Goal: Task Accomplishment & Management: Use online tool/utility

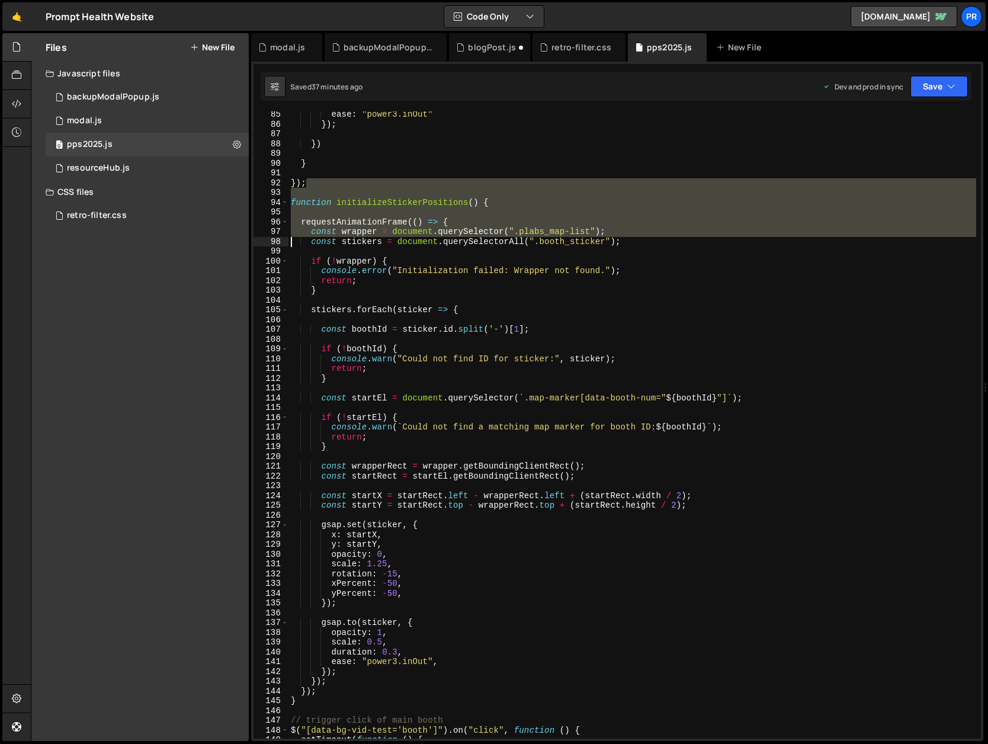
scroll to position [855, 0]
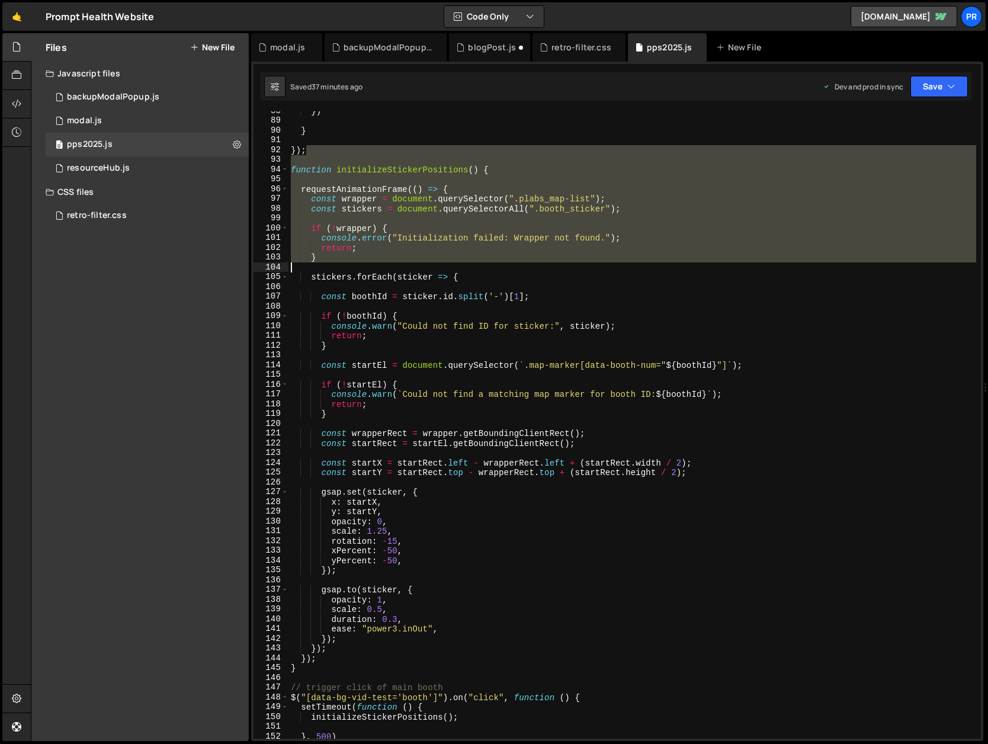
drag, startPoint x: 331, startPoint y: 652, endPoint x: 291, endPoint y: 270, distance: 384.1
click at [291, 270] on div "}) } }) ; function initializeStickerPositions ( ) { requestAnimationFrame (( ) …" at bounding box center [631, 429] width 687 height 647
click at [438, 319] on div "}) } }) ; function initializeStickerPositions ( ) { requestAnimationFrame (( ) …" at bounding box center [631, 429] width 687 height 647
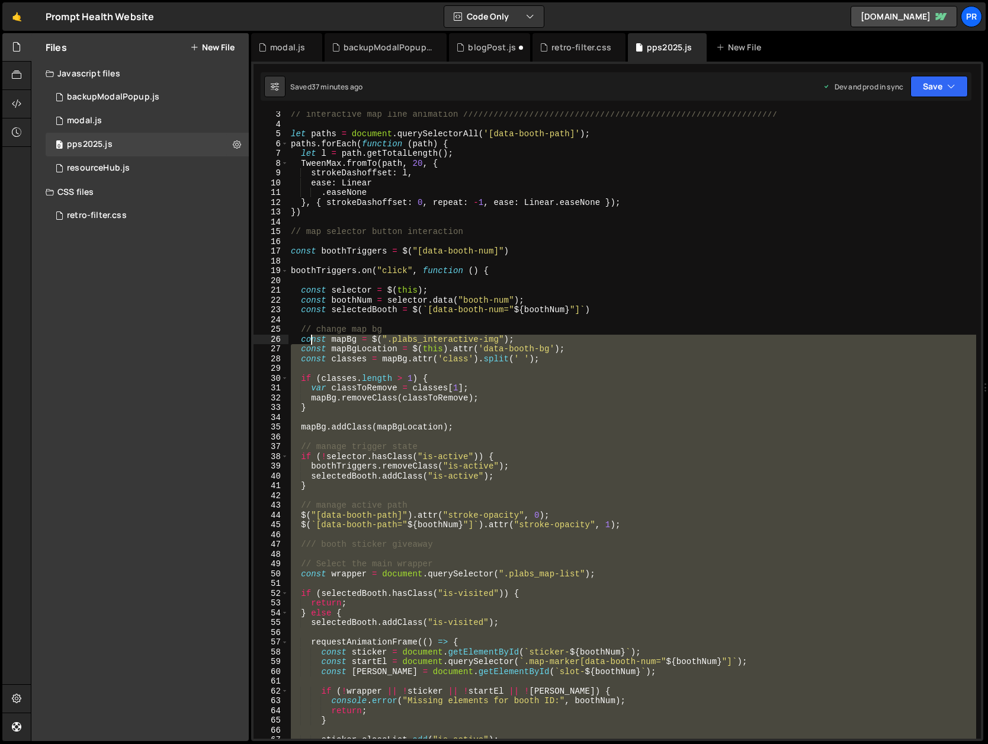
scroll to position [0, 0]
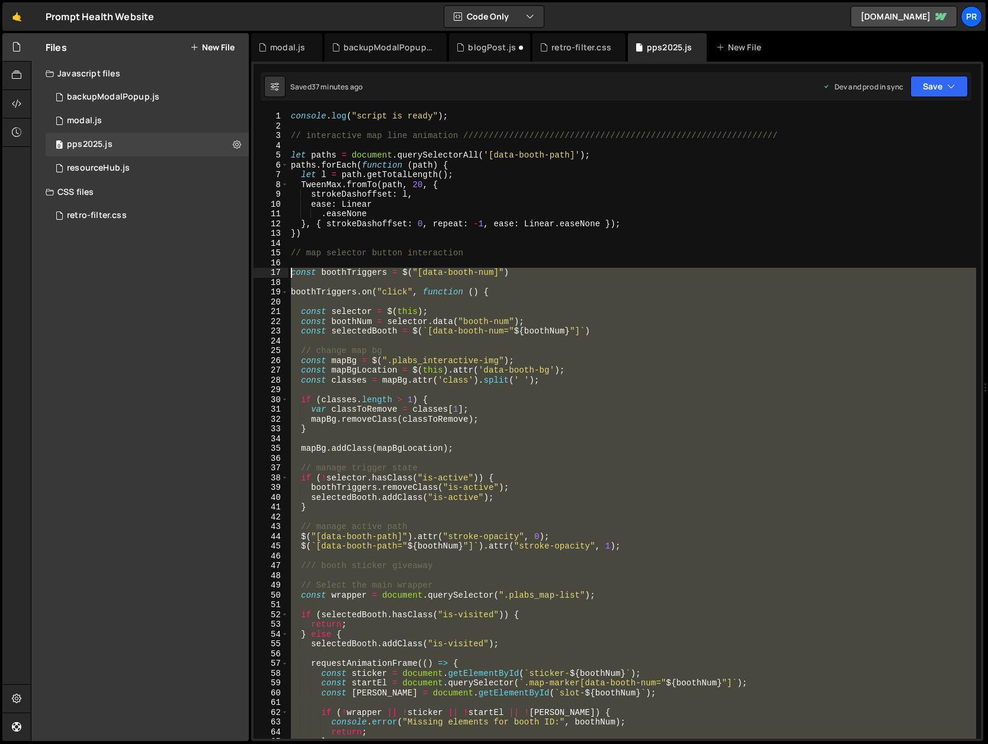
drag, startPoint x: 314, startPoint y: 614, endPoint x: 287, endPoint y: 269, distance: 346.3
click at [287, 269] on div "if (!boothId) { 1 2 3 4 5 6 7 8 9 10 11 12 13 14 15 16 17 18 19 20 21 22 23 24 …" at bounding box center [616, 424] width 727 height 627
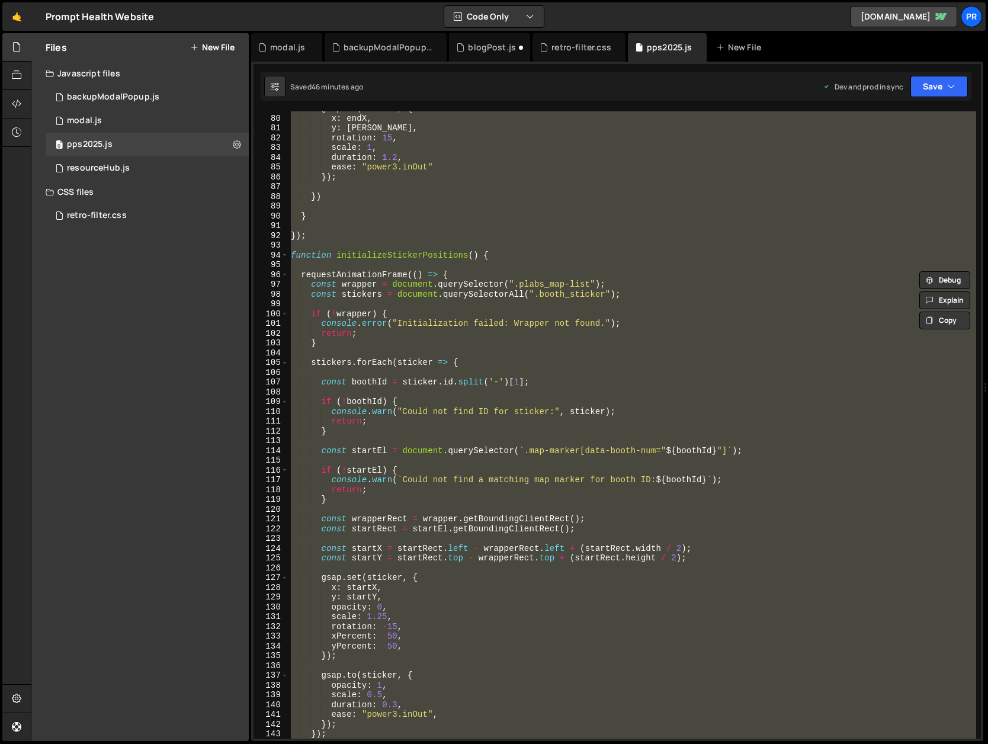
scroll to position [864, 0]
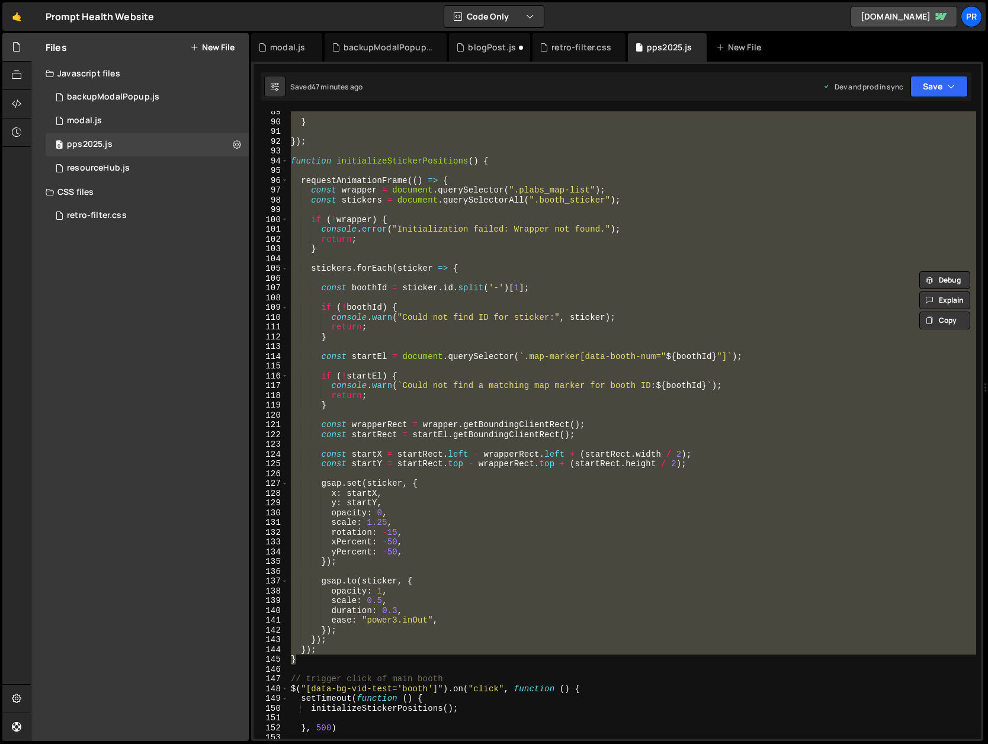
paste textarea "});"
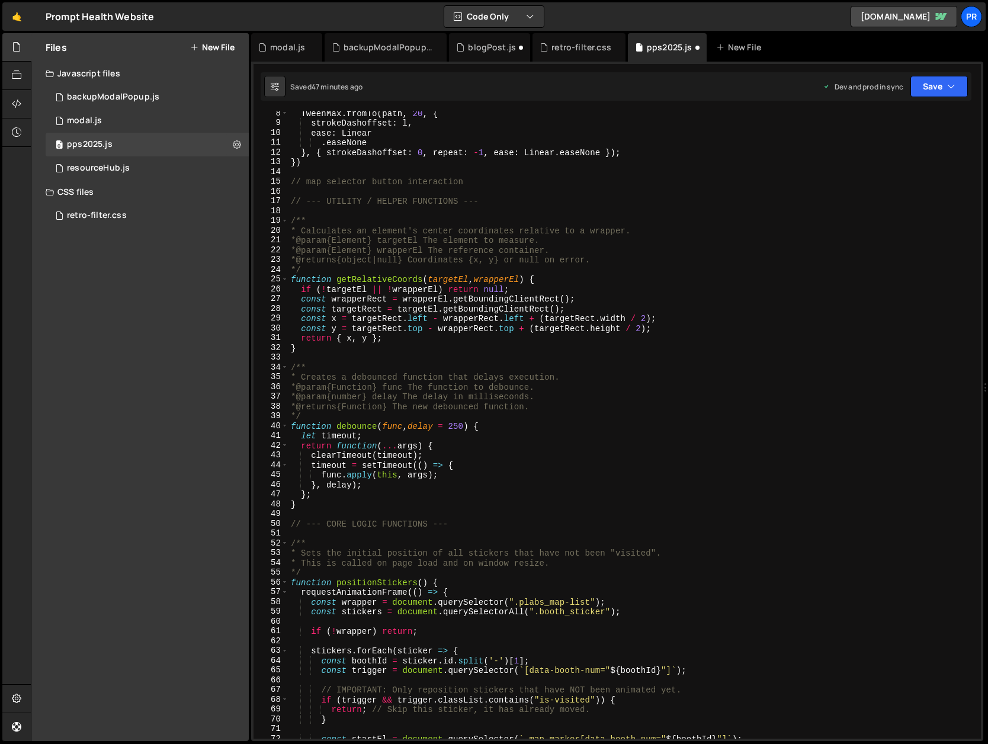
scroll to position [0, 0]
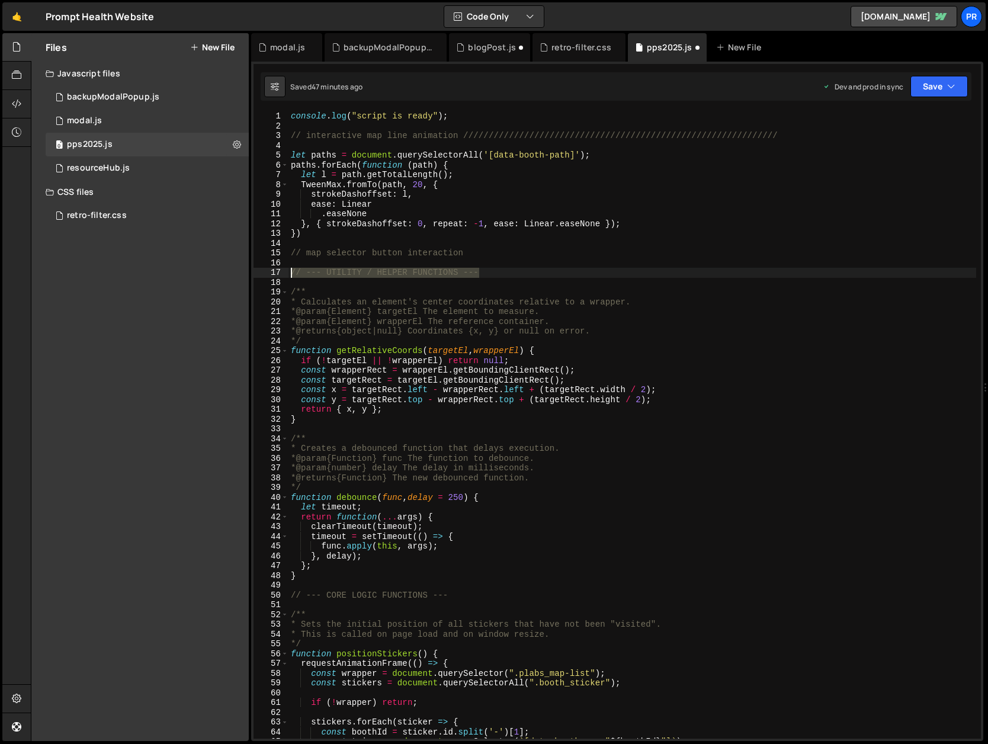
drag, startPoint x: 471, startPoint y: 275, endPoint x: 277, endPoint y: 275, distance: 194.2
click at [277, 275] on div "}); 1 2 3 4 5 6 7 8 9 10 11 12 13 14 15 16 17 18 19 20 21 22 23 24 25 26 27 28 …" at bounding box center [616, 424] width 727 height 627
type textarea "// --- UTILITY / HELPER FUNCTIONS ---"
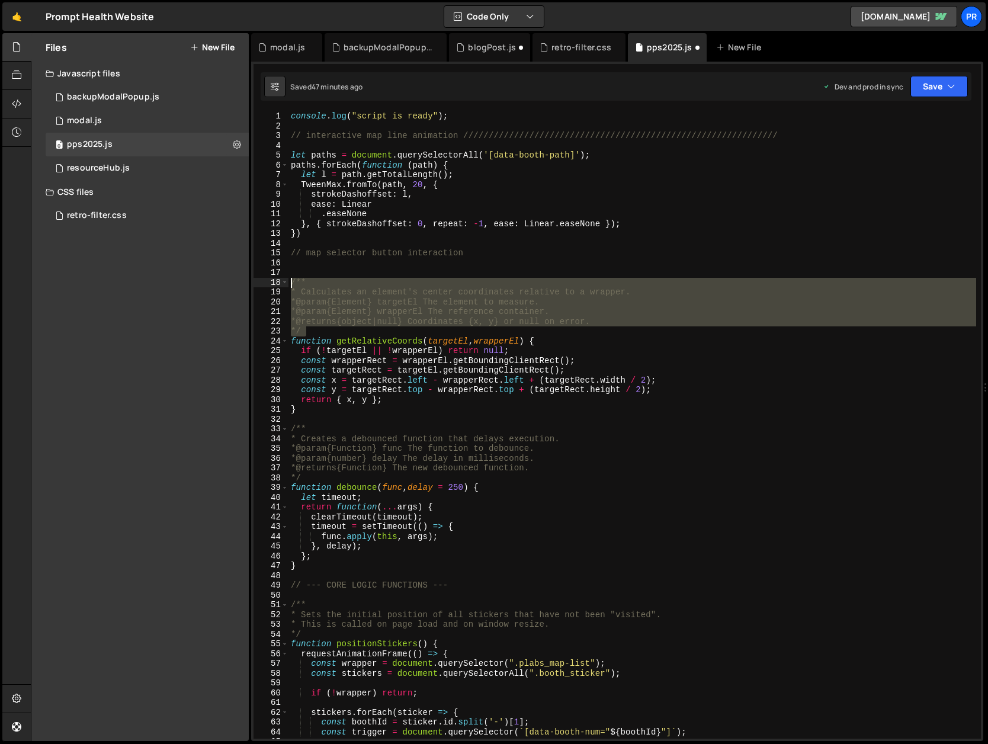
drag, startPoint x: 309, startPoint y: 322, endPoint x: 275, endPoint y: 281, distance: 53.0
click at [275, 281] on div "1 2 3 4 5 6 7 8 9 10 11 12 13 14 15 16 17 18 19 20 21 22 23 24 25 26 27 28 29 3…" at bounding box center [616, 424] width 727 height 627
type textarea "/** * Calculates an element's center coordinates relative to a wrapper."
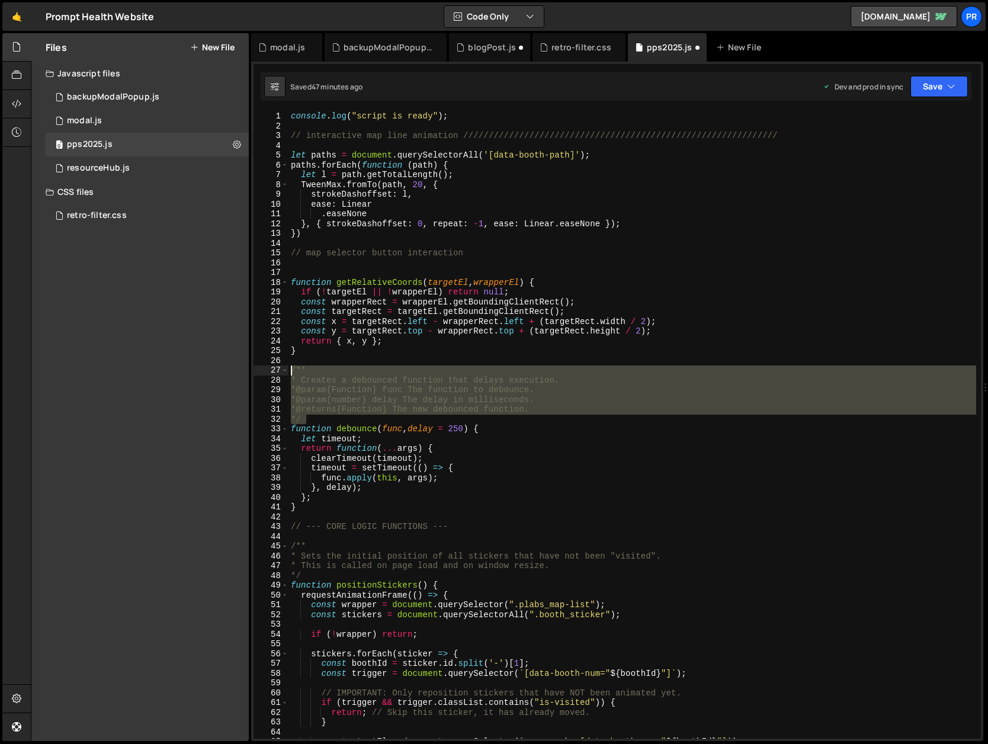
drag, startPoint x: 313, startPoint y: 416, endPoint x: 278, endPoint y: 368, distance: 59.7
click at [278, 368] on div "1 2 3 4 5 6 7 8 9 10 11 12 13 14 15 16 17 18 19 20 21 22 23 24 25 26 27 28 29 3…" at bounding box center [616, 424] width 727 height 627
type textarea "/** * Creates a debounced function that delays execution."
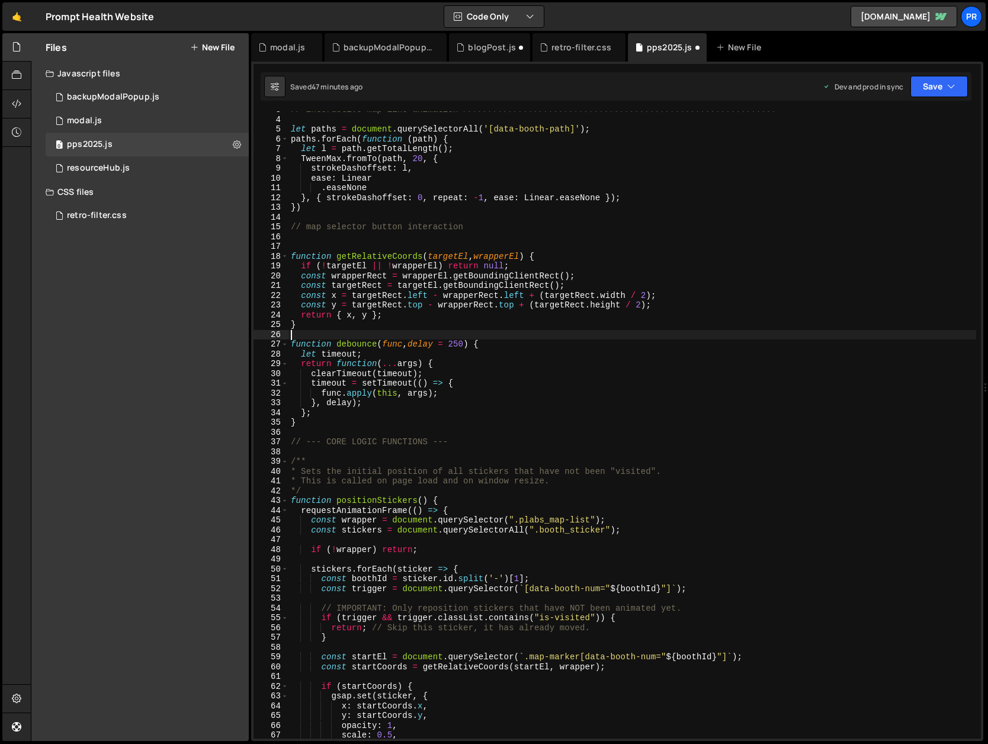
scroll to position [26, 0]
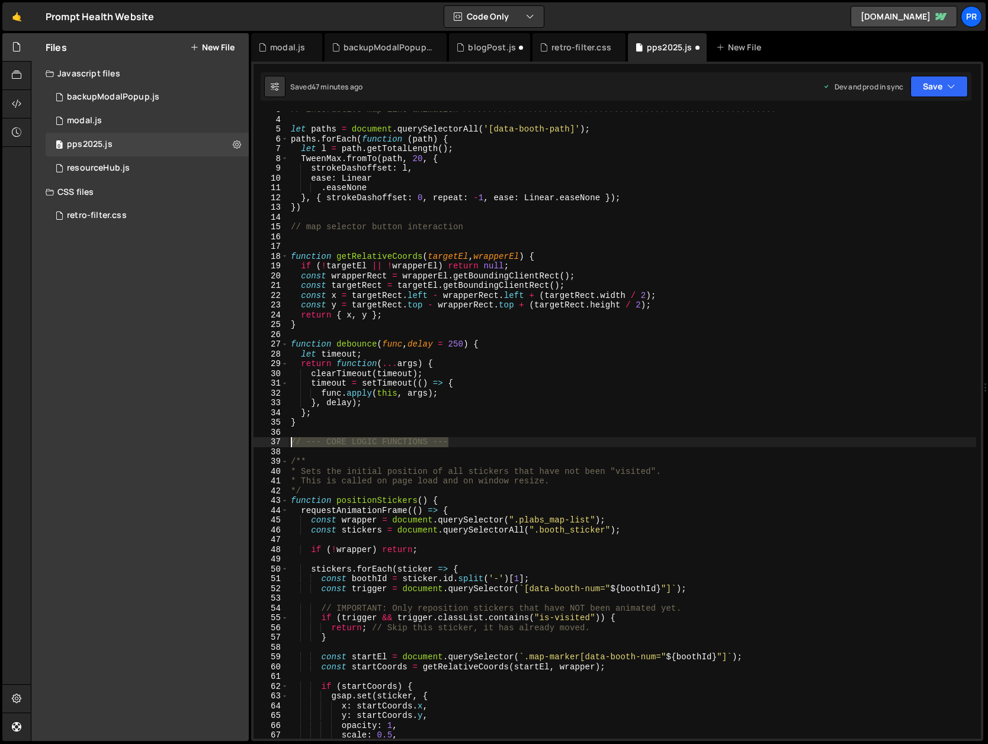
drag, startPoint x: 458, startPoint y: 445, endPoint x: 297, endPoint y: 449, distance: 160.5
click at [272, 445] on div "3 4 5 6 7 8 9 10 11 12 13 14 15 16 17 18 19 20 21 22 23 24 25 26 27 28 29 30 31…" at bounding box center [616, 424] width 727 height 627
type textarea "// --- CORE LOGIC FUNCTIONS ---"
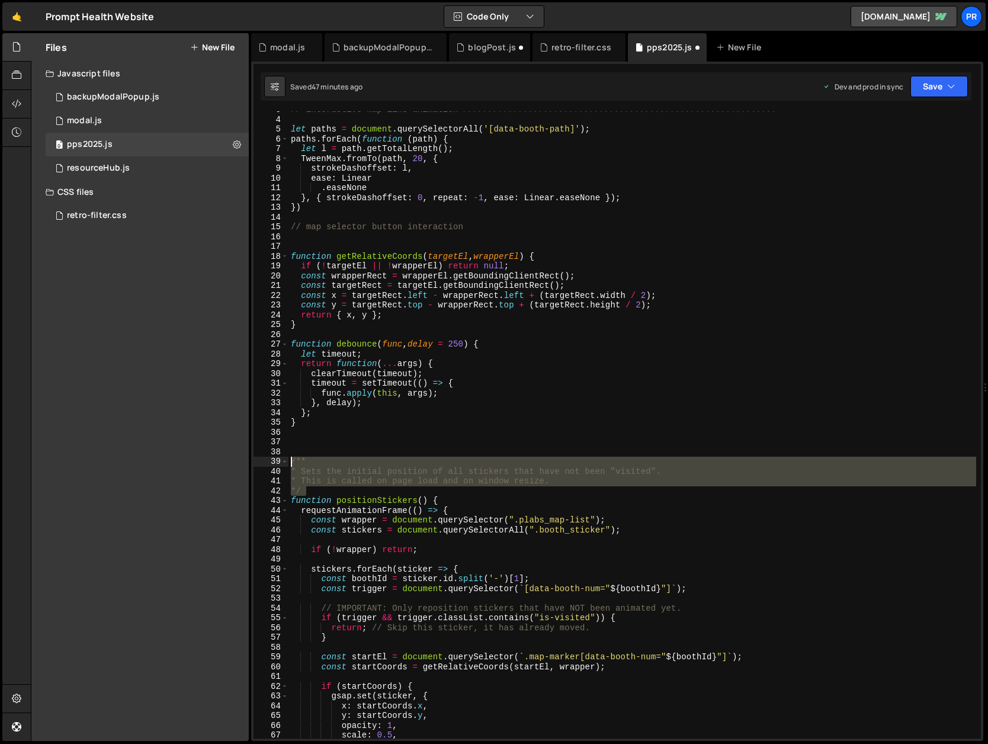
drag, startPoint x: 328, startPoint y: 490, endPoint x: 264, endPoint y: 460, distance: 71.0
click at [264, 460] on div "3 4 5 6 7 8 9 10 11 12 13 14 15 16 17 18 19 20 21 22 23 24 25 26 27 28 29 30 31…" at bounding box center [616, 424] width 727 height 627
type textarea "/** * Sets the initial position of all stickers that have not been "visited"."
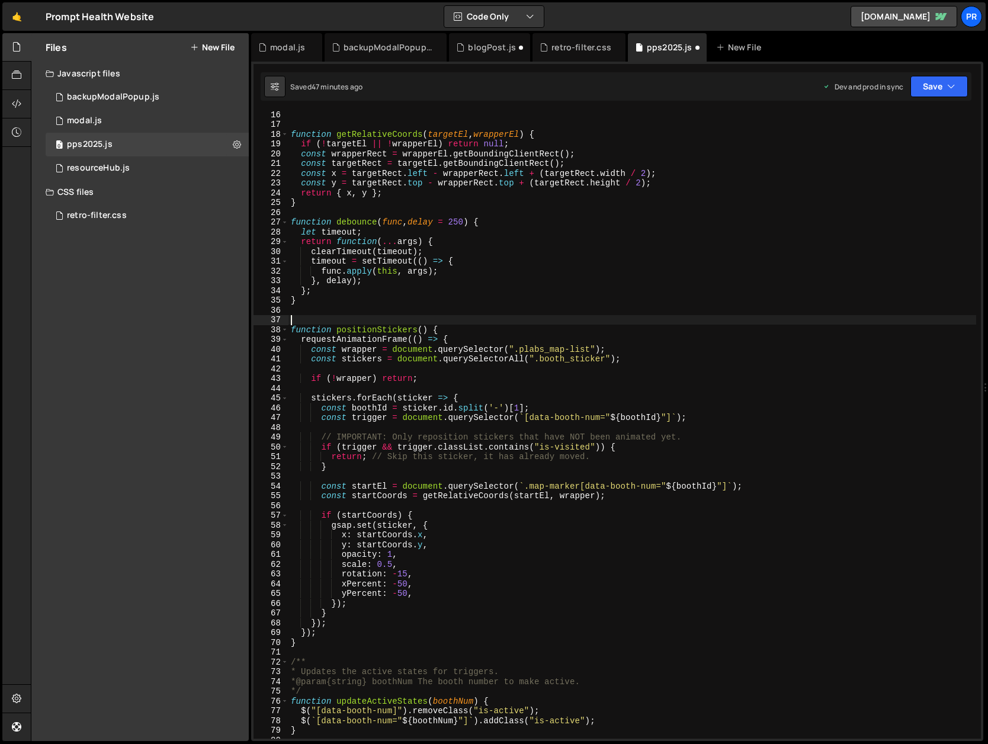
scroll to position [148, 0]
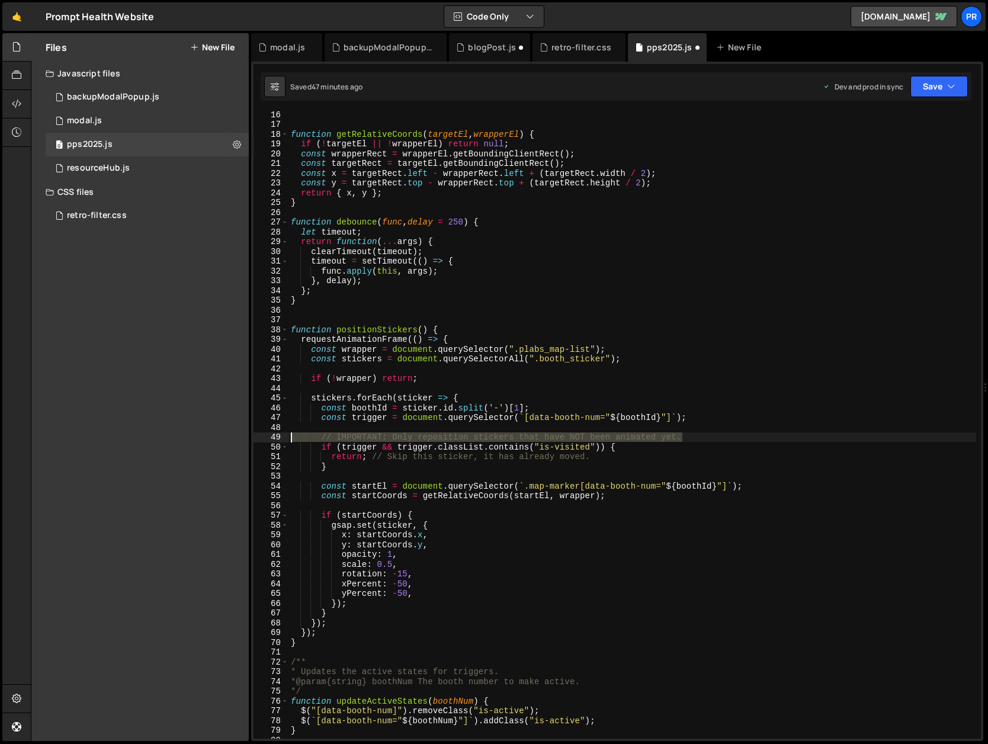
drag, startPoint x: 669, startPoint y: 439, endPoint x: 253, endPoint y: 436, distance: 415.1
click at [253, 436] on div "16 17 18 19 20 21 22 23 24 25 26 27 28 29 30 31 32 33 34 35 36 37 38 39 40 41 4…" at bounding box center [616, 424] width 727 height 627
type textarea "// IMPORTANT: Only reposition stickers that have NOT been animated yet."
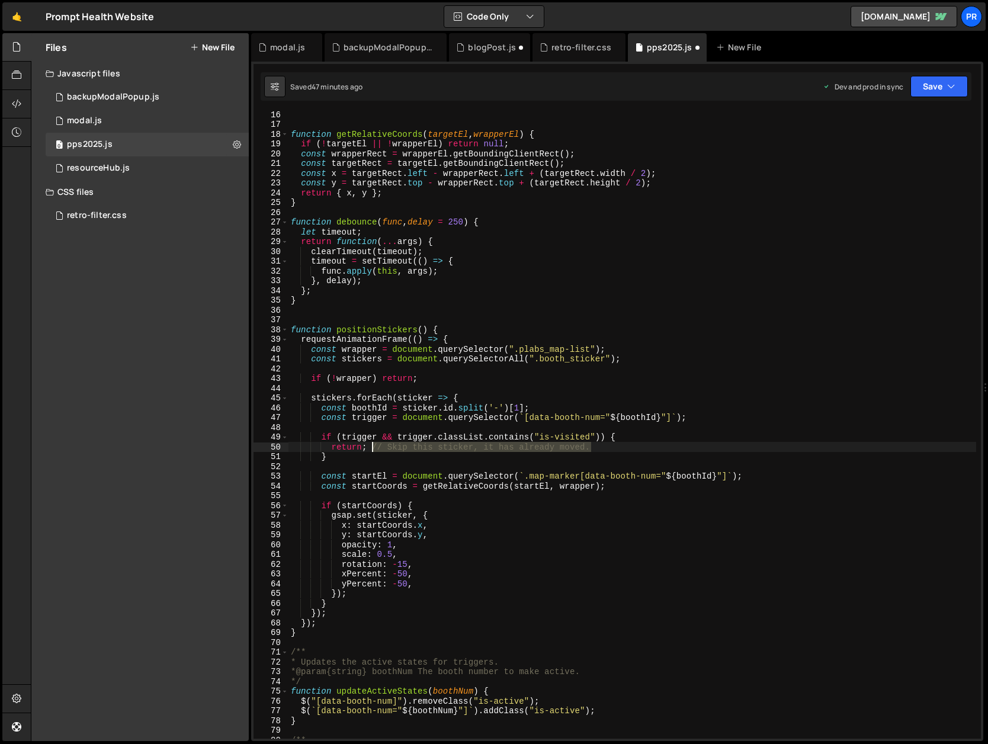
drag, startPoint x: 600, startPoint y: 448, endPoint x: 370, endPoint y: 447, distance: 230.3
click at [370, 447] on div "function getRelativeCoords ( targetEl , wrapperEl ) { if ( ! targetEl || ! wrap…" at bounding box center [631, 433] width 687 height 647
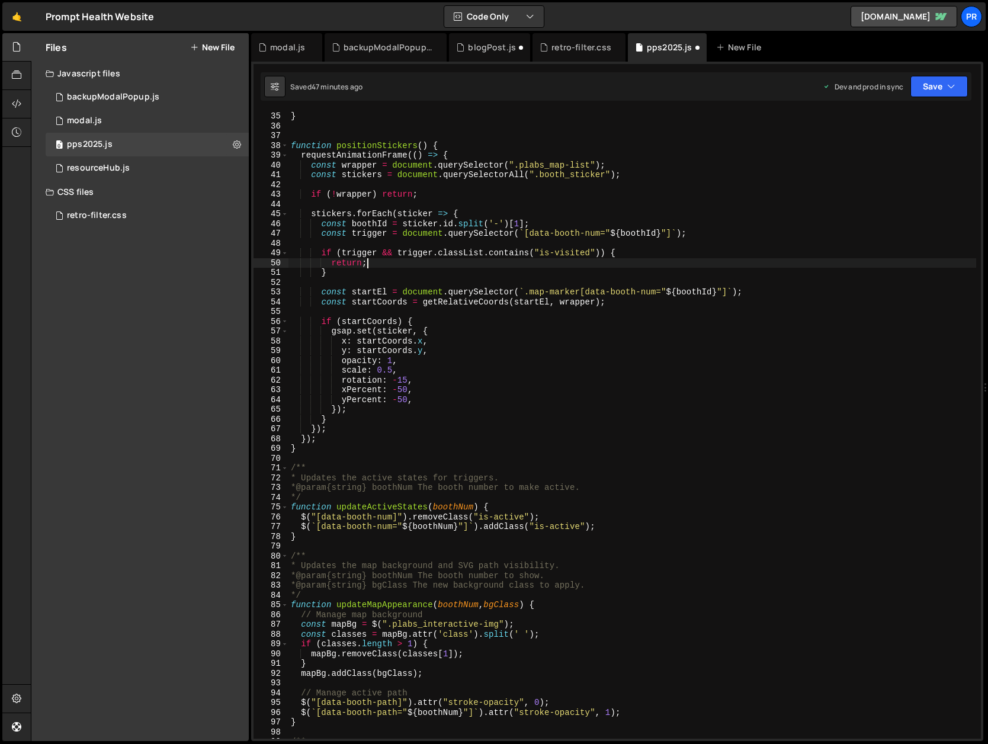
scroll to position [332, 0]
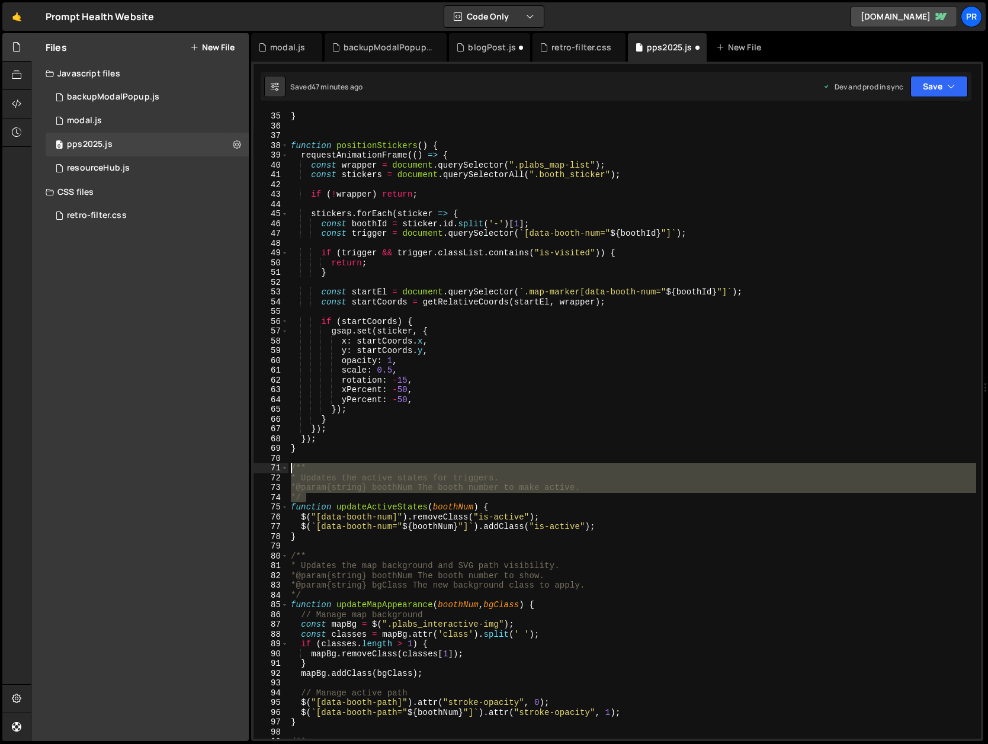
drag, startPoint x: 329, startPoint y: 498, endPoint x: 281, endPoint y: 470, distance: 55.8
click at [281, 470] on div "return; 35 36 37 38 39 40 41 42 43 44 45 46 47 48 49 50 51 52 53 54 55 56 57 58…" at bounding box center [616, 424] width 727 height 627
type textarea "/** * Updates the active states for triggers."
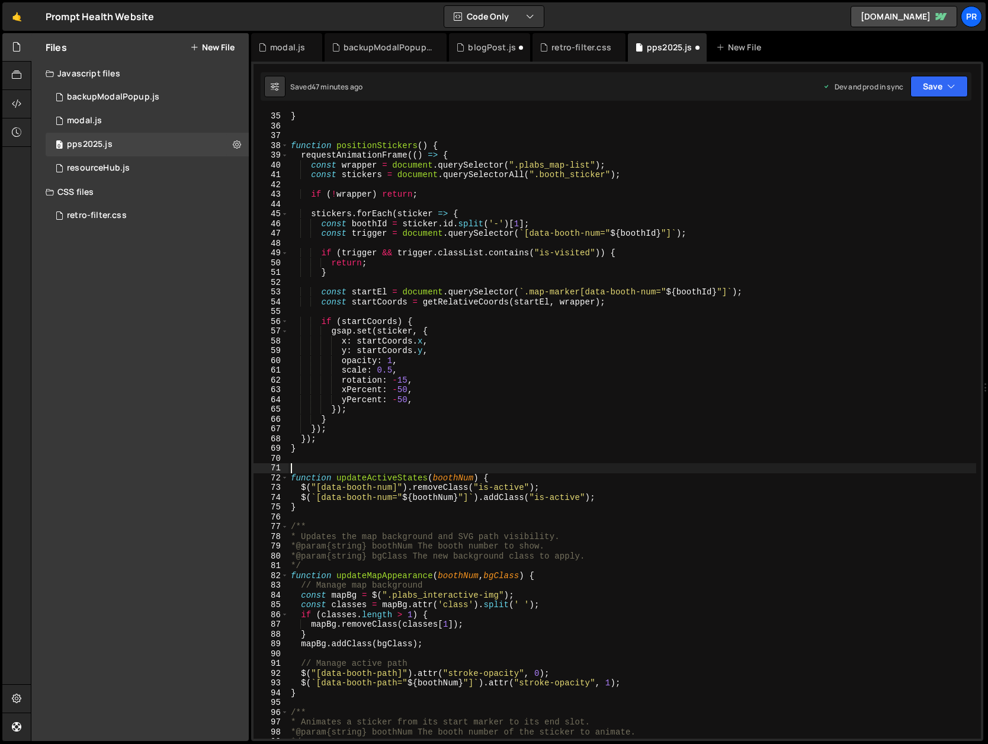
scroll to position [387, 0]
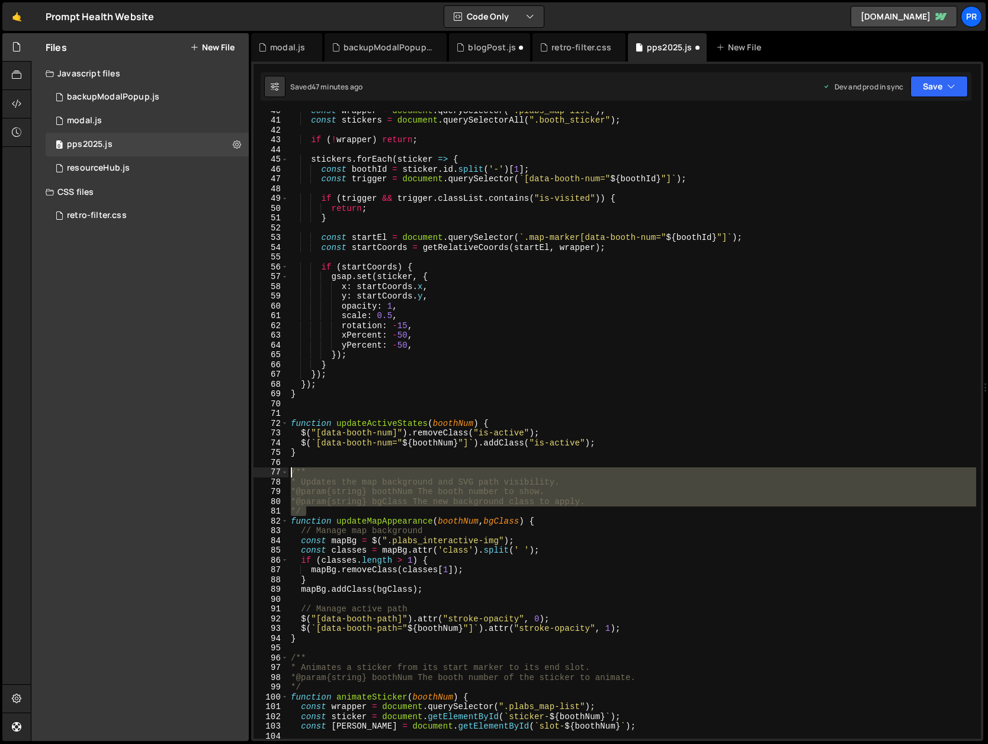
drag, startPoint x: 312, startPoint y: 509, endPoint x: 278, endPoint y: 476, distance: 47.3
click at [278, 476] on div "40 41 42 43 44 45 46 47 48 49 50 51 52 53 54 55 56 57 58 59 60 61 62 63 64 65 6…" at bounding box center [616, 424] width 727 height 627
type textarea "/** * Updates the map background and SVG path visibility."
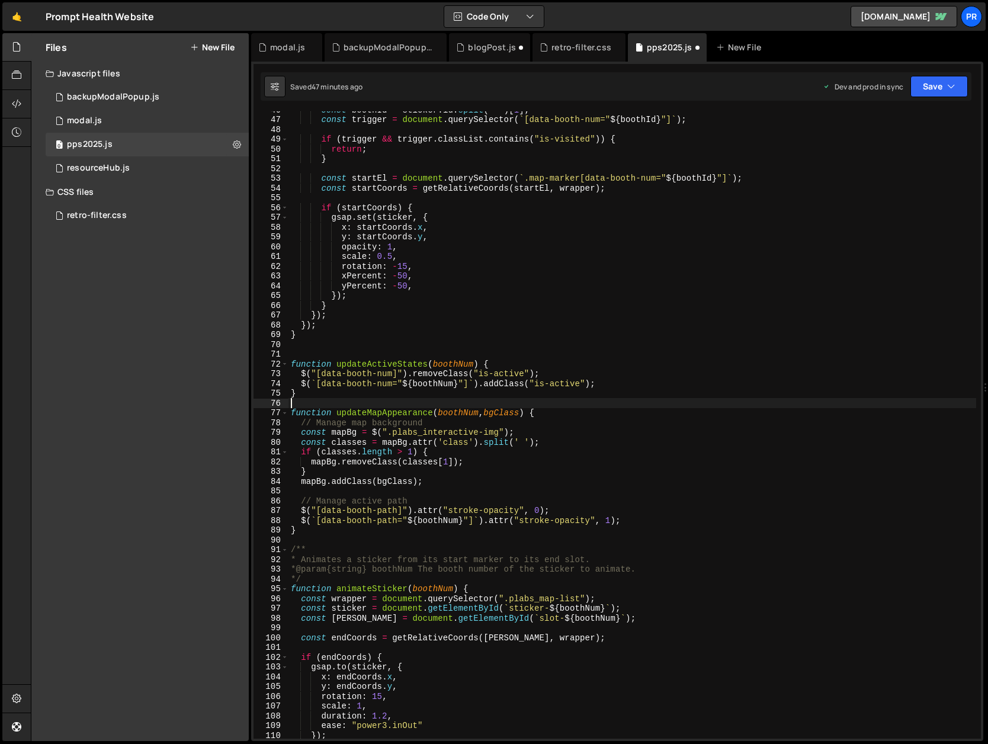
scroll to position [491, 0]
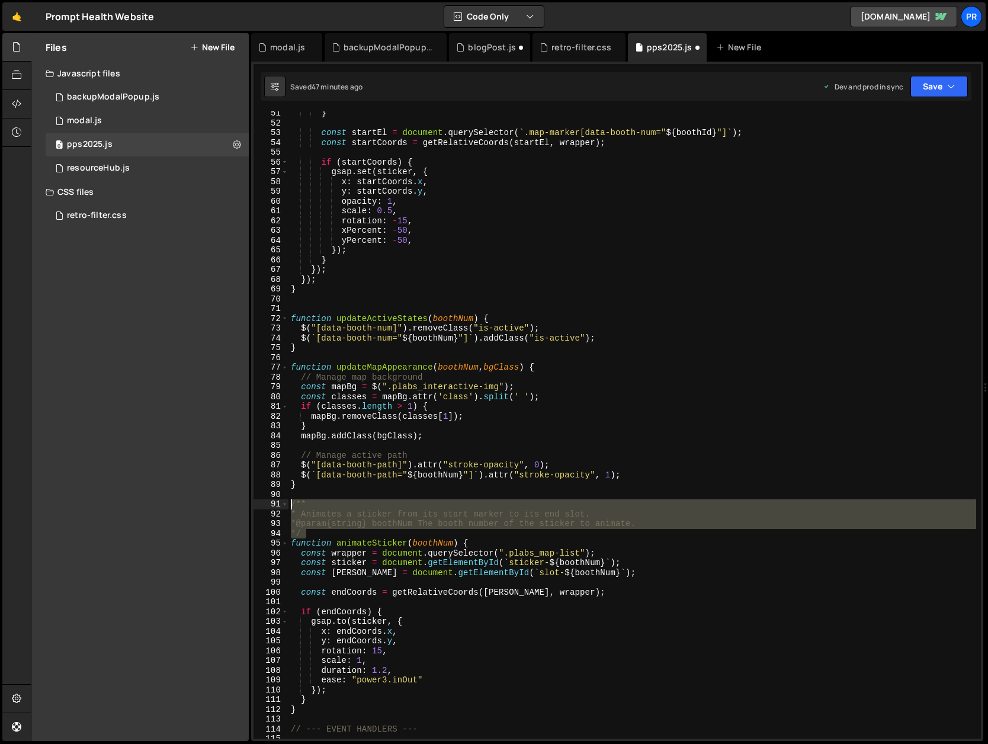
drag, startPoint x: 316, startPoint y: 532, endPoint x: 279, endPoint y: 505, distance: 45.2
click at [279, 505] on div "51 52 53 54 55 56 57 58 59 60 61 62 63 64 65 66 67 68 69 70 71 72 73 74 75 76 7…" at bounding box center [616, 424] width 727 height 627
type textarea "/** * Animates a sticker from its start marker to its end slot."
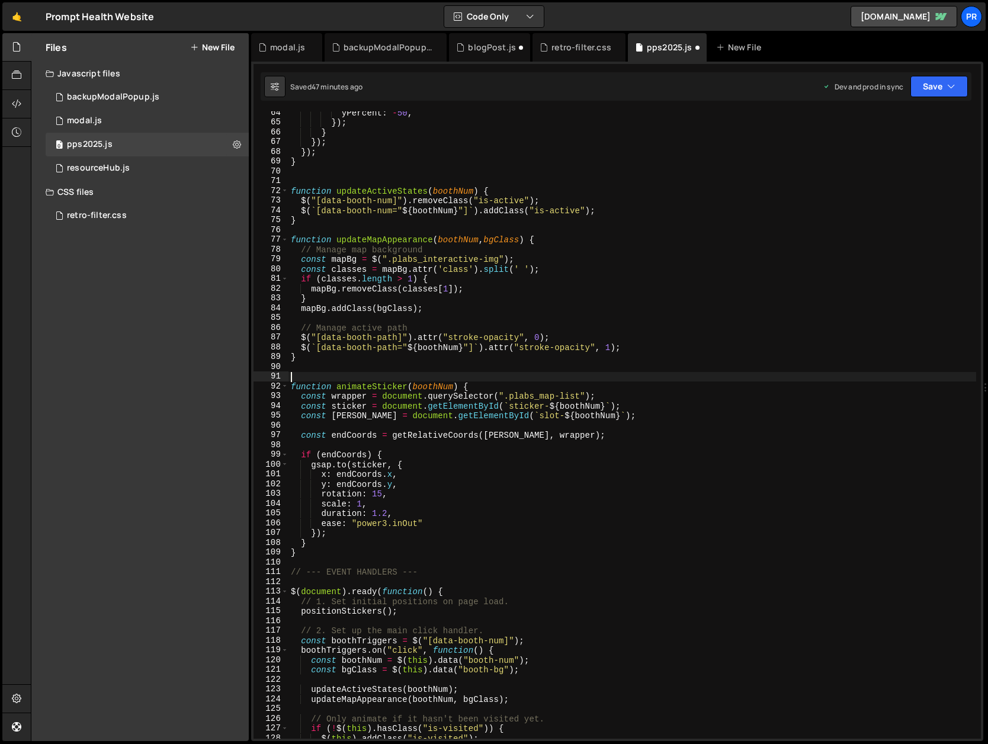
scroll to position [686, 0]
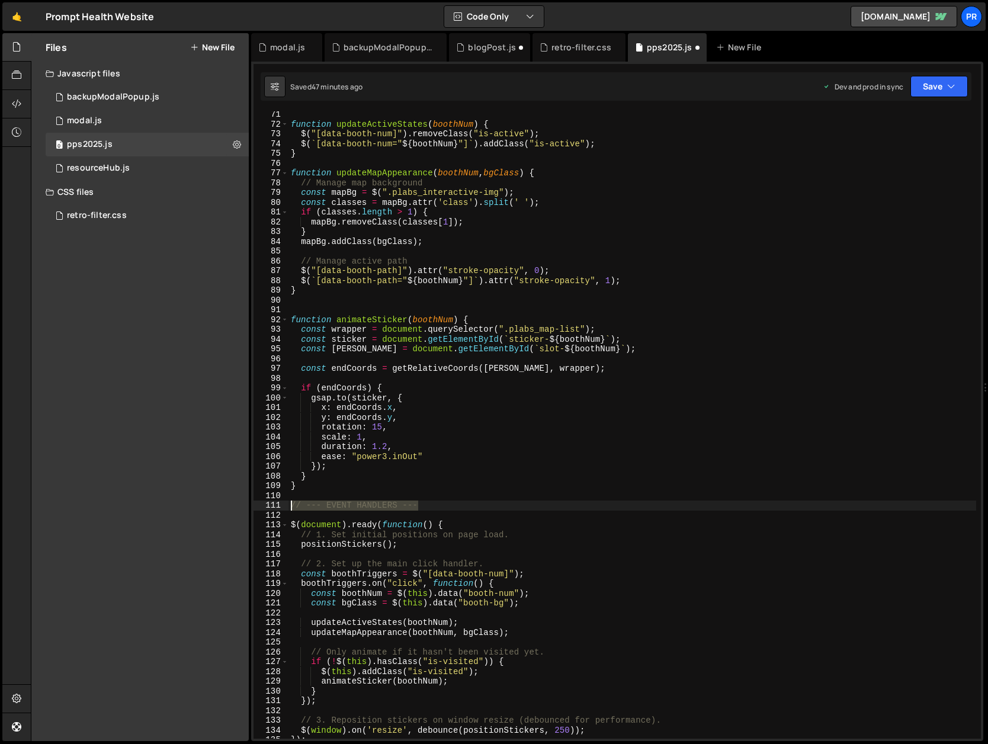
drag, startPoint x: 432, startPoint y: 507, endPoint x: 277, endPoint y: 508, distance: 155.1
click at [277, 508] on div "71 72 73 74 75 76 77 78 79 80 81 82 83 84 85 86 87 88 89 90 91 92 93 94 95 96 9…" at bounding box center [616, 424] width 727 height 627
type textarea "// --- EVENT HANDLERS ---"
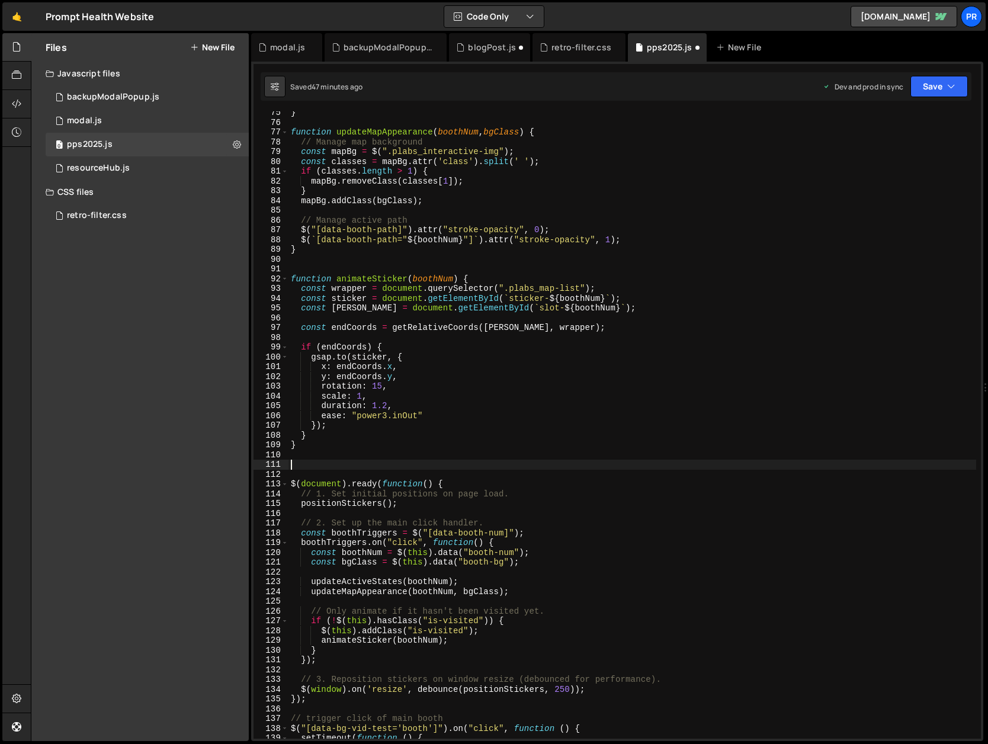
scroll to position [748, 0]
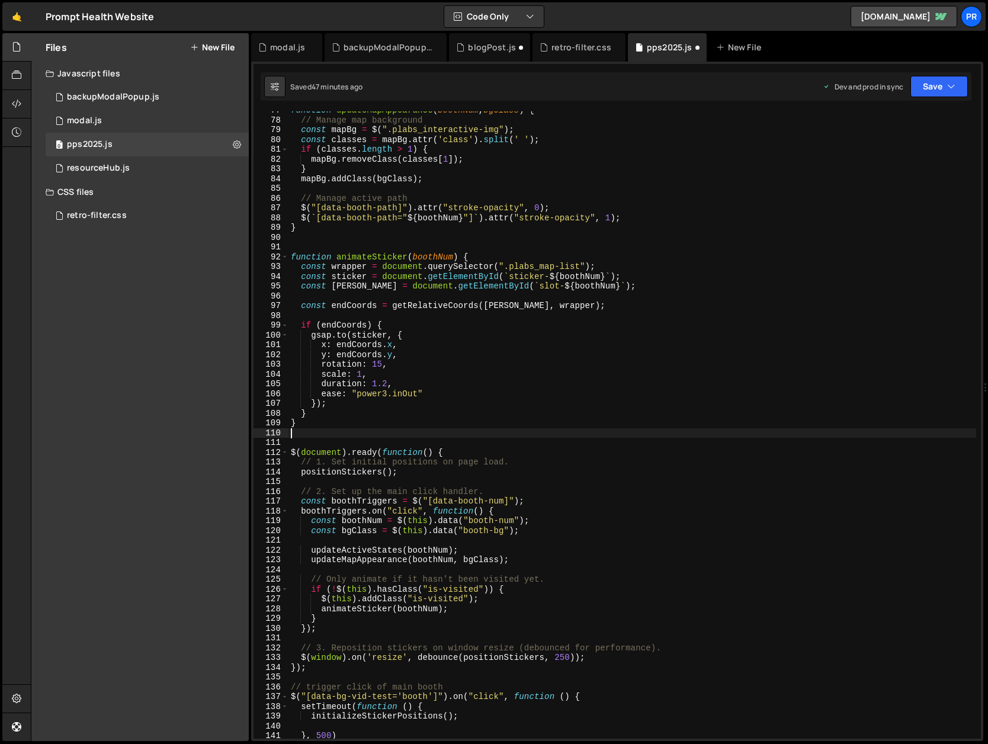
click at [441, 450] on div "function updateMapAppearance ( boothNum , bgClass ) { // Manage map background …" at bounding box center [631, 428] width 687 height 647
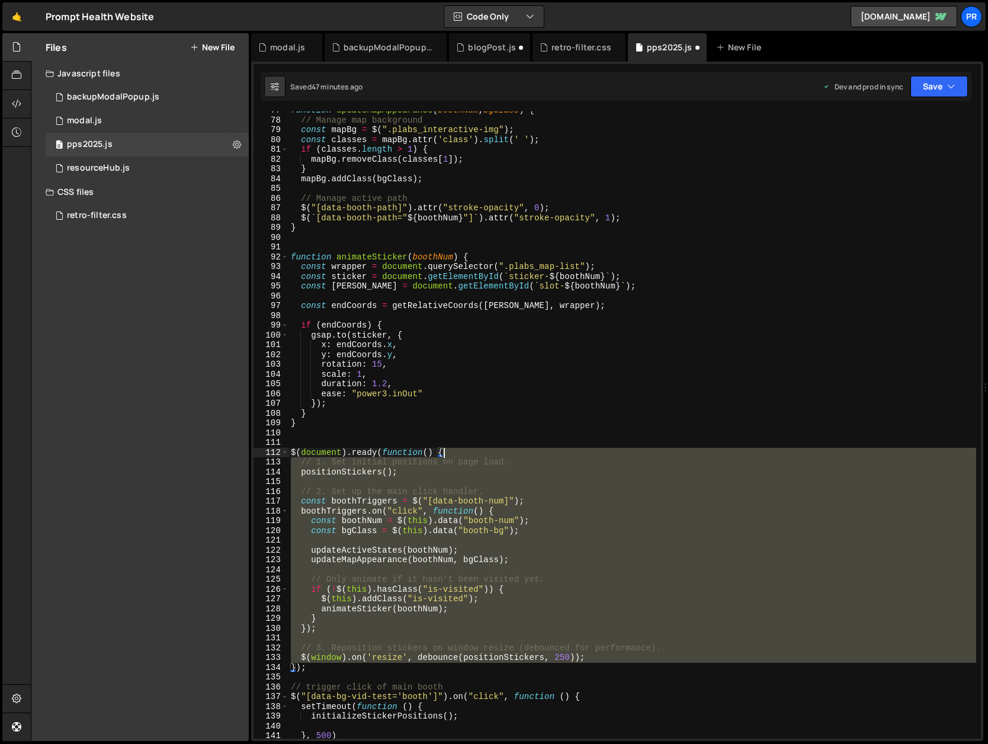
click at [441, 450] on div "function updateMapAppearance ( boothNum , bgClass ) { // Manage map background …" at bounding box center [631, 428] width 687 height 647
click at [470, 452] on div "function updateMapAppearance ( boothNum , bgClass ) { // Manage map background …" at bounding box center [631, 424] width 687 height 627
type textarea "$(document).ready(function() {"
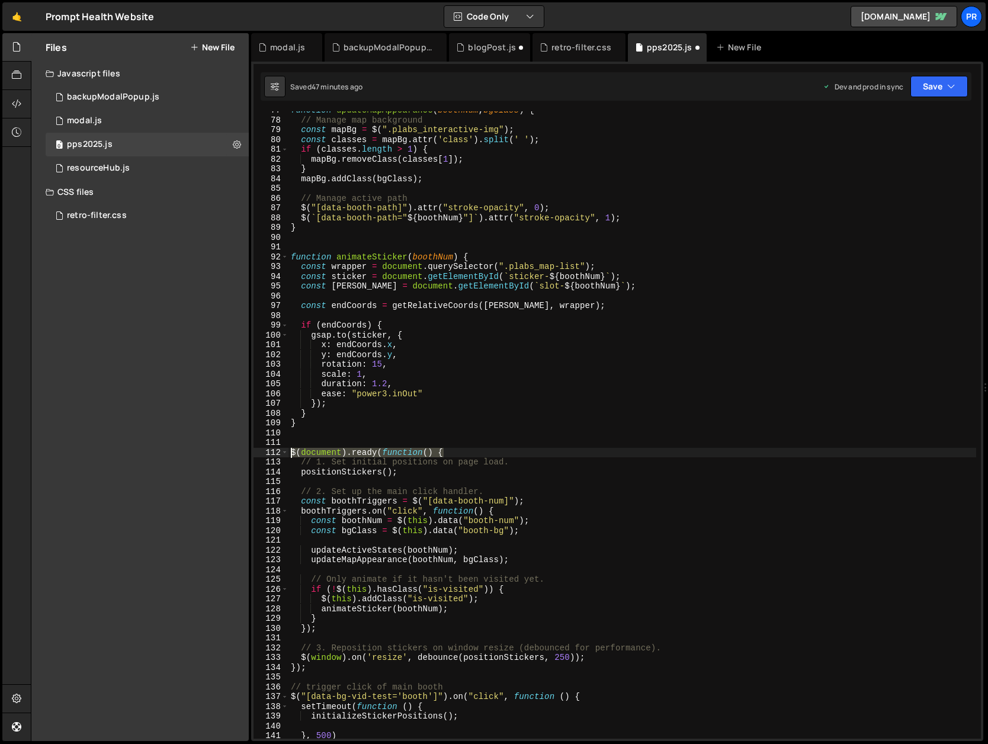
drag, startPoint x: 465, startPoint y: 452, endPoint x: 273, endPoint y: 455, distance: 192.5
click at [272, 452] on div "$(document).ready(function() { 77 78 79 80 81 82 83 84 85 86 87 88 89 90 91 92 …" at bounding box center [616, 424] width 727 height 627
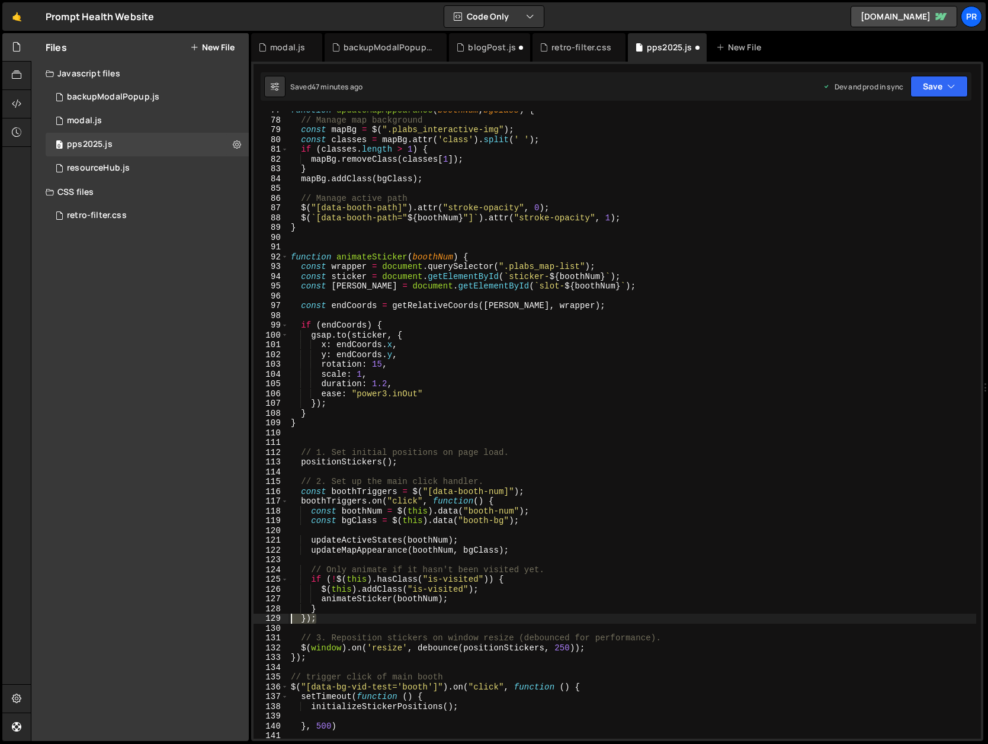
drag, startPoint x: 328, startPoint y: 618, endPoint x: 239, endPoint y: 614, distance: 88.9
click at [239, 614] on div "Files New File Javascript files 0 backupModalPopup.js 0 0 modal.js 0 0 pps2025.…" at bounding box center [509, 387] width 957 height 708
type textarea "});"
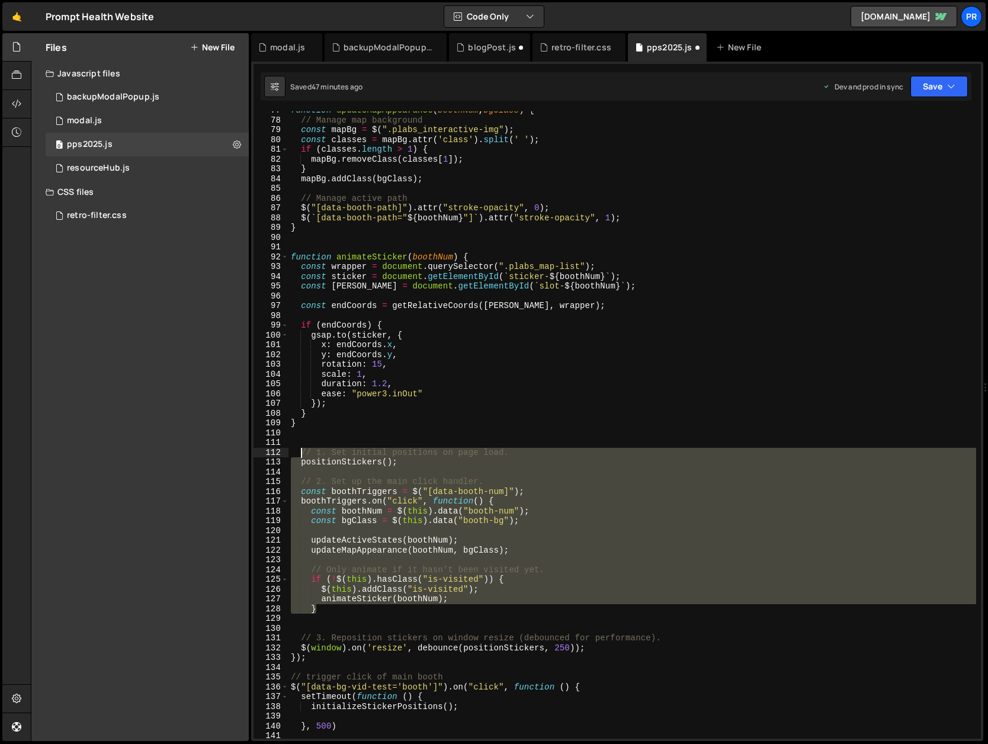
drag, startPoint x: 331, startPoint y: 610, endPoint x: 303, endPoint y: 452, distance: 160.0
click at [303, 452] on div "function updateMapAppearance ( boothNum , bgClass ) { // Manage map background …" at bounding box center [631, 428] width 687 height 647
type textarea "// 1. Set initial positions on page load. positionStickers();"
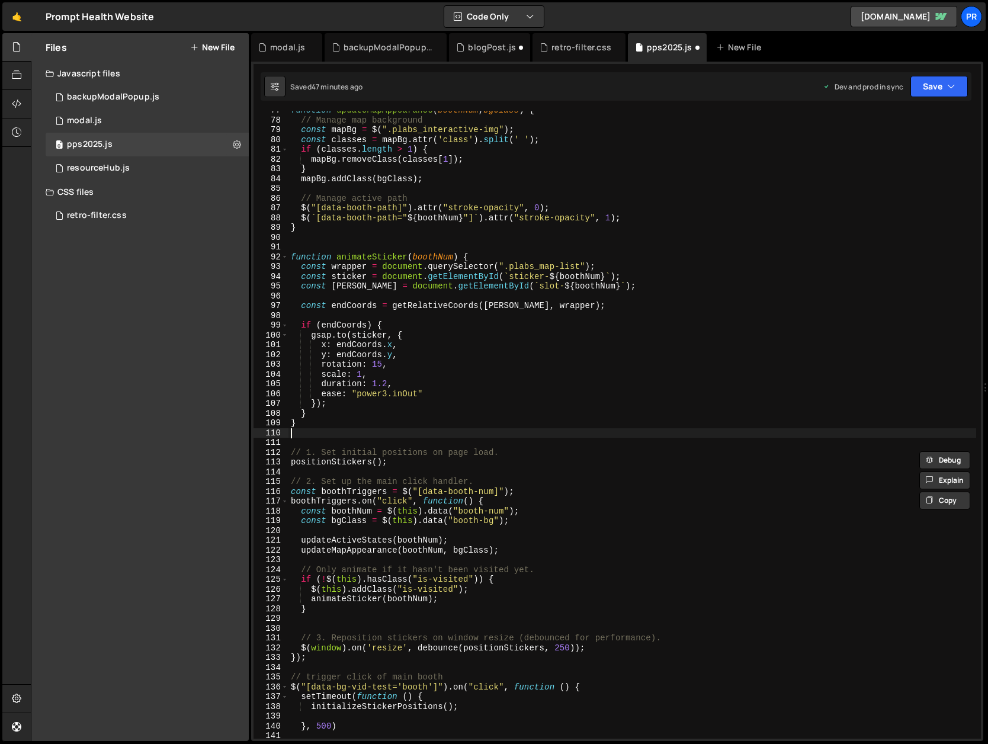
click at [465, 435] on div "function updateMapAppearance ( boothNum , bgClass ) { // Manage map background …" at bounding box center [631, 428] width 687 height 647
drag, startPoint x: 524, startPoint y: 452, endPoint x: 266, endPoint y: 452, distance: 258.2
click at [266, 452] on div "77 78 79 80 81 82 83 84 85 86 87 88 89 90 91 92 93 94 95 96 97 98 99 100 101 10…" at bounding box center [616, 424] width 727 height 627
type textarea "// 1. Set initial positions on page load."
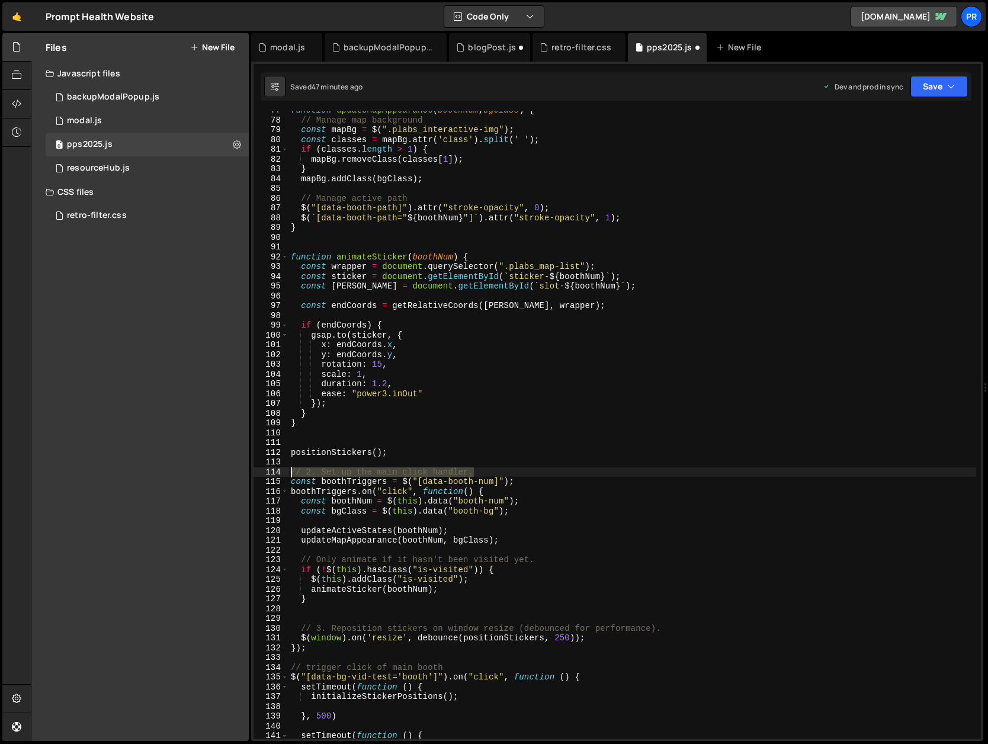
drag, startPoint x: 492, startPoint y: 473, endPoint x: 264, endPoint y: 470, distance: 228.6
click at [264, 470] on div "77 78 79 80 81 82 83 84 85 86 87 88 89 90 91 92 93 94 95 96 97 98 99 100 101 10…" at bounding box center [616, 424] width 727 height 627
type textarea "// 2. Set up the main click handler."
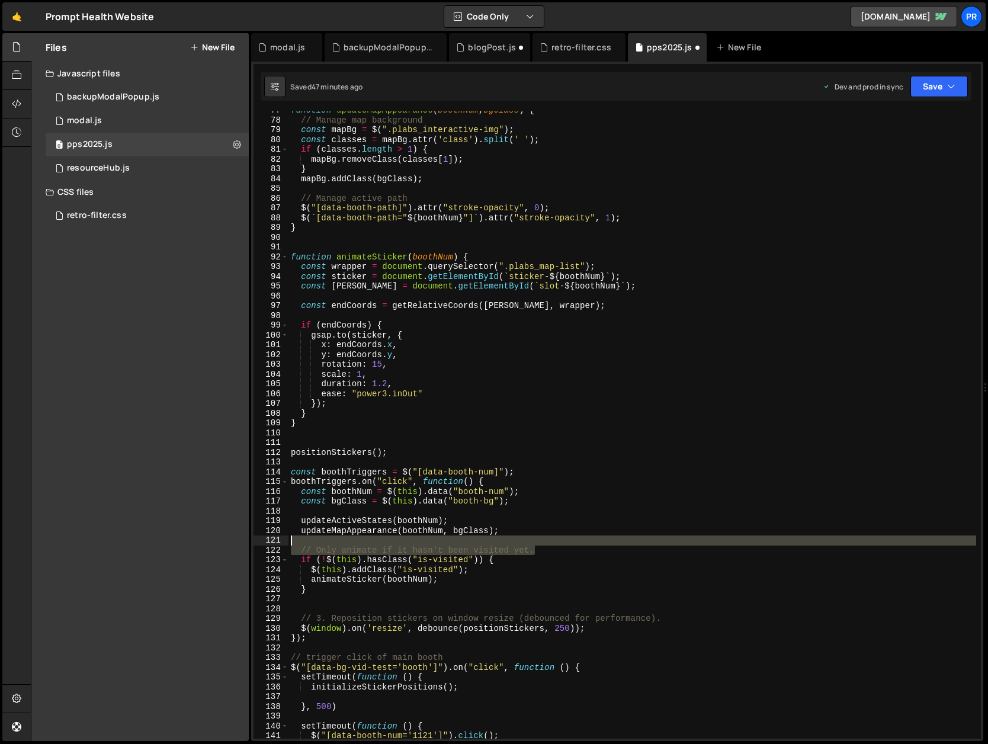
drag, startPoint x: 528, startPoint y: 551, endPoint x: 253, endPoint y: 545, distance: 275.4
click at [253, 545] on div "77 78 79 80 81 82 83 84 85 86 87 88 89 90 91 92 93 94 95 96 97 98 99 100 101 10…" at bounding box center [616, 424] width 727 height 627
type textarea "// Only animate if it hasn't been visited yet."
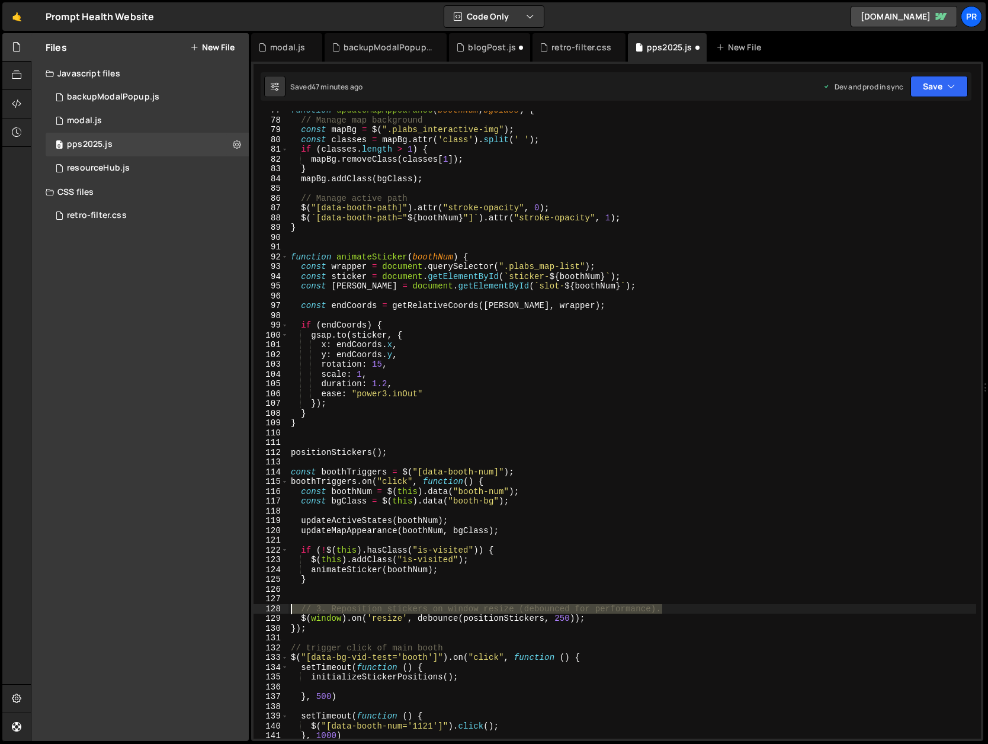
drag, startPoint x: 667, startPoint y: 608, endPoint x: 235, endPoint y: 608, distance: 432.3
click at [235, 608] on div "Files New File Javascript files 0 backupModalPopup.js 0 0 modal.js 0 0 pps2025.…" at bounding box center [509, 387] width 957 height 708
type textarea "// 3. Reposition stickers on window resize (debounced for performance)."
click at [295, 629] on div "function updateMapAppearance ( boothNum , bgClass ) { // Manage map background …" at bounding box center [631, 428] width 687 height 647
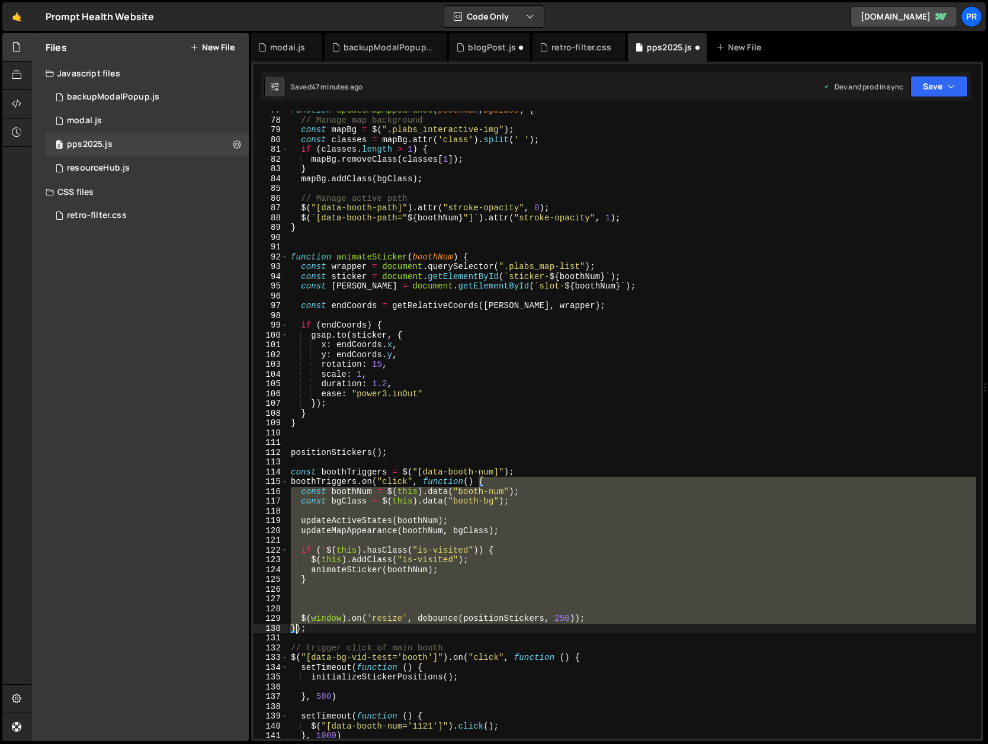
click at [295, 629] on div "function updateMapAppearance ( boothNum , bgClass ) { // Manage map background …" at bounding box center [631, 428] width 687 height 647
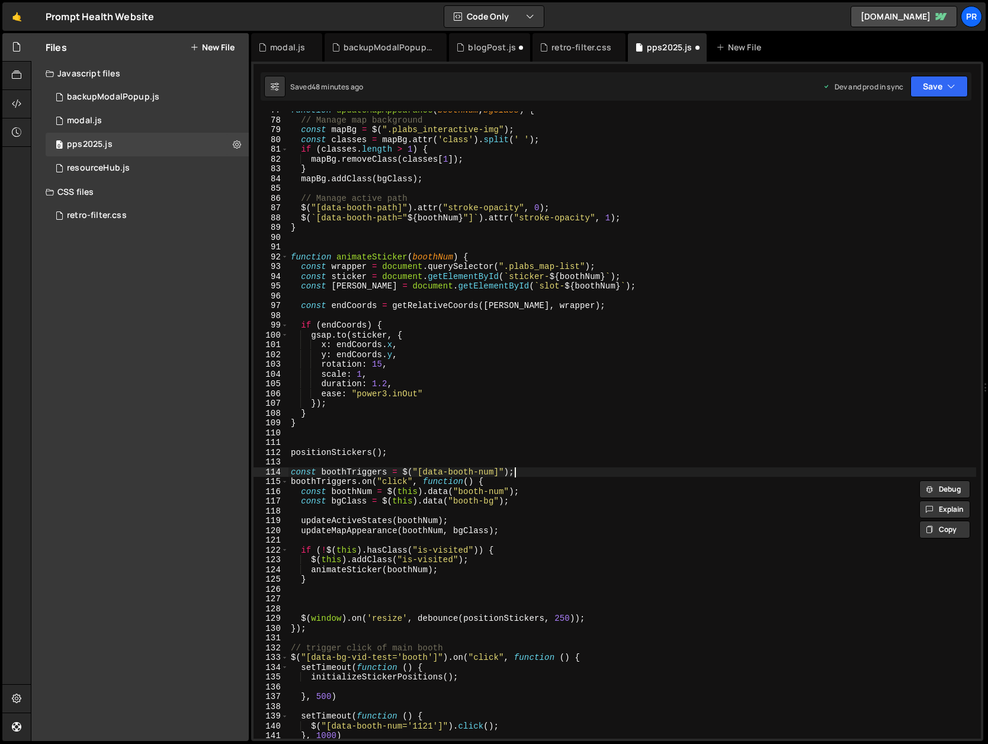
click at [530, 473] on div "function updateMapAppearance ( boothNum , bgClass ) { // Manage map background …" at bounding box center [631, 428] width 687 height 647
type textarea "const boothTriggers = $("[data-booth-num]");"
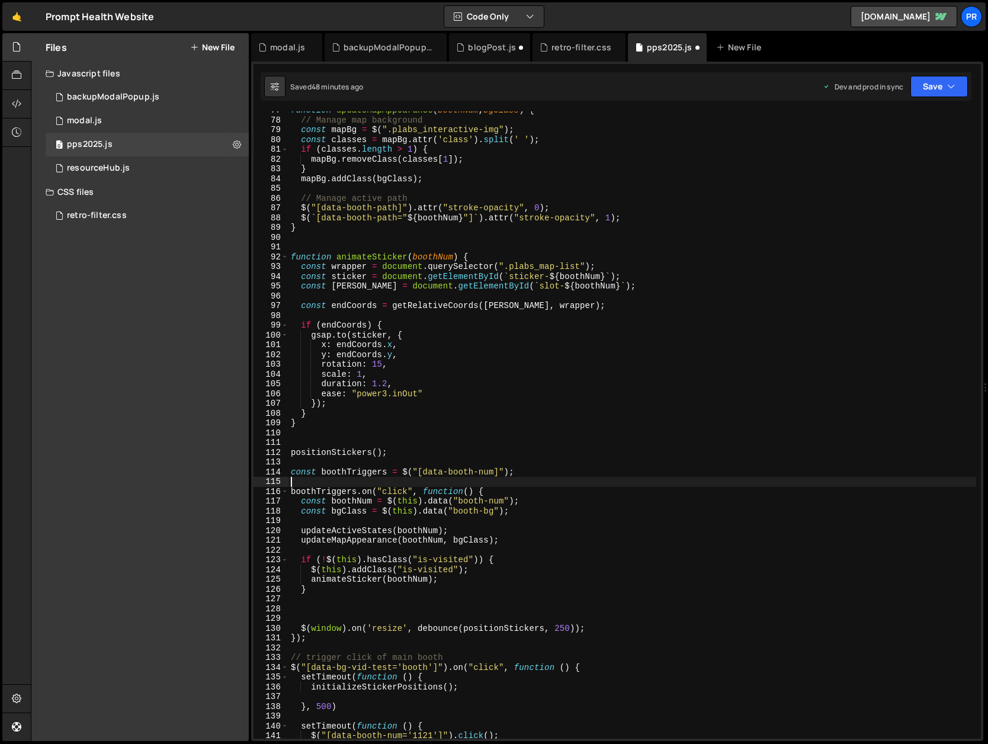
click at [482, 627] on div "function updateMapAppearance ( boothNum , bgClass ) { // Manage map background …" at bounding box center [631, 428] width 687 height 647
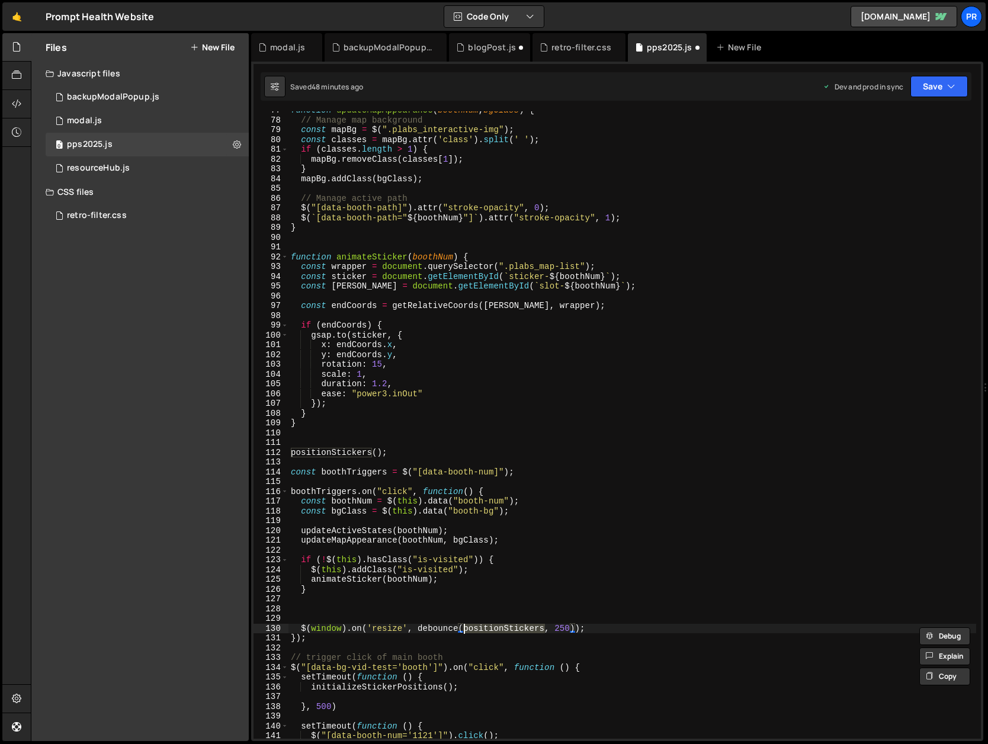
type textarea "$(window).on('resize', debounce(positionStickers, 250));"
type input "positionStickers"
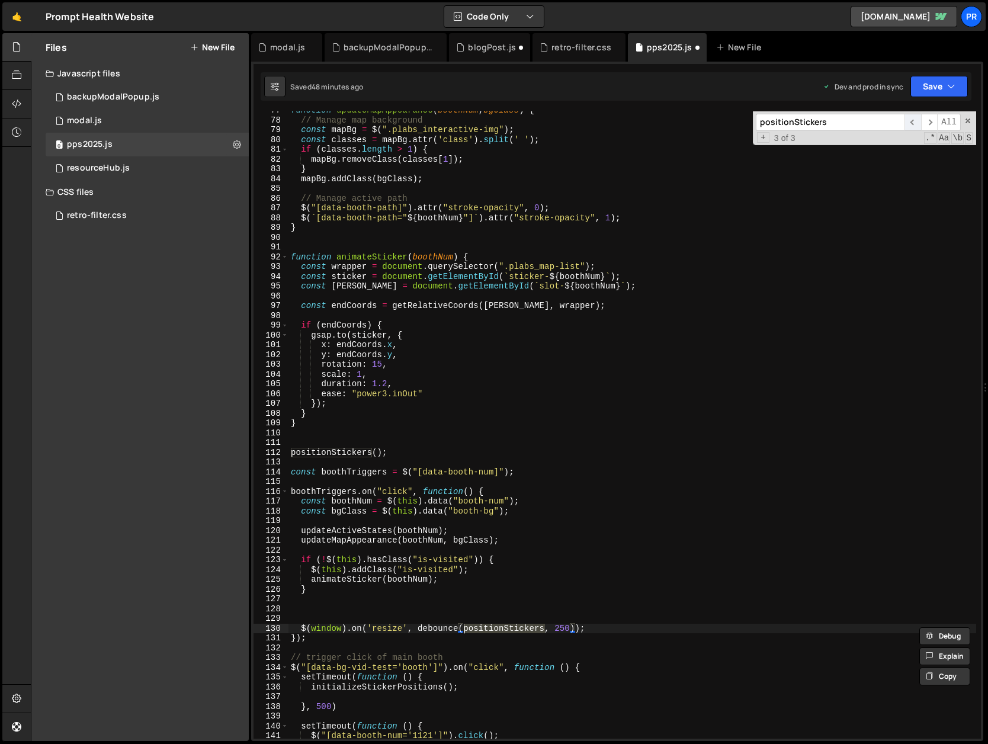
click at [915, 120] on span "​" at bounding box center [912, 122] width 17 height 17
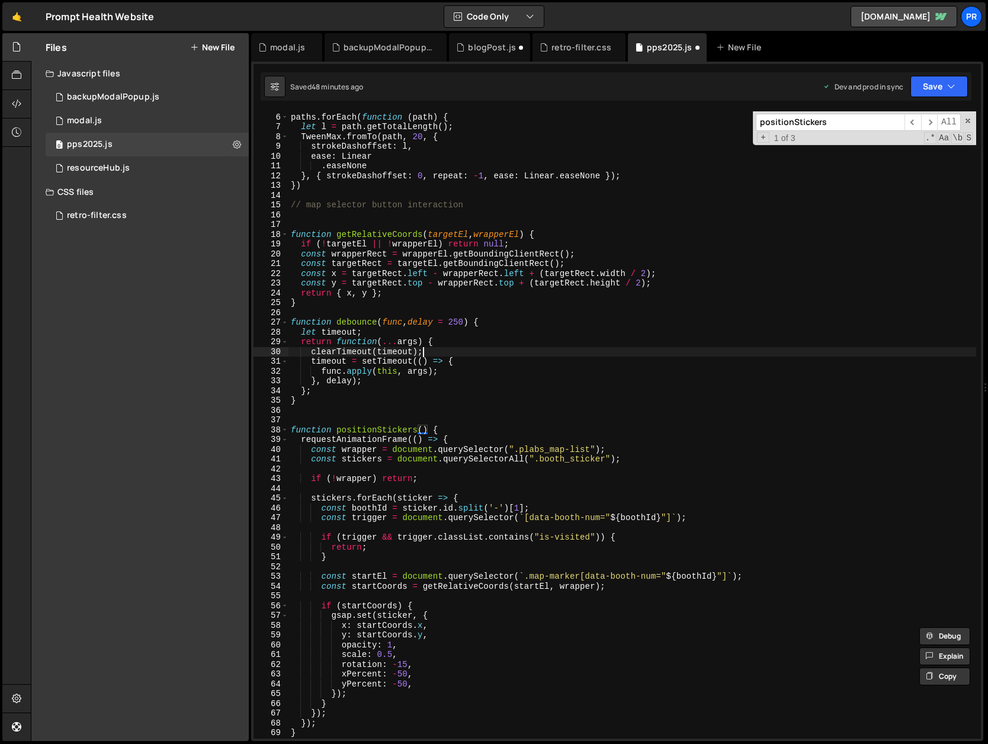
click at [625, 353] on div "let paths = document . querySelectorAll ( '[data-booth-path]' ) ; paths . forEa…" at bounding box center [631, 425] width 687 height 647
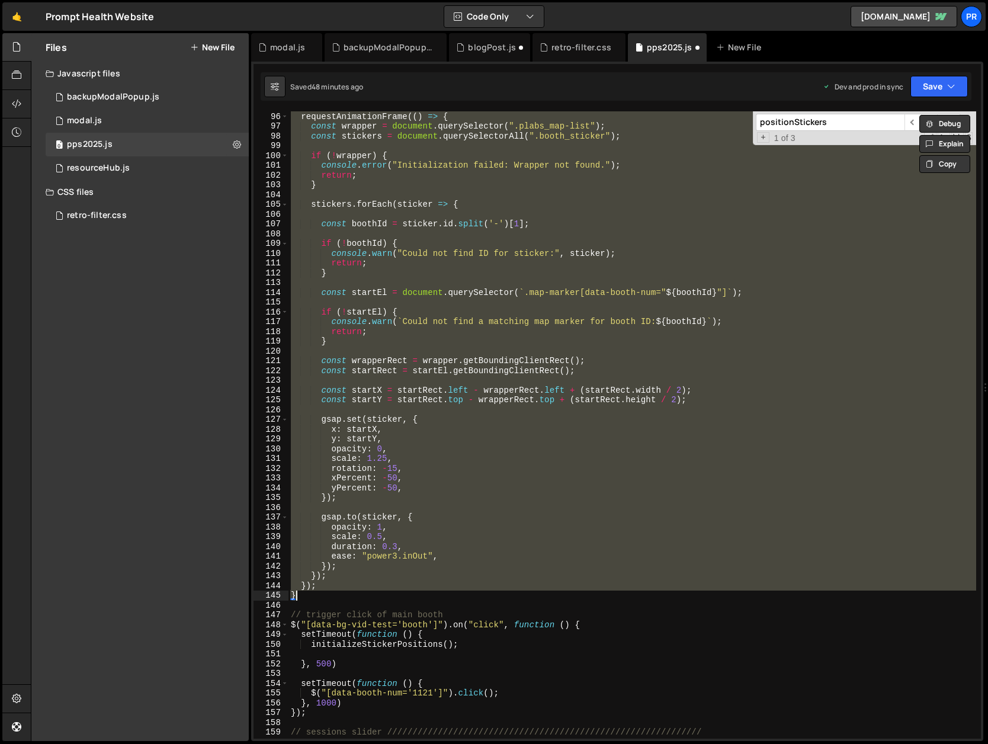
scroll to position [928, 0]
type textarea "$(window).on('resize', debounce(positionStickers, 250)); });"
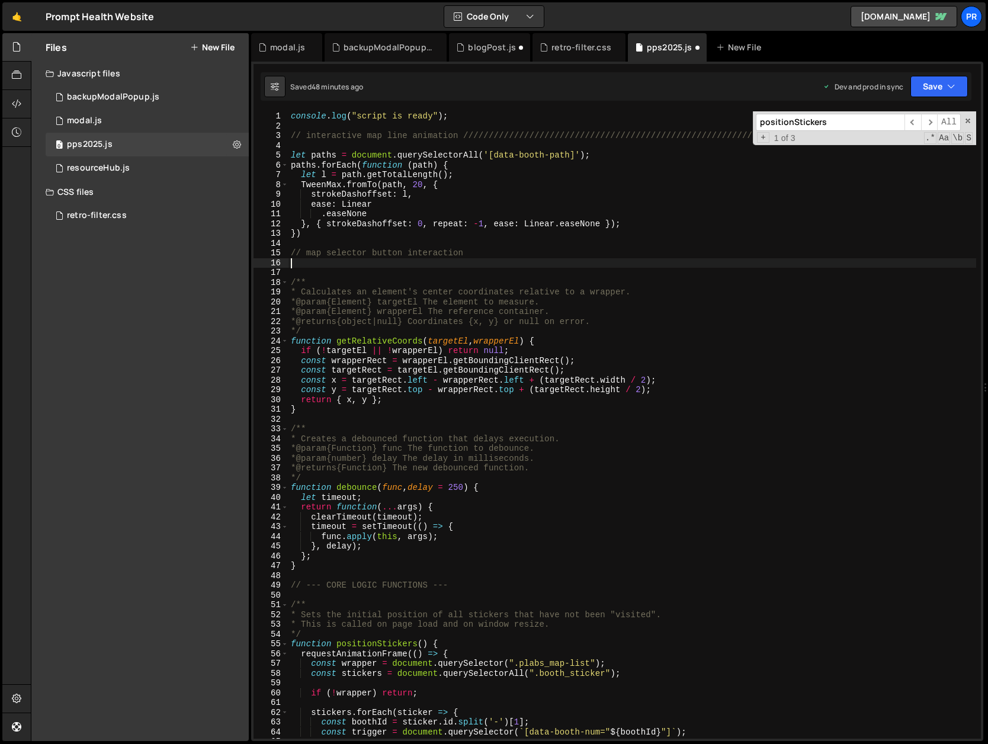
scroll to position [0, 0]
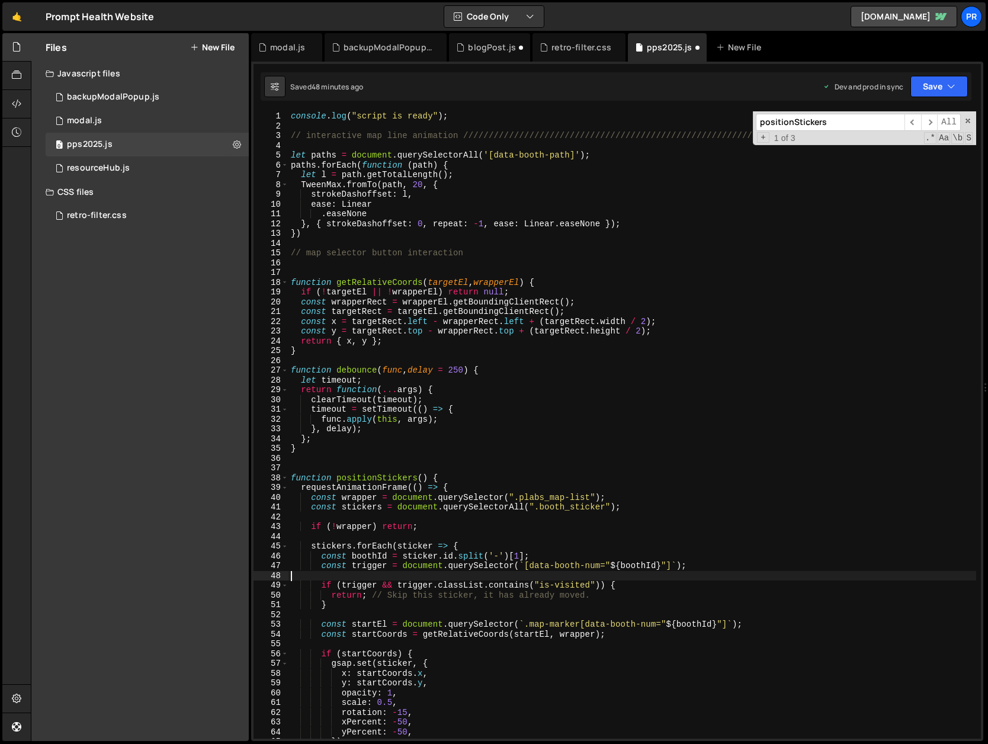
type textarea "return;"
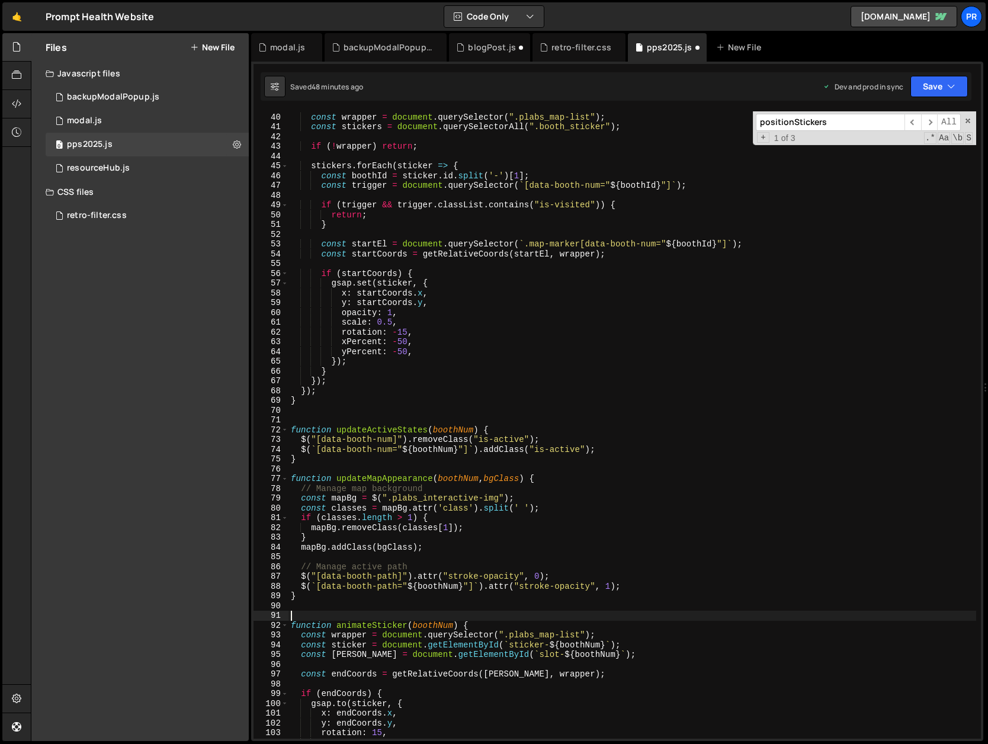
scroll to position [761, 0]
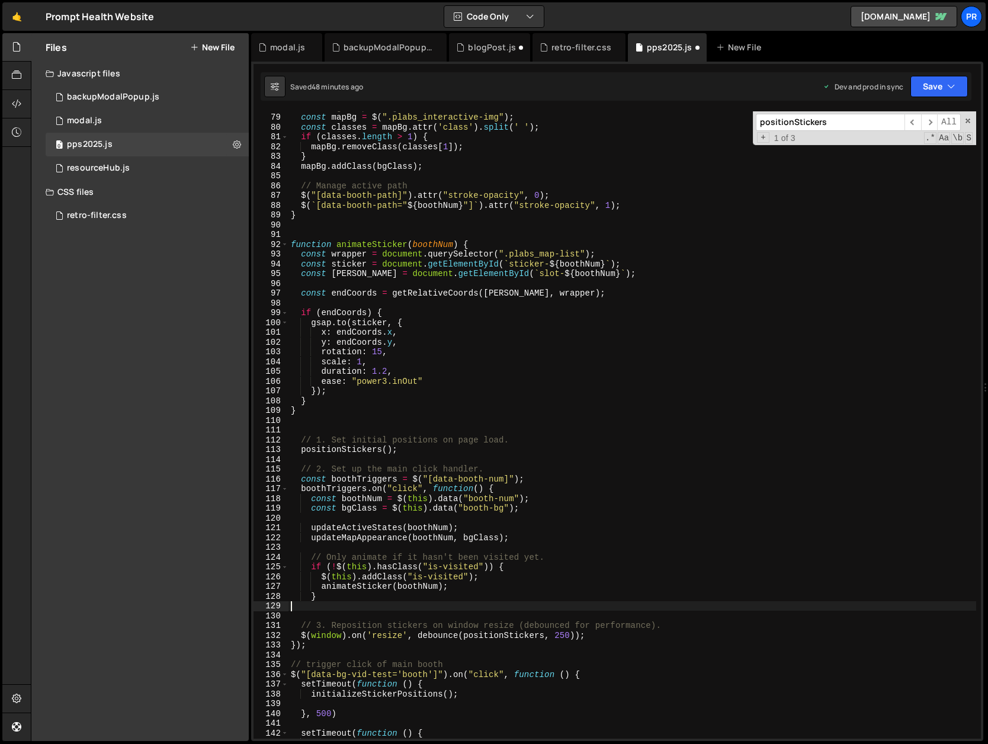
type textarea "// 1. Set initial positions on page load."
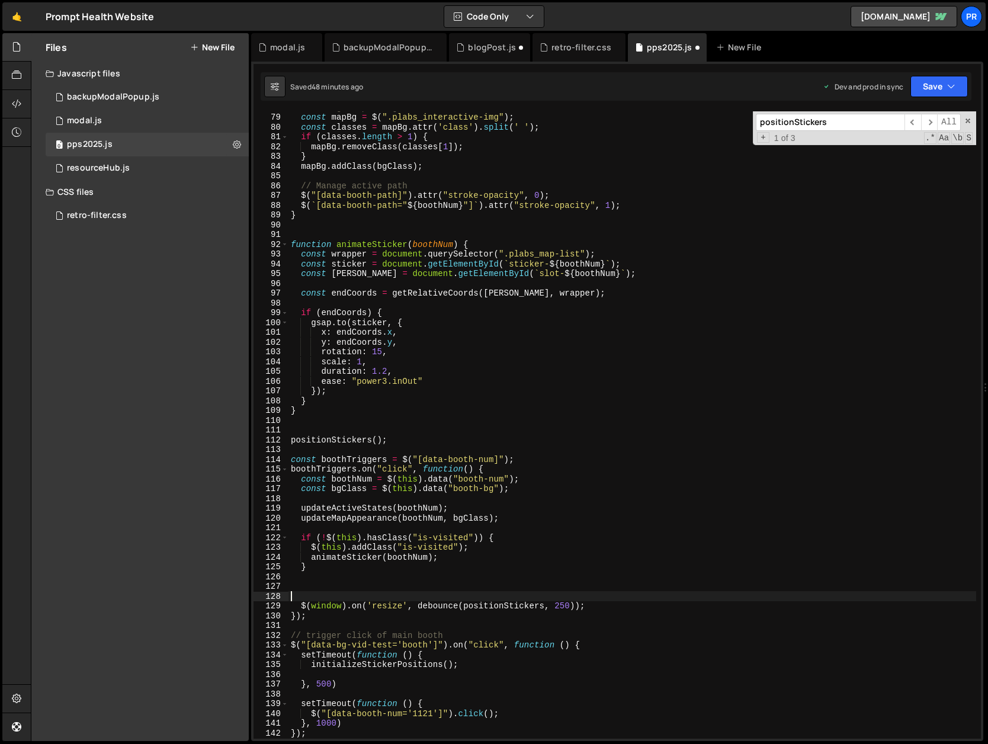
type textarea "const boothTriggers = $("[data-booth-num]");"
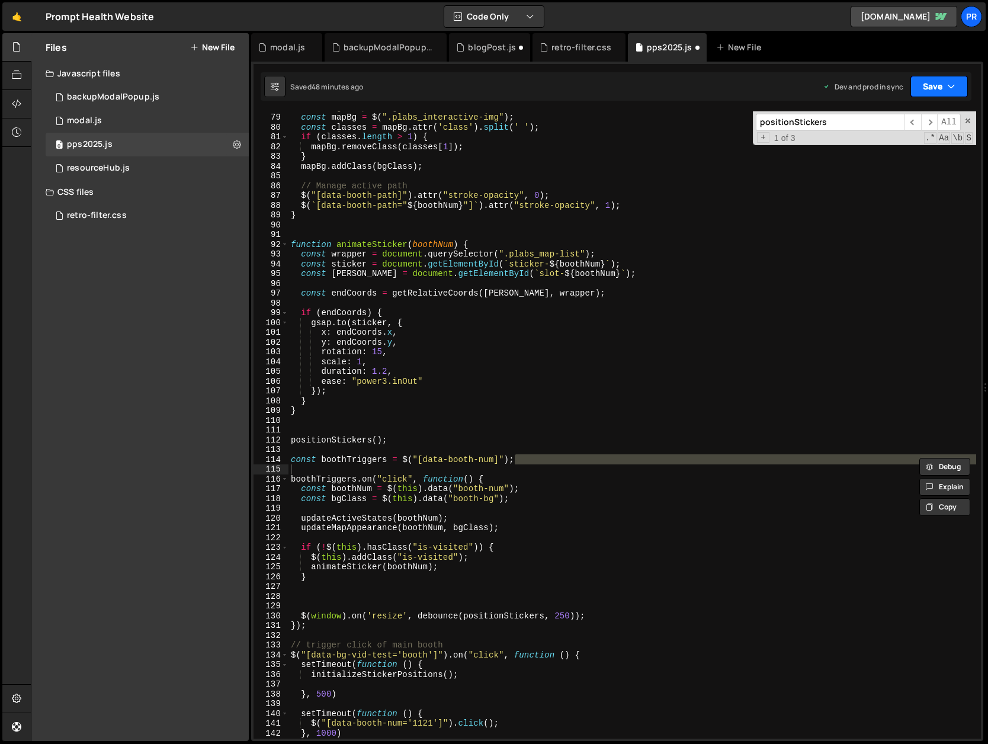
drag, startPoint x: 965, startPoint y: 88, endPoint x: 959, endPoint y: 97, distance: 11.5
click at [965, 87] on button "Save" at bounding box center [938, 86] width 57 height 21
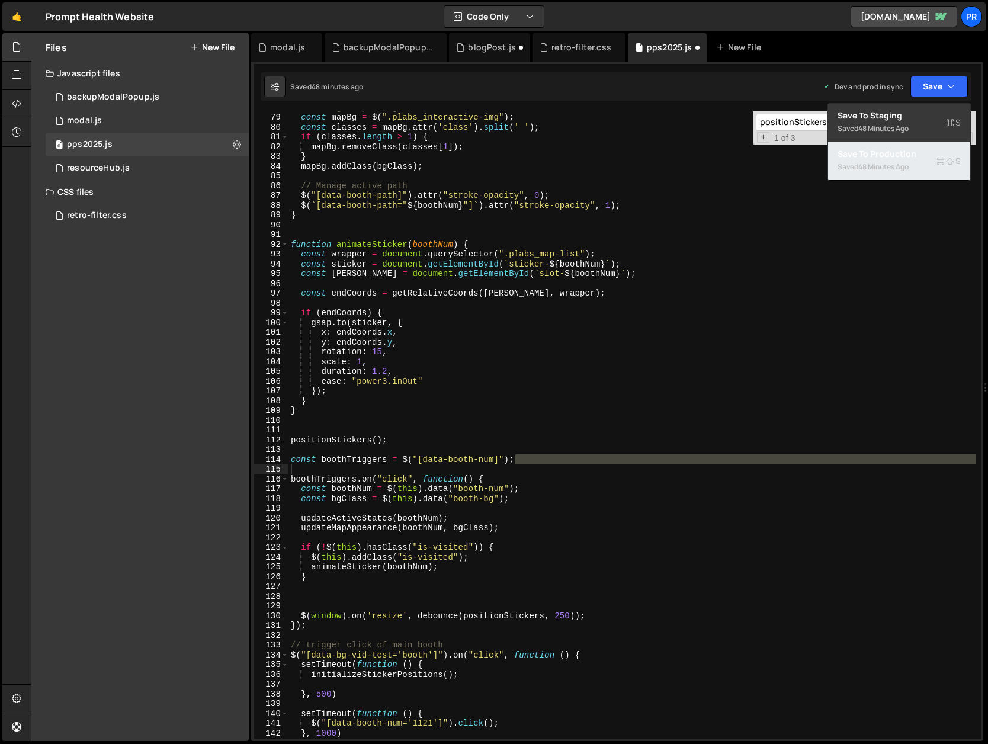
click at [914, 160] on div "Saved 48 minutes ago" at bounding box center [898, 167] width 123 height 14
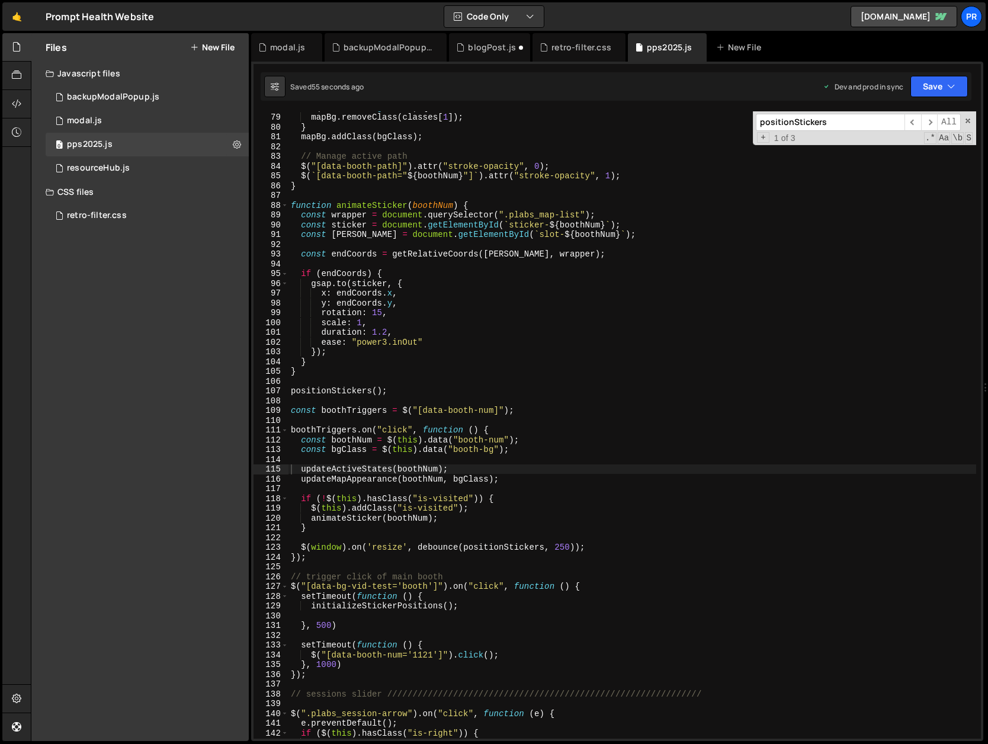
click at [442, 245] on div "if ( classes . length > 1 ) { mapBg . removeClass ( classes [ 1 ]) ; } mapBg . …" at bounding box center [631, 425] width 687 height 647
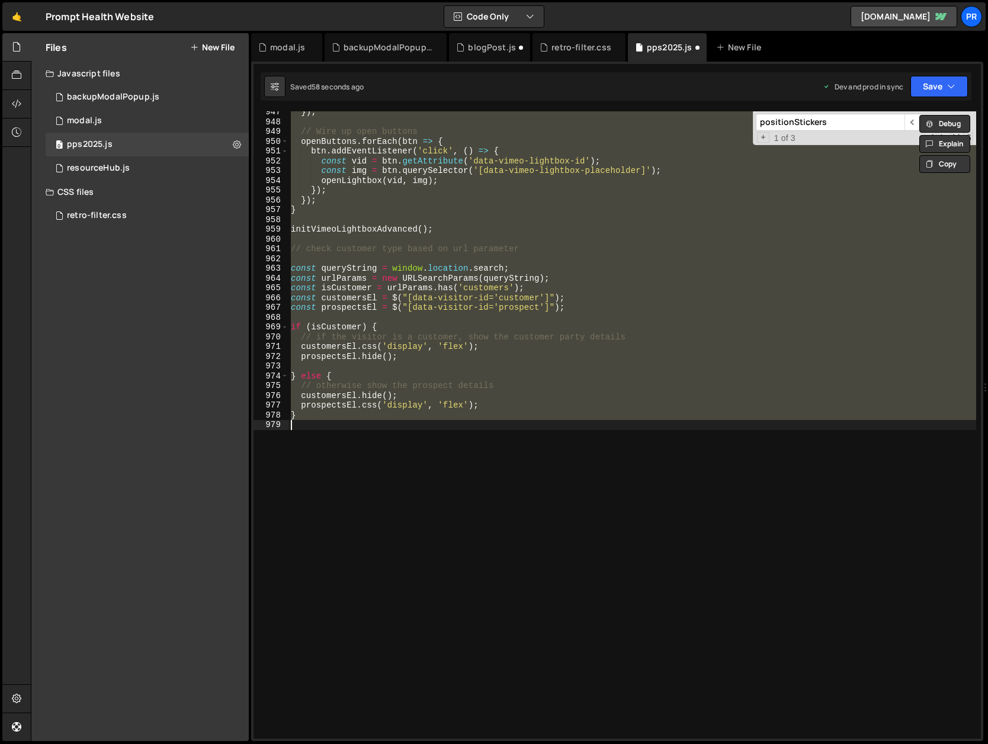
scroll to position [9247, 0]
type textarea "$(window).on('resize', debounce(positionStickers, 250)); });"
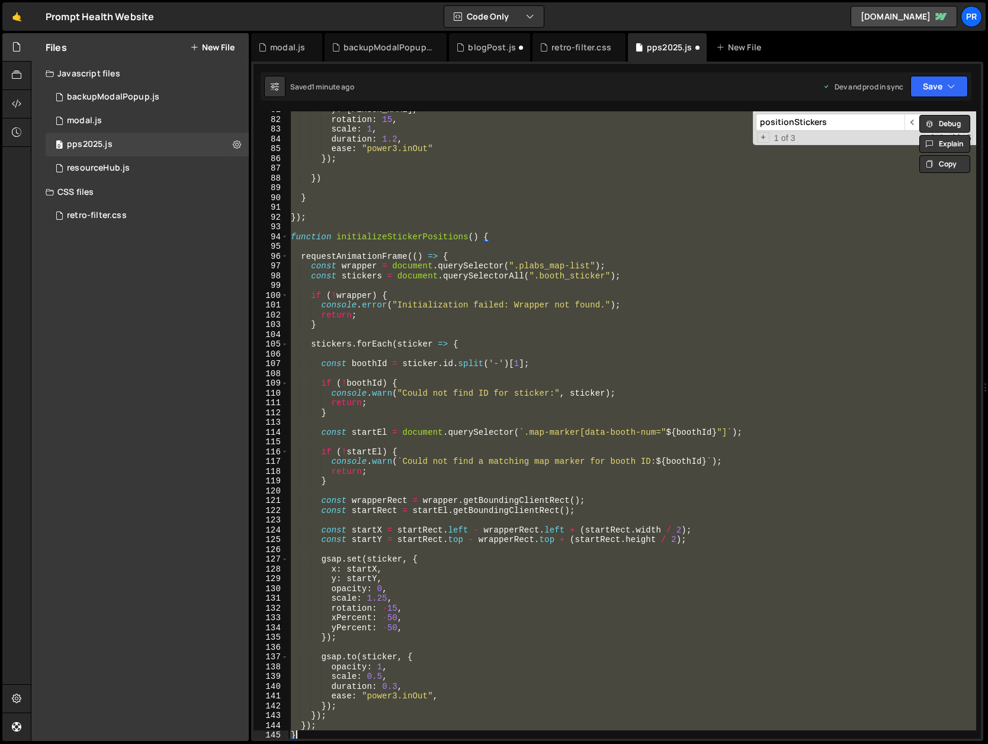
scroll to position [788, 0]
click at [482, 216] on div "y : [PERSON_NAME] , rotation : 15 , scale : 1 , duration : 1.2 , ease : "power3…" at bounding box center [631, 424] width 687 height 627
type textarea "});"
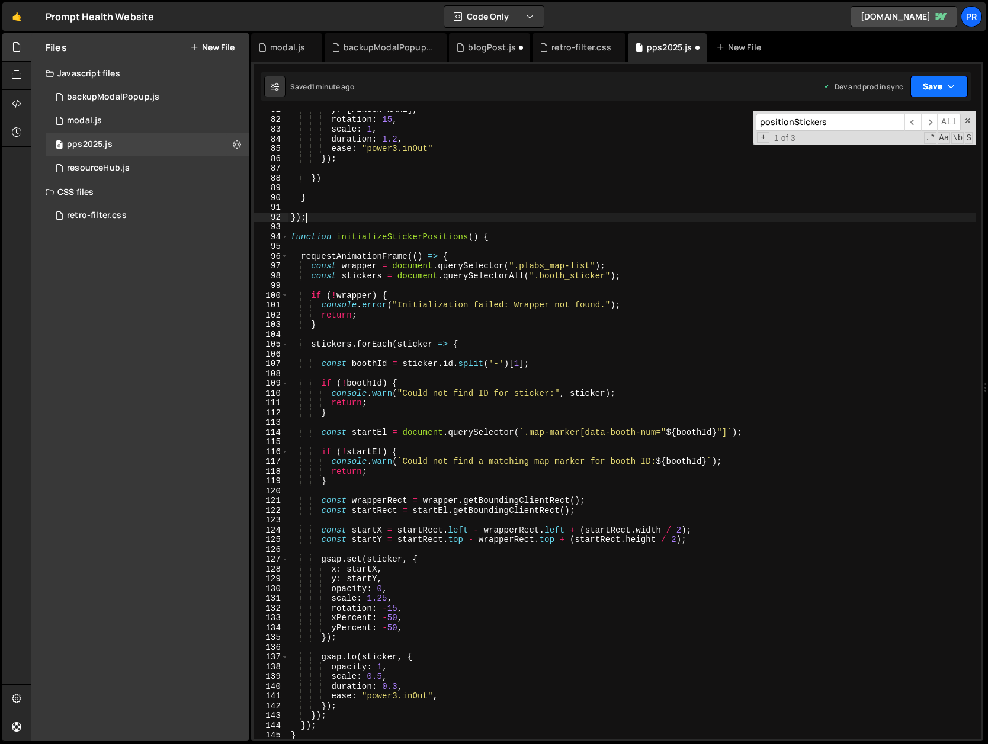
click at [943, 90] on button "Save" at bounding box center [938, 86] width 57 height 21
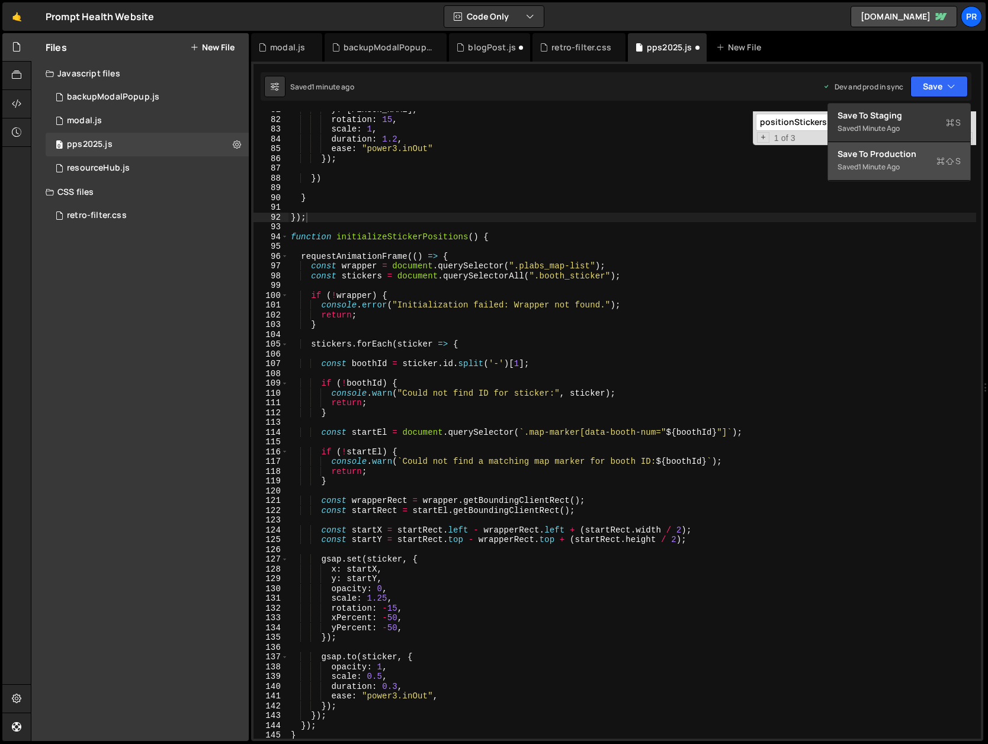
click at [897, 158] on div "Save to Production S" at bounding box center [898, 154] width 123 height 12
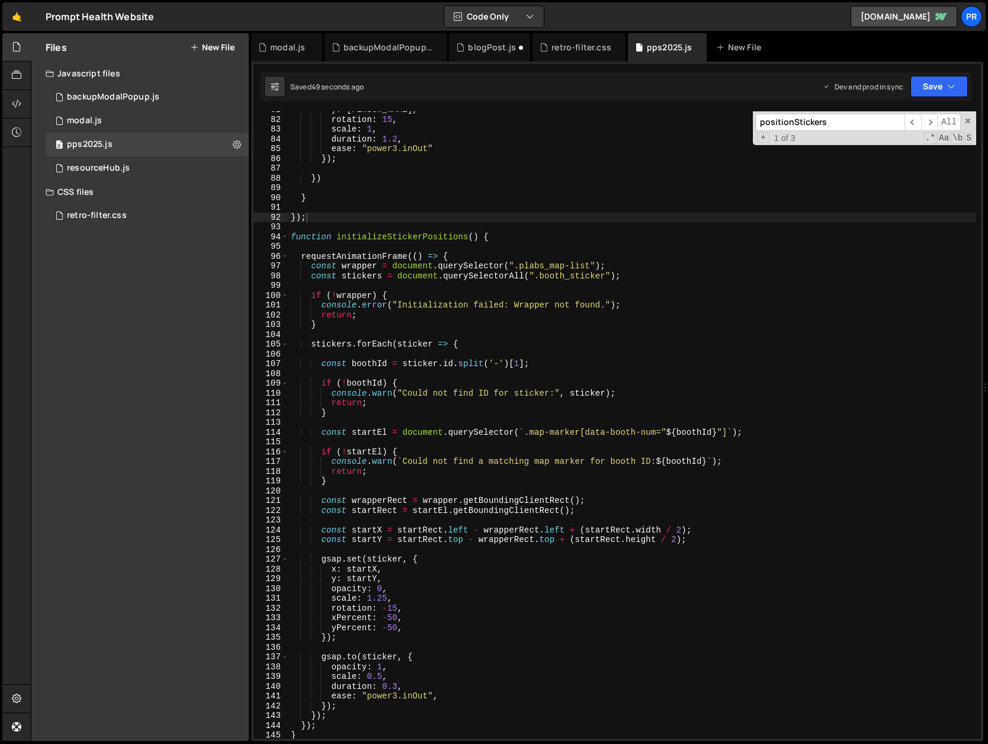
click at [580, 281] on div "y : [PERSON_NAME] , rotation : 15 , scale : 1 , duration : 1.2 , ease : "power3…" at bounding box center [631, 428] width 687 height 647
click at [607, 272] on div "y : [PERSON_NAME] , rotation : 15 , scale : 1 , duration : 1.2 , ease : "power3…" at bounding box center [631, 428] width 687 height 647
paste textarea ":not(.combo)"
click at [647, 274] on div "y : [PERSON_NAME] , rotation : 15 , scale : 1 , duration : 1.2 , ease : "power3…" at bounding box center [631, 428] width 687 height 647
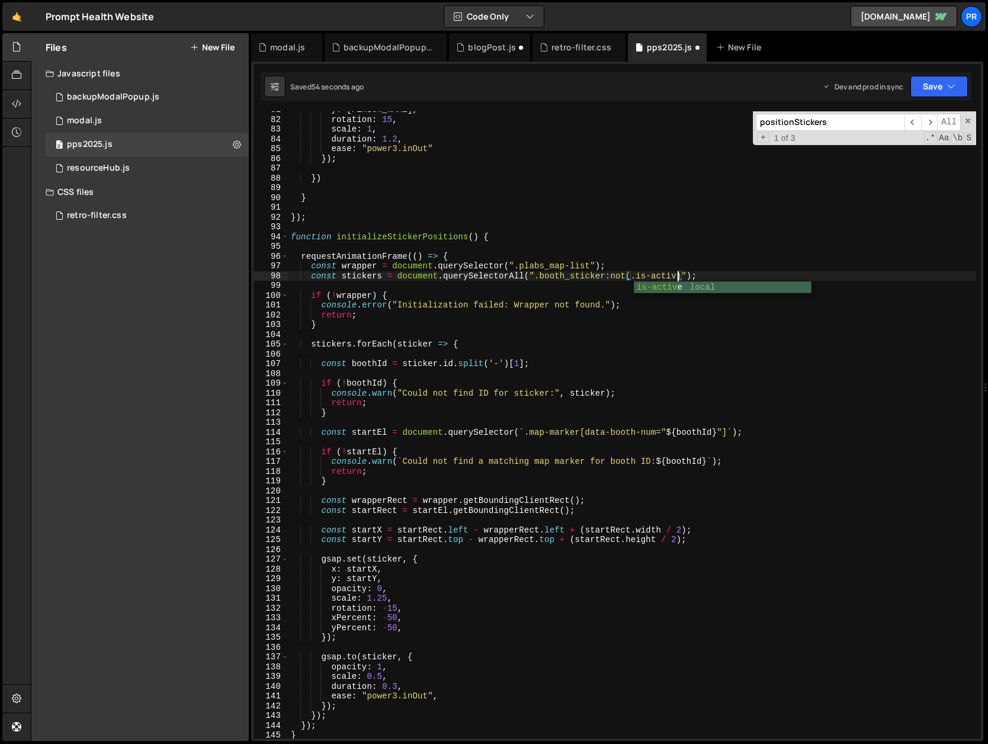
scroll to position [0, 27]
click at [777, 275] on div "y : [PERSON_NAME] , rotation : 15 , scale : 1 , duration : 1.2 , ease : "power3…" at bounding box center [631, 428] width 687 height 647
click at [741, 280] on div "y : [PERSON_NAME] , rotation : 15 , scale : 1 , duration : 1.2 , ease : "power3…" at bounding box center [631, 428] width 687 height 647
drag, startPoint x: 605, startPoint y: 275, endPoint x: 689, endPoint y: 275, distance: 83.5
click at [689, 275] on div "y : [PERSON_NAME] , rotation : 15 , scale : 1 , duration : 1.2 , ease : "power3…" at bounding box center [631, 428] width 687 height 647
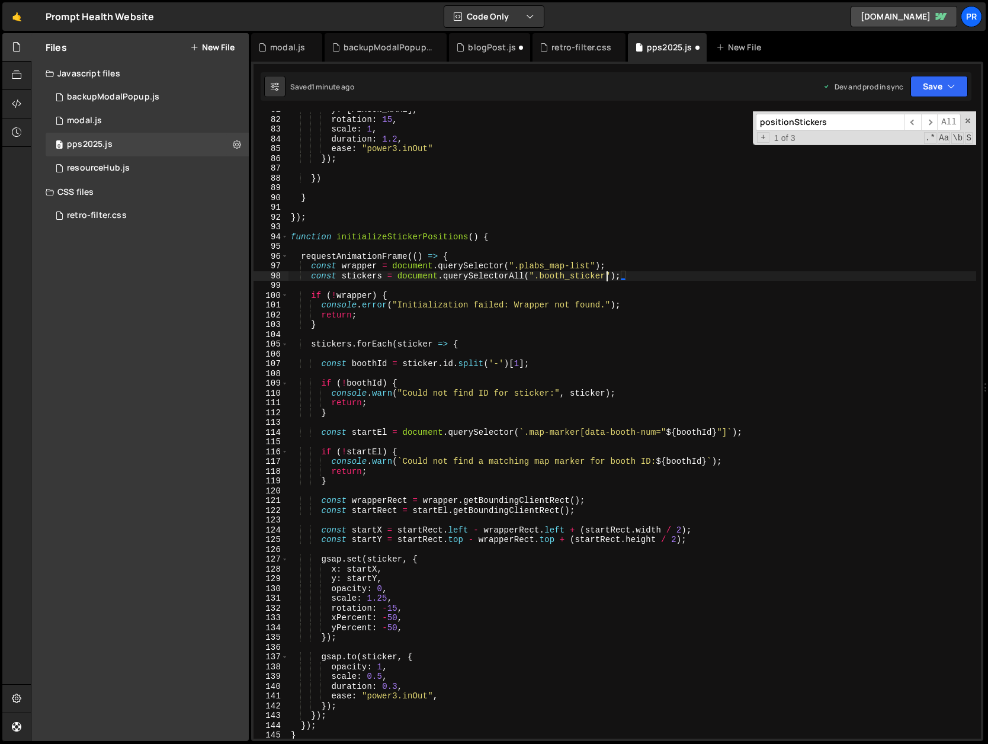
scroll to position [0, 23]
click at [690, 252] on div "y : [PERSON_NAME] , rotation : 15 , scale : 1 , duration : 1.2 , ease : "power3…" at bounding box center [631, 428] width 687 height 647
click at [642, 278] on div "y : [PERSON_NAME] , rotation : 15 , scale : 1 , duration : 1.2 , ease : "power3…" at bounding box center [631, 428] width 687 height 647
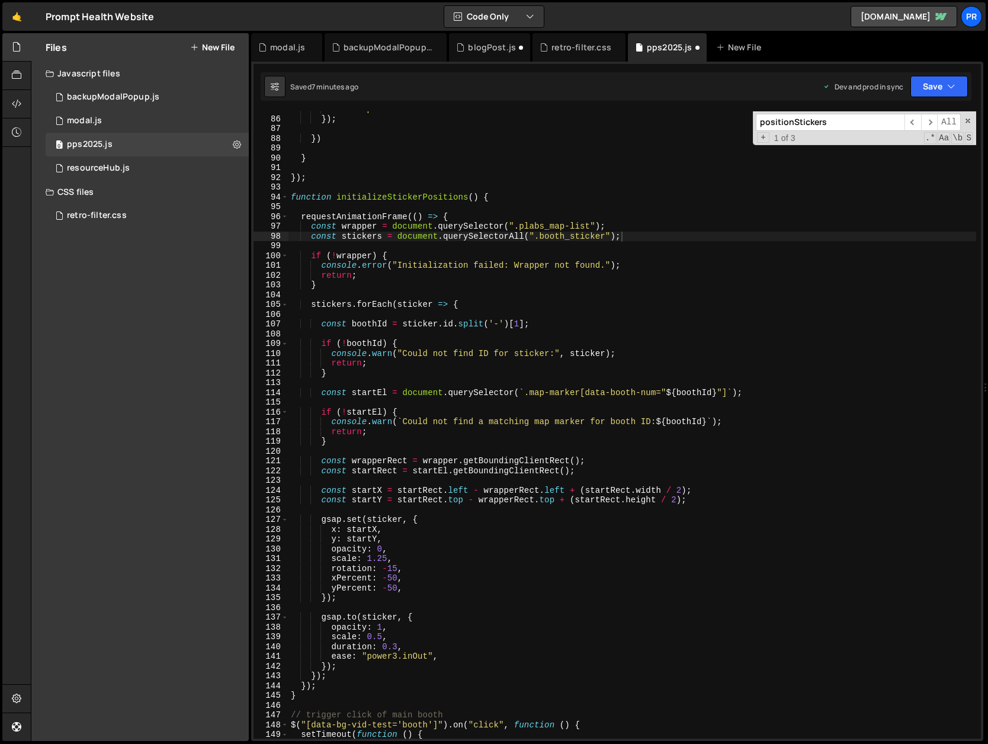
scroll to position [828, 0]
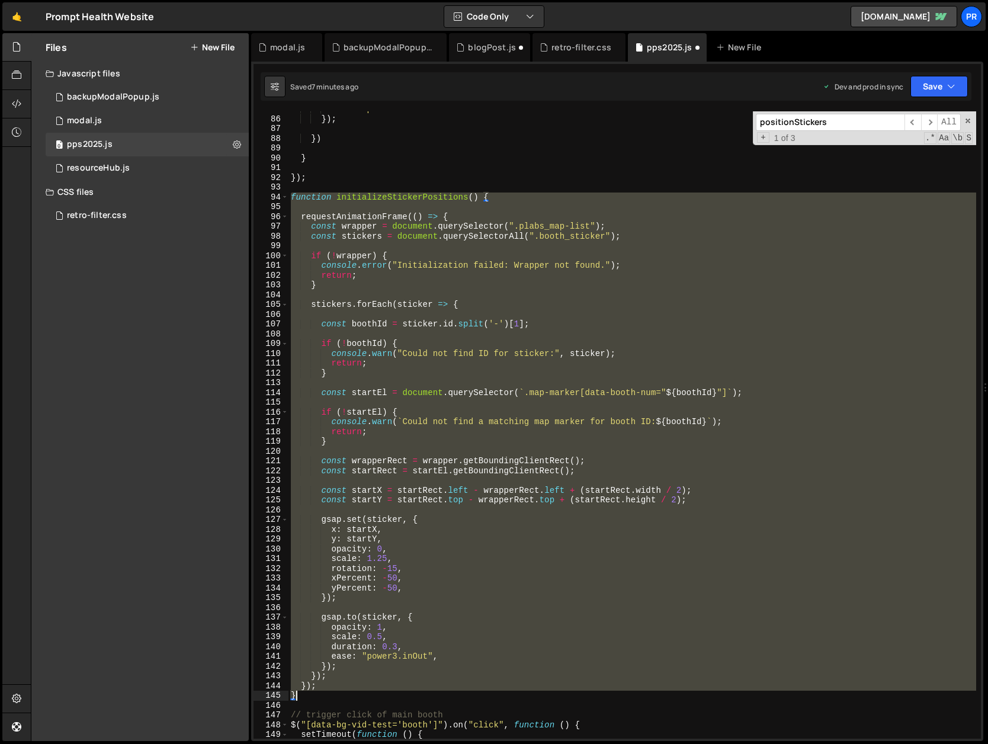
drag, startPoint x: 292, startPoint y: 198, endPoint x: 349, endPoint y: 696, distance: 501.8
click at [346, 697] on div "ease : "power3.inOut" }) ; }) } }) ; function initializeStickerPositions ( ) { …" at bounding box center [631, 427] width 687 height 647
paste textarea "window.addEventListener('resize', debouncedReposition);"
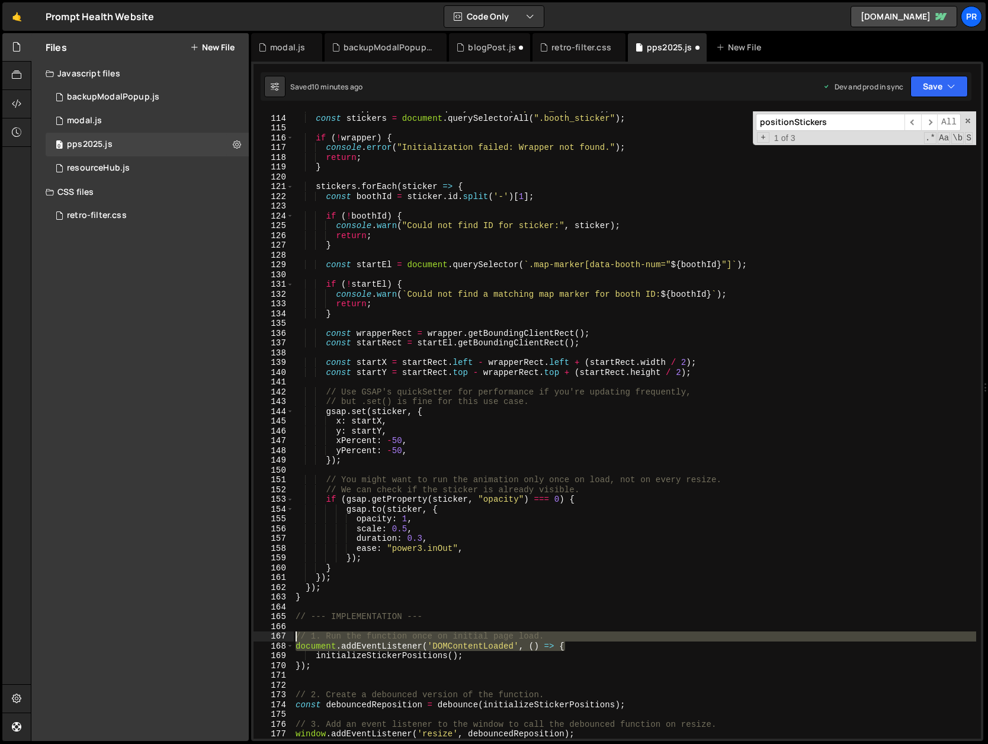
drag, startPoint x: 556, startPoint y: 644, endPoint x: 290, endPoint y: 634, distance: 266.6
click at [290, 634] on div "window.addEventListener('resize', debouncedReposition); 113 114 115 116 117 118…" at bounding box center [616, 424] width 727 height 627
type textarea "// 1. Run the function once on initial page load. document.addEventListener('DO…"
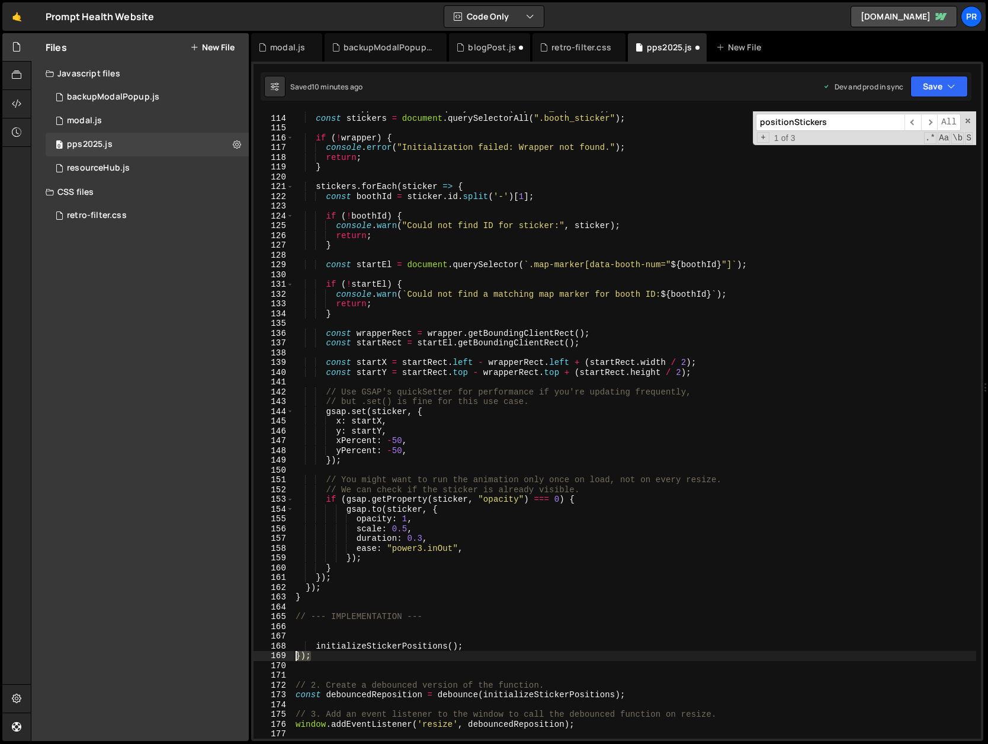
drag, startPoint x: 322, startPoint y: 657, endPoint x: 279, endPoint y: 656, distance: 42.1
click at [280, 656] on div "113 114 115 116 117 118 119 120 121 122 123 124 125 126 127 128 129 130 131 132…" at bounding box center [616, 424] width 727 height 627
type textarea "});"
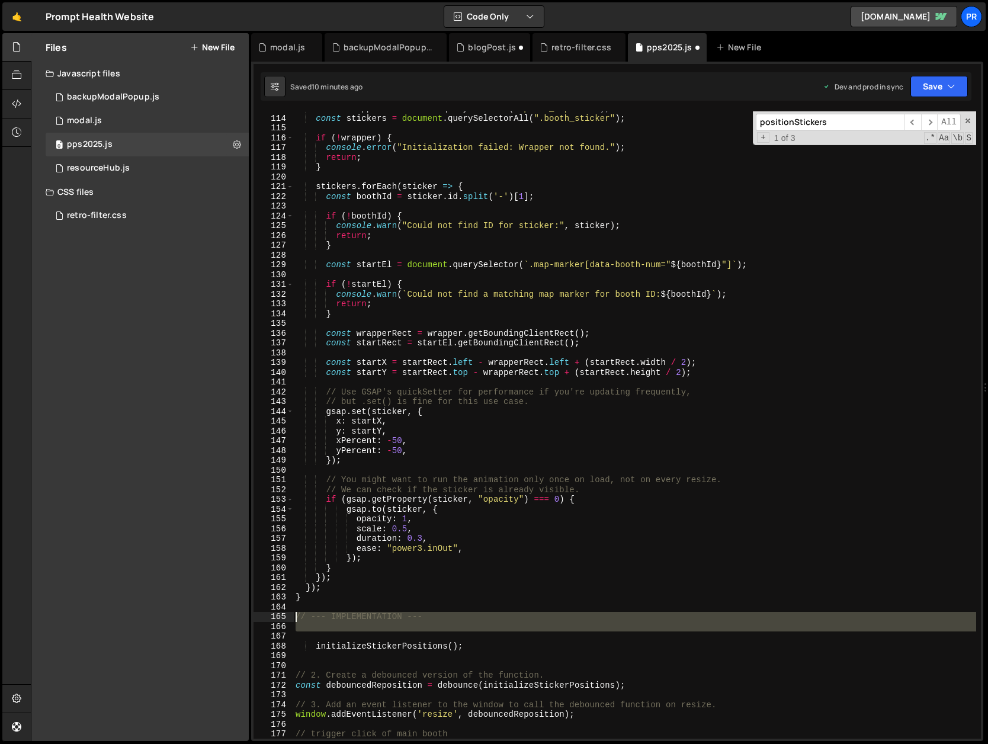
drag, startPoint x: 326, startPoint y: 636, endPoint x: 288, endPoint y: 613, distance: 44.1
click at [287, 614] on div "initializeStickerPositions(); 113 114 115 116 117 118 119 120 121 122 123 124 1…" at bounding box center [616, 424] width 727 height 627
type textarea "// --- IMPLEMENTATION ---"
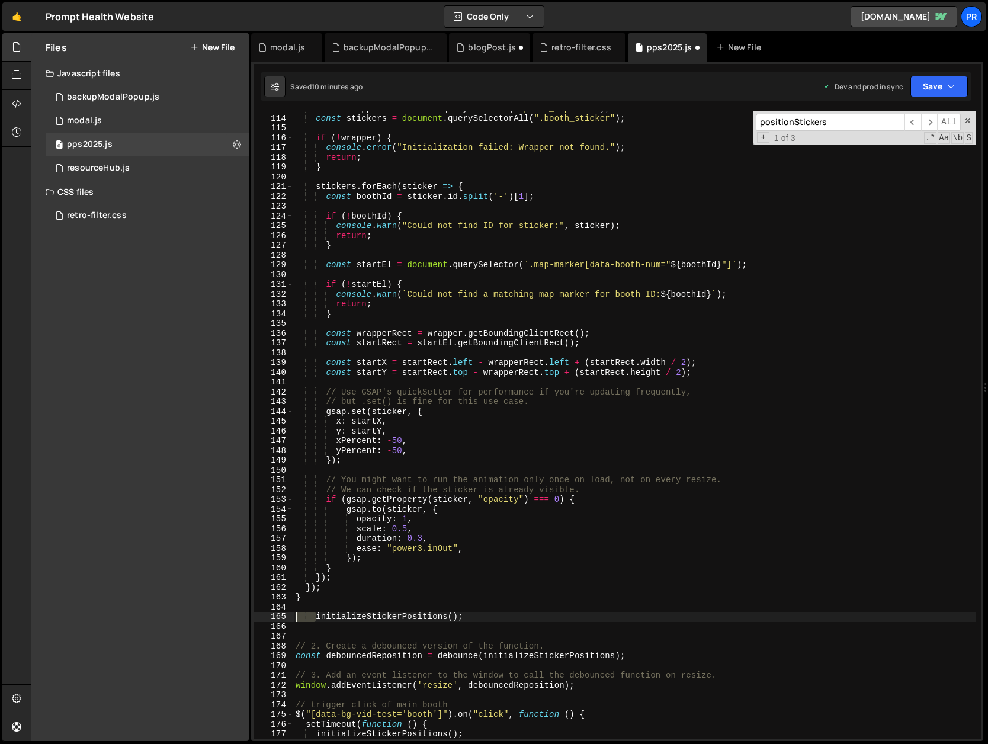
drag, startPoint x: 316, startPoint y: 619, endPoint x: 287, endPoint y: 618, distance: 28.4
click at [287, 618] on div "113 114 115 116 117 118 119 120 121 122 123 124 125 126 127 128 129 130 131 132…" at bounding box center [616, 424] width 727 height 627
type textarea "initializeStickerPositions();"
click at [350, 619] on div "const wrapper = document . querySelector ( ".plabs_map-list" ) ; const stickers…" at bounding box center [634, 427] width 683 height 647
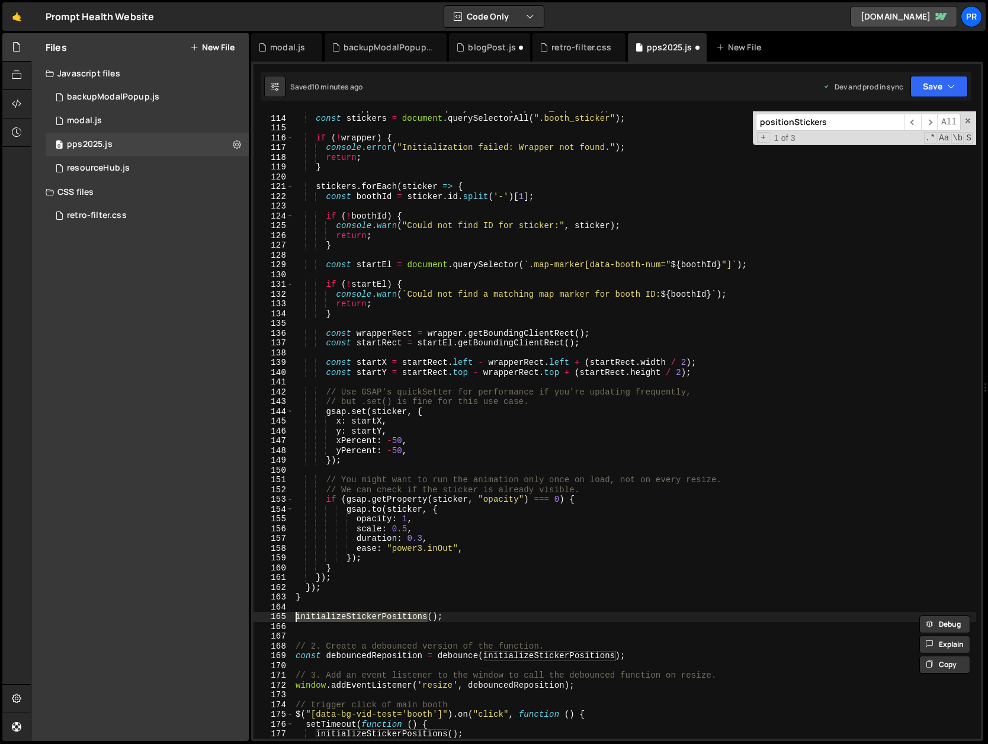
type input "initializeStickerPositions"
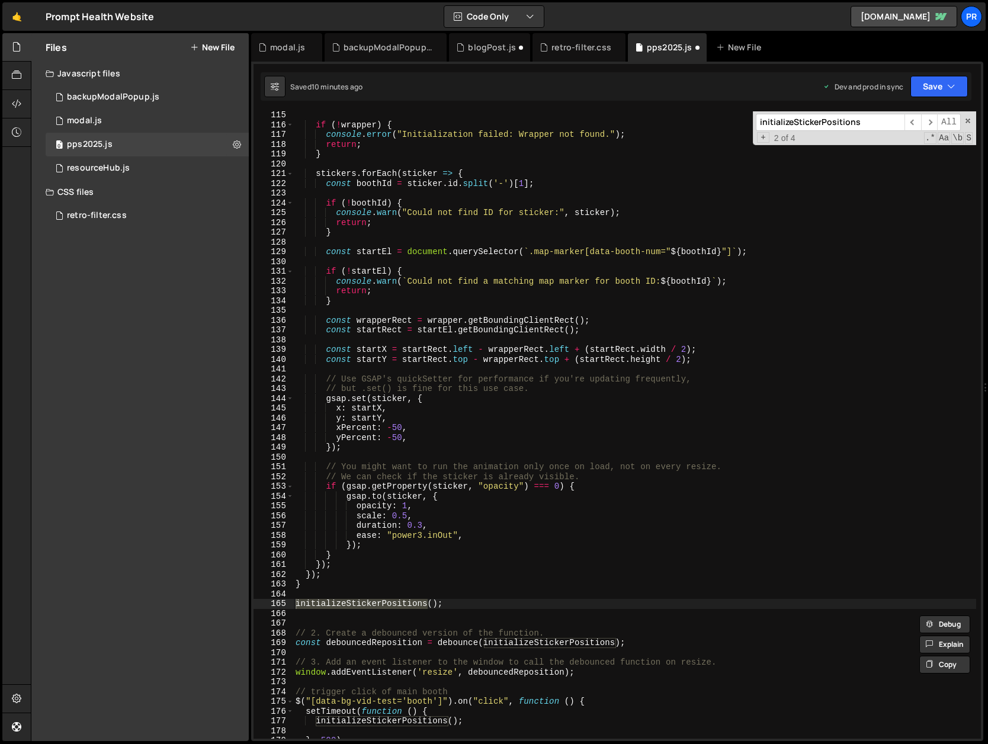
scroll to position [1114, 0]
click at [541, 616] on div "if ( ! wrapper ) { console . error ( "Initialization failed: Wrapper not found.…" at bounding box center [634, 433] width 683 height 647
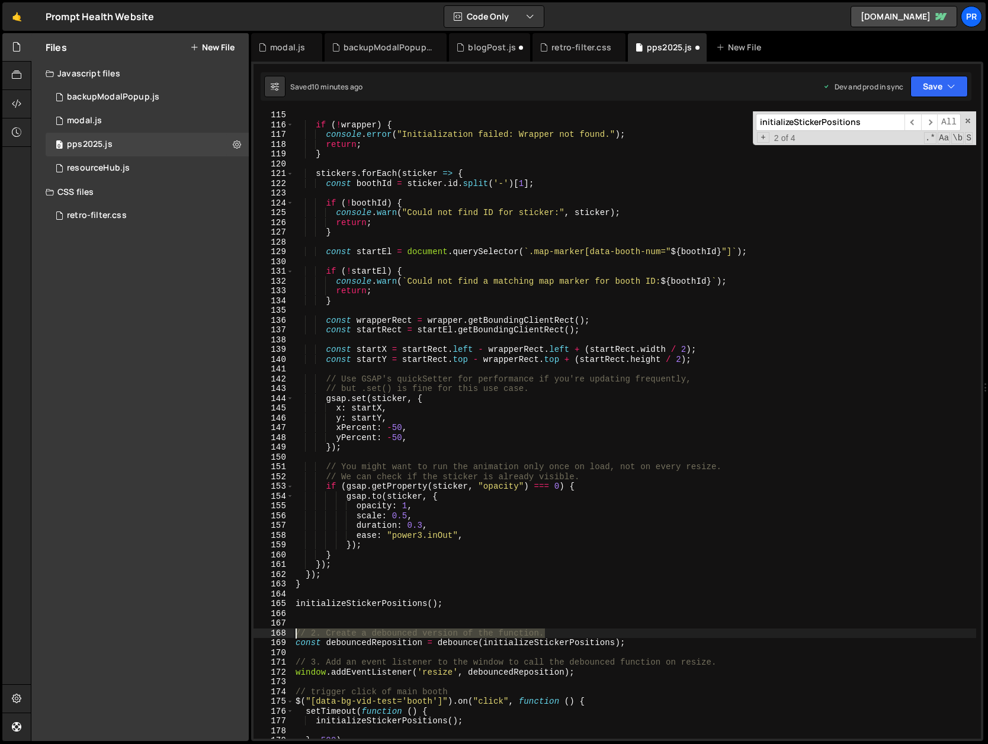
drag, startPoint x: 484, startPoint y: 630, endPoint x: 311, endPoint y: 633, distance: 173.5
click at [285, 631] on div "115 116 117 118 119 120 121 122 123 124 125 126 127 128 129 130 131 132 133 134…" at bounding box center [616, 424] width 727 height 627
type textarea "// 2. Create a debounced version of the function."
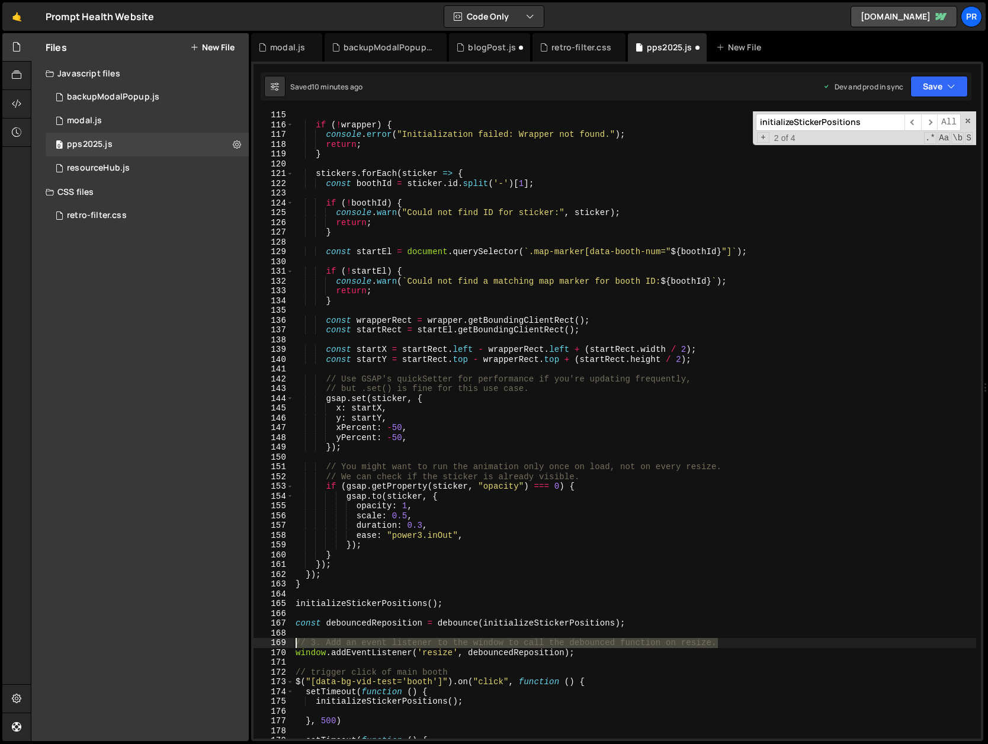
drag, startPoint x: 731, startPoint y: 642, endPoint x: 268, endPoint y: 644, distance: 463.1
click at [268, 644] on div "115 116 117 118 119 120 121 122 123 124 125 126 127 128 129 130 131 132 133 134…" at bounding box center [616, 424] width 727 height 627
type textarea "// 3. Add an event listener to the window to call the debounced function on res…"
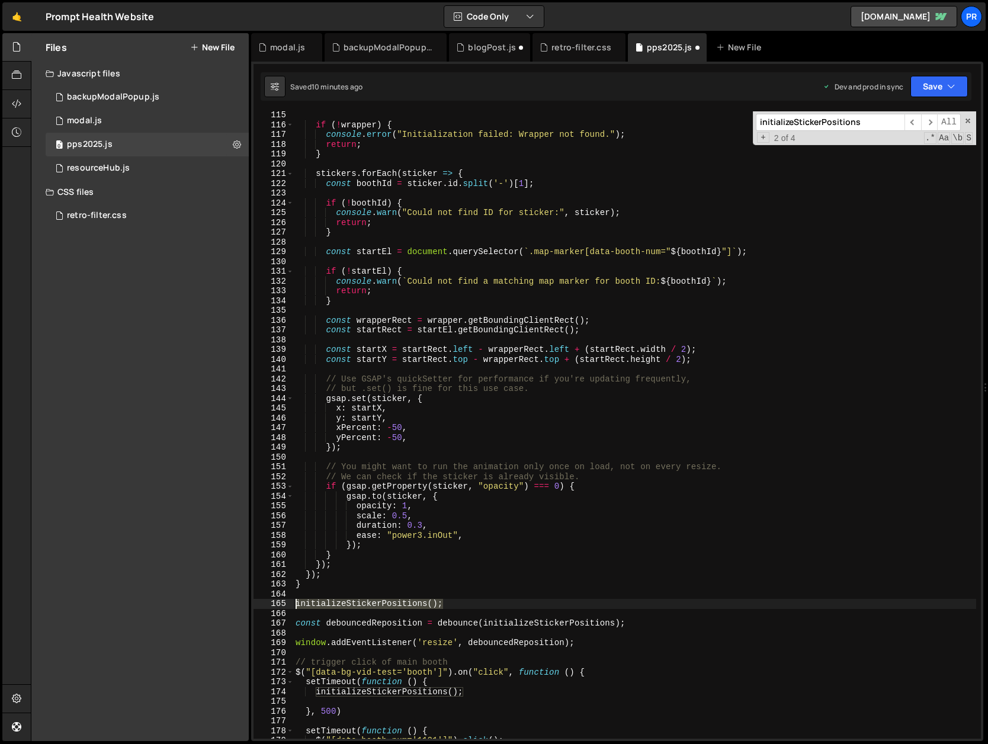
drag, startPoint x: 451, startPoint y: 605, endPoint x: 280, endPoint y: 606, distance: 170.5
click at [280, 606] on div "115 116 117 118 119 120 121 122 123 124 125 126 127 128 129 130 131 132 133 134…" at bounding box center [616, 424] width 727 height 627
type textarea "initializeStickerPositions();"
click at [346, 601] on div "if ( ! wrapper ) { console . error ( "Initialization failed: Wrapper not found.…" at bounding box center [634, 424] width 683 height 627
click at [346, 601] on div "if ( ! wrapper ) { console . error ( "Initialization failed: Wrapper not found.…" at bounding box center [634, 433] width 683 height 647
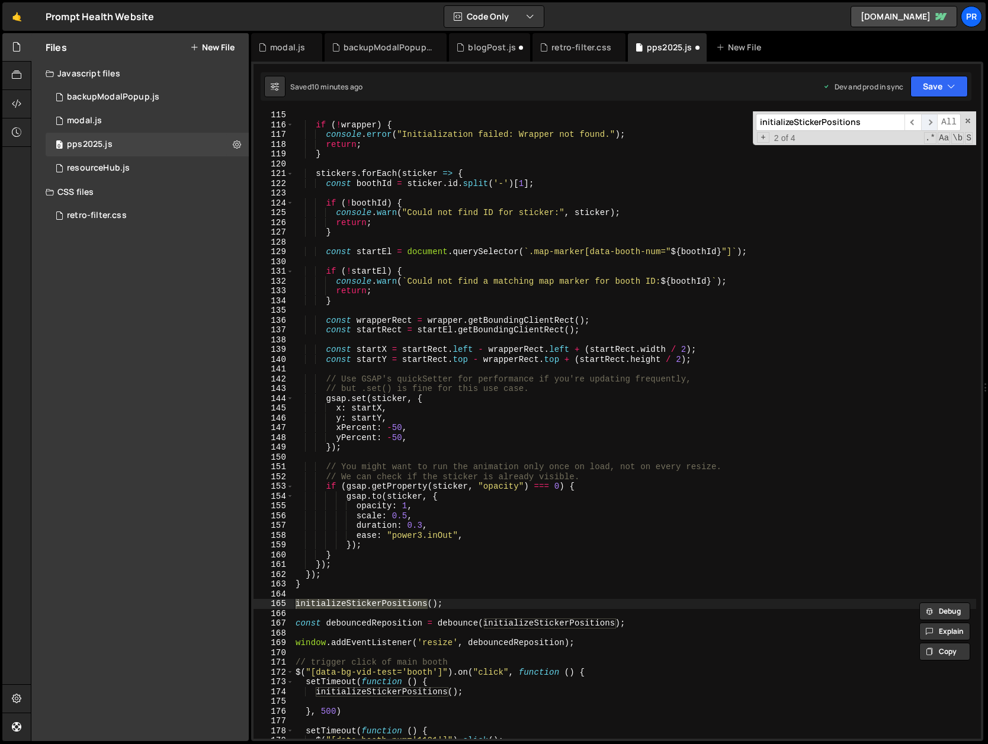
click at [929, 120] on span "​" at bounding box center [929, 122] width 17 height 17
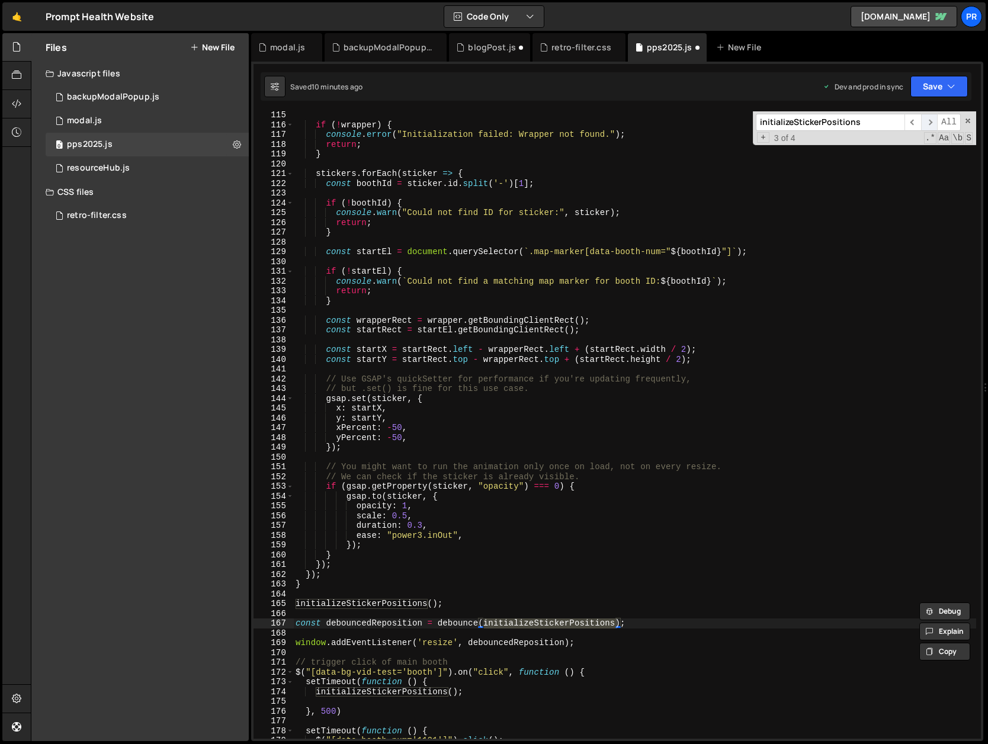
click at [929, 120] on span "​" at bounding box center [929, 122] width 17 height 17
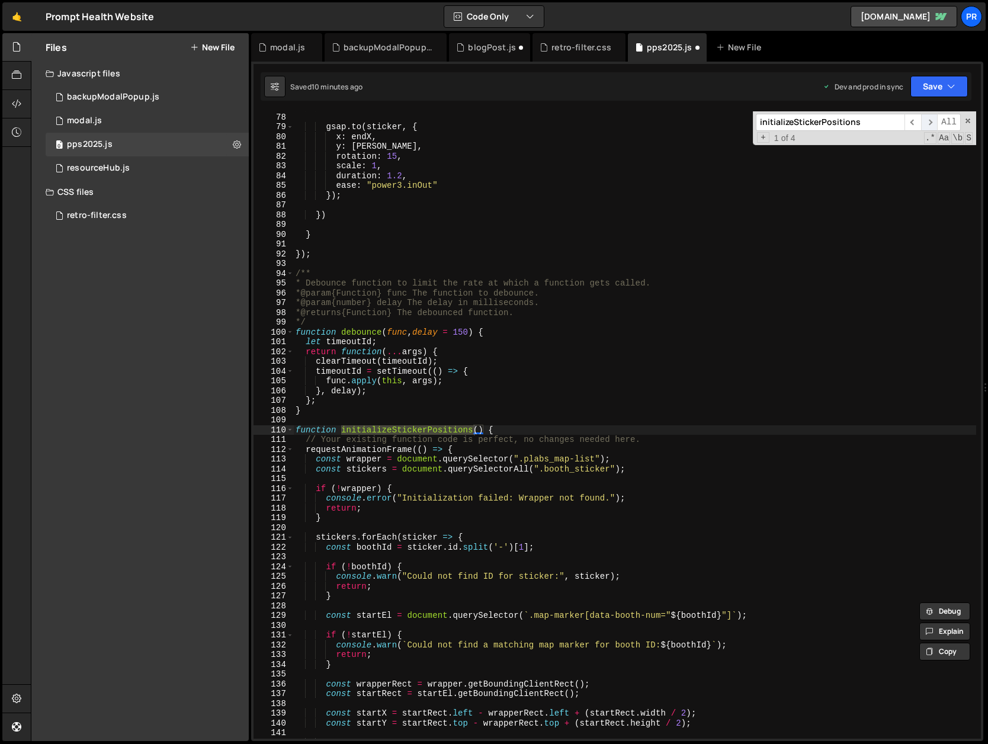
scroll to position [751, 0]
click at [916, 120] on span "​" at bounding box center [912, 122] width 17 height 17
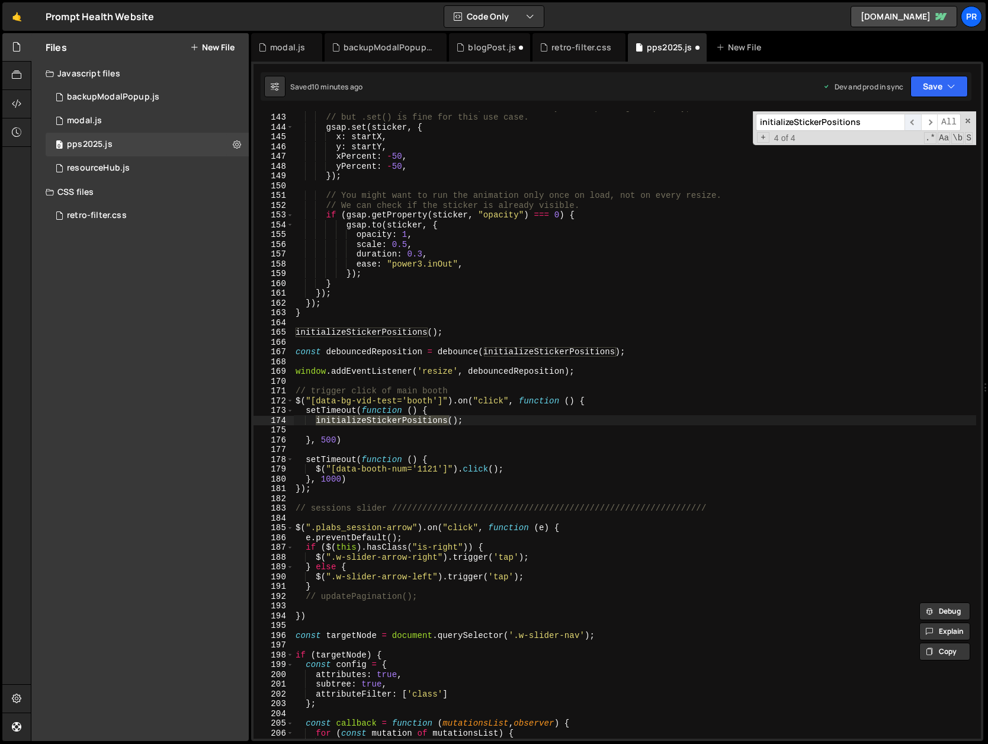
scroll to position [1386, 0]
click at [460, 335] on div "// Use GSAP's quickSetter for performance if you're updating frequently, // but…" at bounding box center [634, 425] width 683 height 647
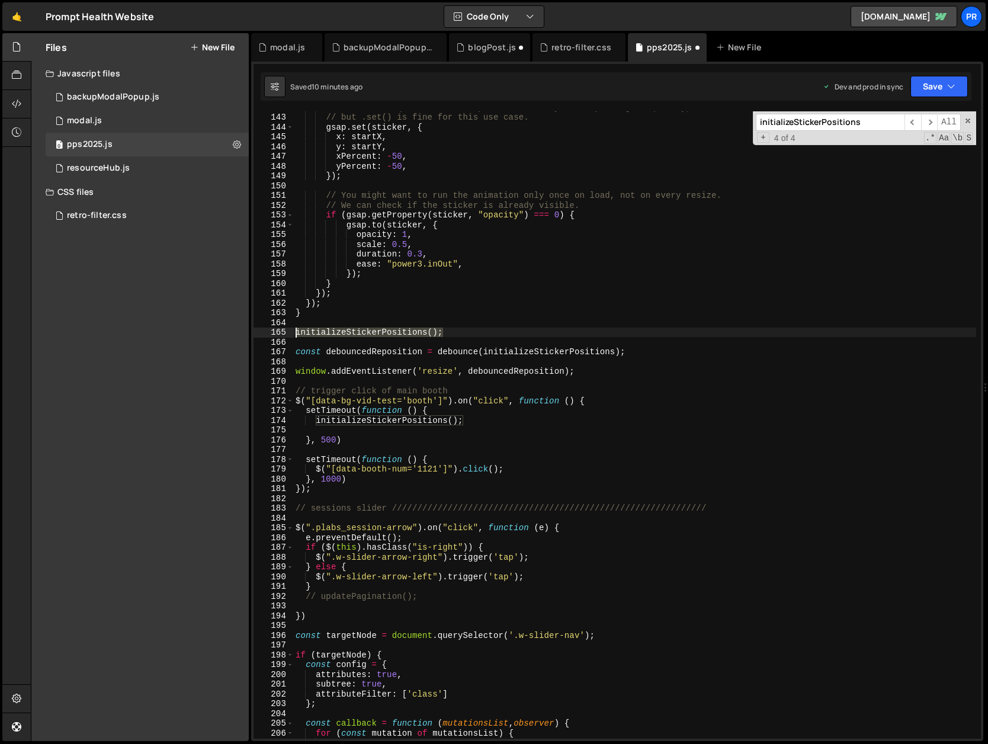
drag, startPoint x: 464, startPoint y: 332, endPoint x: 282, endPoint y: 330, distance: 181.8
click at [282, 330] on div "initializeStickerPositions(); 142 143 144 145 146 147 148 149 150 151 152 153 1…" at bounding box center [616, 424] width 727 height 627
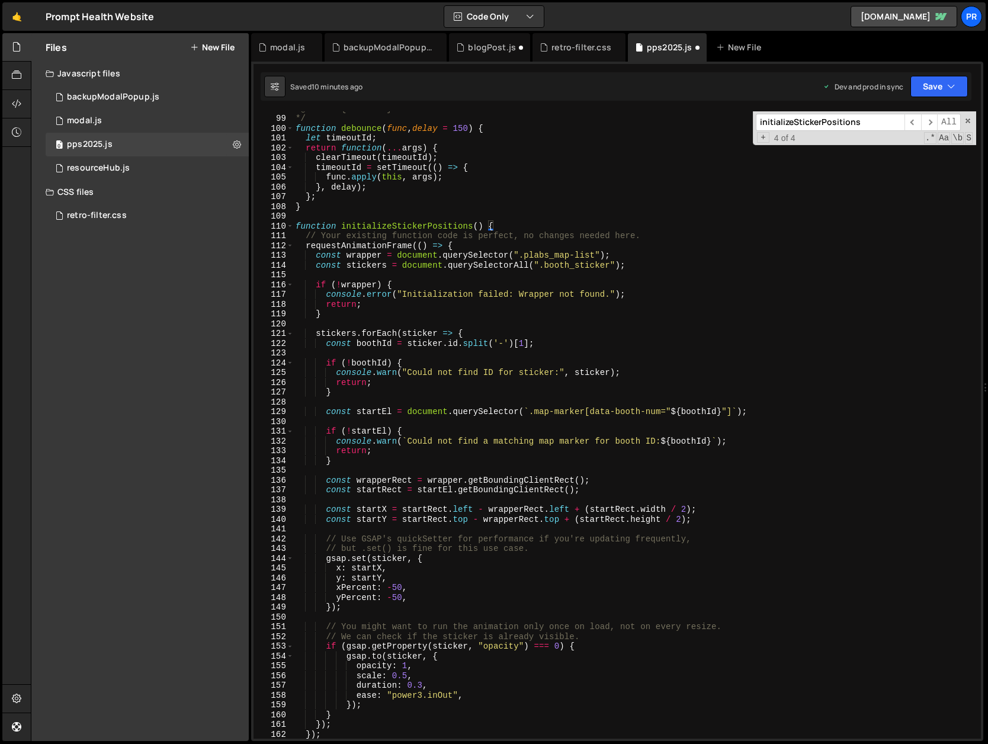
scroll to position [911, 0]
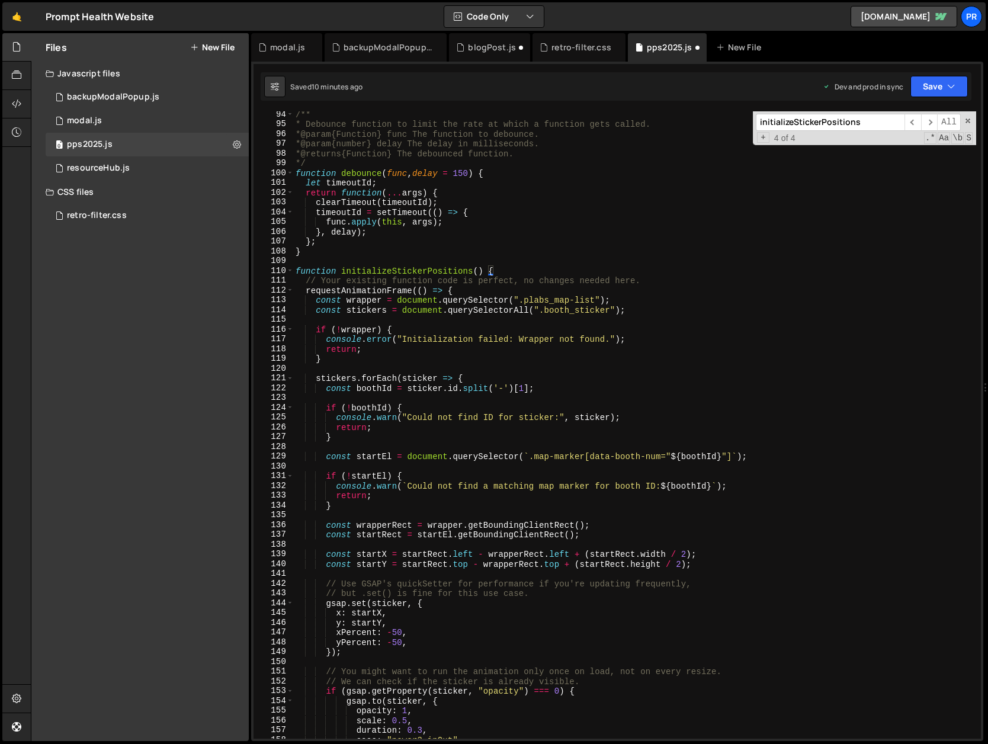
click at [611, 309] on div "/** * Debounce function to limit the rate at which a function gets called. * @p…" at bounding box center [634, 433] width 683 height 647
click at [612, 312] on div "/** * Debounce function to limit the rate at which a function gets called. * @p…" at bounding box center [634, 433] width 683 height 647
paste textarea ":not(.combo)"
click at [648, 312] on div "/** * Debounce function to limit the rate at which a function gets called. * @p…" at bounding box center [634, 433] width 683 height 647
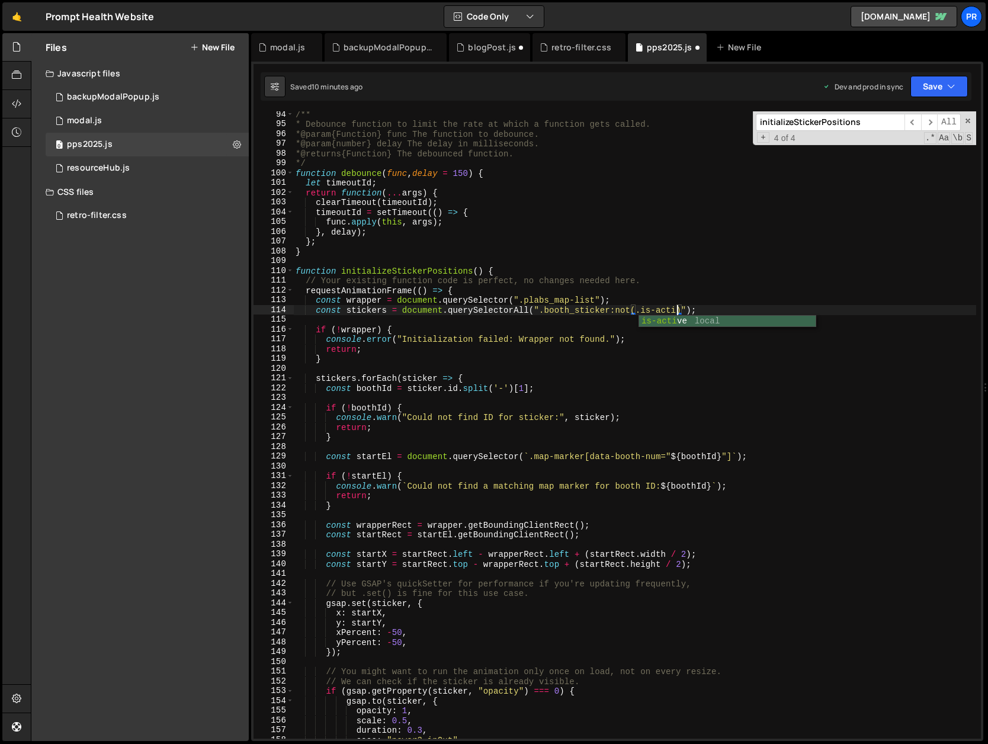
scroll to position [0, 27]
click at [725, 310] on div "/** * Debounce function to limit the rate at which a function gets called. * @p…" at bounding box center [634, 433] width 683 height 647
click at [941, 82] on button "Save" at bounding box center [938, 86] width 57 height 21
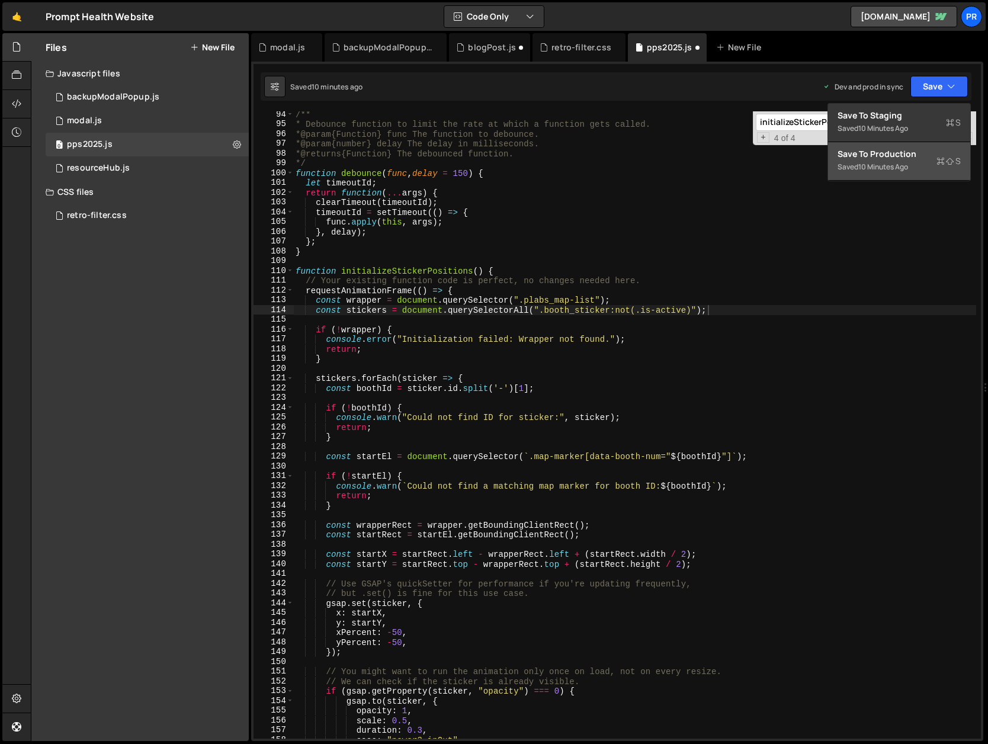
click at [914, 172] on div "Saved 10 minutes ago" at bounding box center [898, 167] width 123 height 14
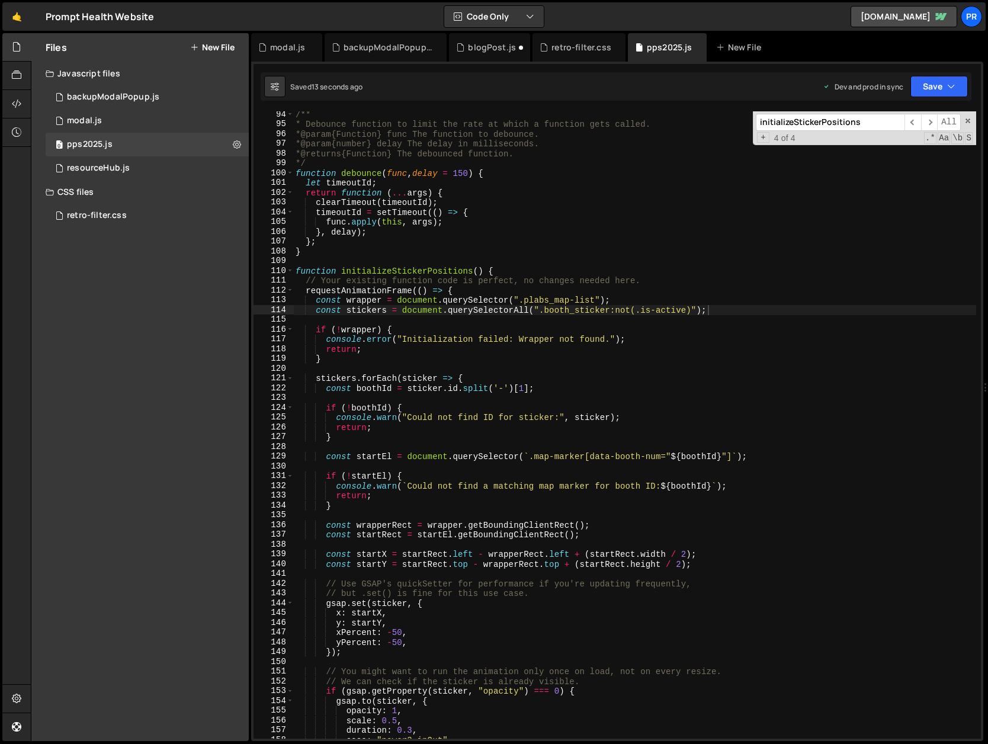
click at [417, 287] on div "/** * Debounce function to limit the rate at which a function gets called. * @p…" at bounding box center [634, 433] width 683 height 647
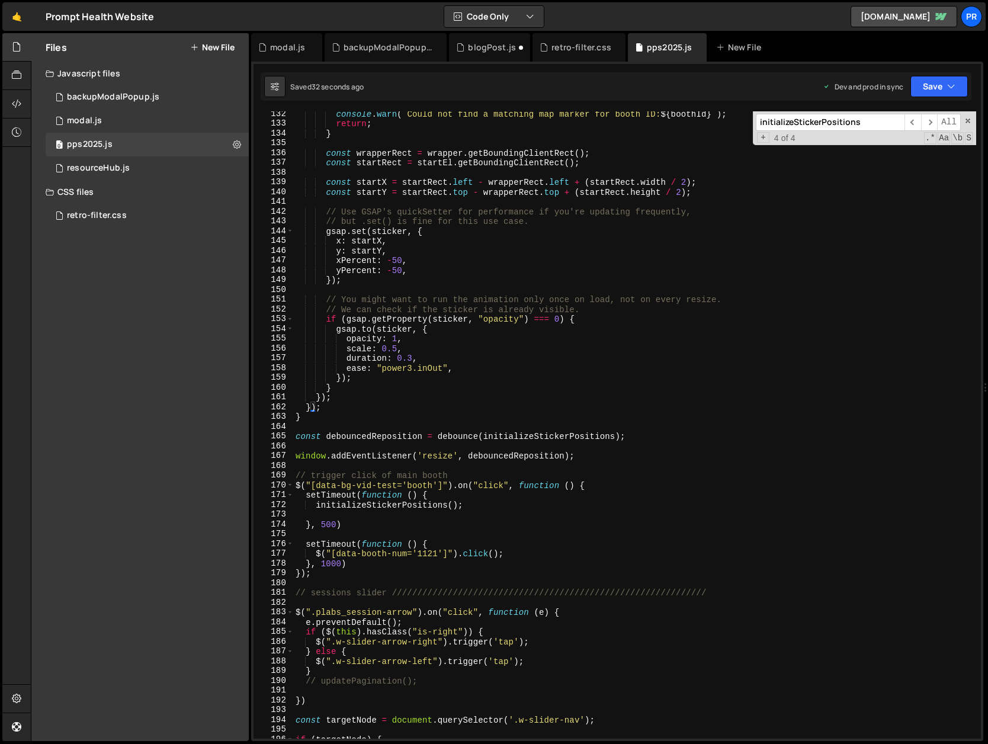
scroll to position [1045, 0]
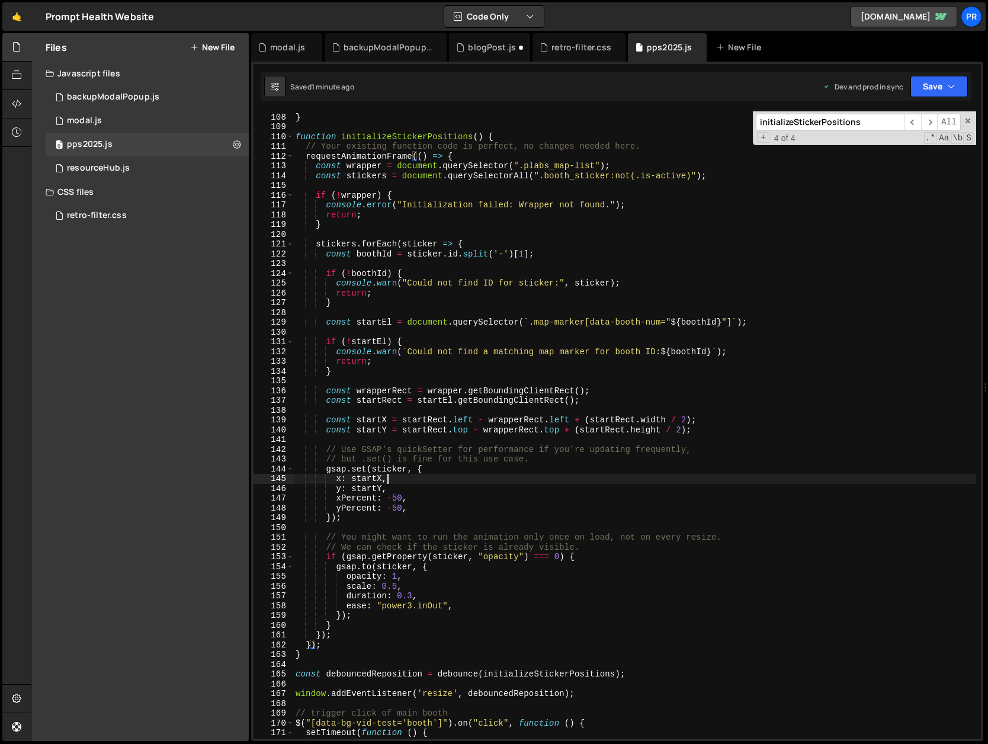
click at [510, 483] on div "} ; } function initializeStickerPositions ( ) { // Your existing function code …" at bounding box center [634, 425] width 683 height 647
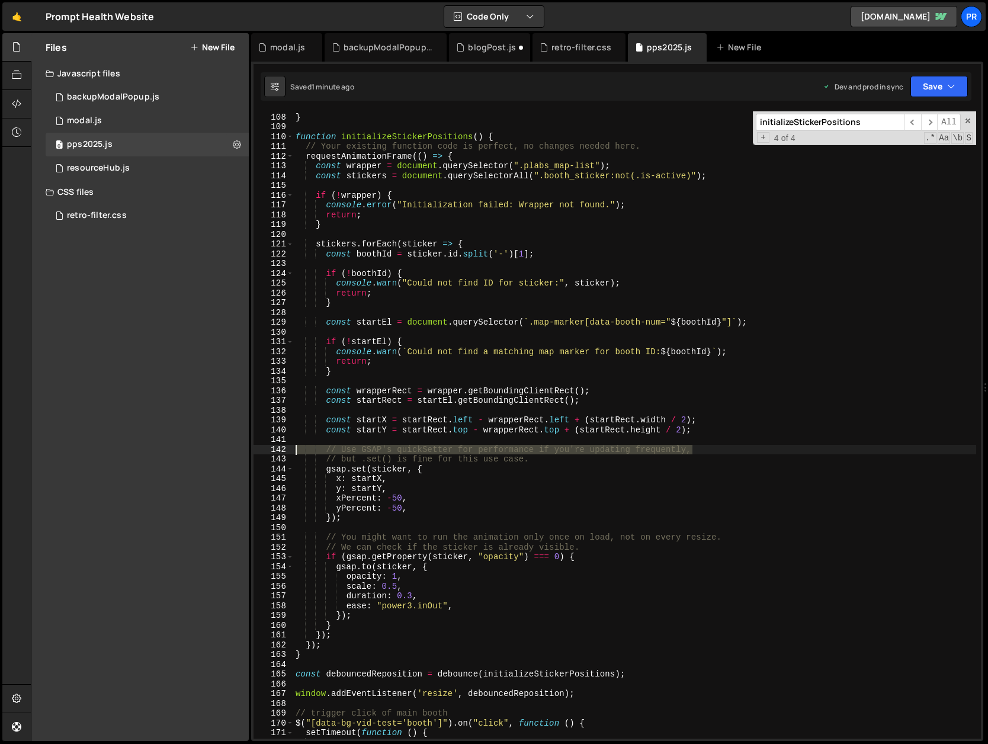
drag, startPoint x: 702, startPoint y: 449, endPoint x: 271, endPoint y: 445, distance: 431.1
click at [271, 445] on div "x: startX, 107 108 109 110 111 112 113 114 115 116 117 118 119 120 121 122 123 …" at bounding box center [616, 424] width 727 height 627
drag, startPoint x: 536, startPoint y: 460, endPoint x: 283, endPoint y: 447, distance: 253.8
click at [283, 447] on div "// Use GSAP's quickSetter for performance if you're updating frequently, 107 10…" at bounding box center [616, 424] width 727 height 627
type textarea "// Use GSAP's quickSetter for performance if you're updating frequently, // but…"
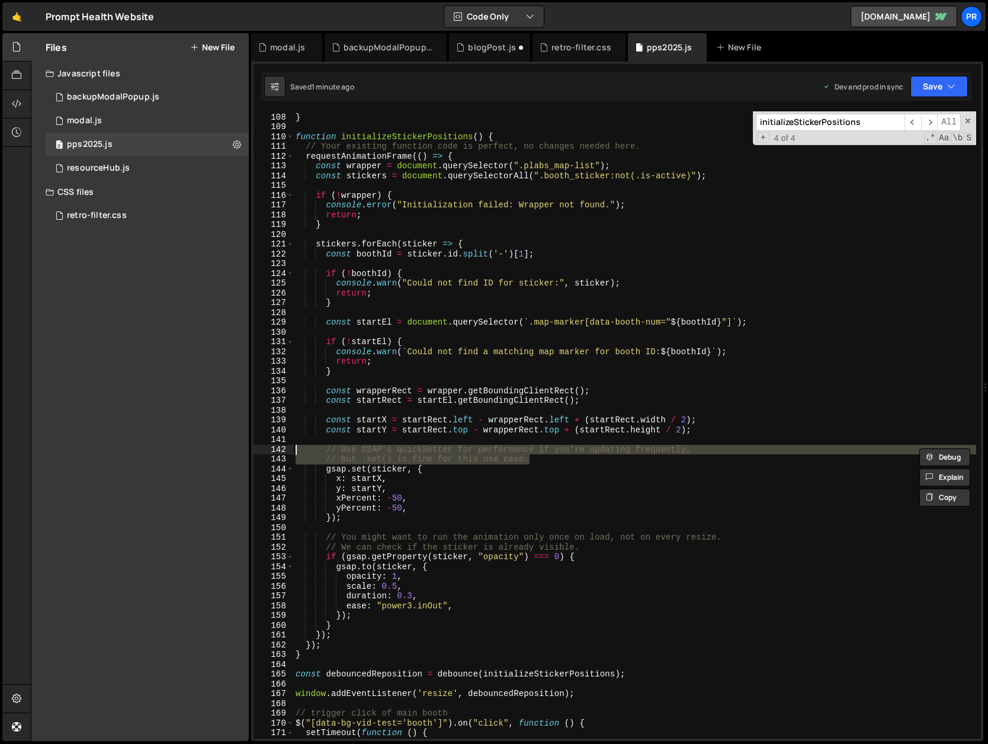
scroll to position [0, 0]
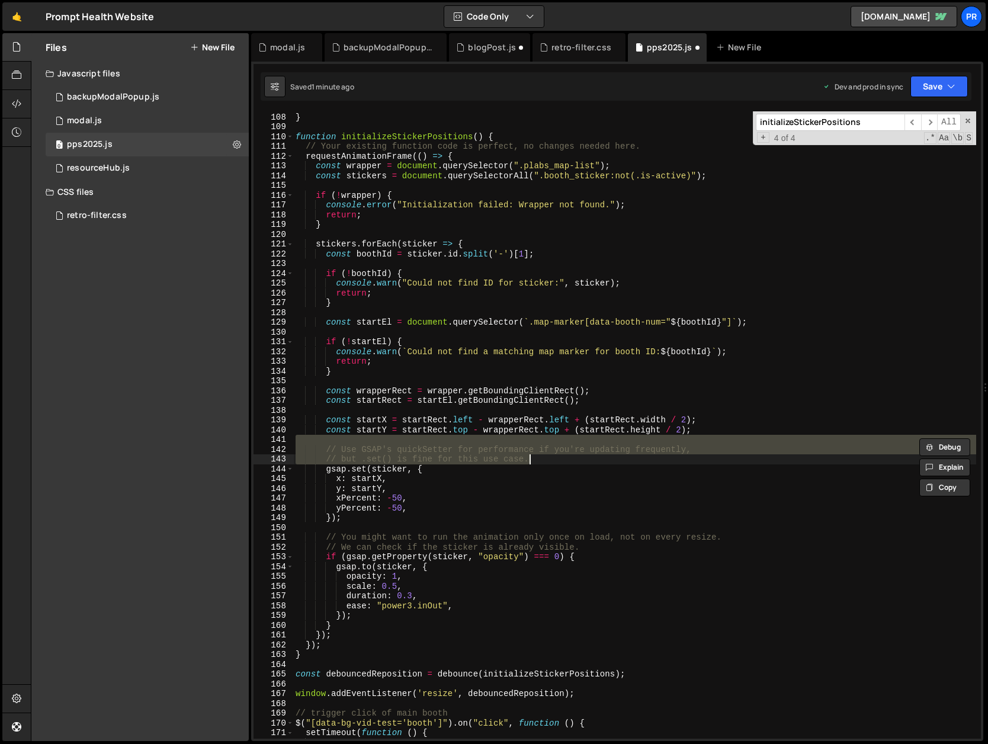
type textarea "}"
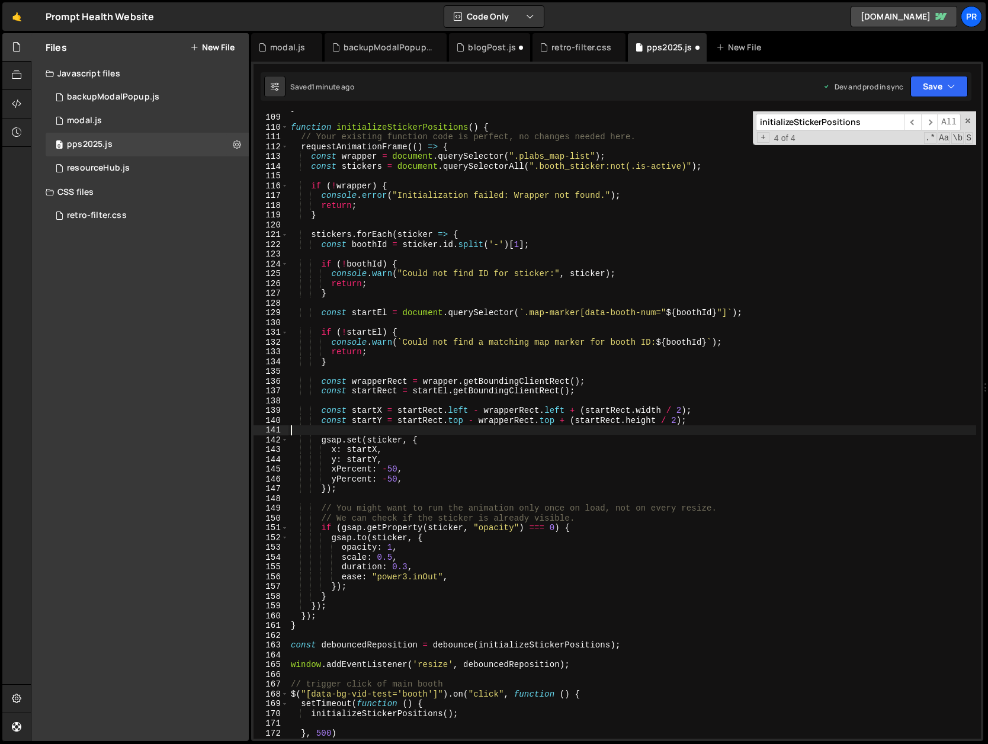
scroll to position [1054, 0]
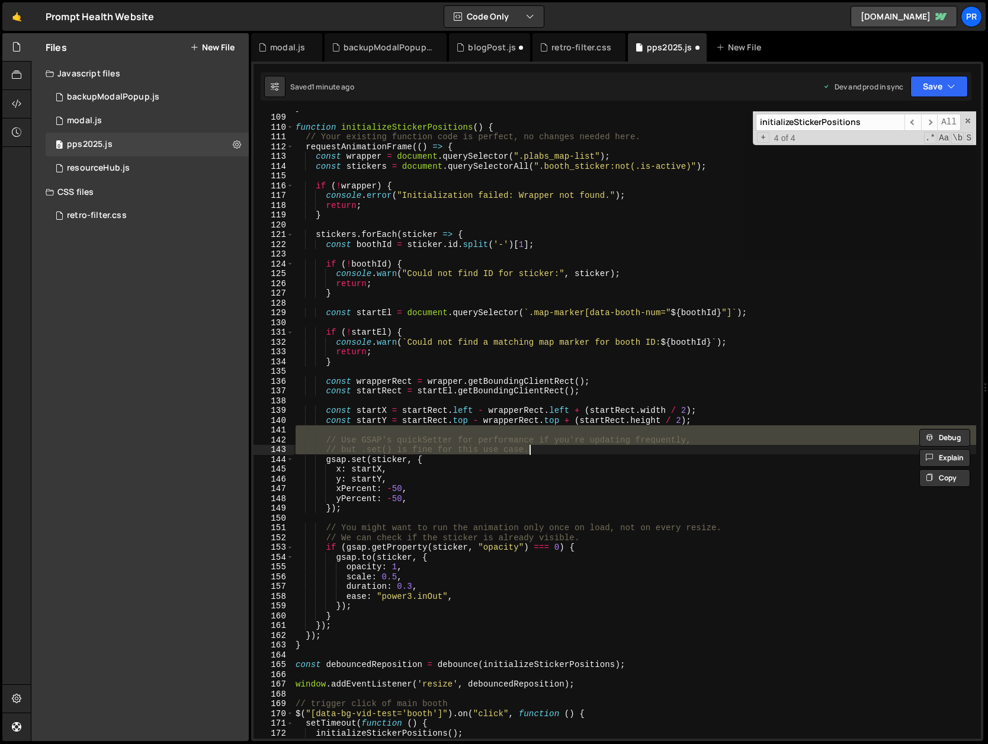
click at [552, 449] on div "} function initializeStickerPositions ( ) { // Your existing function code is p…" at bounding box center [634, 424] width 683 height 627
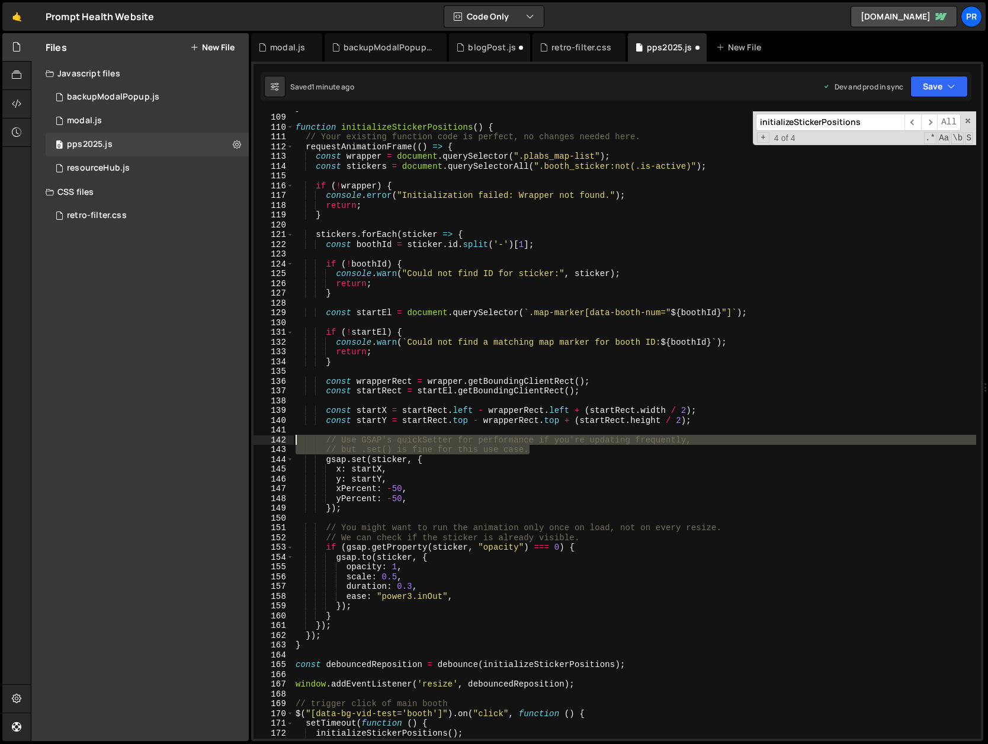
drag, startPoint x: 551, startPoint y: 450, endPoint x: 259, endPoint y: 437, distance: 292.2
click at [259, 437] on div "// but .set() is fine for this use case. 108 109 110 111 112 113 114 115 116 11…" at bounding box center [616, 424] width 727 height 627
type textarea "// Use GSAP's quickSetter for performance if you're updating frequently, // but…"
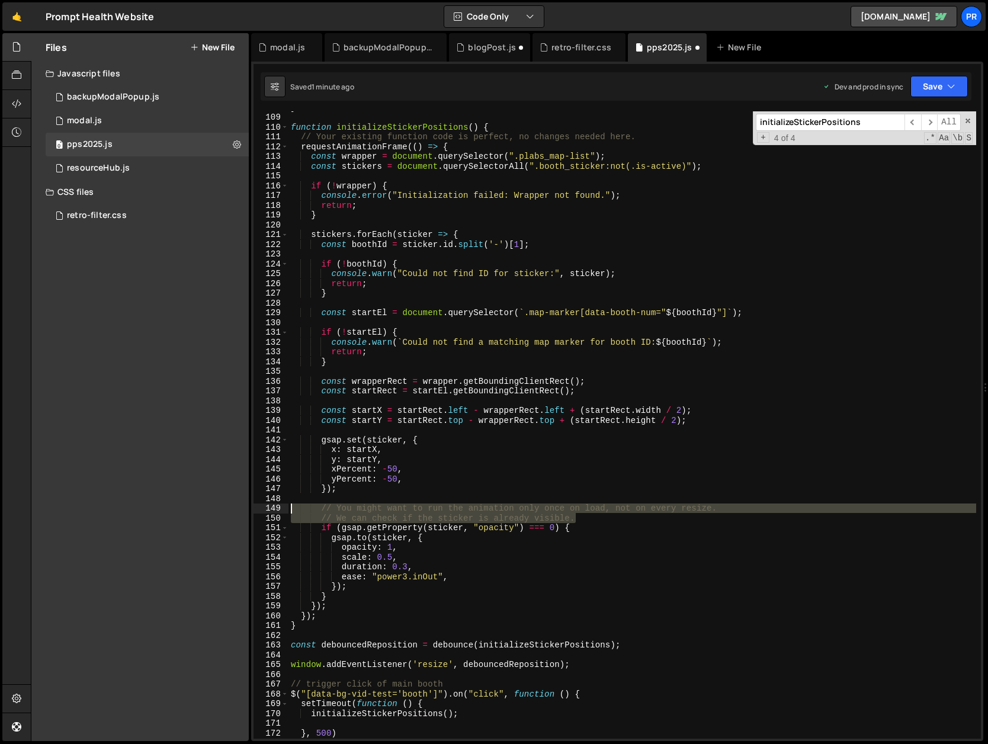
drag, startPoint x: 578, startPoint y: 518, endPoint x: 257, endPoint y: 509, distance: 321.1
click at [257, 509] on div "108 109 110 111 112 113 114 115 116 117 118 119 120 121 122 123 124 125 126 127…" at bounding box center [616, 424] width 727 height 627
type textarea "// You might want to run the animation only once on load, not on every resize. …"
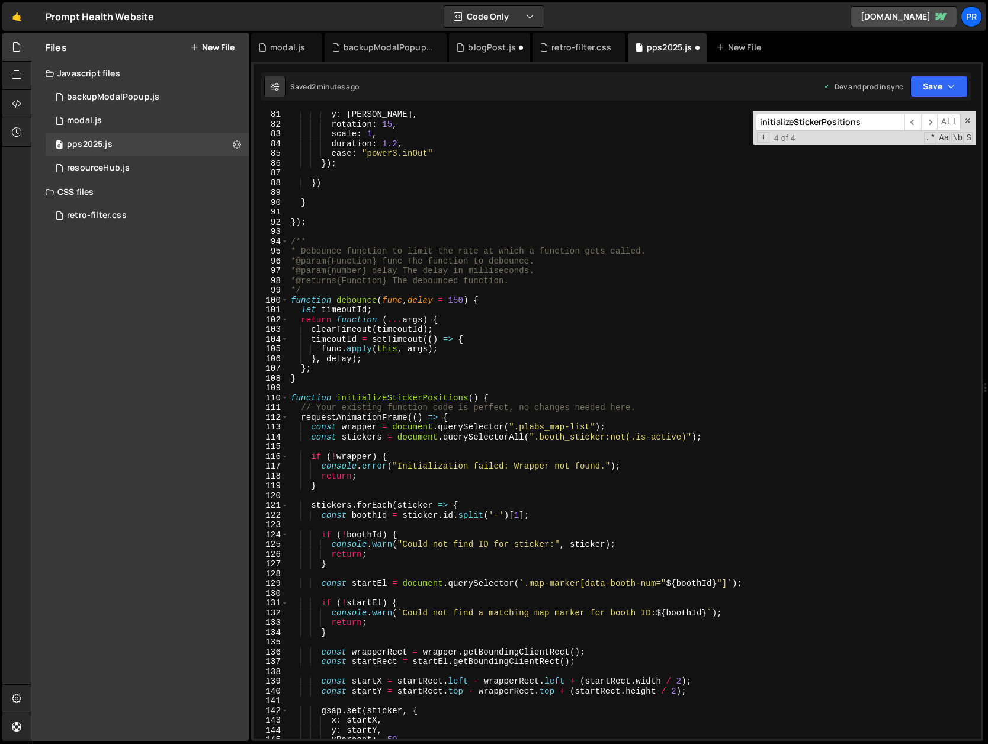
scroll to position [731, 0]
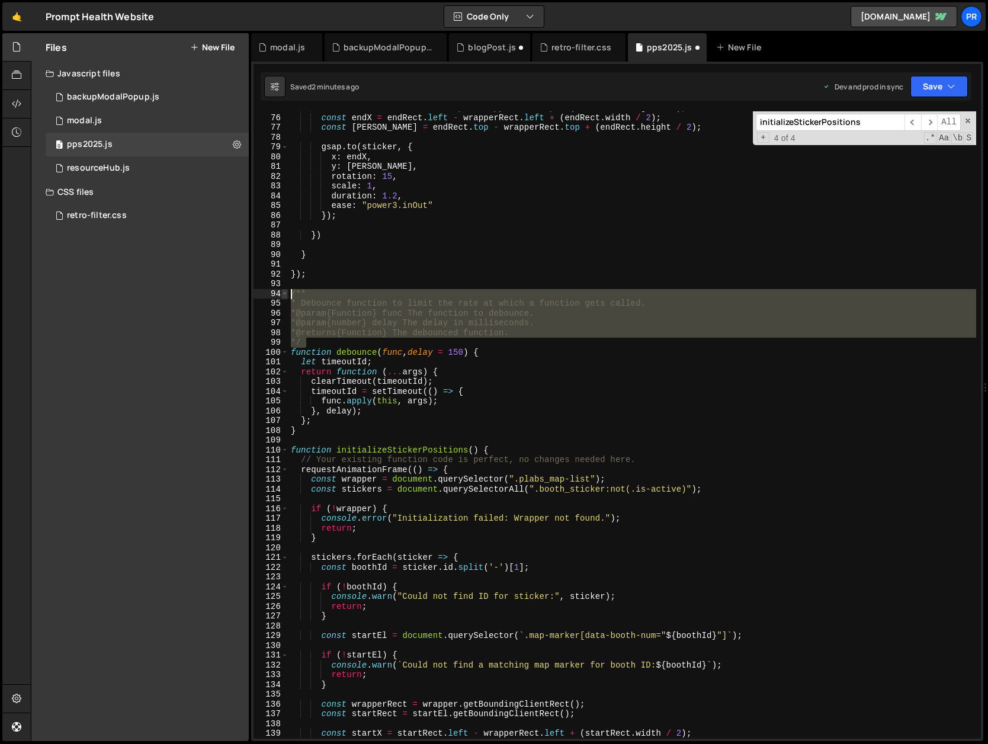
drag, startPoint x: 307, startPoint y: 339, endPoint x: 282, endPoint y: 295, distance: 50.1
click at [282, 295] on div "75 76 77 78 79 80 81 82 83 84 85 86 87 88 89 90 91 92 93 94 95 96 97 98 99 100 …" at bounding box center [616, 424] width 727 height 627
type textarea "/** * Debounce function to limit the rate at which a function gets called."
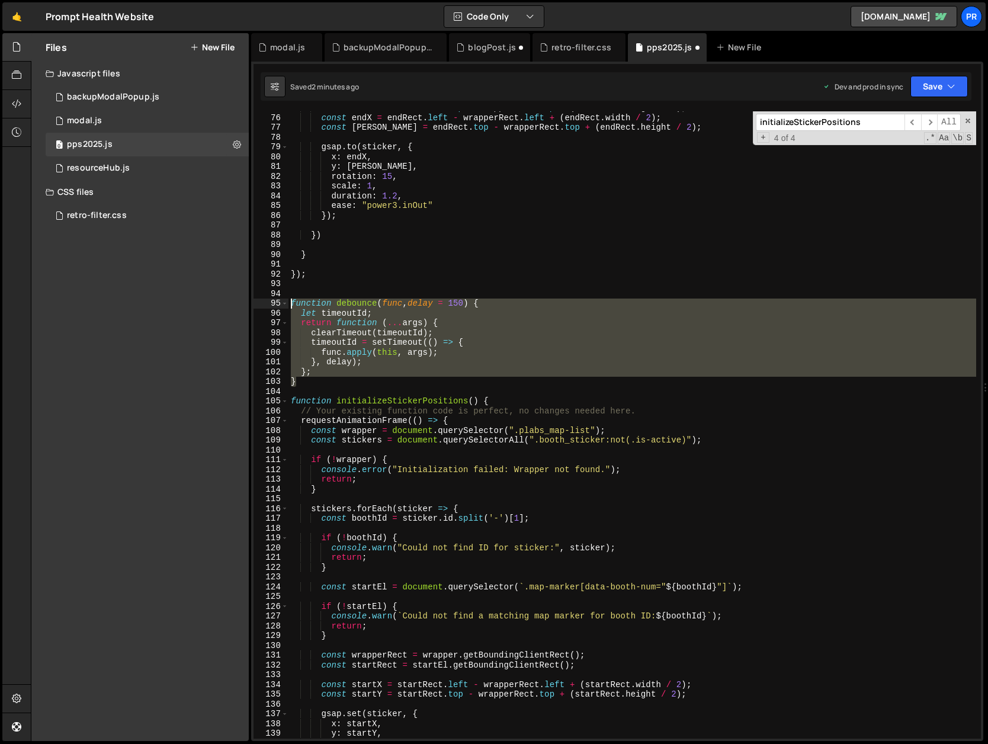
drag, startPoint x: 317, startPoint y: 385, endPoint x: 277, endPoint y: 302, distance: 91.9
click at [277, 302] on div "75 76 77 78 79 80 81 82 83 84 85 86 87 88 89 90 91 92 93 94 95 96 97 98 99 100 …" at bounding box center [616, 424] width 727 height 627
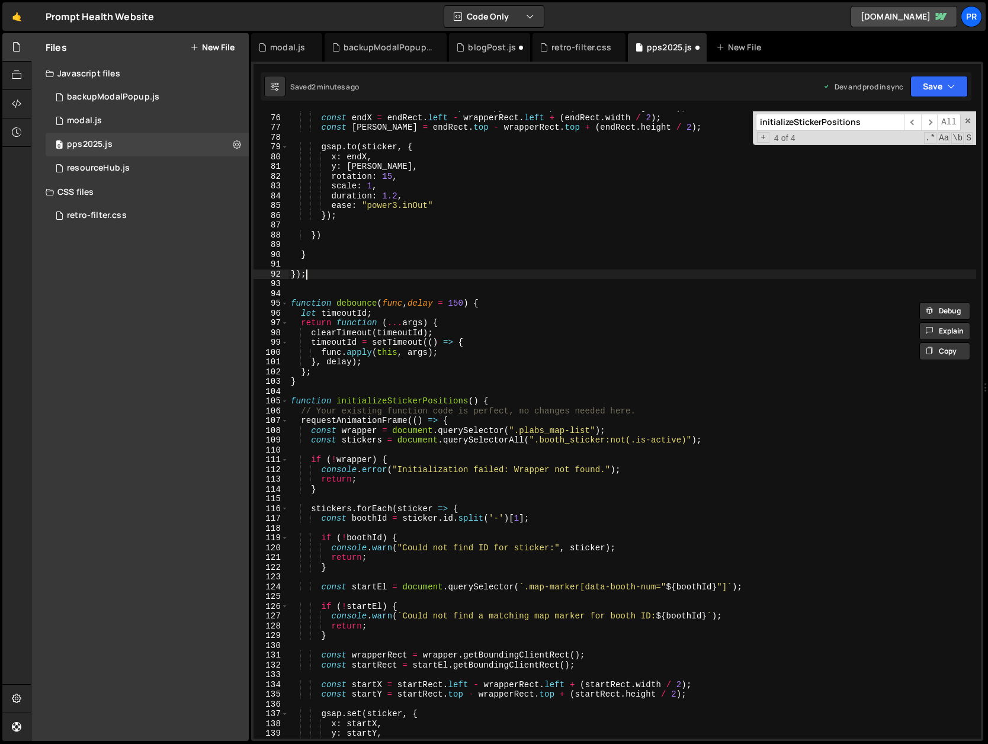
click at [384, 275] on div "const startY = startRect . top - wrapperRect . top + ( startRect . height / 2 )…" at bounding box center [631, 426] width 687 height 647
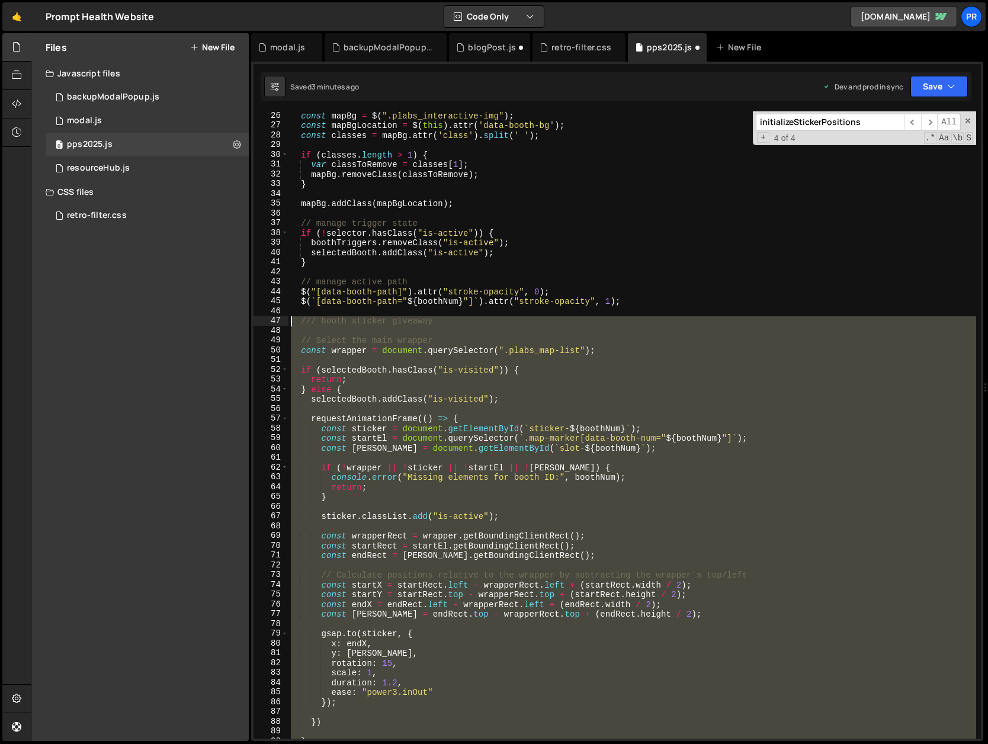
scroll to position [243, 0]
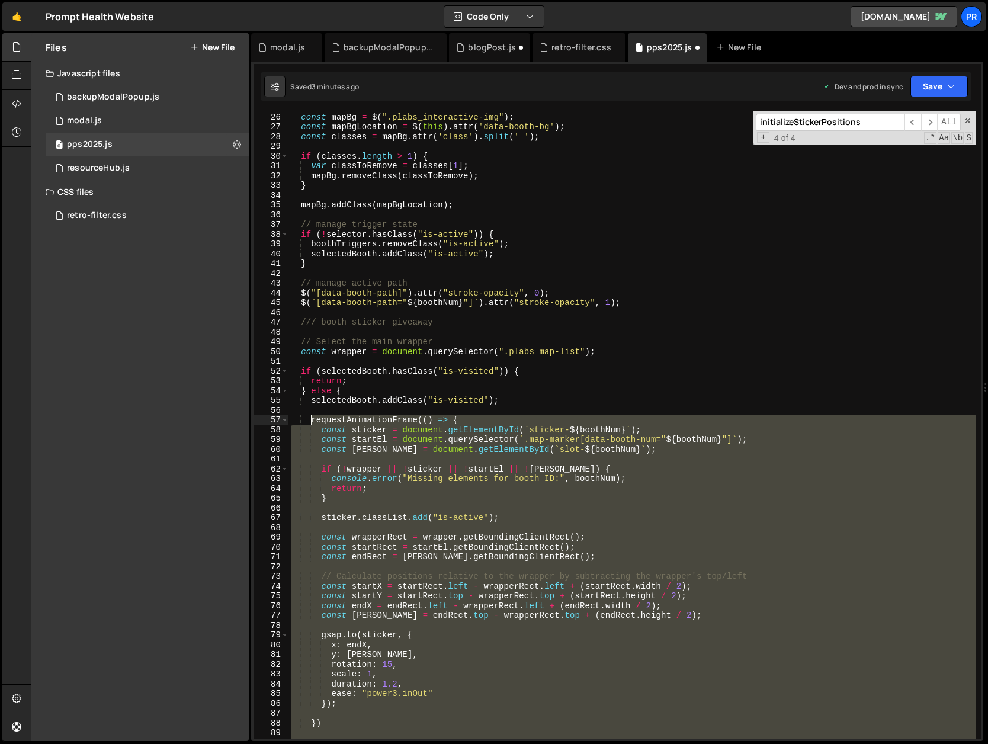
drag, startPoint x: 317, startPoint y: 655, endPoint x: 312, endPoint y: 422, distance: 233.4
click at [312, 422] on div "// change map bg const mapBg = $ ( ".plabs_interactive-img" ) ; const mapBgLoca…" at bounding box center [631, 425] width 687 height 647
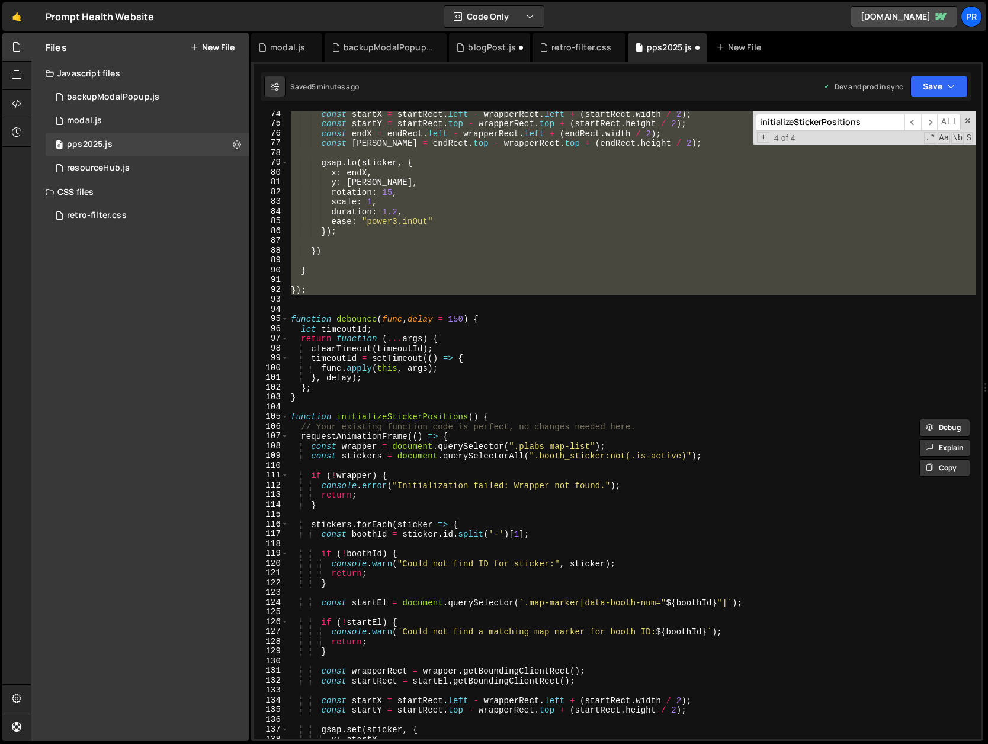
scroll to position [831, 0]
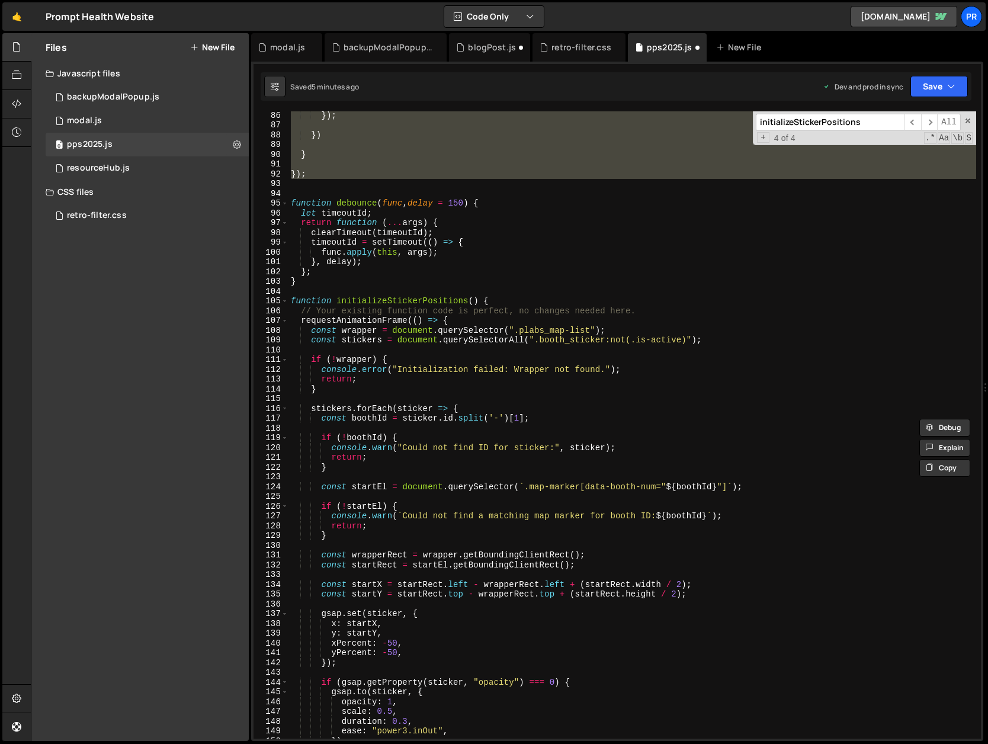
click at [316, 301] on div "}) ; }) } }) ; function debounce ( func , delay = 150 ) { let timeoutId ; retur…" at bounding box center [631, 433] width 687 height 647
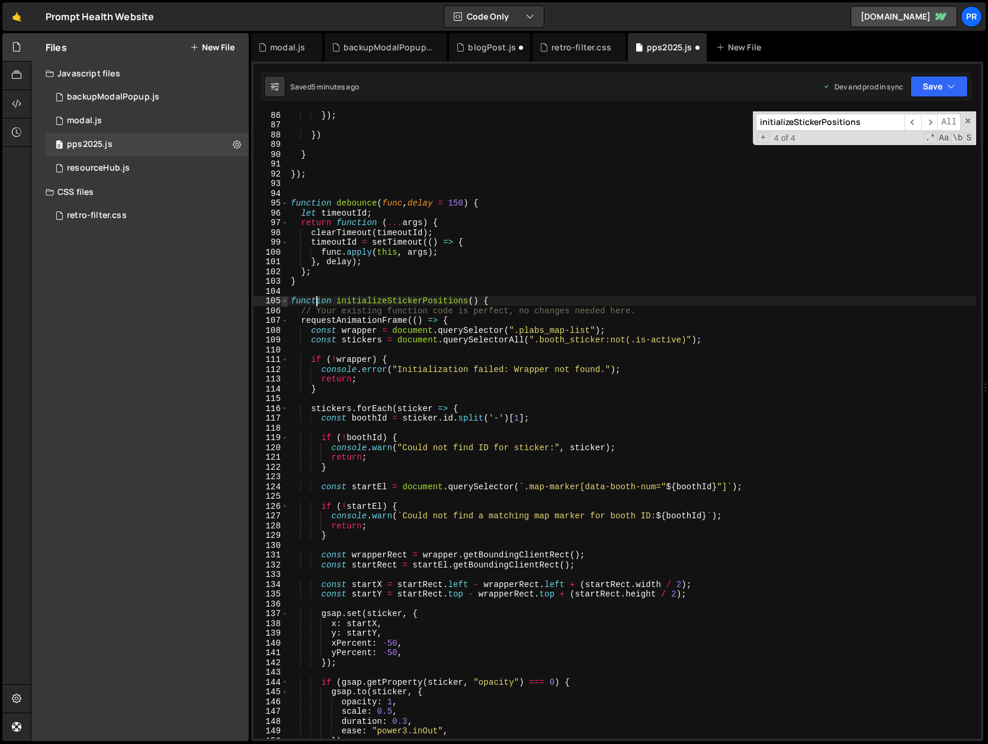
click at [285, 300] on span at bounding box center [284, 301] width 7 height 10
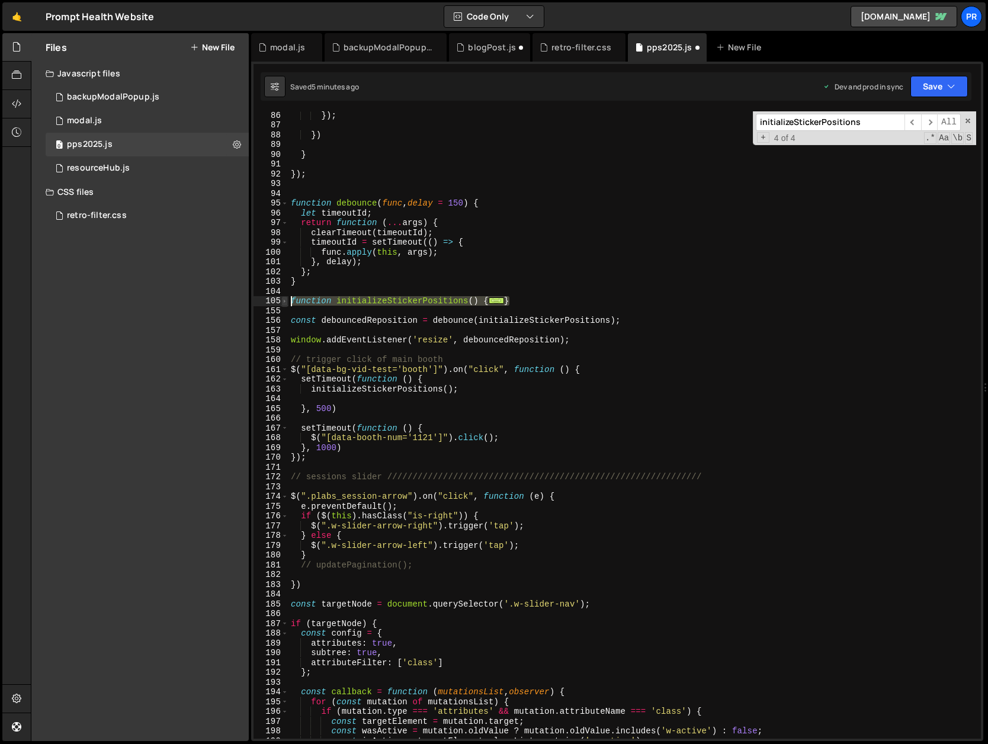
drag, startPoint x: 538, startPoint y: 303, endPoint x: 285, endPoint y: 299, distance: 252.3
click at [285, 299] on div "function initializeStickerPositions() { 86 87 88 89 90 91 92 93 94 95 96 97 98 …" at bounding box center [616, 424] width 727 height 627
paste textarea "}"
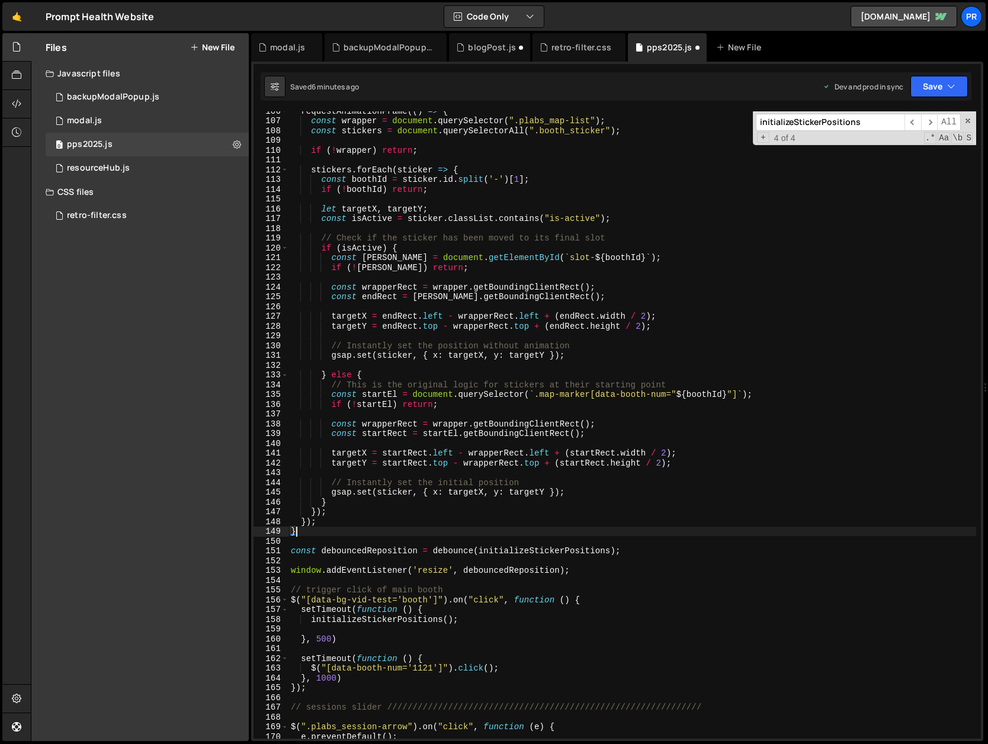
scroll to position [965, 0]
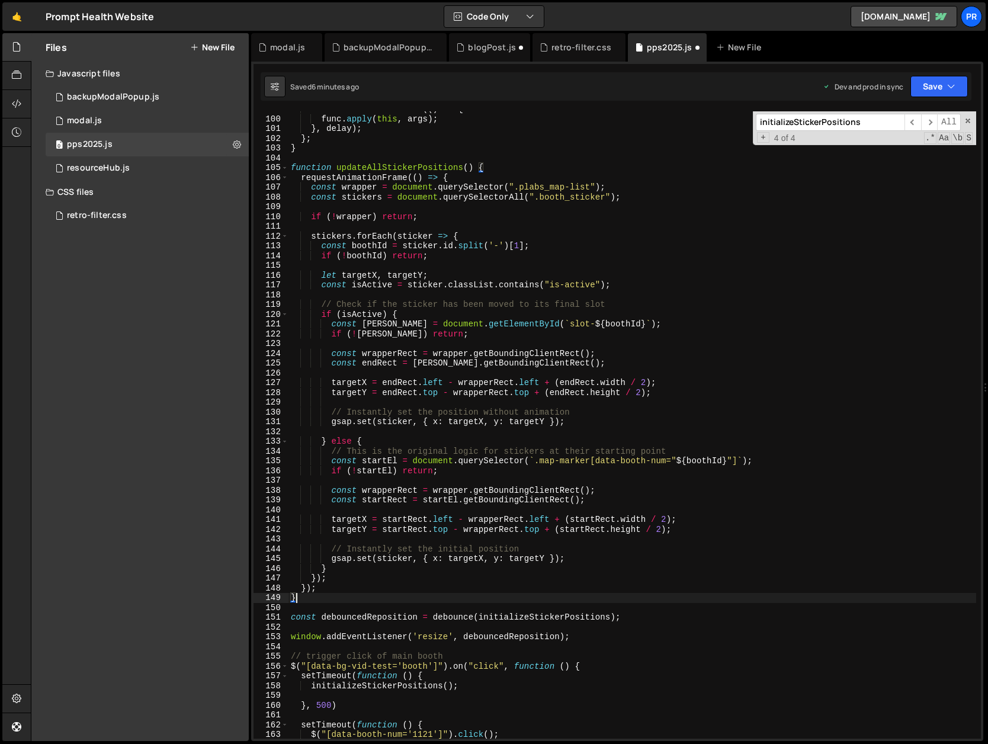
click at [381, 166] on div "timeoutId = setTimeout (( ) => { func . apply ( this , args ) ; } , delay ) ; }…" at bounding box center [631, 427] width 687 height 647
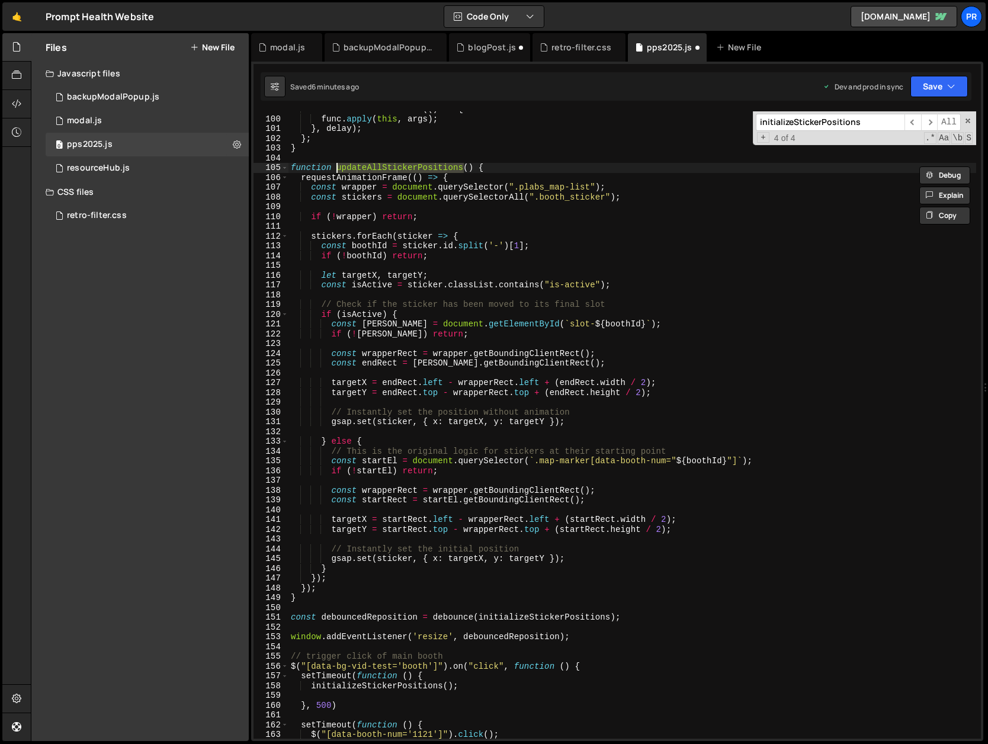
click at [525, 621] on div "timeoutId = setTimeout (( ) => { func . apply ( this , args ) ; } , delay ) ; }…" at bounding box center [631, 427] width 687 height 647
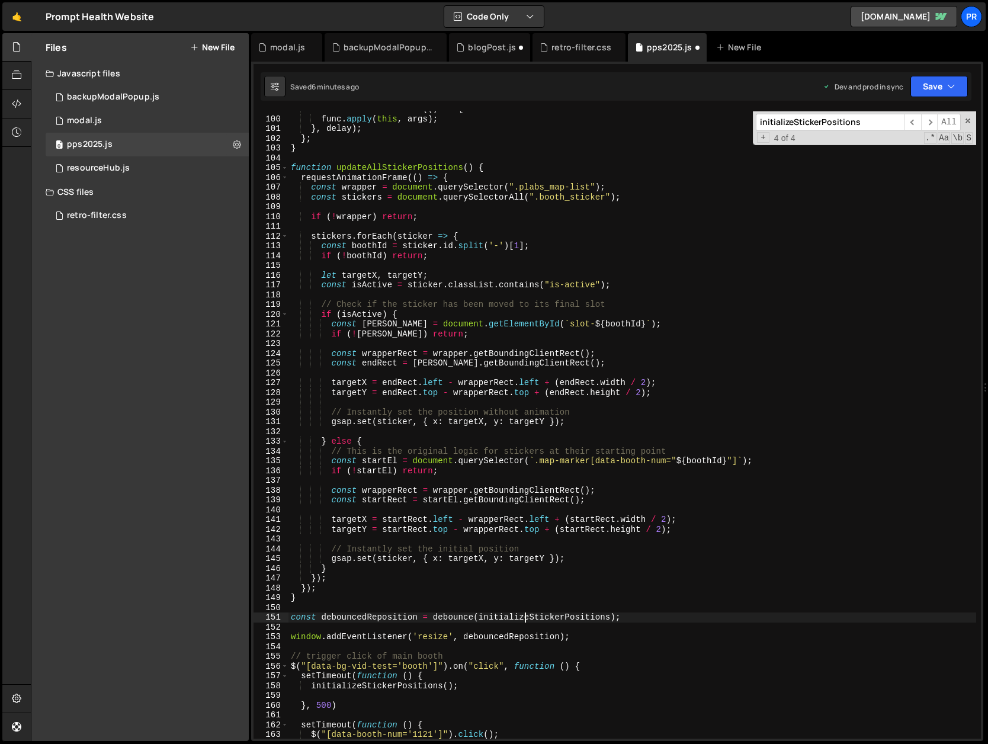
click at [525, 621] on div "timeoutId = setTimeout (( ) => { func . apply ( this , args ) ; } , delay ) ; }…" at bounding box center [631, 427] width 687 height 647
paste textarea "updateAll"
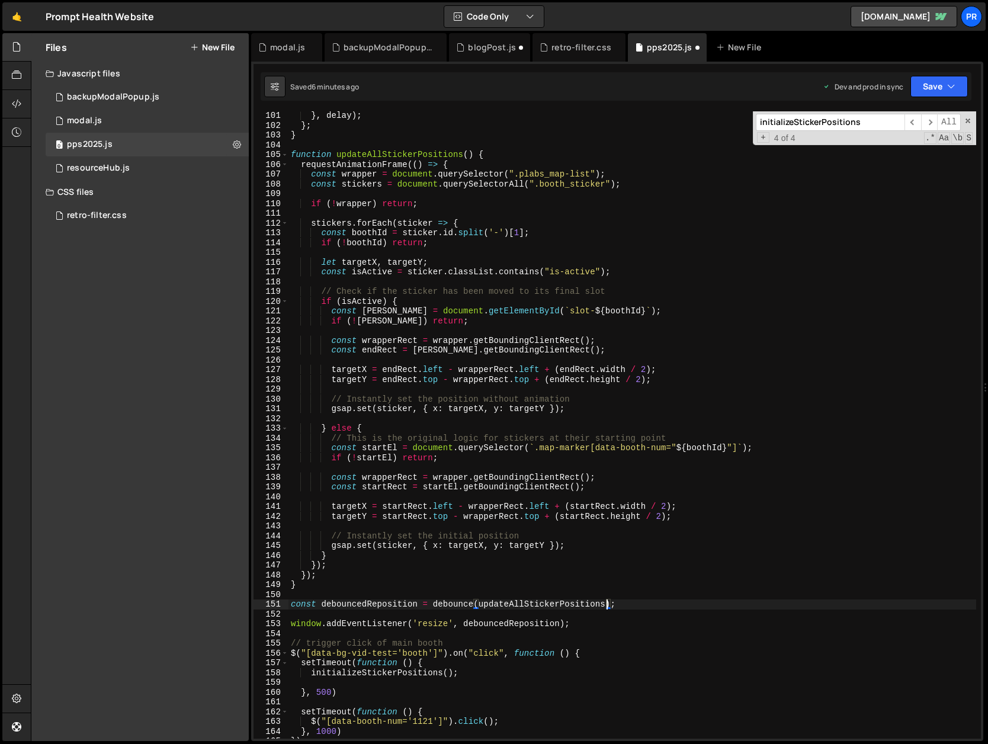
scroll to position [1011, 0]
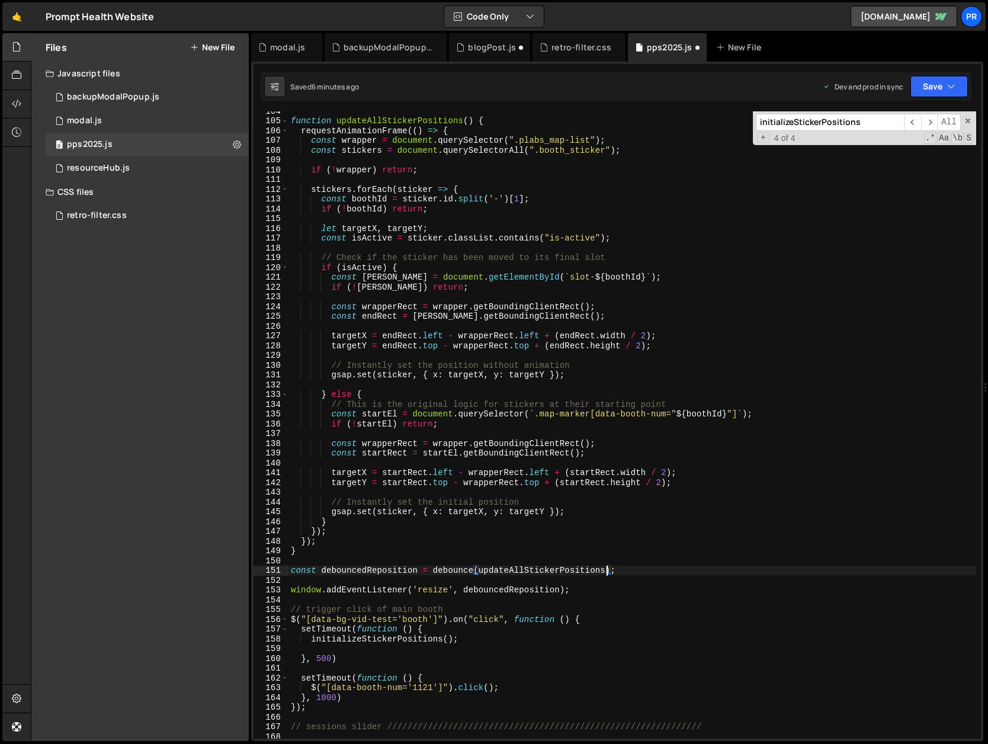
click at [516, 592] on div "function updateAllStickerPositions ( ) { requestAnimationFrame (( ) => { const …" at bounding box center [631, 429] width 687 height 647
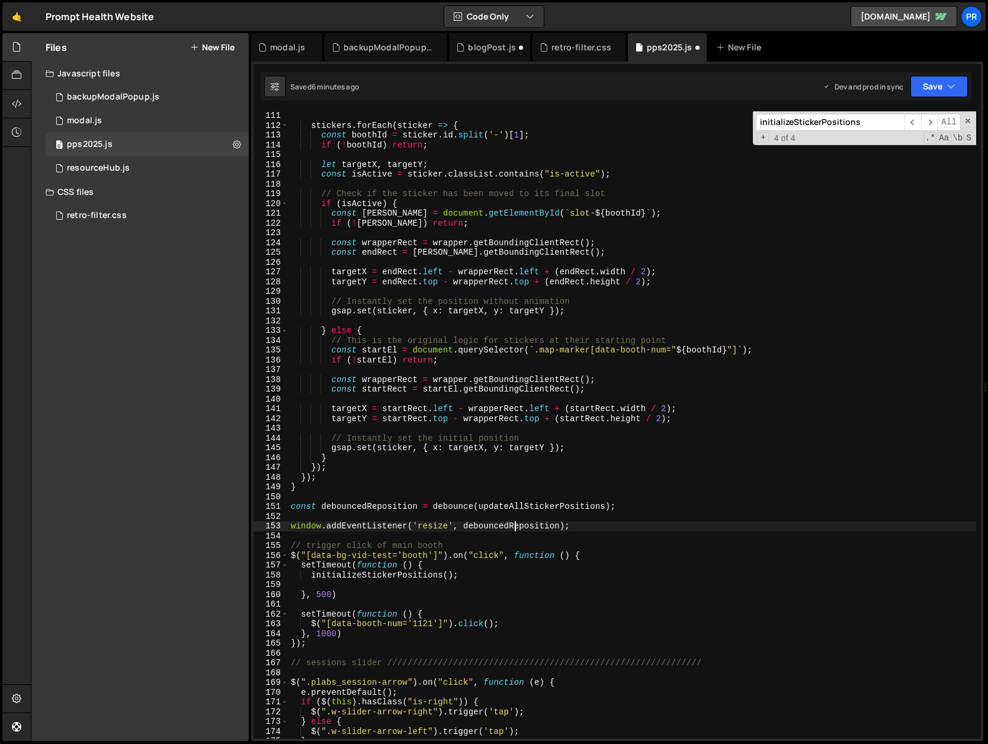
click at [525, 529] on div "stickers . forEach ( sticker => { const boothId = sticker . id . split ( '-' ) …" at bounding box center [631, 434] width 687 height 647
paste textarea "updateAllStickerPositions"
click at [635, 509] on div "stickers . forEach ( sticker => { const boothId = sticker . id . split ( '-' ) …" at bounding box center [631, 434] width 687 height 647
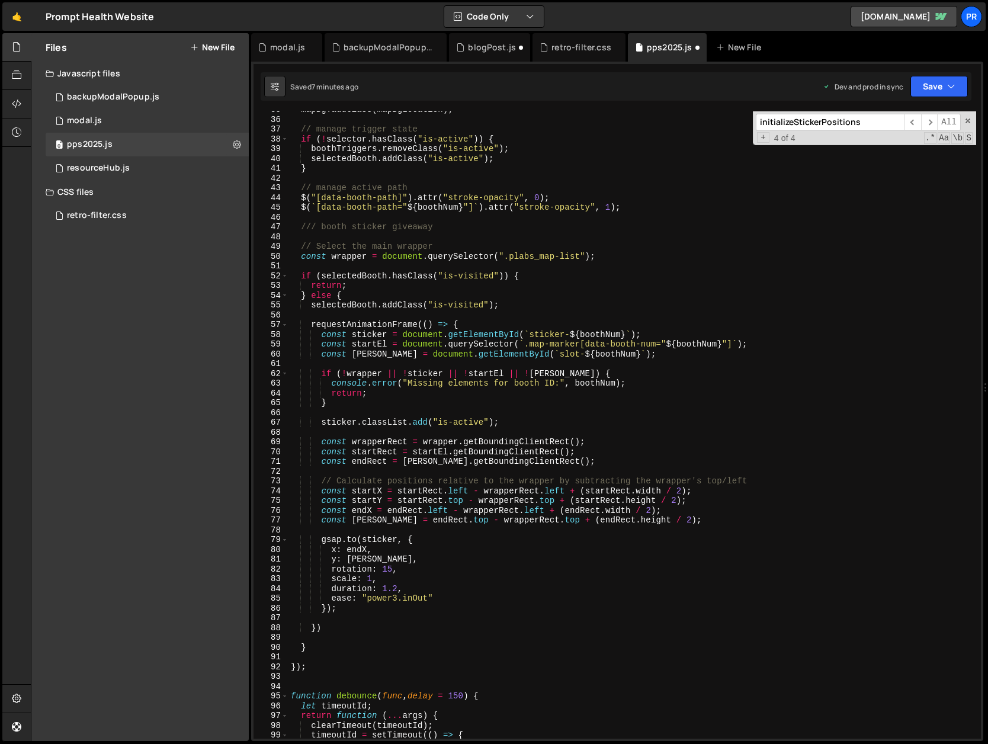
scroll to position [338, 0]
click at [590, 336] on div "mapBg . addClass ( mapBgLocation ) ; // manage trigger state if ( ! selector . …" at bounding box center [631, 429] width 687 height 647
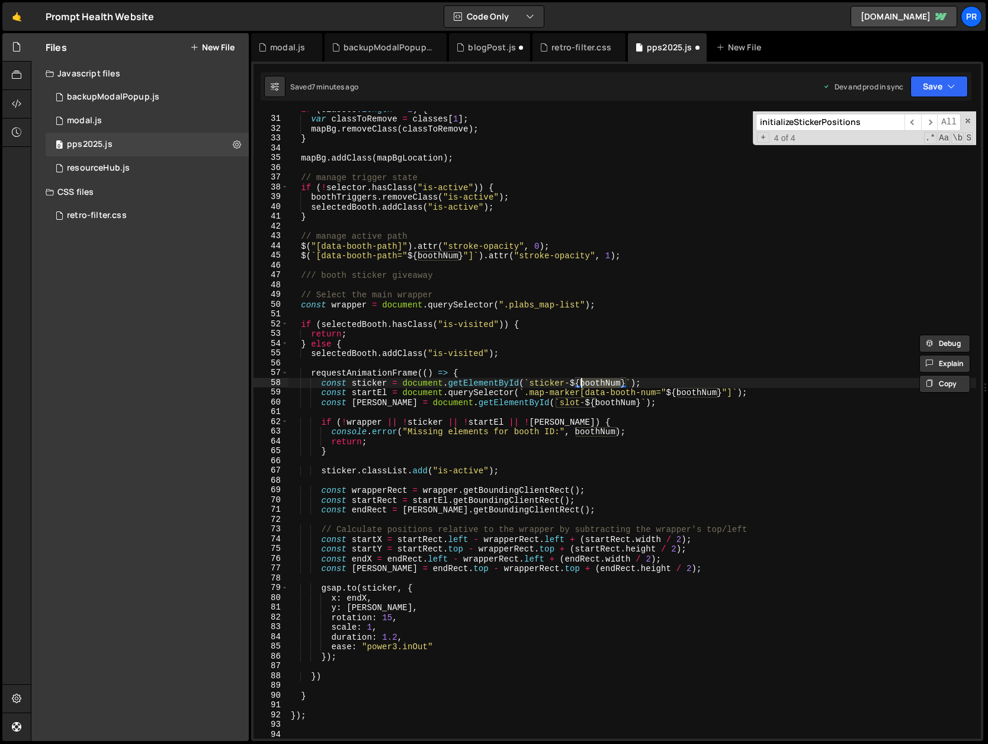
scroll to position [323, 0]
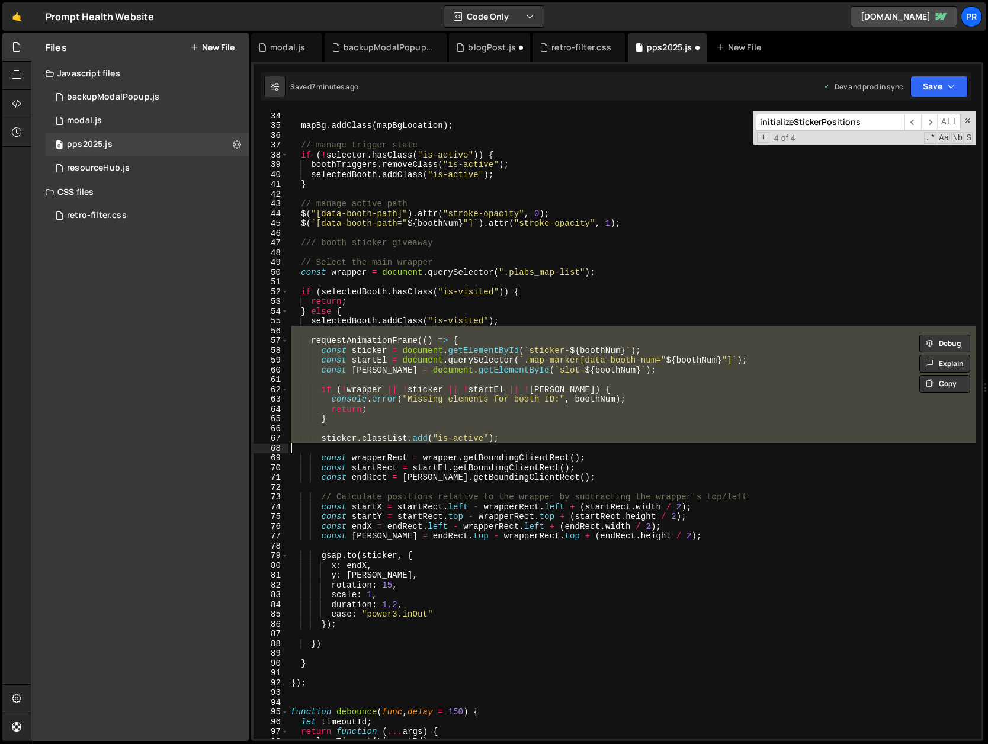
drag, startPoint x: 310, startPoint y: 335, endPoint x: 403, endPoint y: 444, distance: 143.7
click at [401, 447] on div "mapBg . addClass ( mapBgLocation ) ; // manage trigger state if ( ! selector . …" at bounding box center [631, 434] width 687 height 647
click at [457, 340] on div "mapBg . addClass ( mapBgLocation ) ; // manage trigger state if ( ! selector . …" at bounding box center [631, 424] width 687 height 627
click at [457, 340] on div "mapBg . addClass ( mapBgLocation ) ; // manage trigger state if ( ! selector . …" at bounding box center [631, 434] width 687 height 647
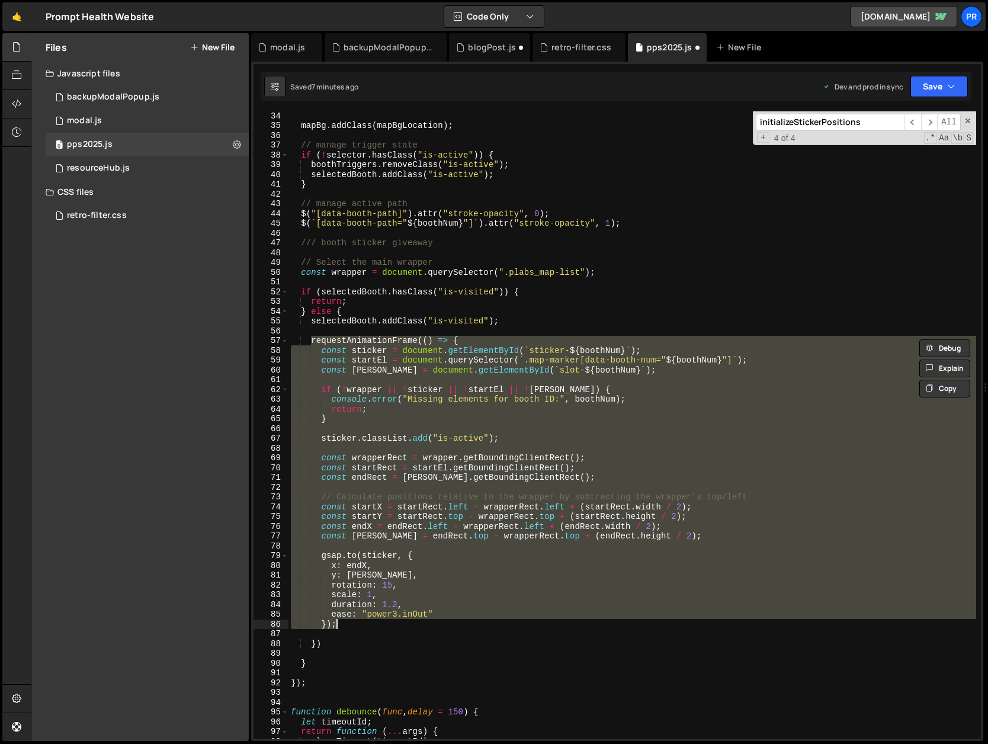
drag, startPoint x: 309, startPoint y: 339, endPoint x: 417, endPoint y: 512, distance: 204.4
click at [391, 627] on div "mapBg . addClass ( mapBgLocation ) ; // manage trigger state if ( ! selector . …" at bounding box center [631, 434] width 687 height 647
click at [458, 342] on div "mapBg . addClass ( mapBgLocation ) ; // manage trigger state if ( ! selector . …" at bounding box center [631, 424] width 687 height 627
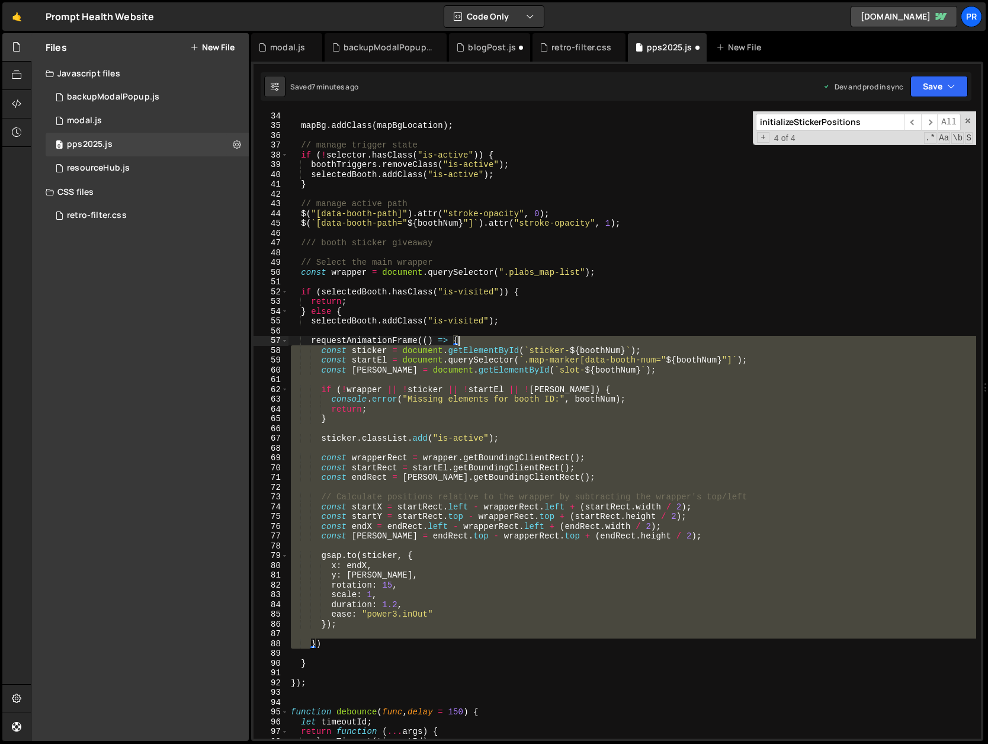
click at [458, 342] on div "mapBg . addClass ( mapBgLocation ) ; // manage trigger state if ( ! selector . …" at bounding box center [631, 434] width 687 height 647
drag, startPoint x: 331, startPoint y: 647, endPoint x: 310, endPoint y: 341, distance: 306.2
click at [310, 341] on div "mapBg . addClass ( mapBgLocation ) ; // manage trigger state if ( ! selector . …" at bounding box center [631, 434] width 687 height 647
paste textarea "}"
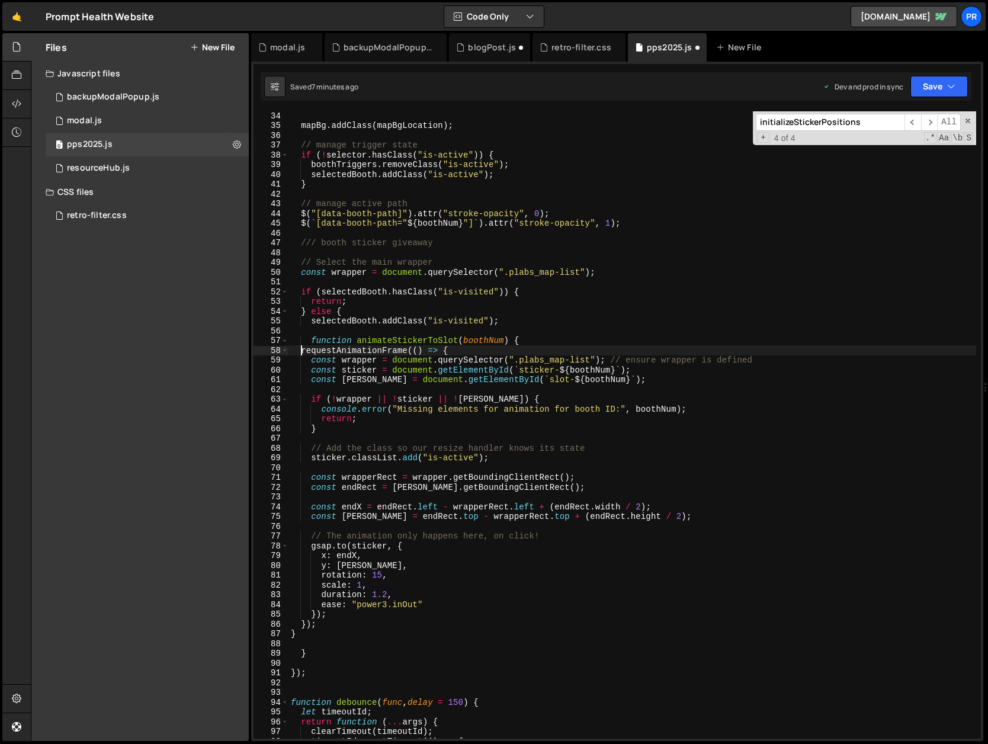
click at [302, 351] on div "mapBg . addClass ( mapBgLocation ) ; // manage trigger state if ( ! selector . …" at bounding box center [631, 434] width 687 height 647
click at [516, 340] on div "mapBg . addClass ( mapBgLocation ) ; // manage trigger state if ( ! selector . …" at bounding box center [631, 434] width 687 height 647
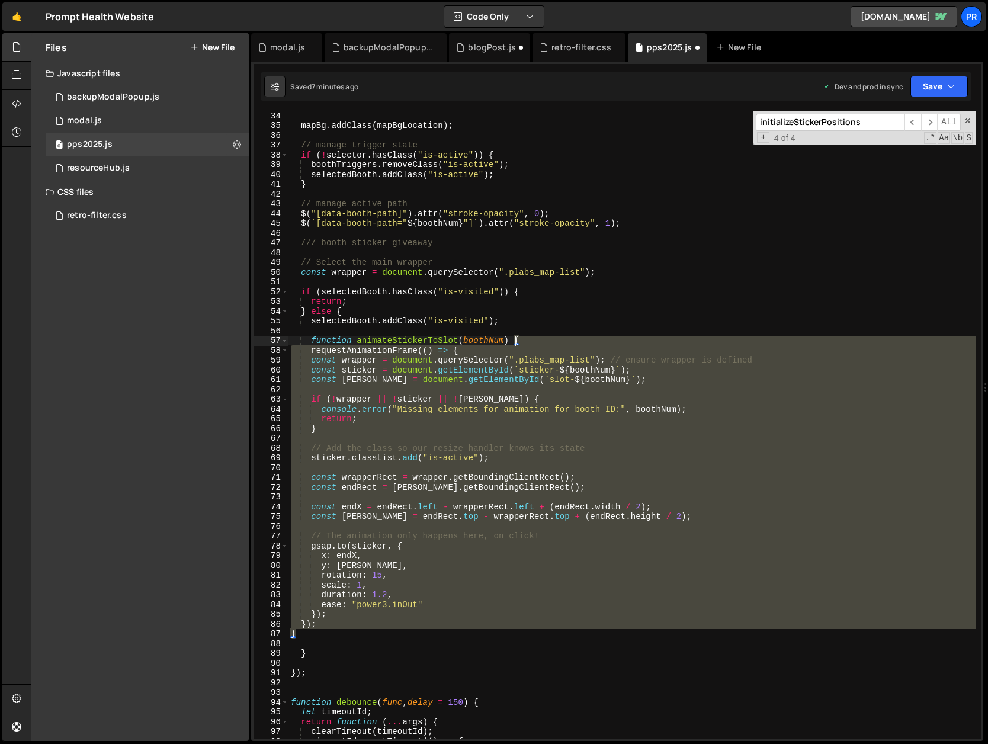
click at [516, 340] on div "mapBg . addClass ( mapBgLocation ) ; // manage trigger state if ( ! selector . …" at bounding box center [631, 434] width 687 height 647
click at [333, 621] on div "mapBg . addClass ( mapBgLocation ) ; // manage trigger state if ( ! selector . …" at bounding box center [631, 424] width 687 height 627
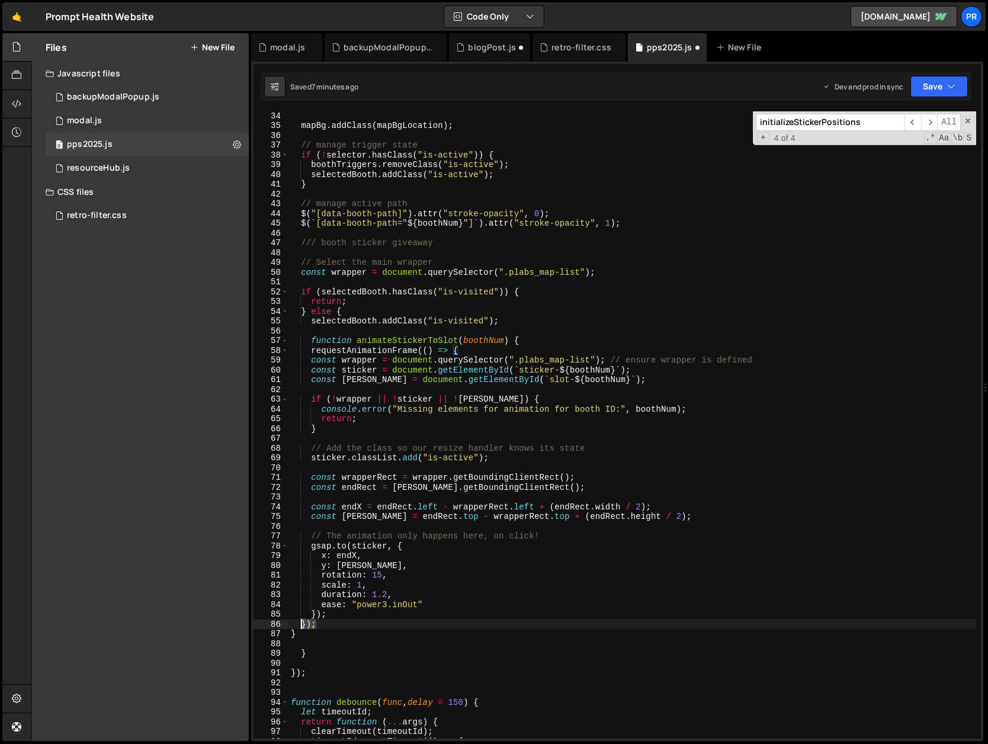
drag, startPoint x: 319, startPoint y: 624, endPoint x: 300, endPoint y: 624, distance: 19.5
click at [300, 624] on div "mapBg . addClass ( mapBgLocation ) ; // manage trigger state if ( ! selector . …" at bounding box center [631, 434] width 687 height 647
click at [338, 622] on div "mapBg . addClass ( mapBgLocation ) ; // manage trigger state if ( ! selector . …" at bounding box center [631, 424] width 687 height 627
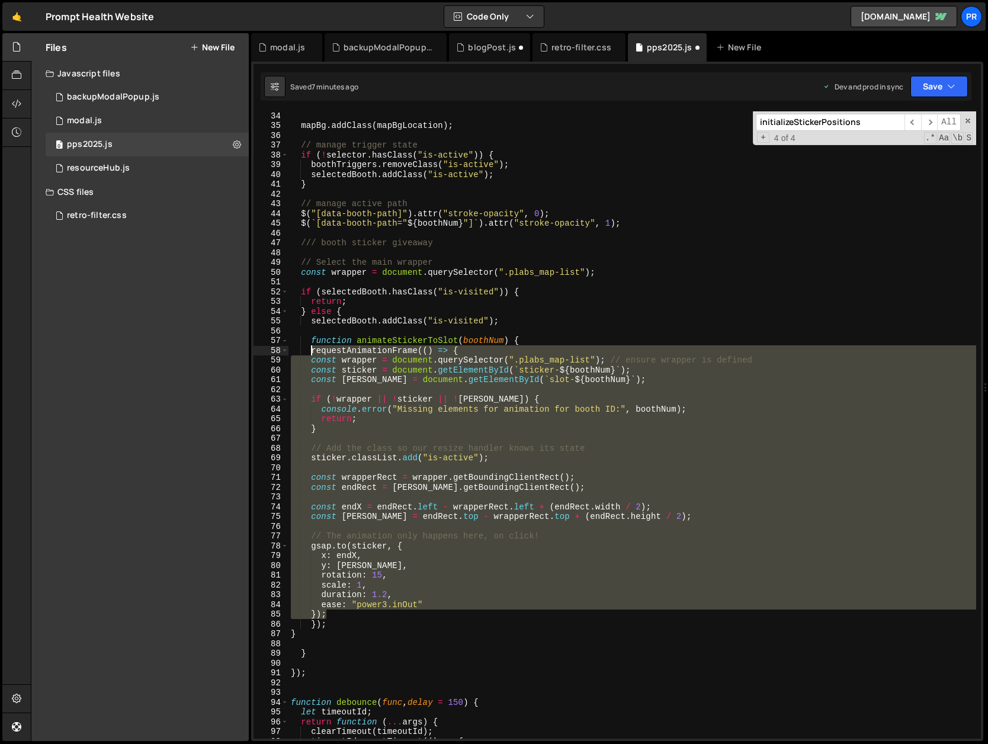
drag, startPoint x: 334, startPoint y: 615, endPoint x: 311, endPoint y: 353, distance: 262.7
click at [311, 353] on div "mapBg . addClass ( mapBgLocation ) ; // manage trigger state if ( ! selector . …" at bounding box center [631, 434] width 687 height 647
type textarea "requestAnimationFrame(() => { const wrapper = document.querySelector(".plabs_ma…"
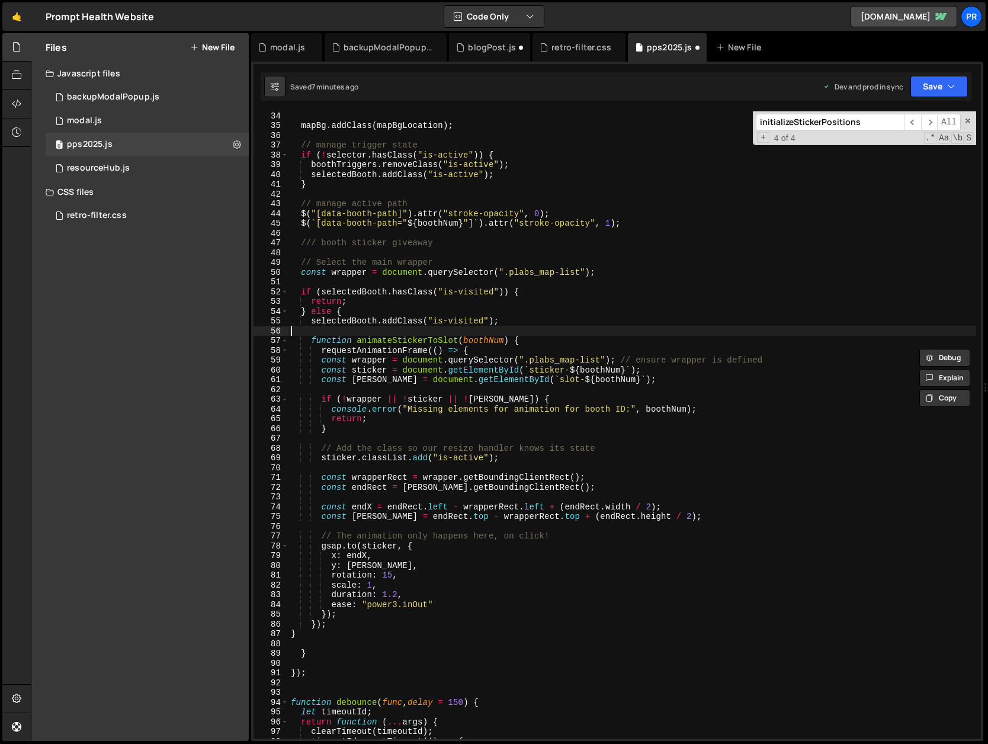
click at [499, 332] on div "mapBg . addClass ( mapBgLocation ) ; // manage trigger state if ( ! selector . …" at bounding box center [631, 434] width 687 height 647
click at [520, 340] on div "mapBg . addClass ( mapBgLocation ) ; // manage trigger state if ( ! selector . …" at bounding box center [631, 434] width 687 height 647
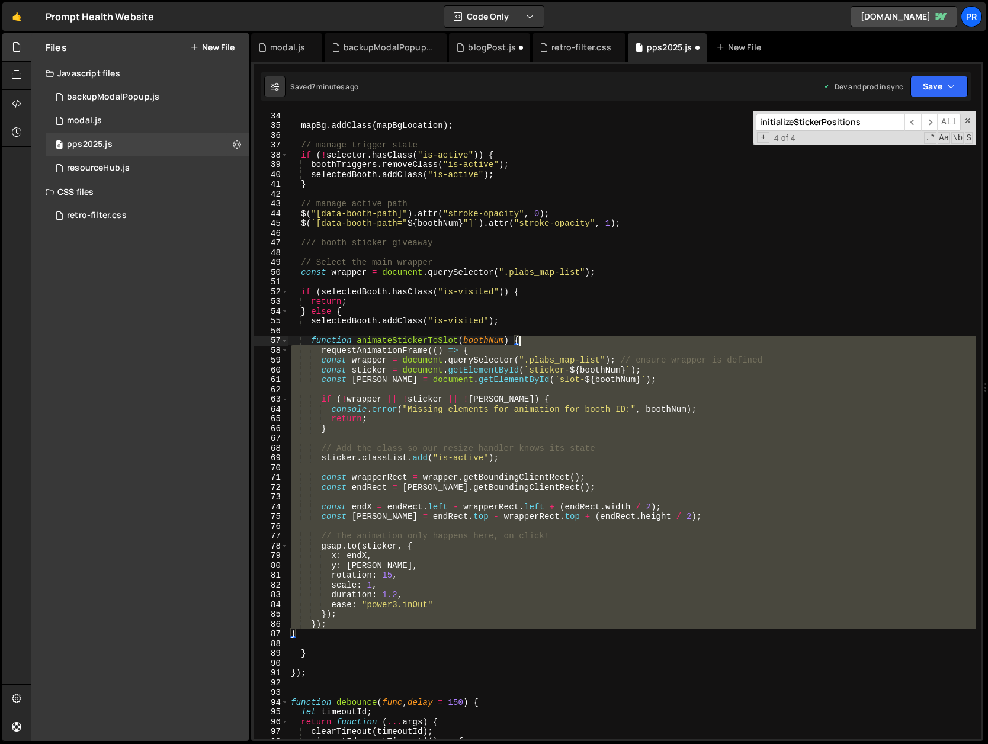
click at [520, 340] on div "mapBg . addClass ( mapBgLocation ) ; // manage trigger state if ( ! selector . …" at bounding box center [631, 434] width 687 height 647
drag, startPoint x: 310, startPoint y: 633, endPoint x: 303, endPoint y: 634, distance: 7.2
click at [310, 633] on div "mapBg . addClass ( mapBgLocation ) ; // manage trigger state if ( ! selector . …" at bounding box center [631, 434] width 687 height 647
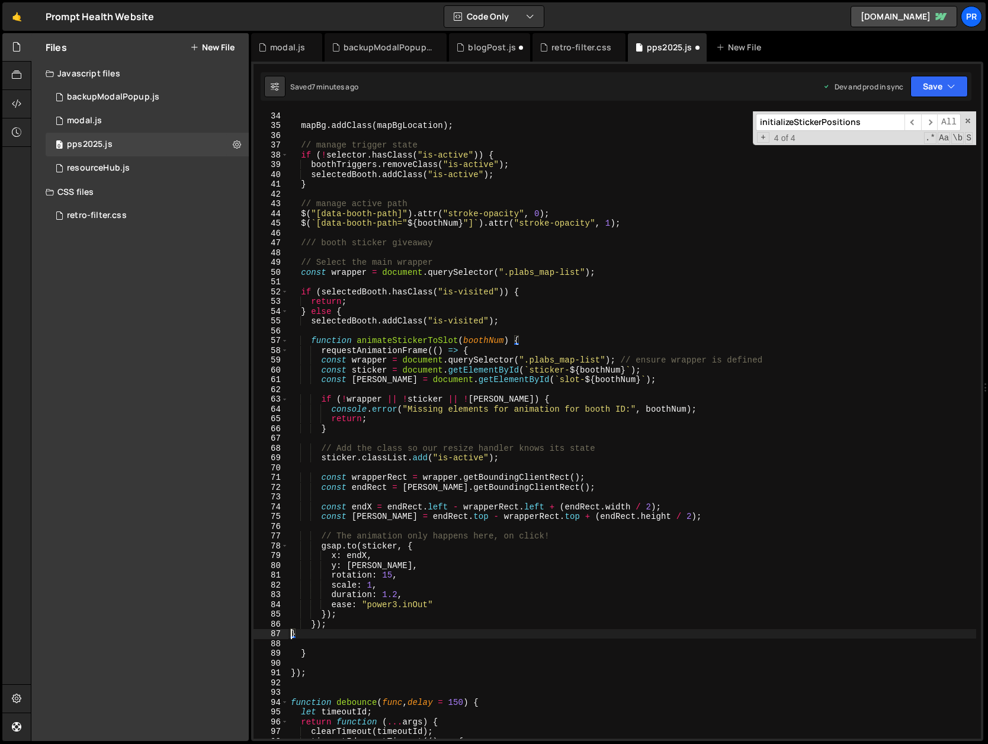
click at [292, 634] on div "mapBg . addClass ( mapBgLocation ) ; // manage trigger state if ( ! selector . …" at bounding box center [631, 434] width 687 height 647
click at [311, 622] on div "mapBg . addClass ( mapBgLocation ) ; // manage trigger state if ( ! selector . …" at bounding box center [631, 434] width 687 height 647
click at [340, 613] on div "mapBg . addClass ( mapBgLocation ) ; // manage trigger state if ( ! selector . …" at bounding box center [631, 434] width 687 height 647
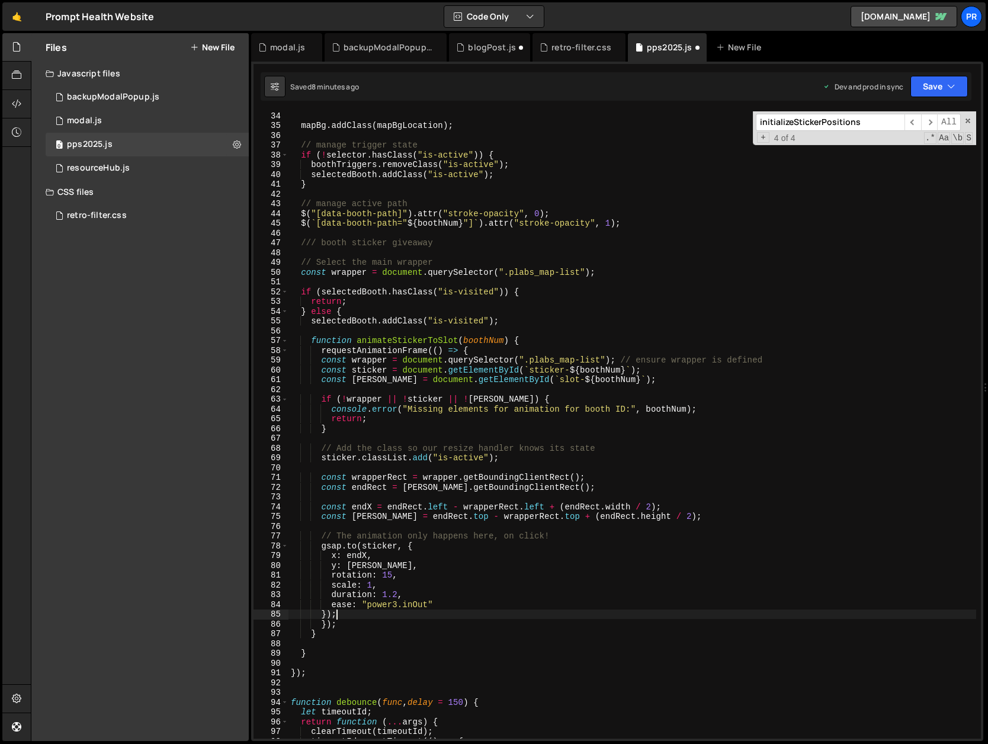
click at [325, 615] on div "mapBg . addClass ( mapBgLocation ) ; // manage trigger state if ( ! selector . …" at bounding box center [631, 434] width 687 height 647
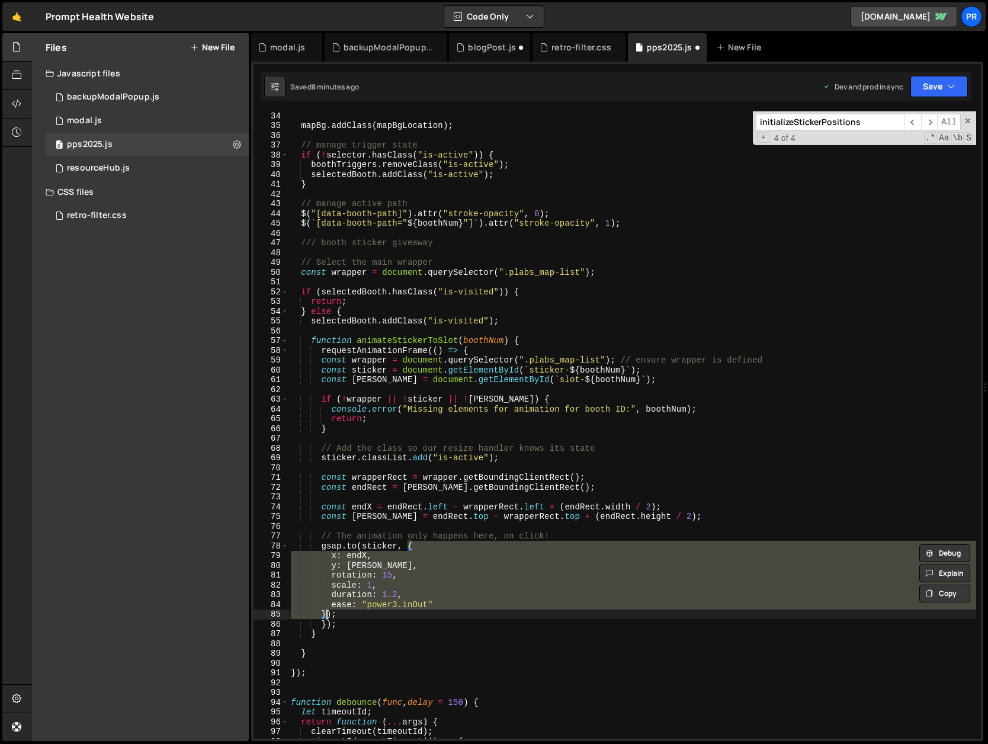
click at [351, 615] on div "mapBg . addClass ( mapBgLocation ) ; // manage trigger state if ( ! selector . …" at bounding box center [631, 434] width 687 height 647
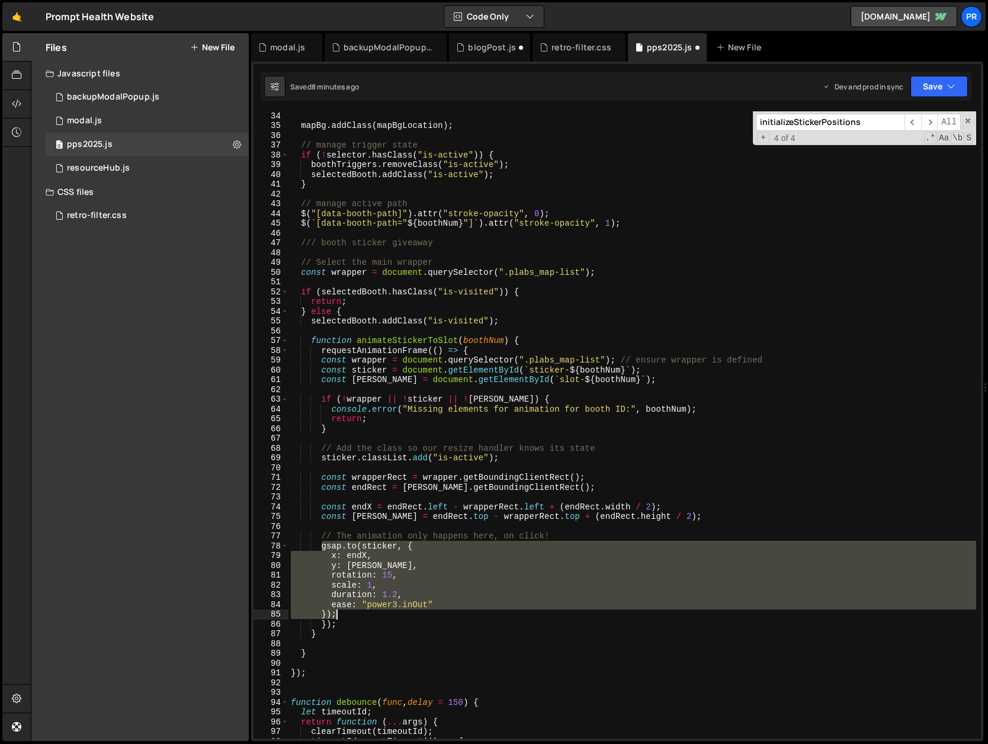
drag, startPoint x: 322, startPoint y: 545, endPoint x: 365, endPoint y: 616, distance: 83.2
click at [365, 616] on div "mapBg . addClass ( mapBgLocation ) ; // manage trigger state if ( ! selector . …" at bounding box center [631, 434] width 687 height 647
click at [375, 618] on div "mapBg . addClass ( mapBgLocation ) ; // manage trigger state if ( ! selector . …" at bounding box center [631, 424] width 687 height 627
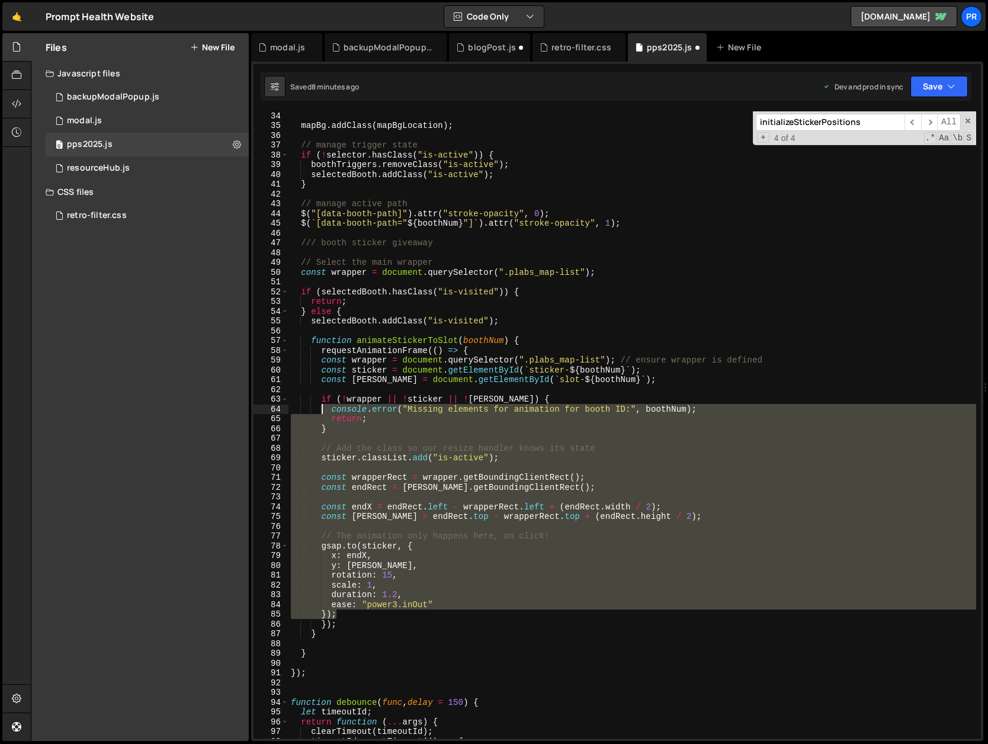
drag, startPoint x: 351, startPoint y: 616, endPoint x: 321, endPoint y: 412, distance: 205.8
click at [321, 412] on div "mapBg . addClass ( mapBgLocation ) ; // manage trigger state if ( ! selector . …" at bounding box center [631, 434] width 687 height 647
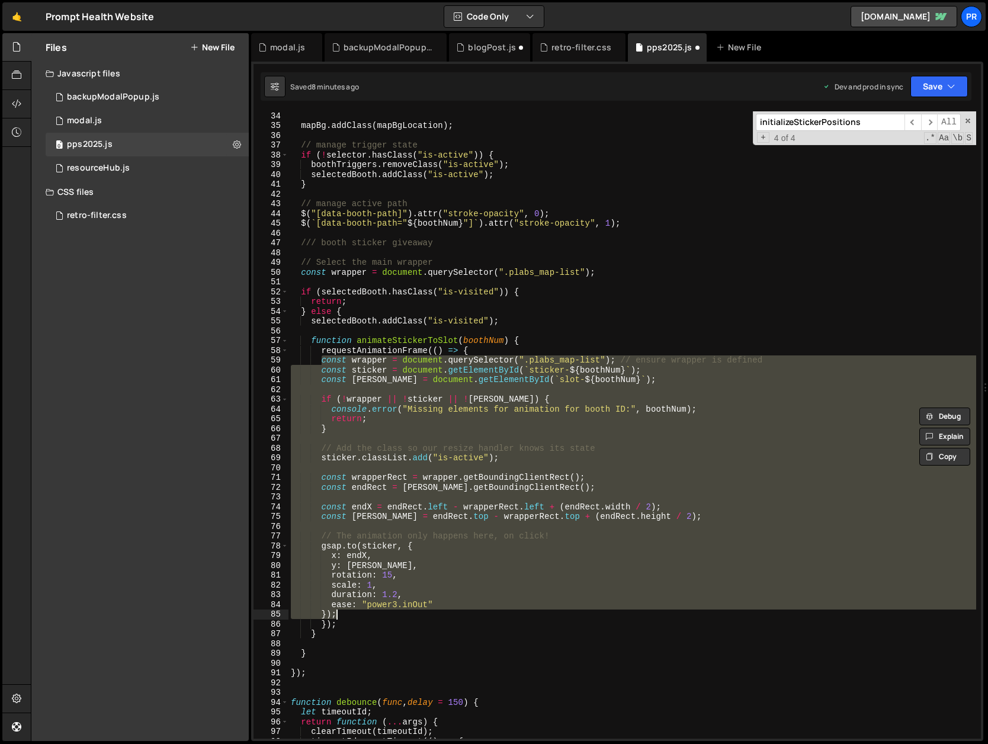
drag, startPoint x: 322, startPoint y: 359, endPoint x: 377, endPoint y: 613, distance: 259.8
click at [377, 612] on div "mapBg . addClass ( mapBgLocation ) ; // manage trigger state if ( ! selector . …" at bounding box center [631, 434] width 687 height 647
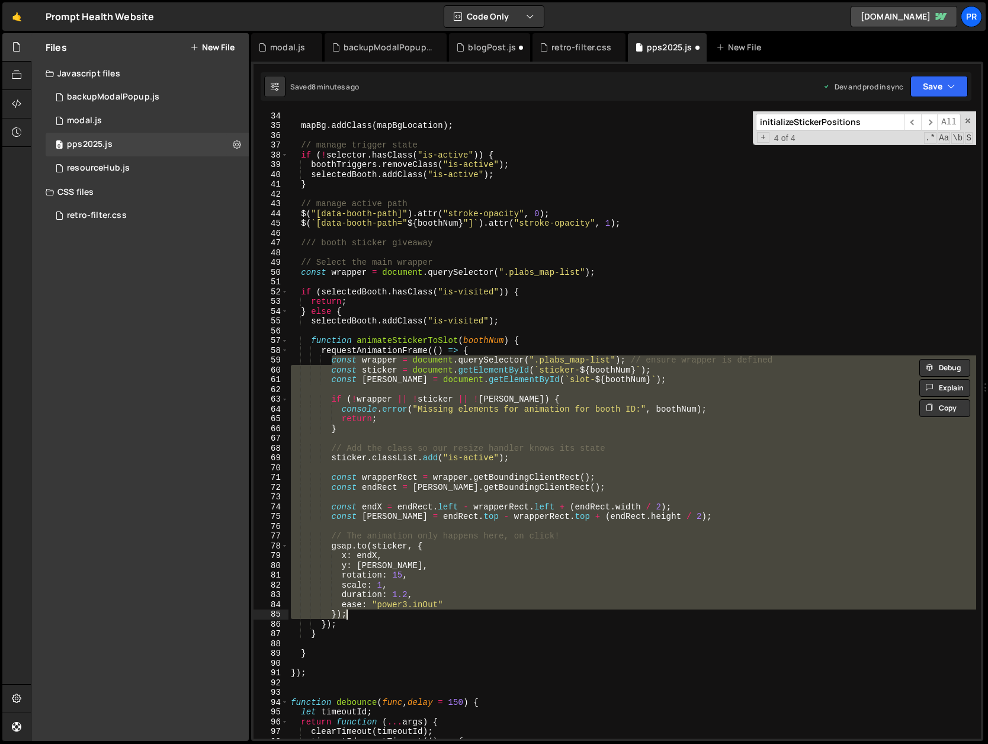
click at [467, 348] on div "mapBg . addClass ( mapBgLocation ) ; // manage trigger state if ( ! selector . …" at bounding box center [631, 434] width 687 height 647
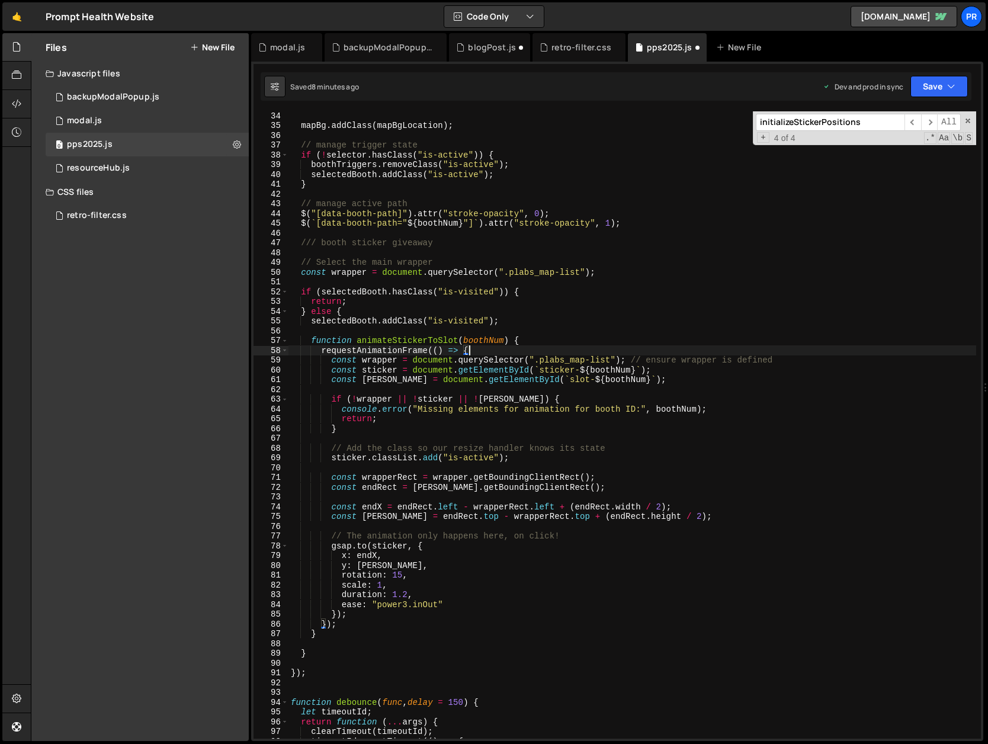
click at [467, 348] on div "mapBg . addClass ( mapBgLocation ) ; // manage trigger state if ( ! selector . …" at bounding box center [631, 434] width 687 height 647
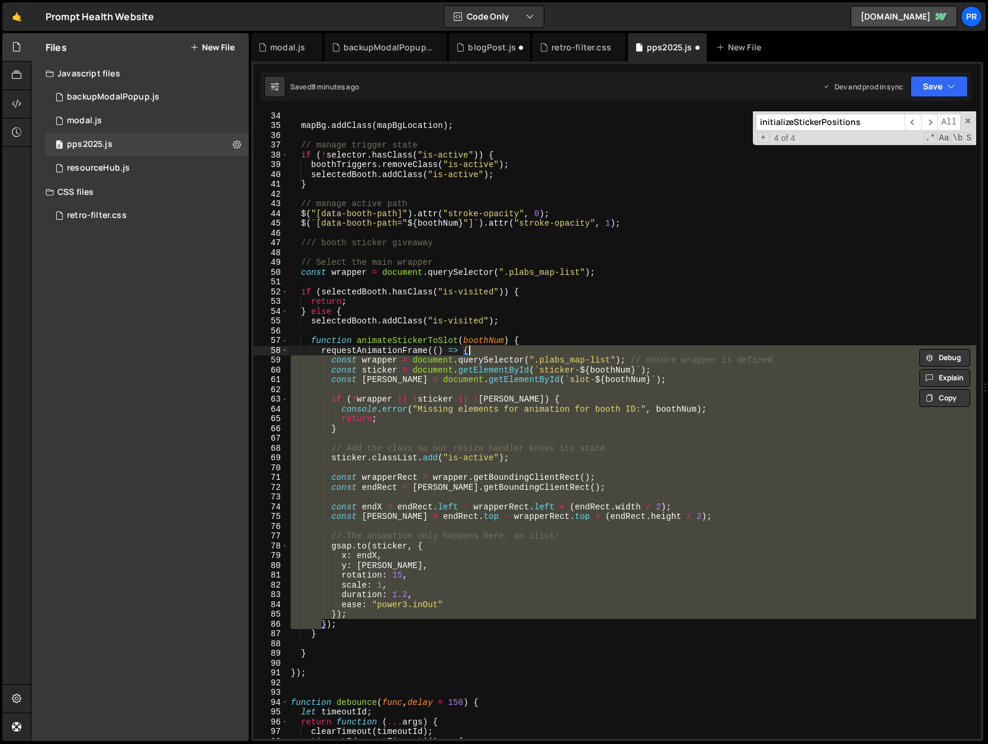
click at [518, 338] on div "mapBg . addClass ( mapBgLocation ) ; // manage trigger state if ( ! selector . …" at bounding box center [631, 434] width 687 height 647
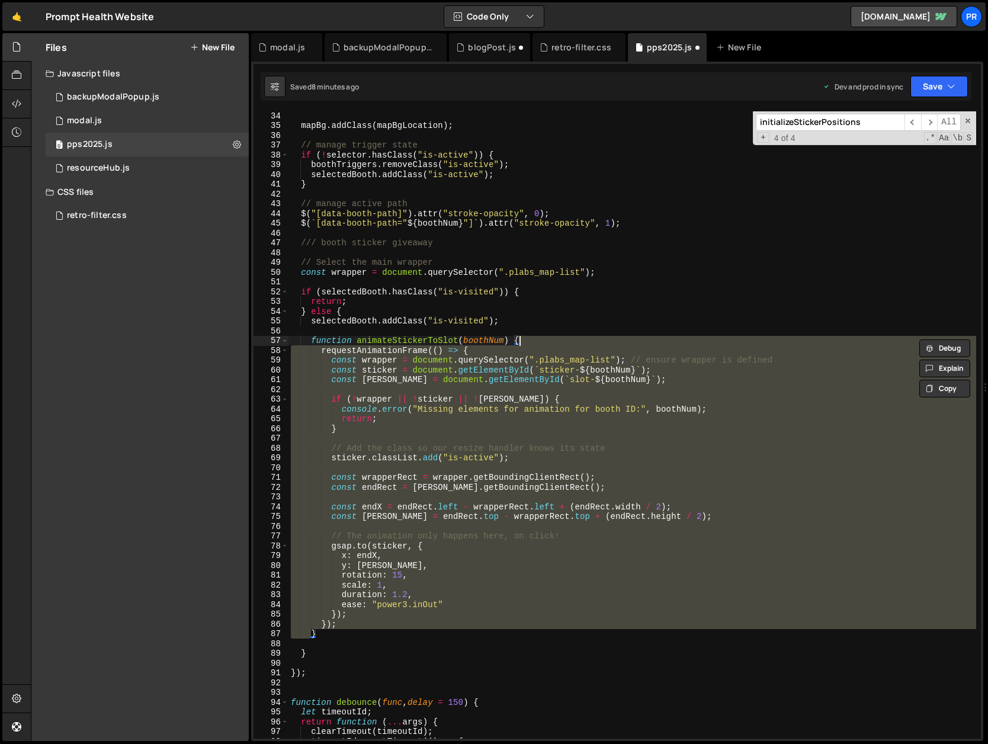
click at [550, 325] on div "mapBg . addClass ( mapBgLocation ) ; // manage trigger state if ( ! selector . …" at bounding box center [631, 434] width 687 height 647
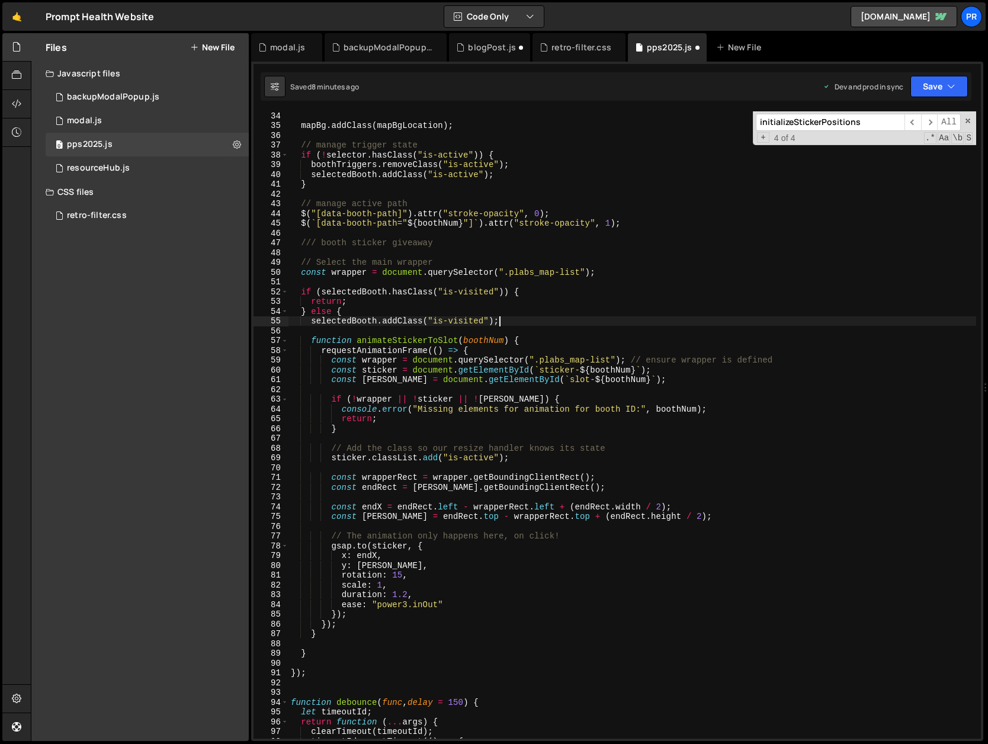
click at [485, 341] on div "mapBg . addClass ( mapBgLocation ) ; // manage trigger state if ( ! selector . …" at bounding box center [631, 434] width 687 height 647
drag, startPoint x: 485, startPoint y: 341, endPoint x: 493, endPoint y: 339, distance: 8.5
click at [485, 341] on div "mapBg . addClass ( mapBgLocation ) ; // manage trigger state if ( ! selector . …" at bounding box center [631, 434] width 687 height 647
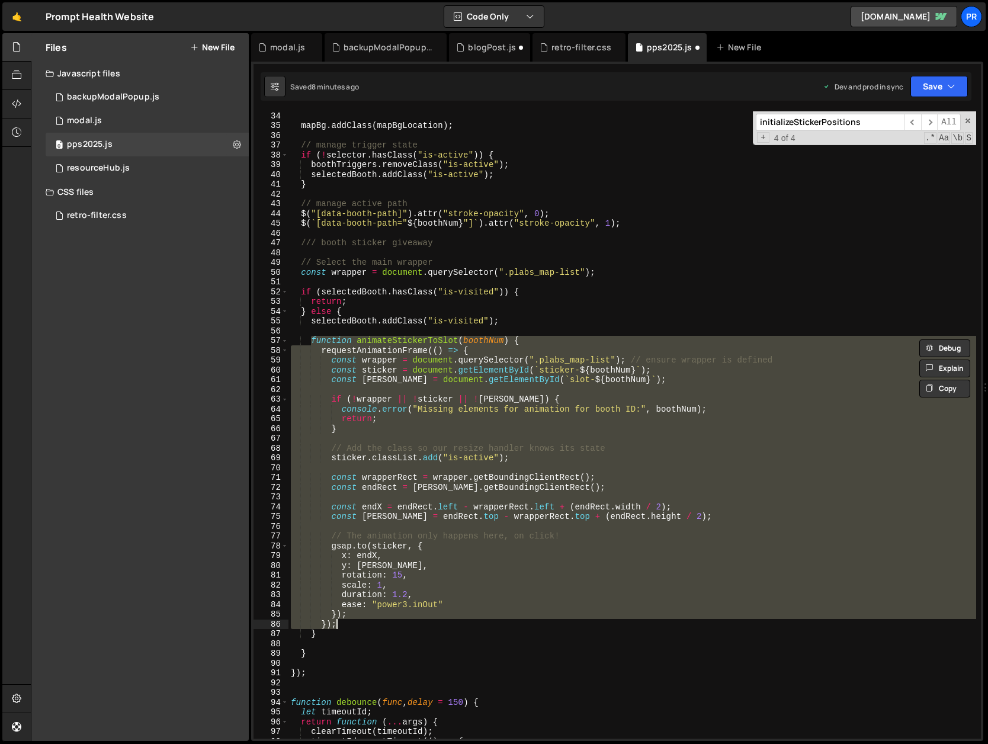
drag, startPoint x: 311, startPoint y: 338, endPoint x: 462, endPoint y: 432, distance: 177.8
click at [361, 622] on div "mapBg . addClass ( mapBgLocation ) ; // manage trigger state if ( ! selector . …" at bounding box center [631, 434] width 687 height 647
click at [516, 339] on div "mapBg . addClass ( mapBgLocation ) ; // manage trigger state if ( ! selector . …" at bounding box center [631, 424] width 687 height 627
click at [516, 339] on div "mapBg . addClass ( mapBgLocation ) ; // manage trigger state if ( ! selector . …" at bounding box center [631, 434] width 687 height 647
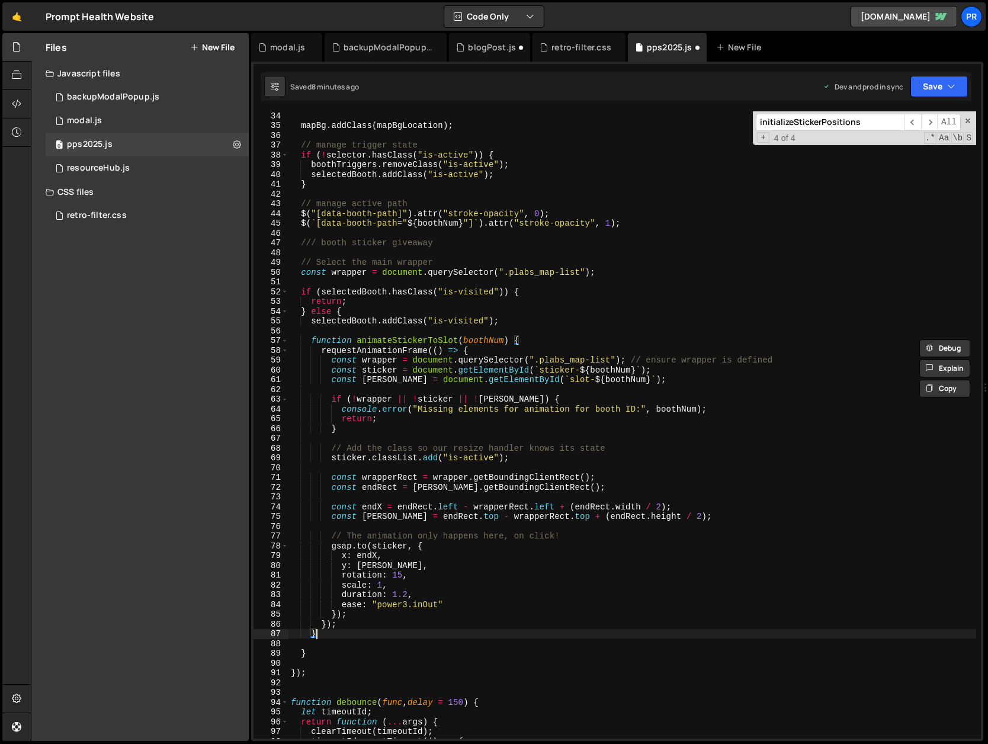
click at [328, 634] on div "mapBg . addClass ( mapBgLocation ) ; // manage trigger state if ( ! selector . …" at bounding box center [631, 434] width 687 height 647
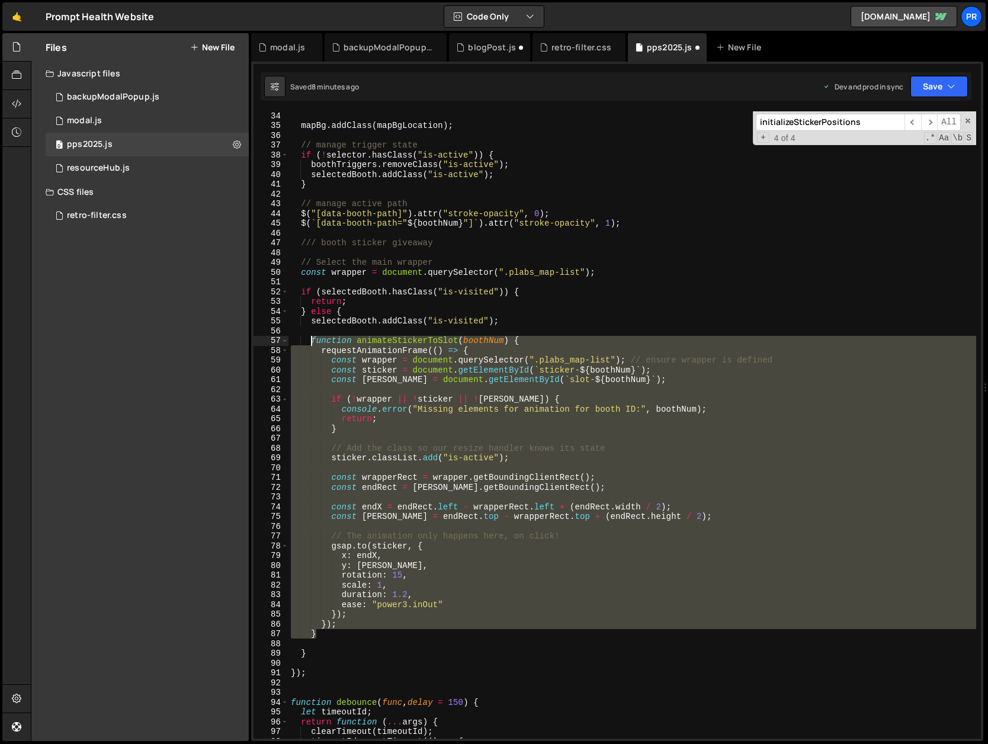
drag, startPoint x: 324, startPoint y: 635, endPoint x: 313, endPoint y: 343, distance: 291.6
click at [313, 343] on div "mapBg . addClass ( mapBgLocation ) ; // manage trigger state if ( ! selector . …" at bounding box center [631, 434] width 687 height 647
click at [326, 672] on div "mapBg . addClass ( mapBgLocation ) ; // manage trigger state if ( ! selector . …" at bounding box center [631, 434] width 687 height 647
type textarea "});"
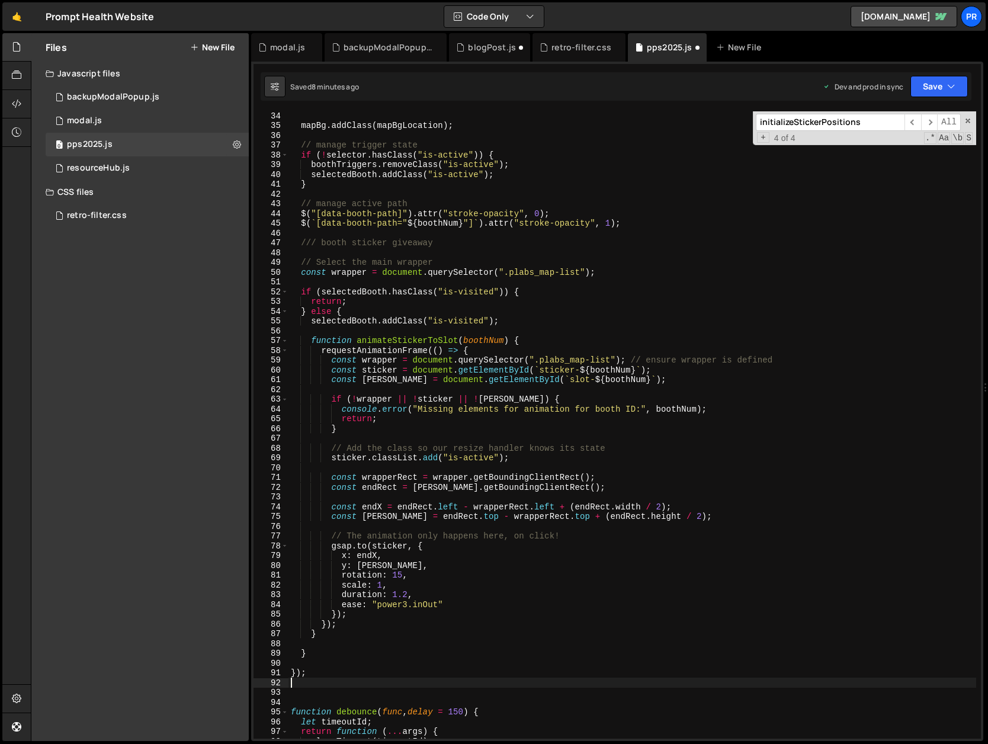
paste textarea "}"
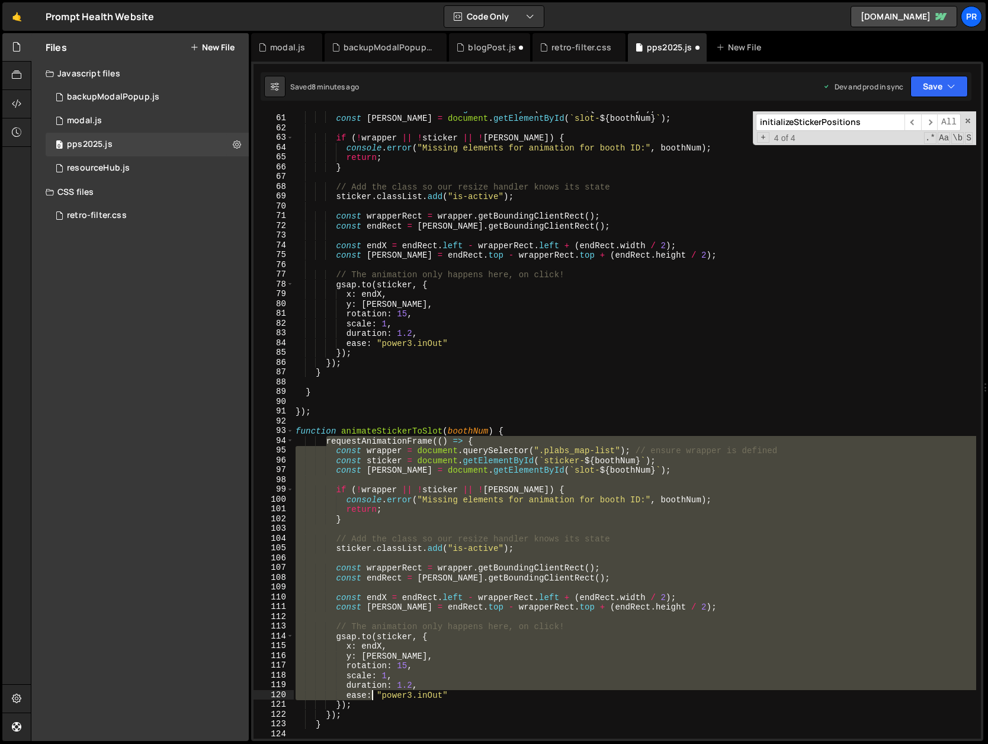
scroll to position [584, 0]
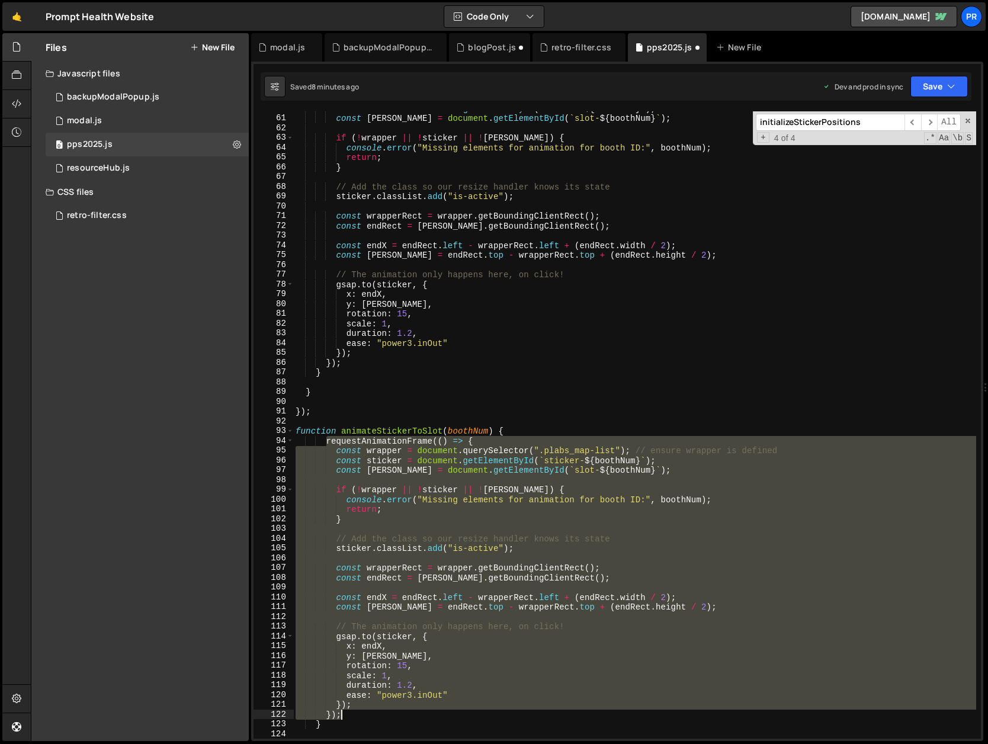
drag, startPoint x: 328, startPoint y: 453, endPoint x: 354, endPoint y: 712, distance: 260.7
click at [354, 712] on div "const sticker = document . getElementById ( ` sticker- ${ boothNum } ` ) ; cons…" at bounding box center [634, 427] width 683 height 647
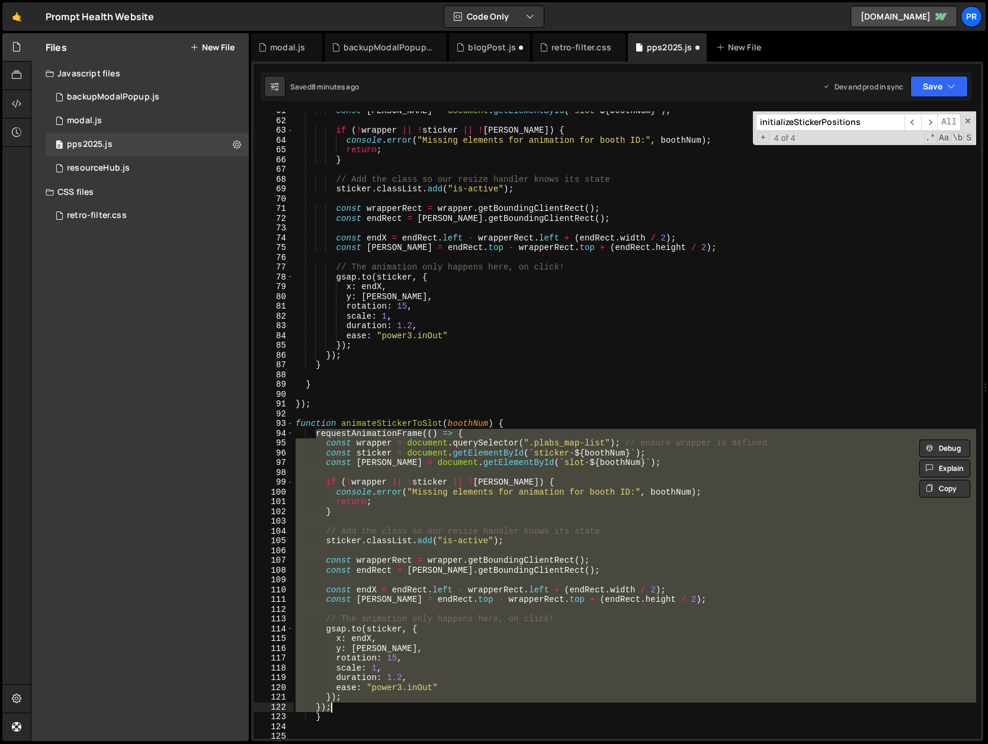
scroll to position [599, 0]
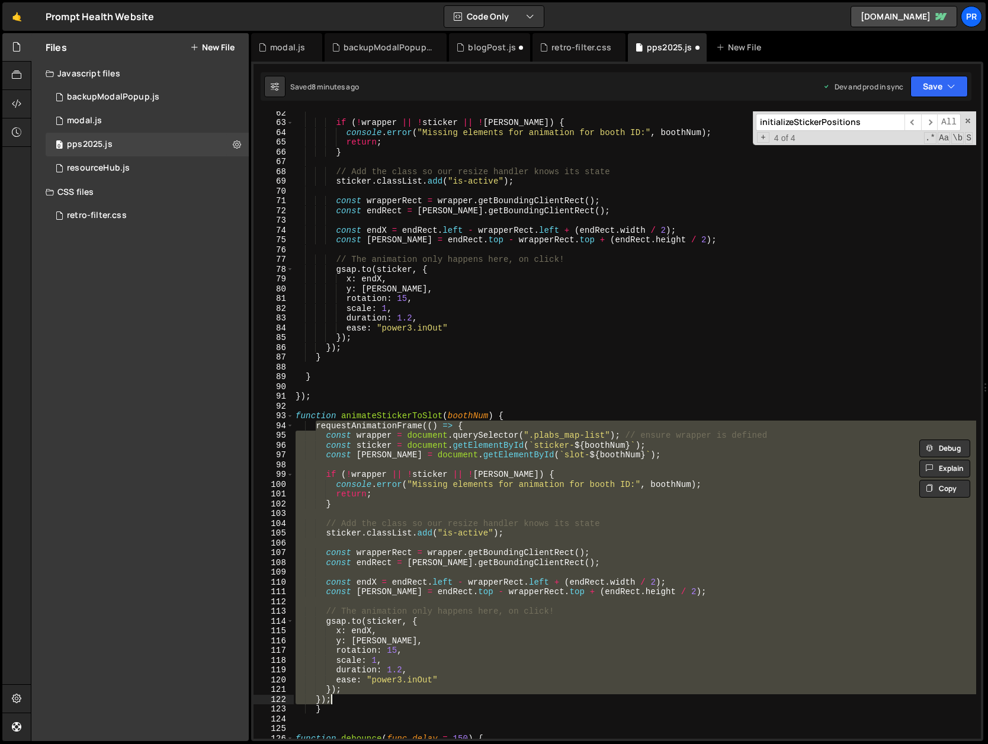
click at [316, 709] on div "if ( ! wrapper || ! sticker || ! [PERSON_NAME] ) { console . error ( "Missing e…" at bounding box center [634, 431] width 683 height 647
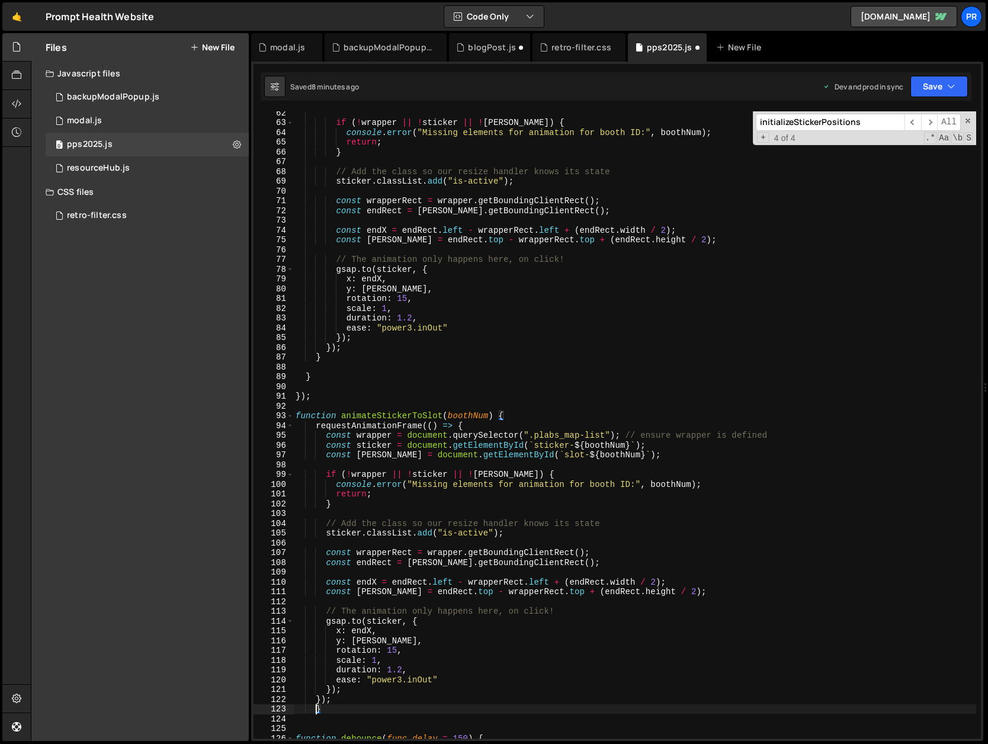
type textarea "}"
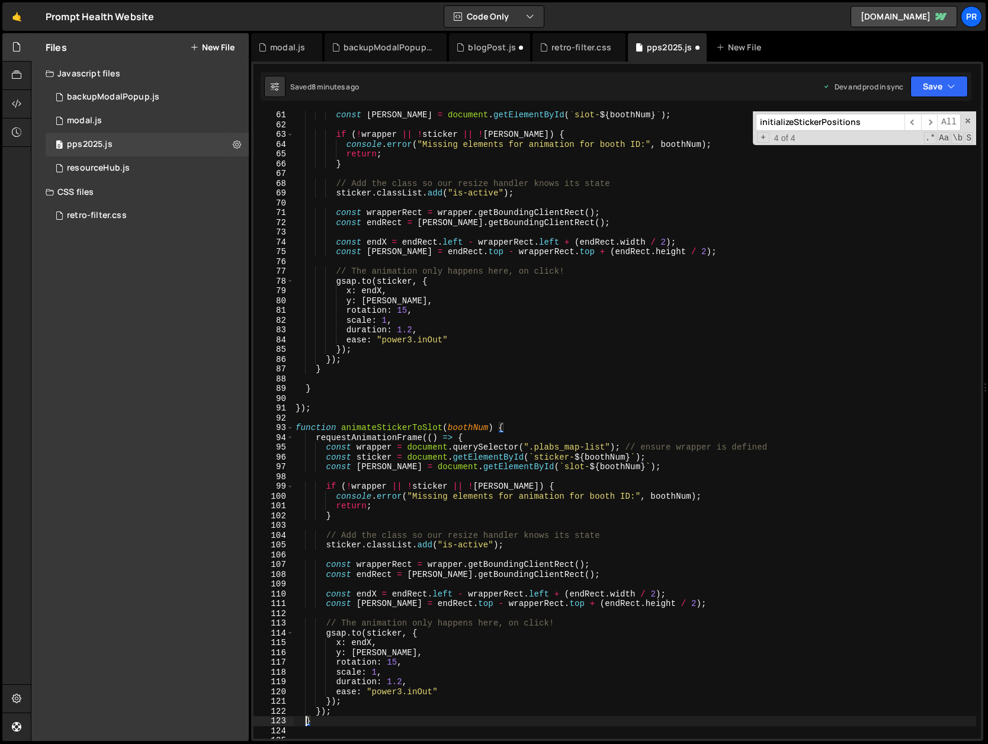
scroll to position [587, 0]
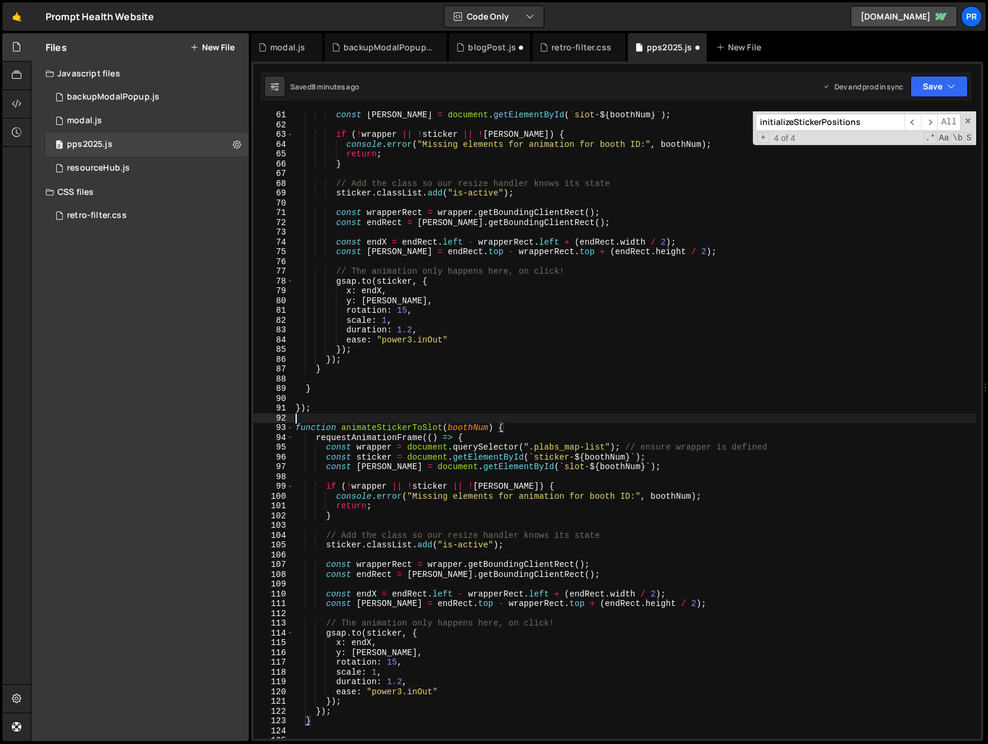
click at [382, 422] on div "const [PERSON_NAME] = document . getElementById ( ` slot- ${ boothNum } ` ) ; i…" at bounding box center [634, 433] width 683 height 647
click at [381, 428] on div "const [PERSON_NAME] = document . getElementById ( ` slot- ${ boothNum } ` ) ; i…" at bounding box center [634, 433] width 683 height 647
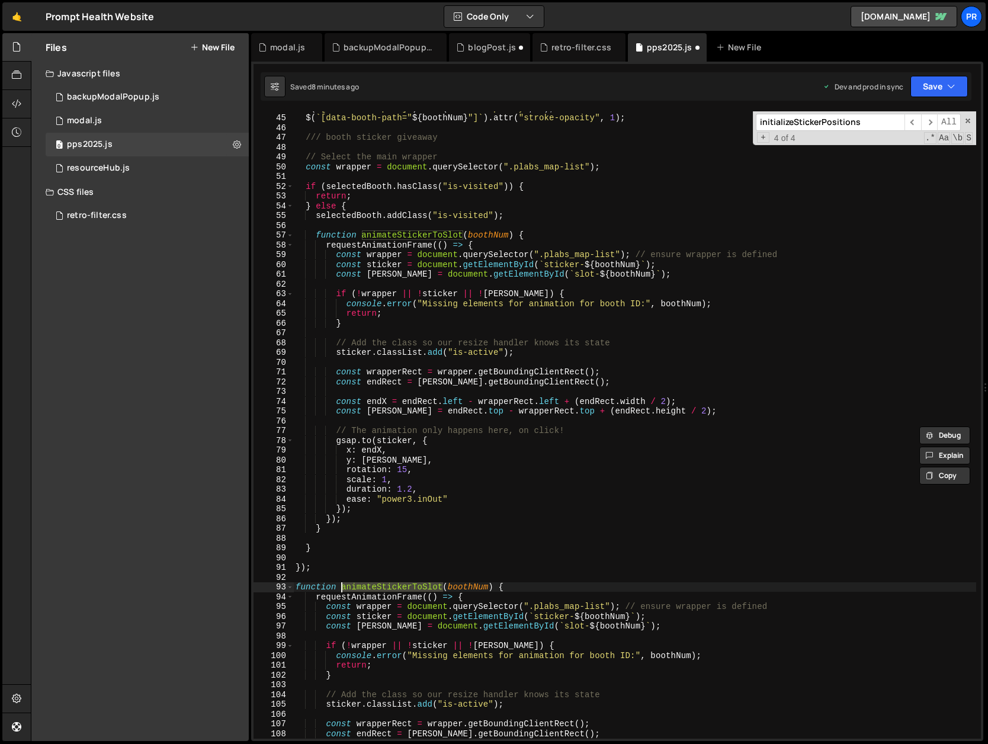
scroll to position [423, 0]
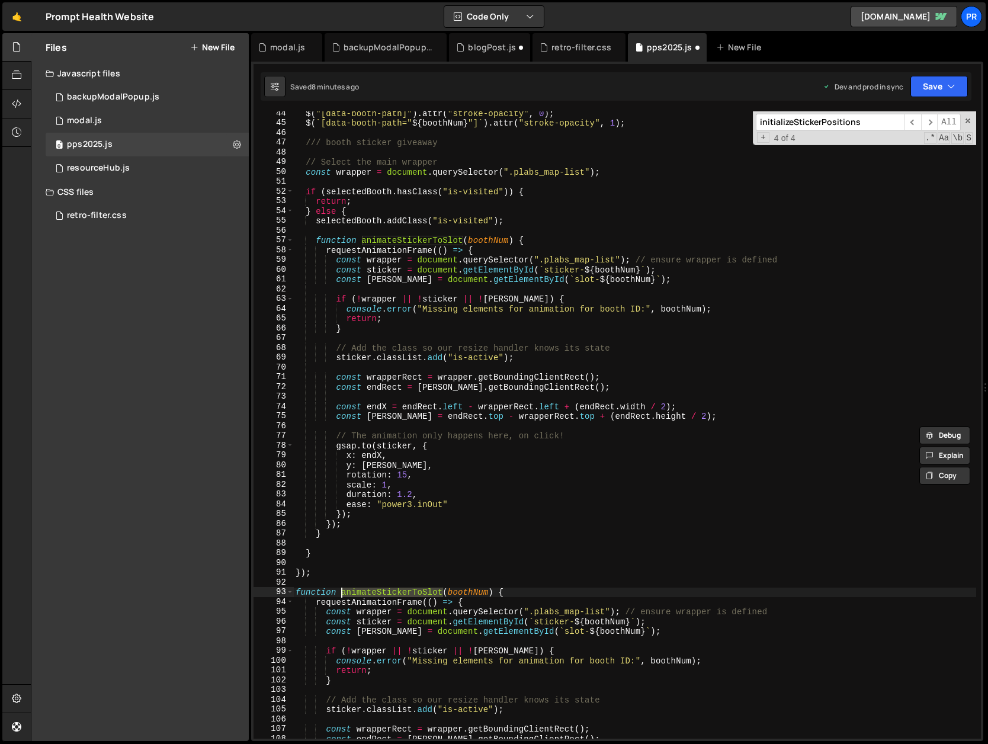
click at [522, 240] on div "$ ( "[data-booth-path]" ) . attr ( "stroke-opacity" , 0 ) ; $ ( ` [data-booth-p…" at bounding box center [634, 431] width 683 height 647
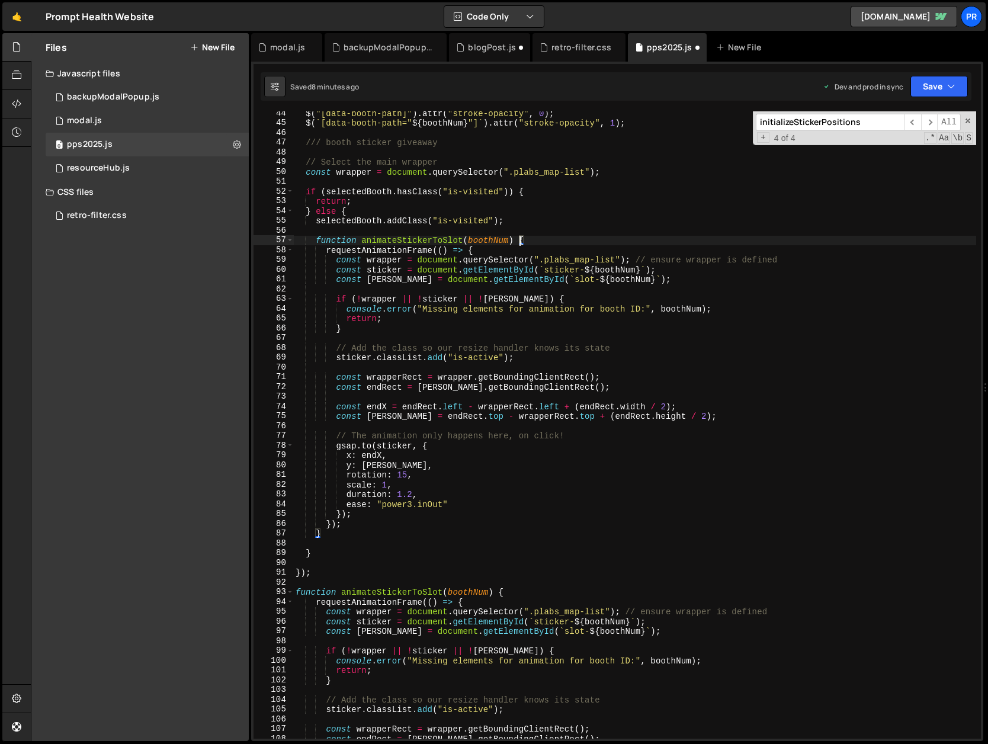
click at [522, 240] on div "$ ( "[data-booth-path]" ) . attr ( "stroke-opacity" , 0 ) ; $ ( ` [data-booth-p…" at bounding box center [634, 431] width 683 height 647
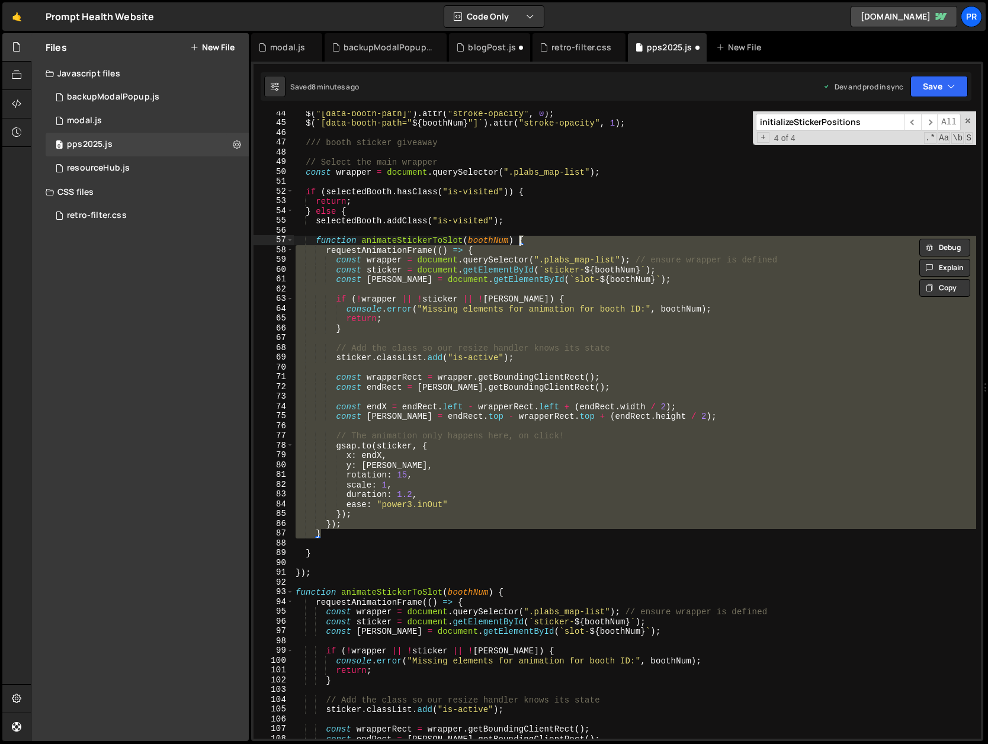
type textarea "const wrapperRect = wrapper.getBoundingClientRect();"
type textarea "// Add the class so our resize handler knows its state"
type textarea "if (!wrapper || !sticker || ![PERSON_NAME]) {"
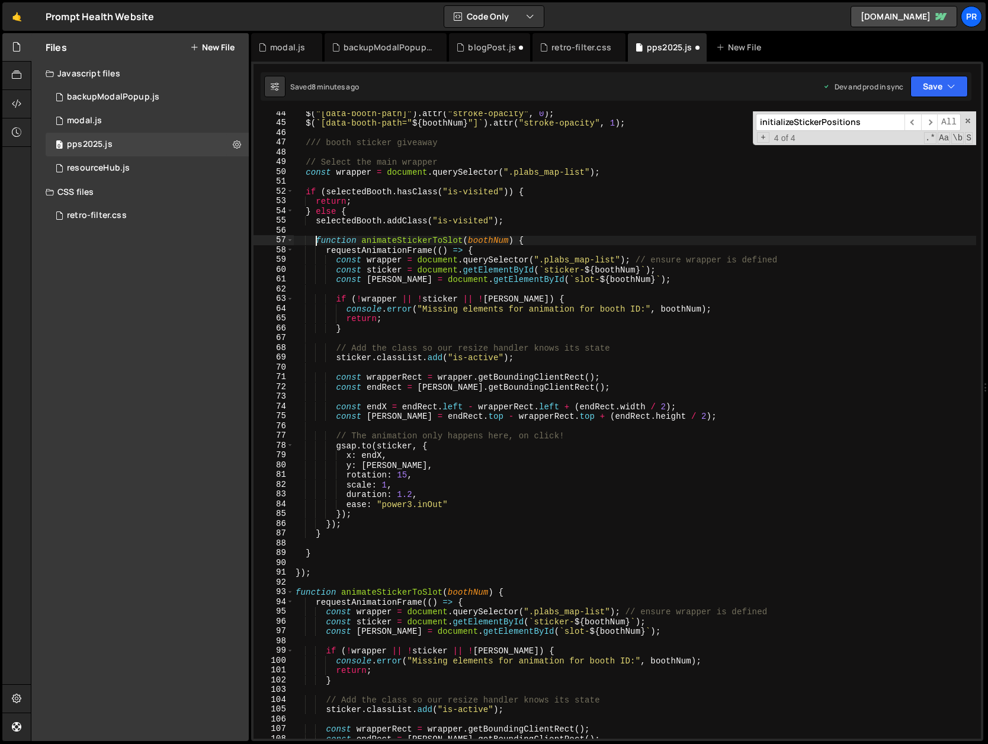
click at [338, 535] on div "$ ( "[data-booth-path]" ) . attr ( "stroke-opacity" , 0 ) ; $ ( ` [data-booth-p…" at bounding box center [634, 431] width 683 height 647
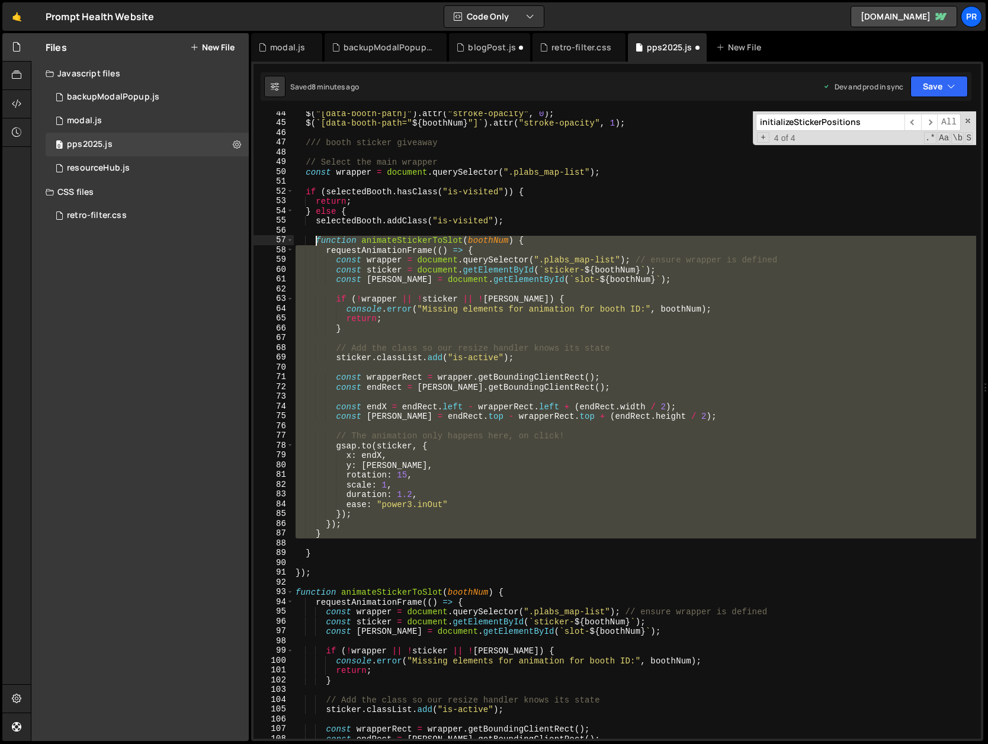
drag, startPoint x: 335, startPoint y: 538, endPoint x: 318, endPoint y: 239, distance: 299.5
click at [318, 239] on div "$ ( "[data-booth-path]" ) . attr ( "stroke-opacity" , 0 ) ; $ ( ` [data-booth-p…" at bounding box center [634, 431] width 683 height 647
paste textarea "animateStickerToSlot"
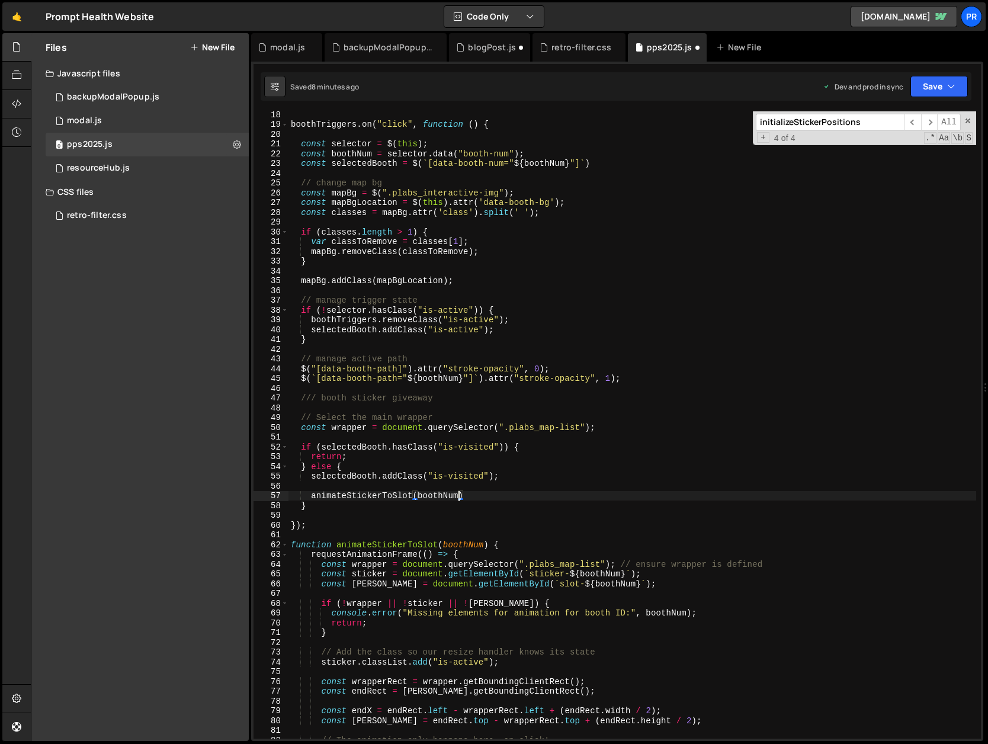
scroll to position [168, 0]
click at [477, 497] on div "boothTriggers . on ( "click" , function ( ) { const selector = $ ( this ) ; con…" at bounding box center [631, 433] width 687 height 647
click at [564, 467] on div "boothTriggers . on ( "click" , function ( ) { const selector = $ ( this ) ; con…" at bounding box center [631, 433] width 687 height 647
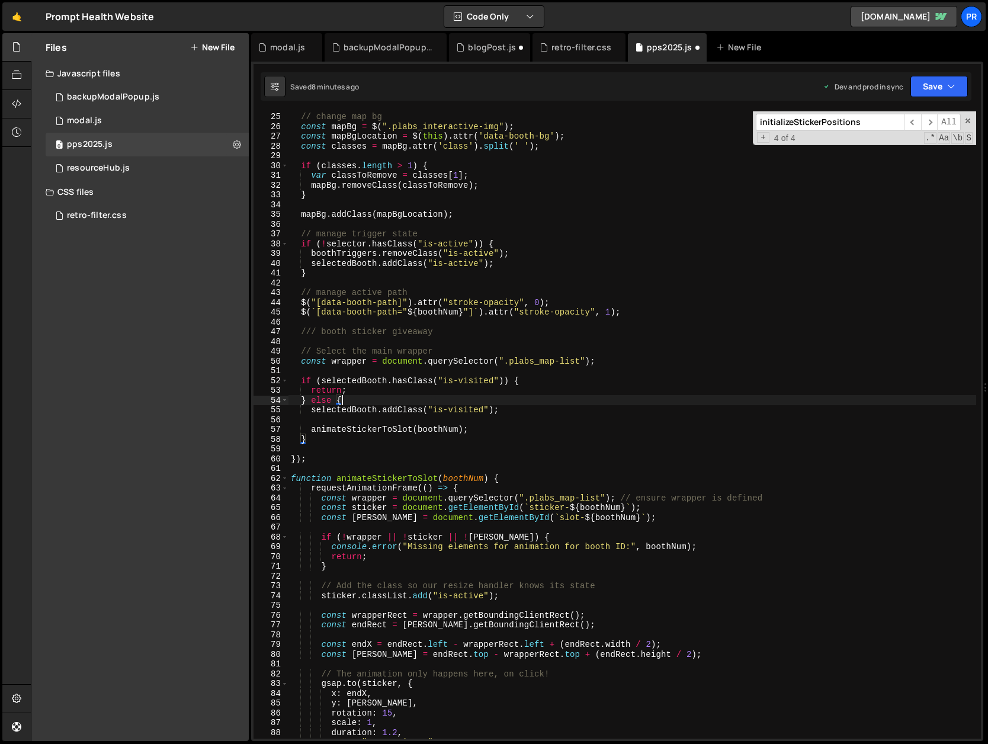
scroll to position [367, 0]
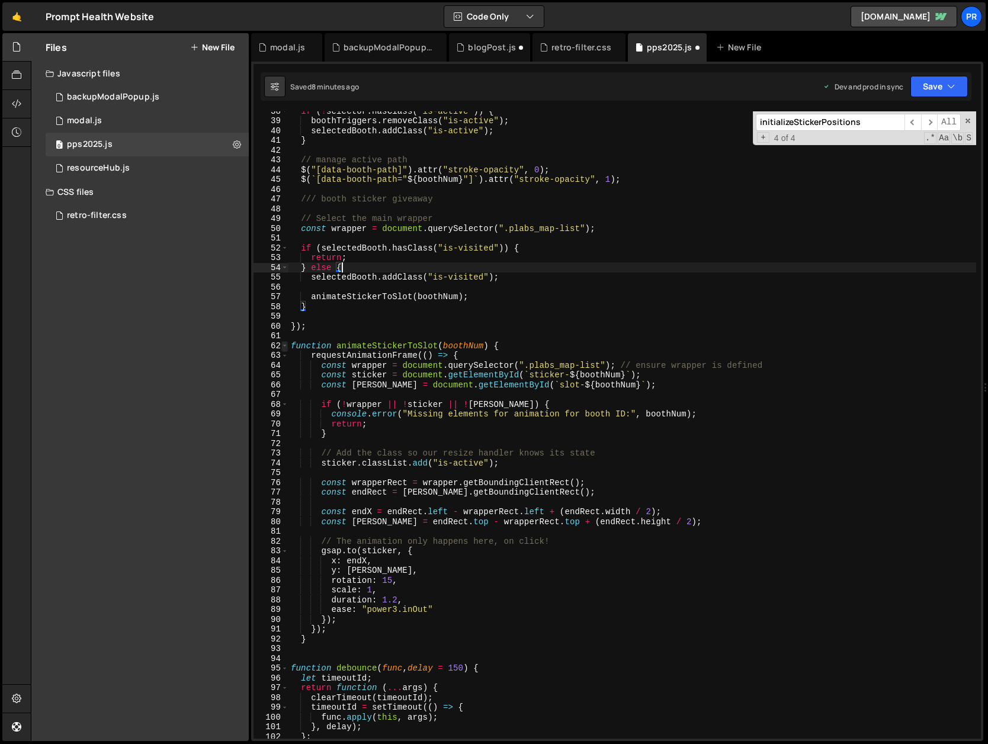
type textarea "} else {"
click at [285, 344] on span at bounding box center [284, 346] width 7 height 10
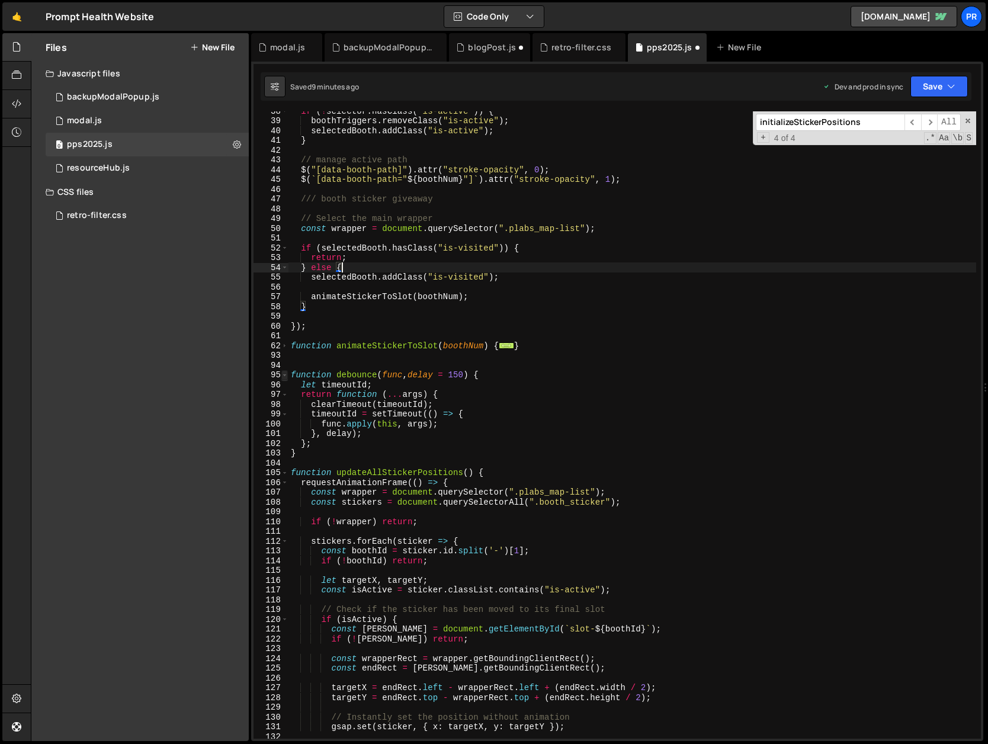
click at [286, 372] on span at bounding box center [284, 375] width 7 height 10
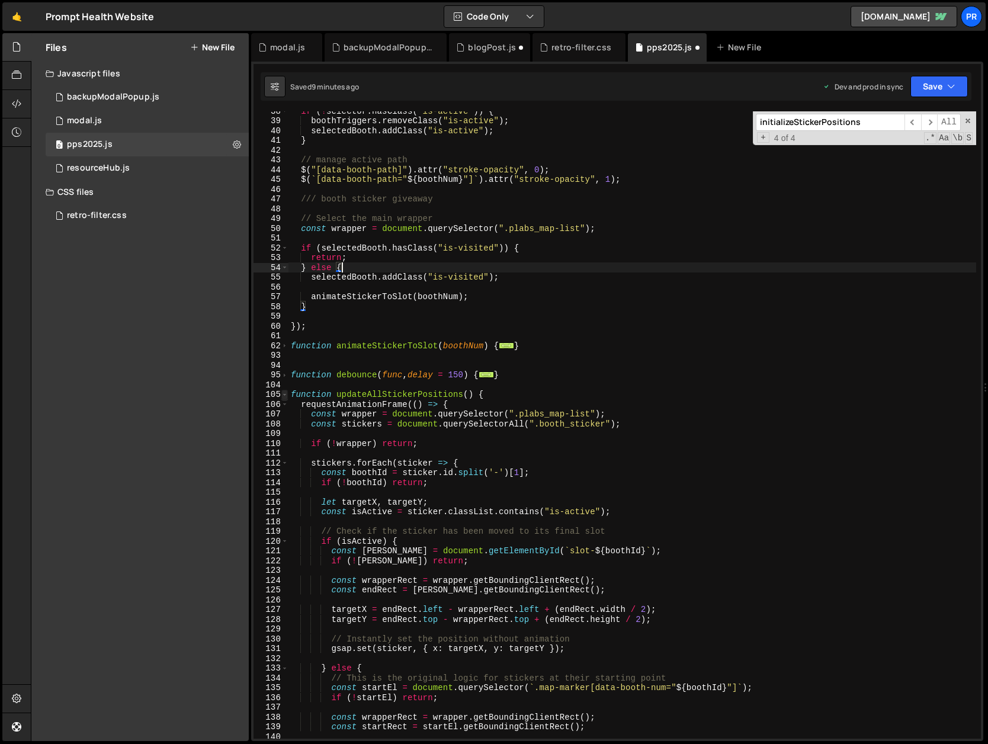
click at [286, 394] on span at bounding box center [284, 395] width 7 height 10
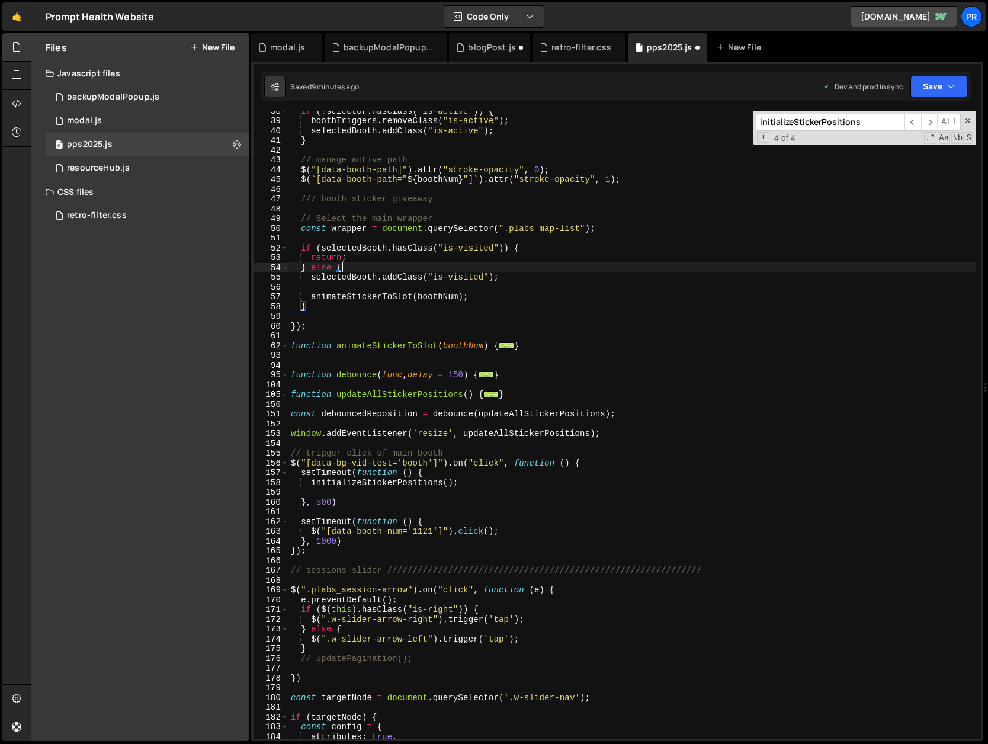
click at [297, 357] on div "if ( ! selector . hasClass ( "is-active" )) { boothTriggers . removeClass ( "is…" at bounding box center [631, 429] width 687 height 647
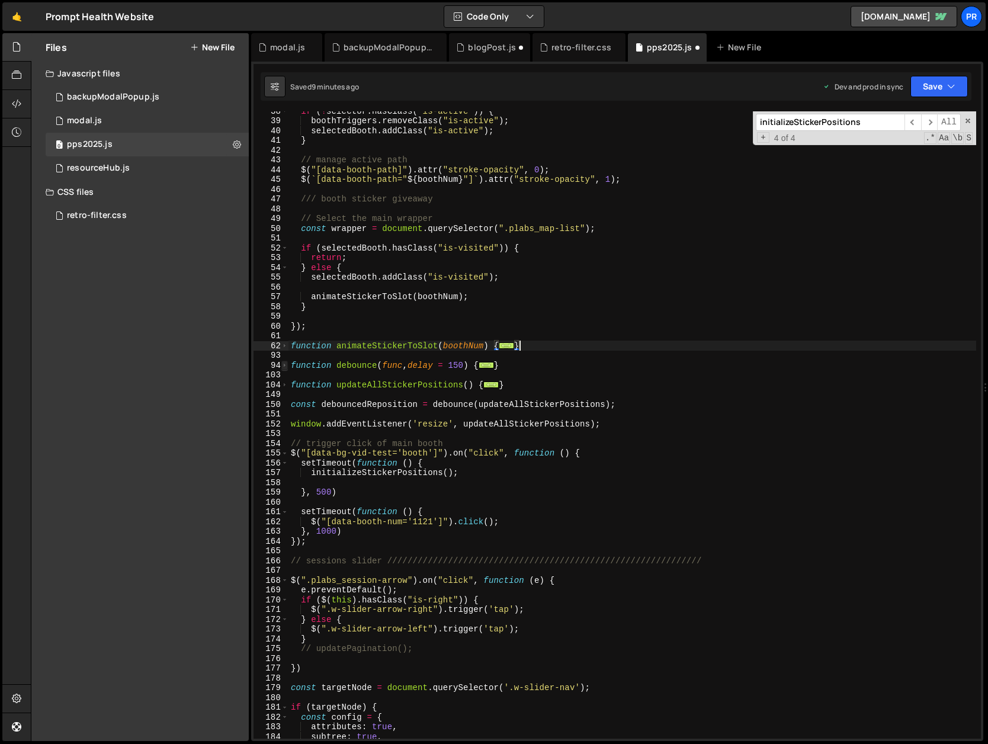
click at [284, 364] on span at bounding box center [284, 366] width 7 height 10
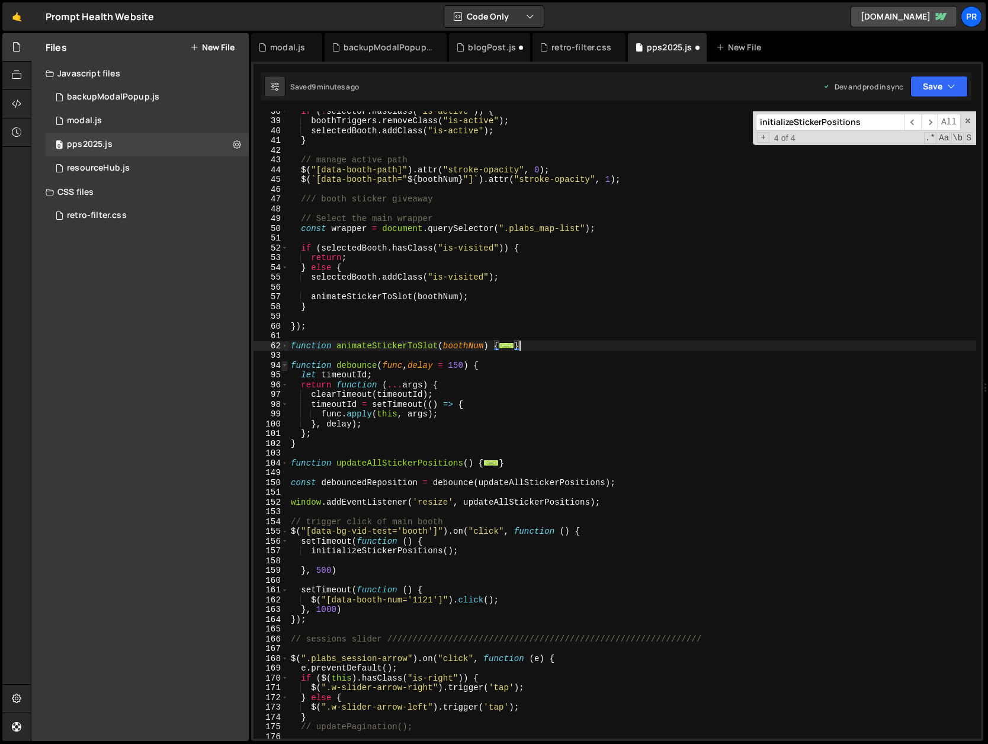
click at [285, 363] on span at bounding box center [284, 366] width 7 height 10
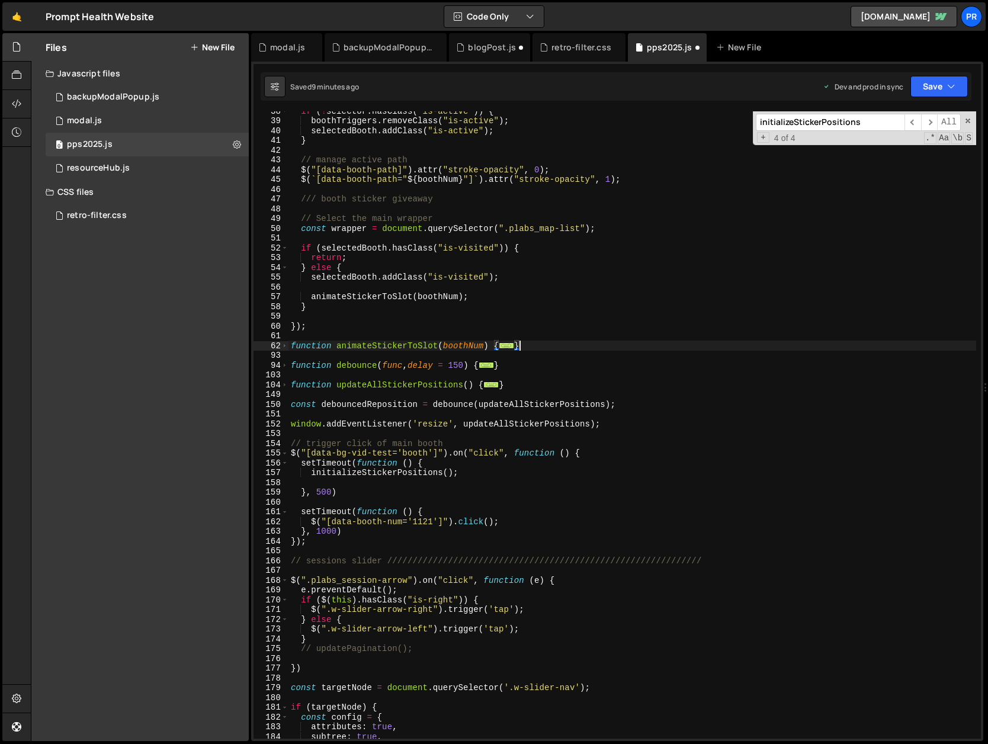
click at [360, 402] on div "if ( ! selector . hasClass ( "is-active" )) { boothTriggers . removeClass ( "is…" at bounding box center [631, 429] width 687 height 647
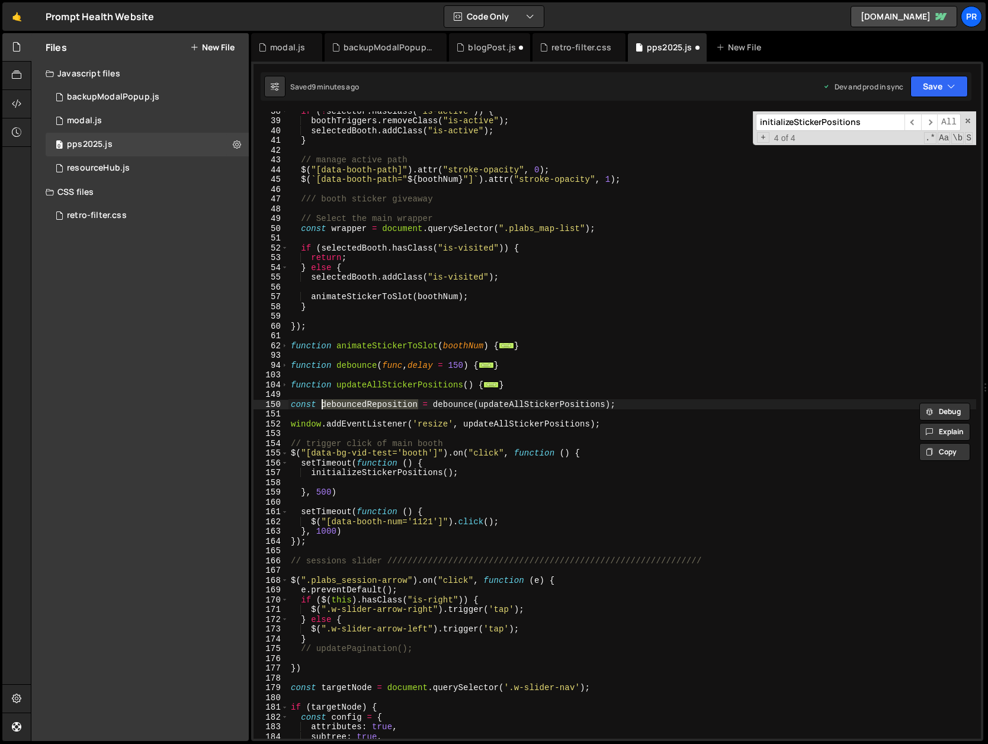
click at [510, 422] on div "if ( ! selector . hasClass ( "is-active" )) { boothTriggers . removeClass ( "is…" at bounding box center [631, 429] width 687 height 647
paste textarea "debouncedReposition"
type textarea "window.addEventListener('resize', debouncedReposition);"
click at [640, 394] on div "if ( ! selector . hasClass ( "is-active" )) { boothTriggers . removeClass ( "is…" at bounding box center [631, 429] width 687 height 647
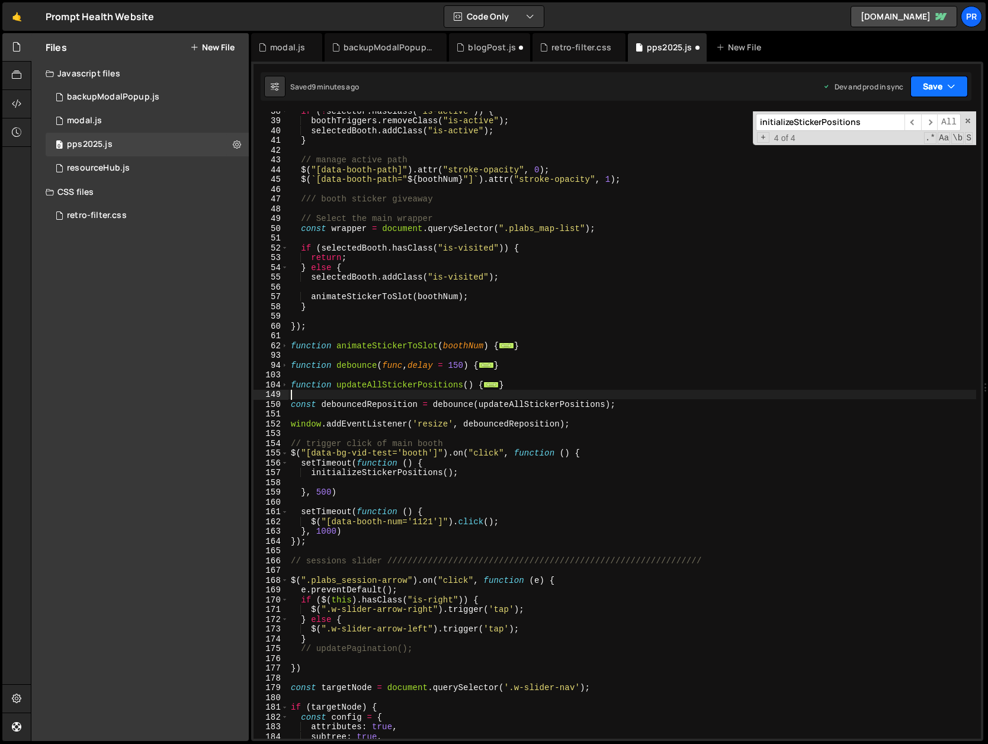
click at [936, 82] on button "Save" at bounding box center [938, 86] width 57 height 21
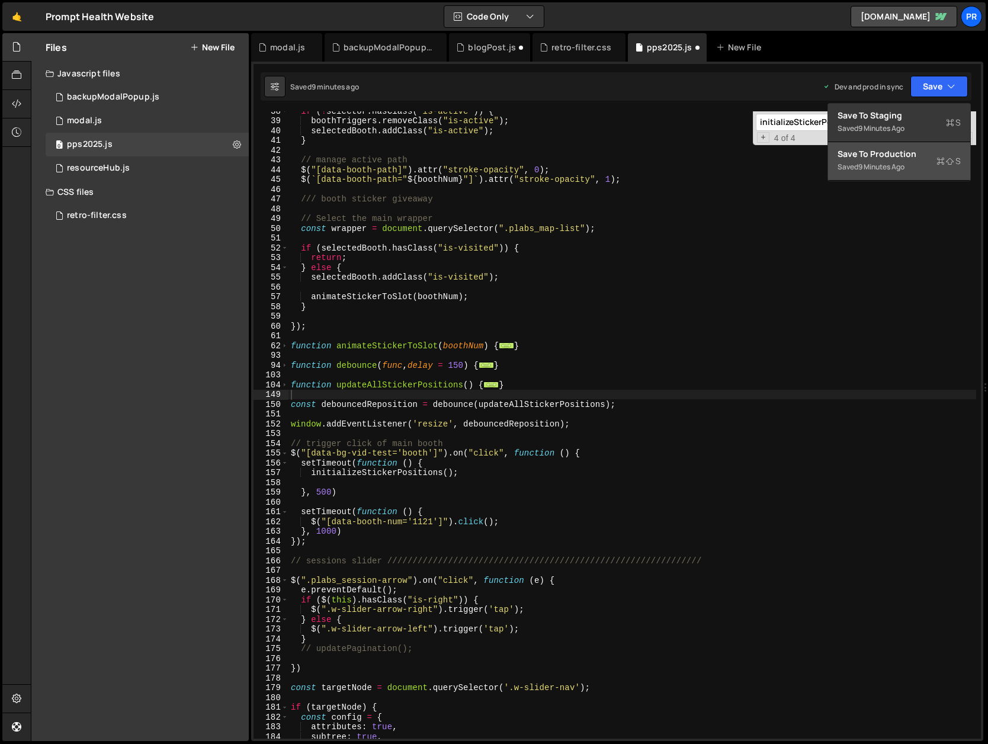
click at [926, 146] on button "Save to Production S Saved 9 minutes ago" at bounding box center [899, 161] width 142 height 38
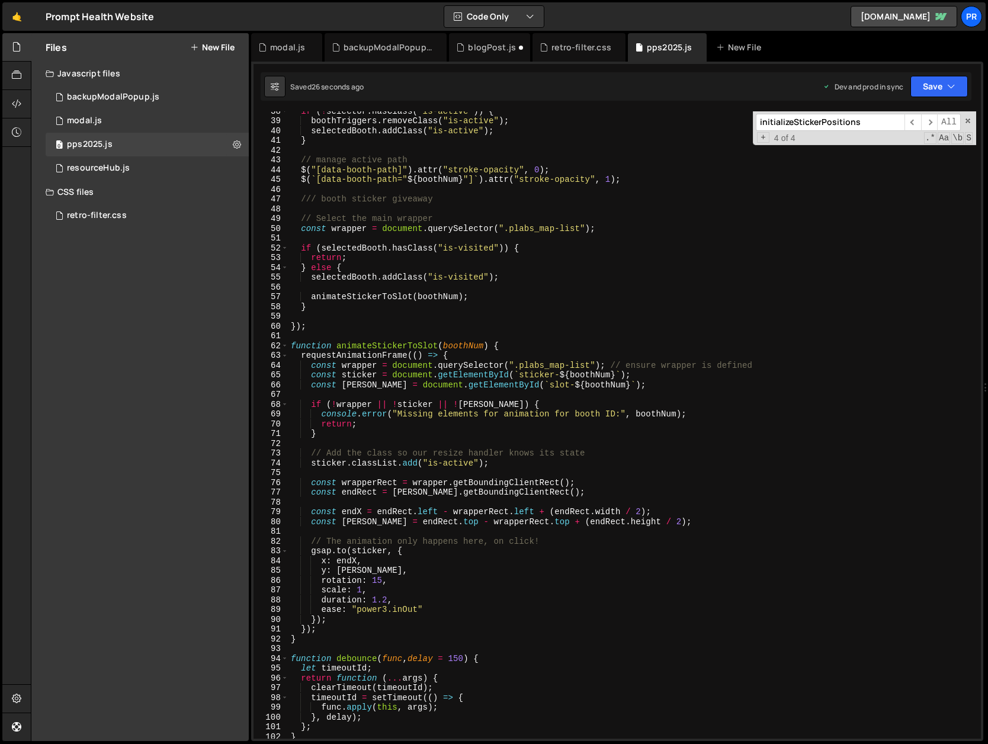
click at [668, 504] on div "if ( ! selector . hasClass ( "is-active" )) { boothTriggers . removeClass ( "is…" at bounding box center [631, 429] width 687 height 647
drag, startPoint x: 591, startPoint y: 452, endPoint x: 269, endPoint y: 449, distance: 322.1
click at [269, 449] on div "38 39 40 41 42 43 44 45 46 47 48 49 50 51 52 53 54 55 56 57 58 59 60 61 62 63 6…" at bounding box center [616, 424] width 727 height 627
type textarea "// Add the class so our resize handler knows its state"
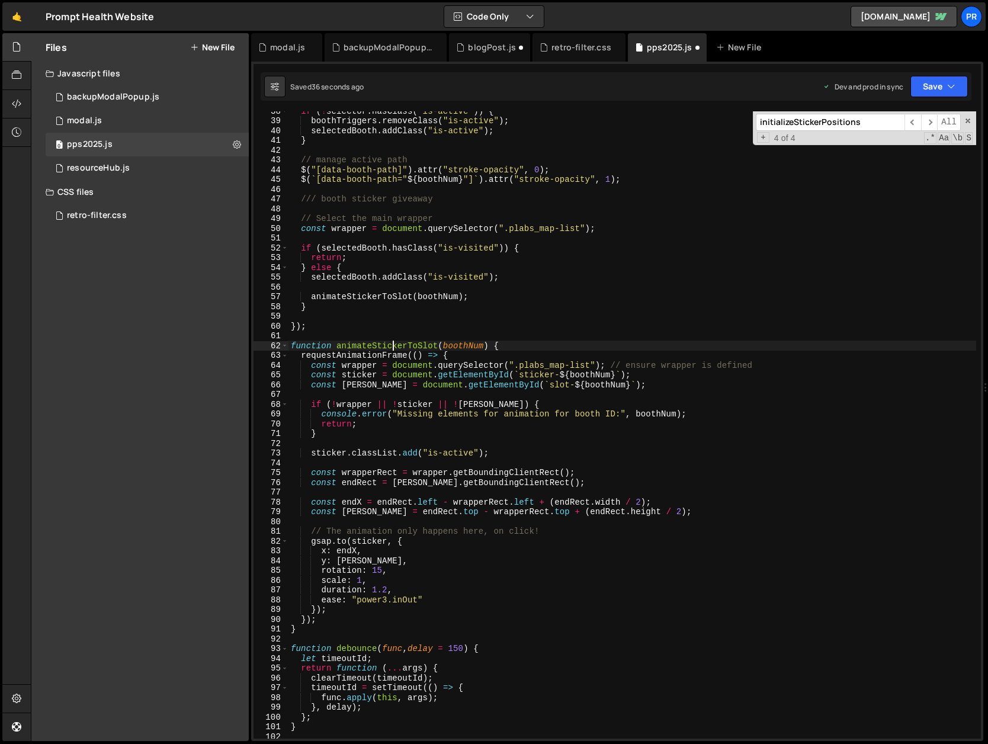
click at [393, 345] on div "if ( ! selector . hasClass ( "is-active" )) { boothTriggers . removeClass ( "is…" at bounding box center [631, 429] width 687 height 647
type textarea "function animateStickerToSlot(boothNum) {"
click at [393, 345] on div "if ( ! selector . hasClass ( "is-active" )) { boothTriggers . removeClass ( "is…" at bounding box center [631, 429] width 687 height 647
click at [449, 448] on div "if ( ! selector . hasClass ( "is-active" )) { boothTriggers . removeClass ( "is…" at bounding box center [631, 429] width 687 height 647
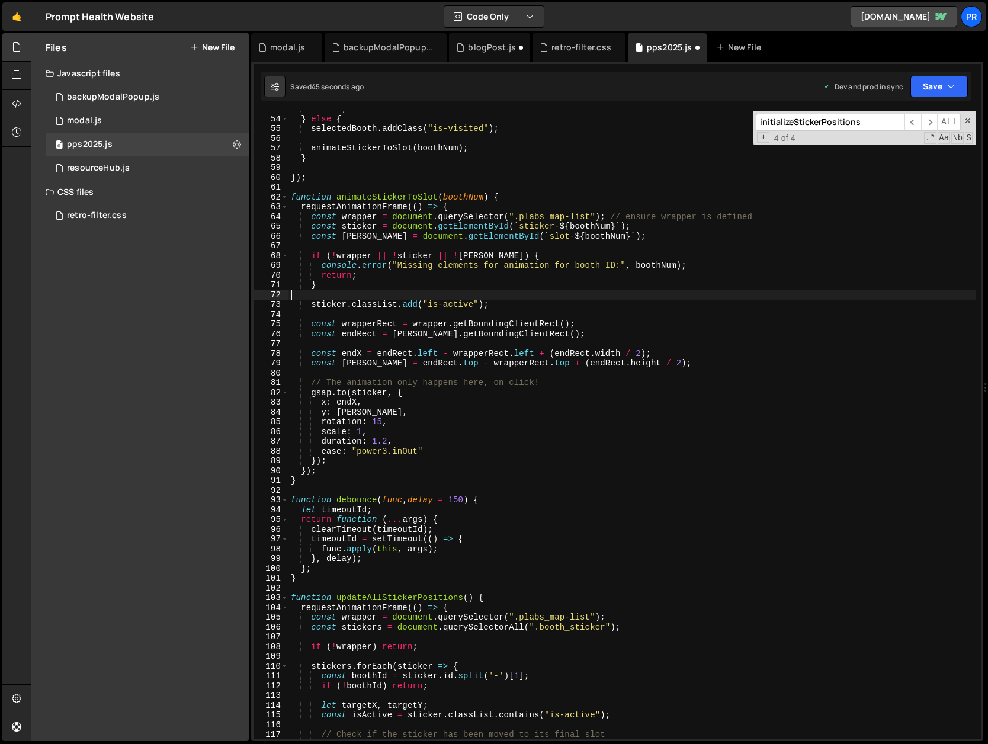
scroll to position [515, 0]
click at [388, 600] on div "return ; } else { selectedBooth . addClass ( "is-visited" ) ; animateStickerToS…" at bounding box center [631, 427] width 687 height 647
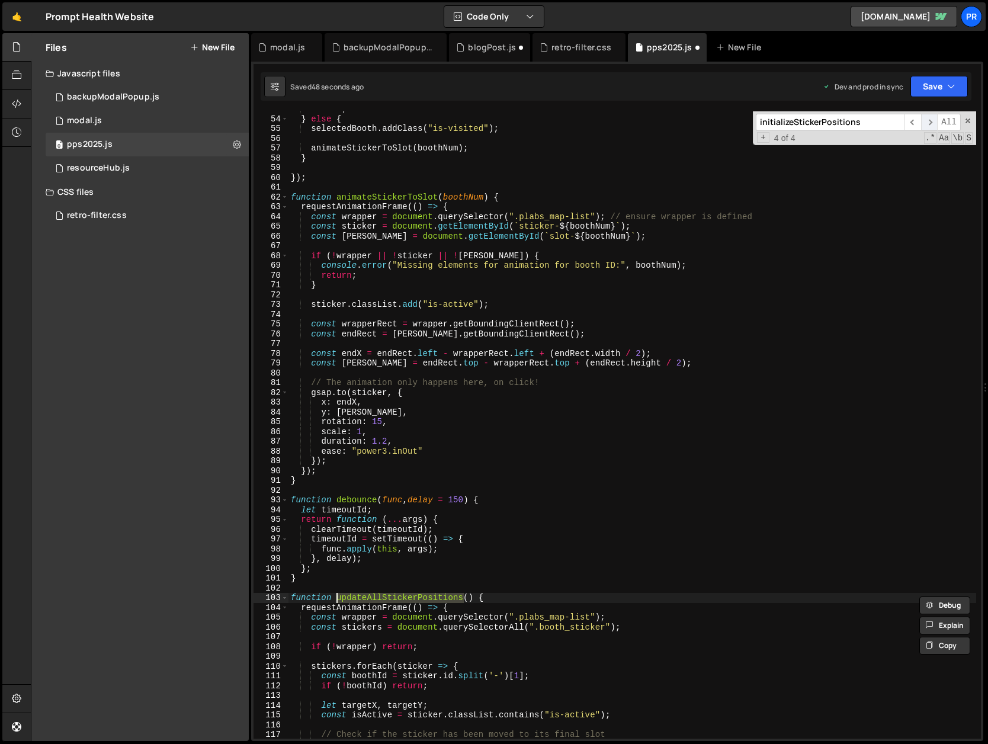
click at [927, 120] on span "​" at bounding box center [929, 122] width 17 height 17
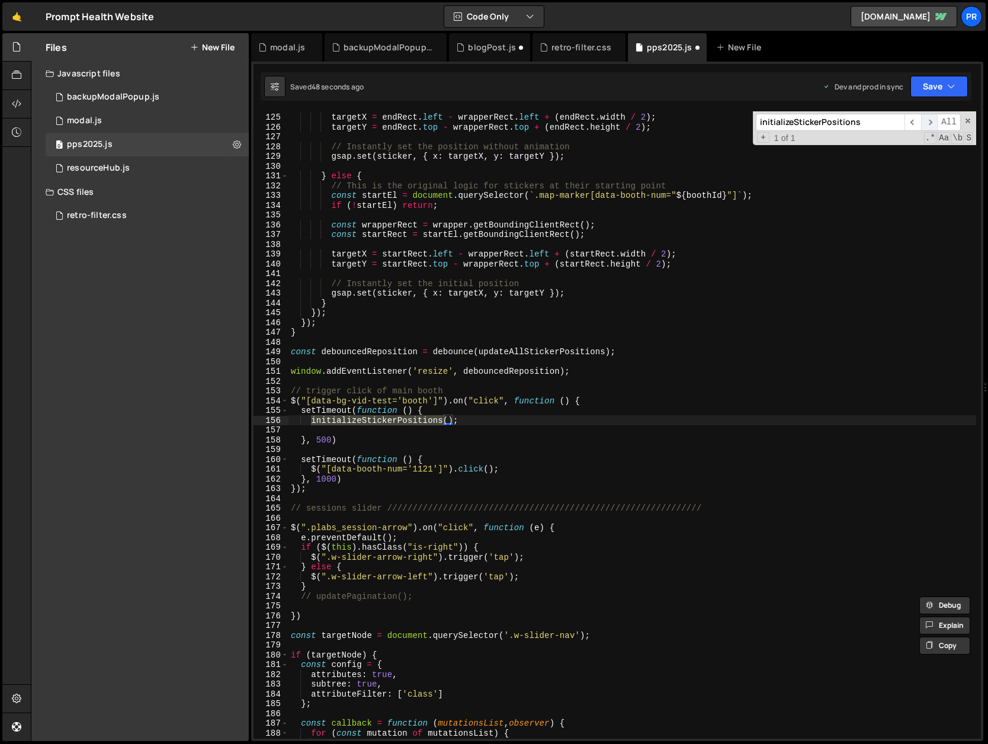
scroll to position [1210, 0]
click at [389, 423] on div "targetX = endRect . left - wrapperRect . left + ( endRect . width / 2 ) ; targe…" at bounding box center [631, 424] width 687 height 627
click at [389, 423] on div "targetX = endRect . left - wrapperRect . left + ( endRect . width / 2 ) ; targe…" at bounding box center [631, 425] width 687 height 647
paste textarea "updateAll"
type textarea "updateAllStickerPositions();"
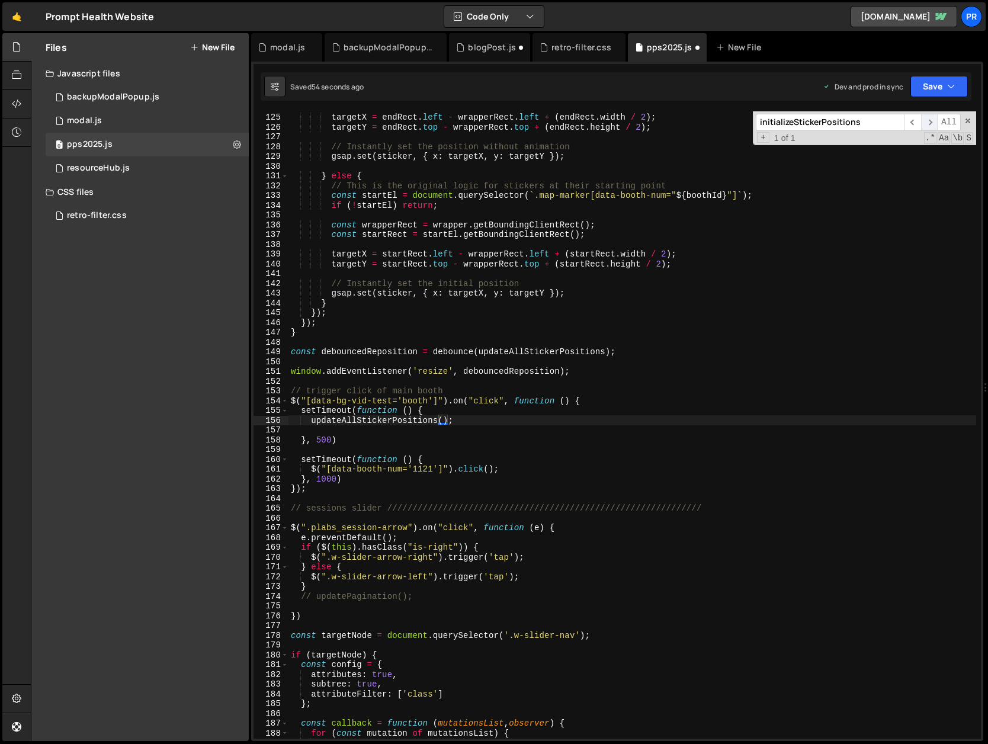
click at [931, 123] on span "​" at bounding box center [929, 122] width 17 height 17
click at [940, 91] on button "Save" at bounding box center [938, 86] width 57 height 21
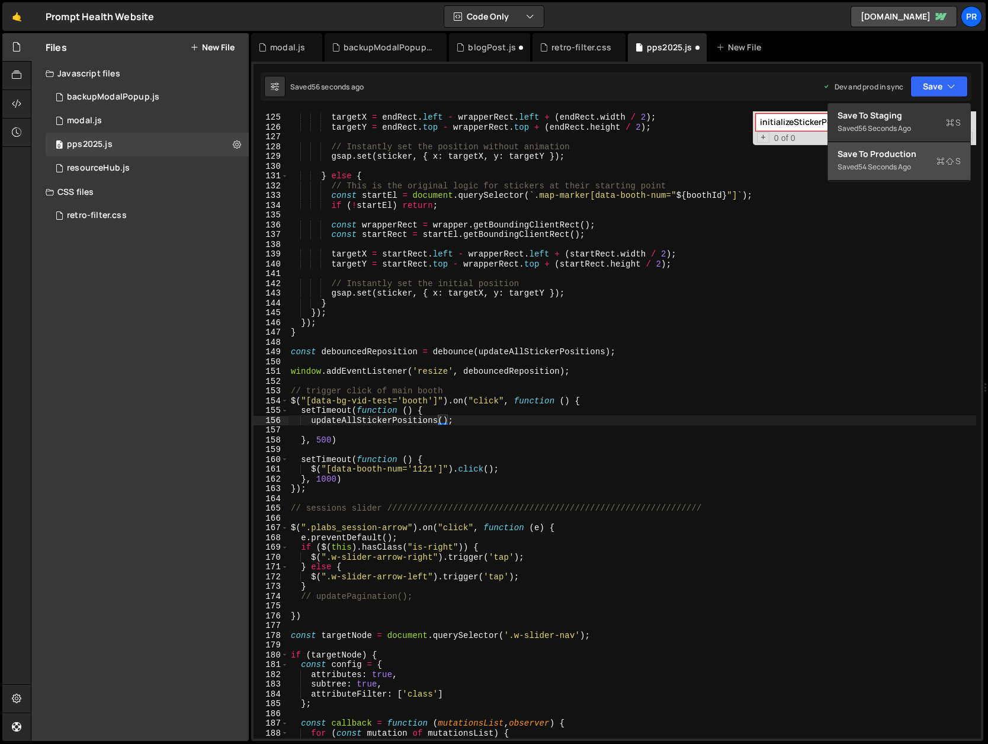
drag, startPoint x: 908, startPoint y: 160, endPoint x: 843, endPoint y: 217, distance: 86.1
click at [908, 161] on div "Saved 54 seconds ago" at bounding box center [898, 167] width 123 height 14
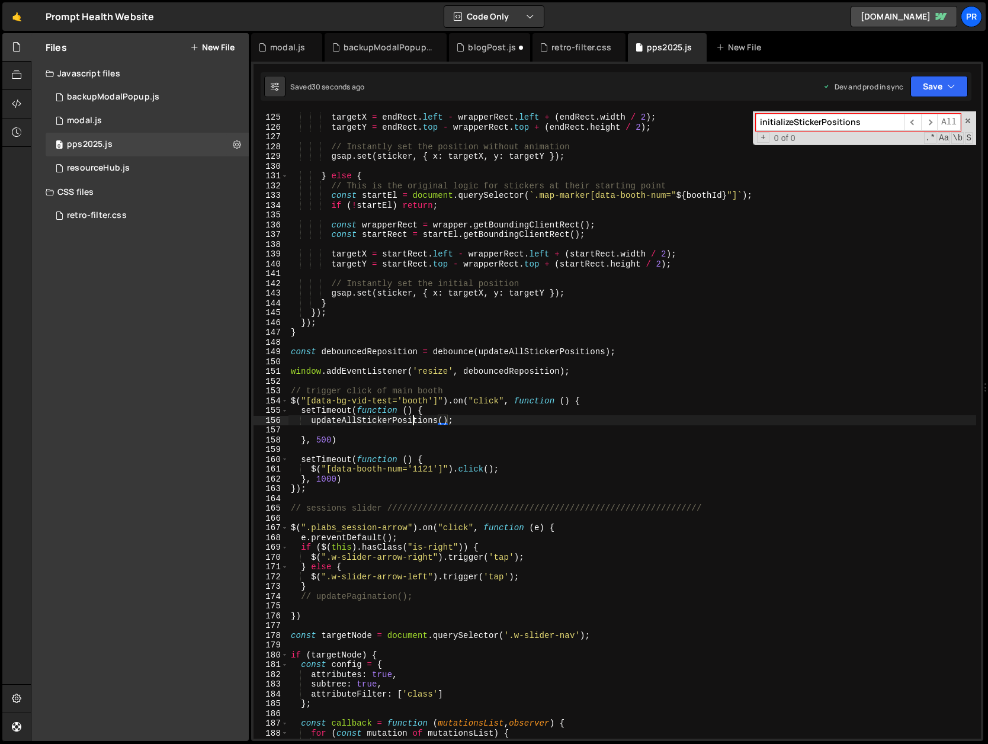
click at [414, 420] on div "targetX = endRect . left - wrapperRect . left + ( endRect . width / 2 ) ; targe…" at bounding box center [631, 425] width 687 height 647
click at [369, 423] on div "targetX = endRect . left - wrapperRect . left + ( endRect . width / 2 ) ; targe…" at bounding box center [631, 425] width 687 height 647
type input "updateAllStickerPositions"
click at [931, 123] on span "​" at bounding box center [929, 122] width 17 height 17
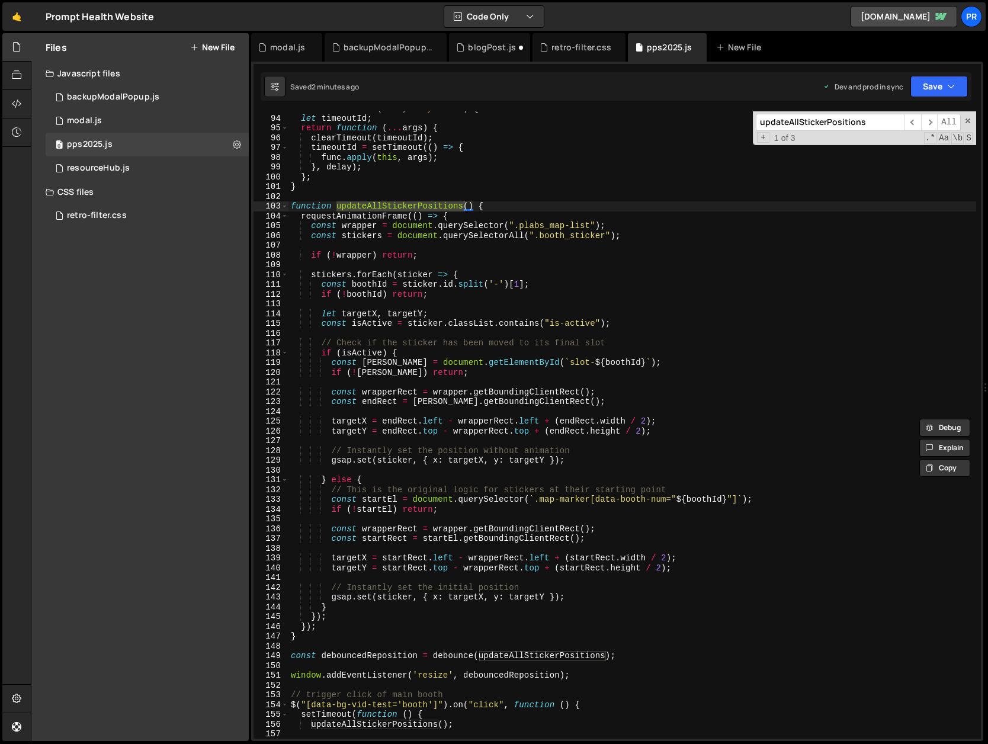
scroll to position [1232, 0]
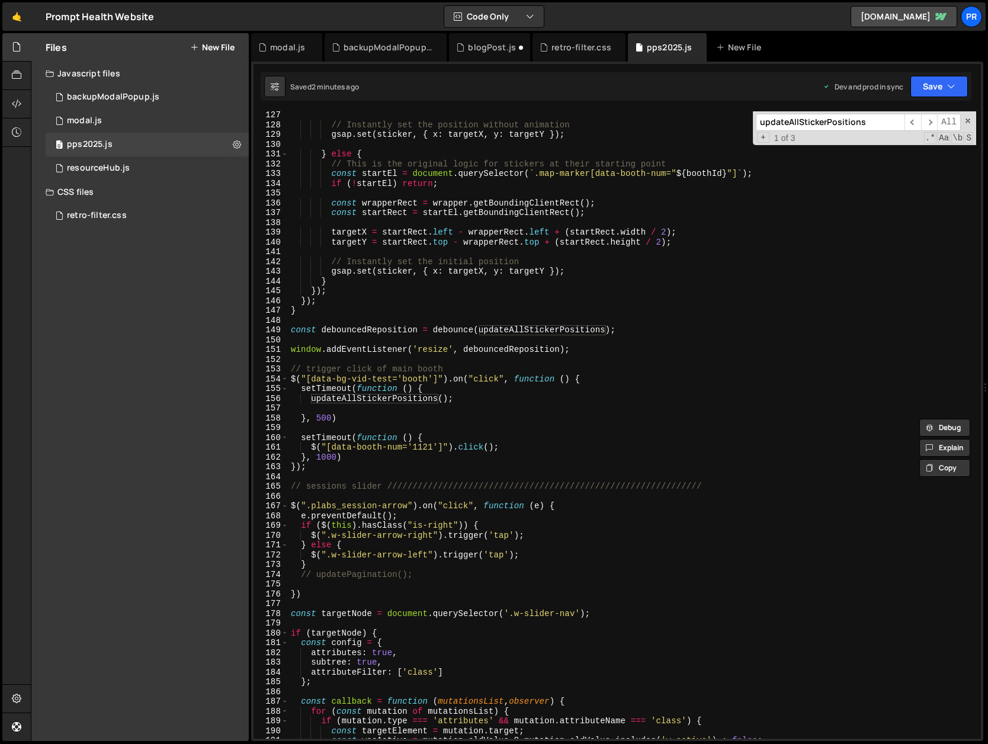
type textarea "setTimeout(function () {"
click at [451, 386] on div "// Instantly set the position without animation gsap . set ( sticker , { x : ta…" at bounding box center [631, 433] width 687 height 647
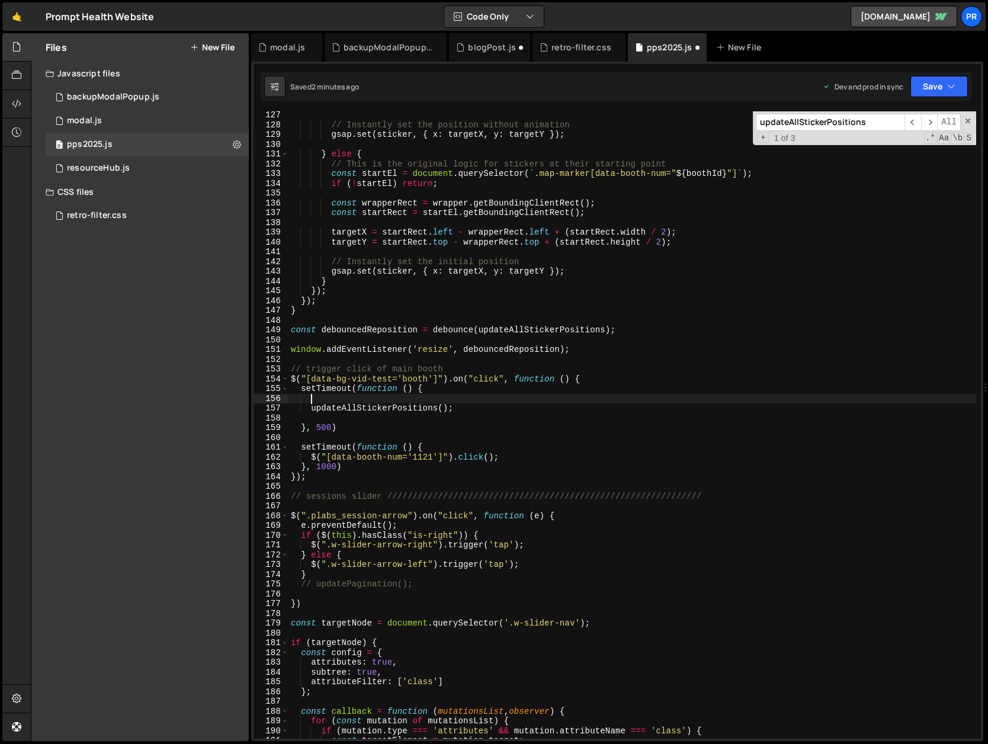
paste textarea "setupInitialStickers();"
click at [594, 349] on div "// Instantly set the position without animation gsap . set ( sticker , { x : ta…" at bounding box center [631, 433] width 687 height 647
type textarea "window.addEventListener('resize', debouncedReposition);"
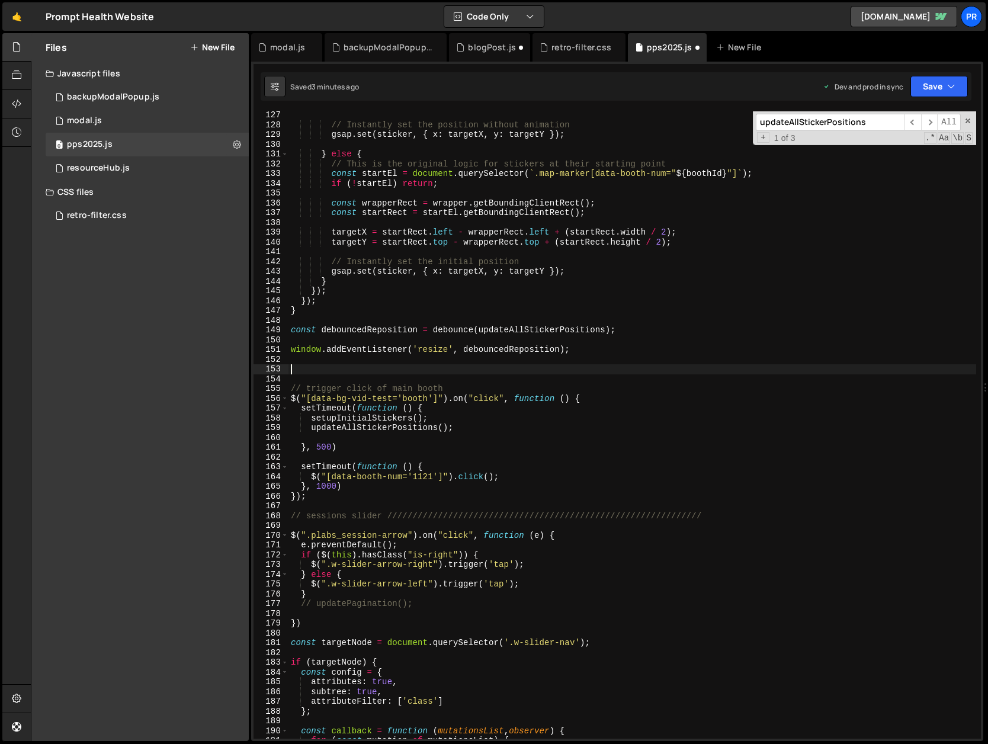
paste textarea "}"
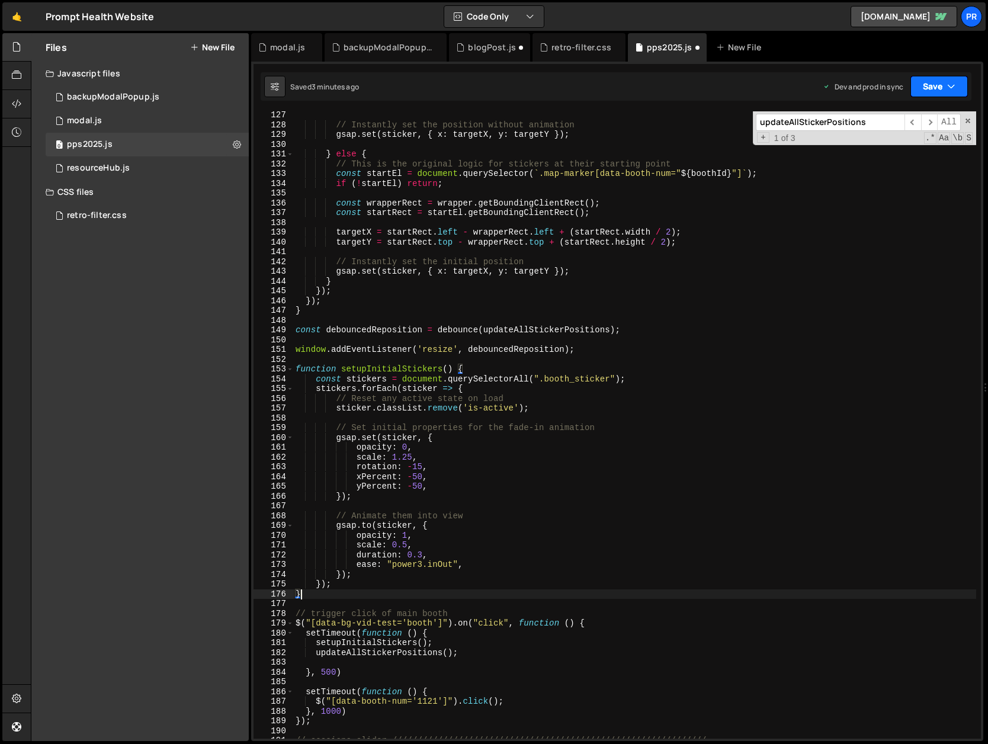
drag, startPoint x: 928, startPoint y: 91, endPoint x: 902, endPoint y: 144, distance: 59.6
click at [928, 91] on button "Save" at bounding box center [938, 86] width 57 height 21
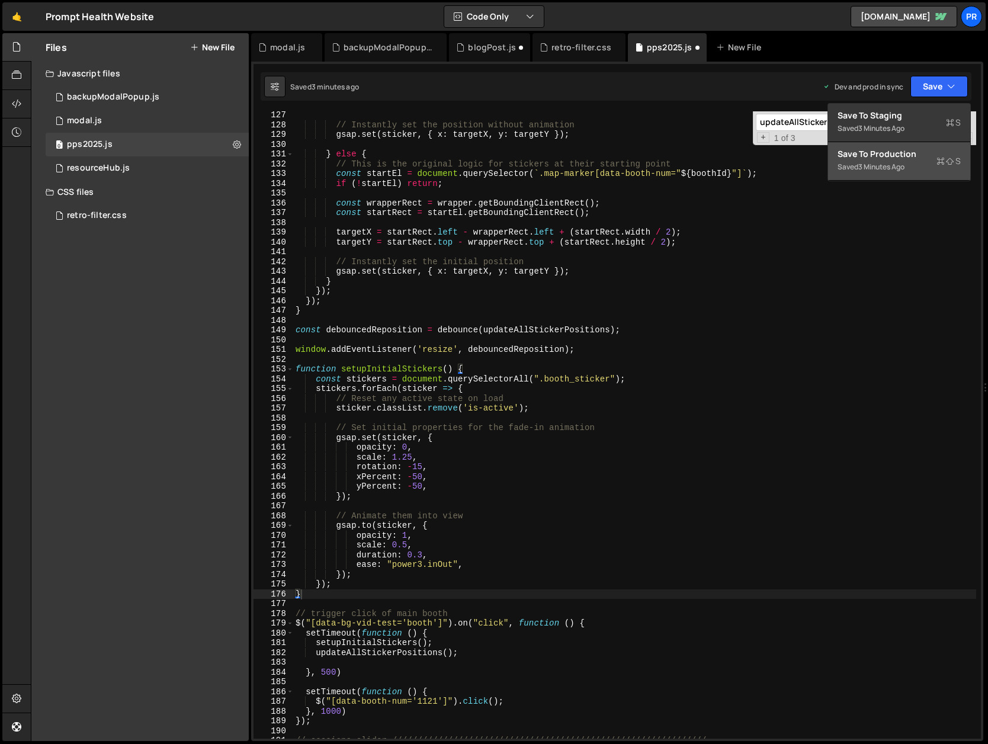
click at [882, 165] on div "3 minutes ago" at bounding box center [881, 167] width 46 height 10
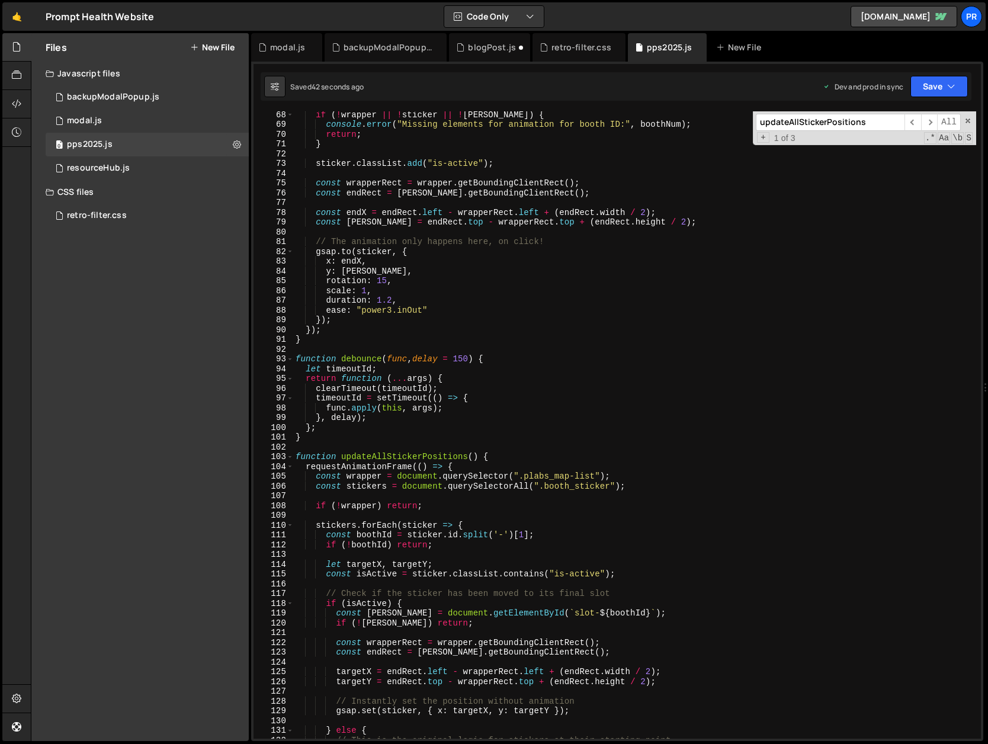
scroll to position [551, 0]
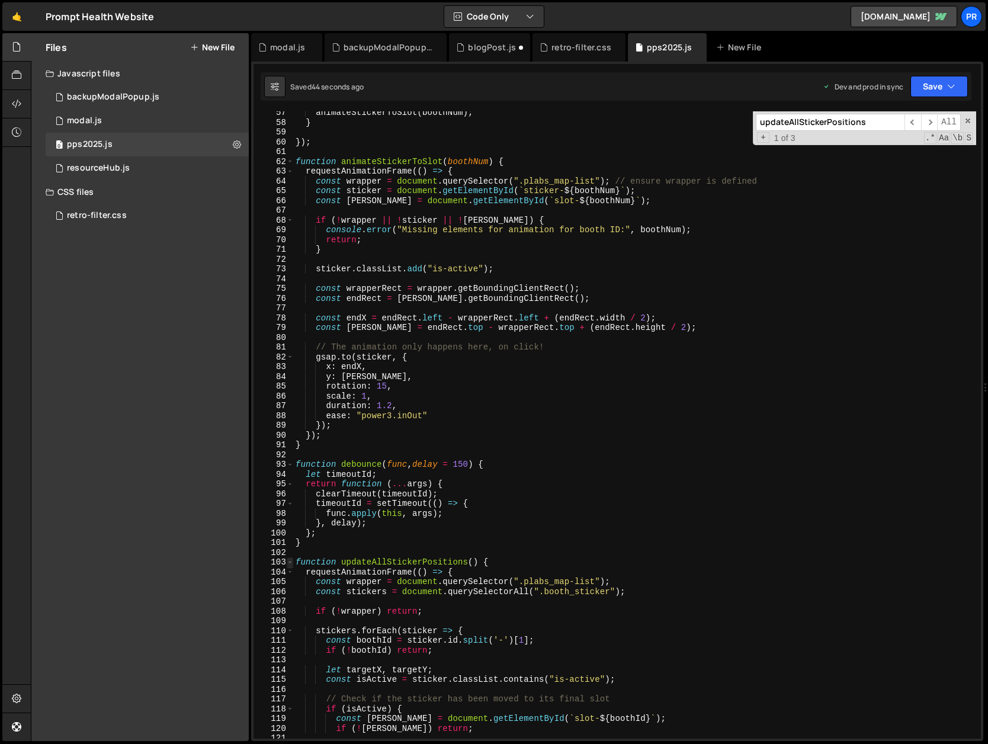
click at [290, 560] on span at bounding box center [290, 562] width 7 height 10
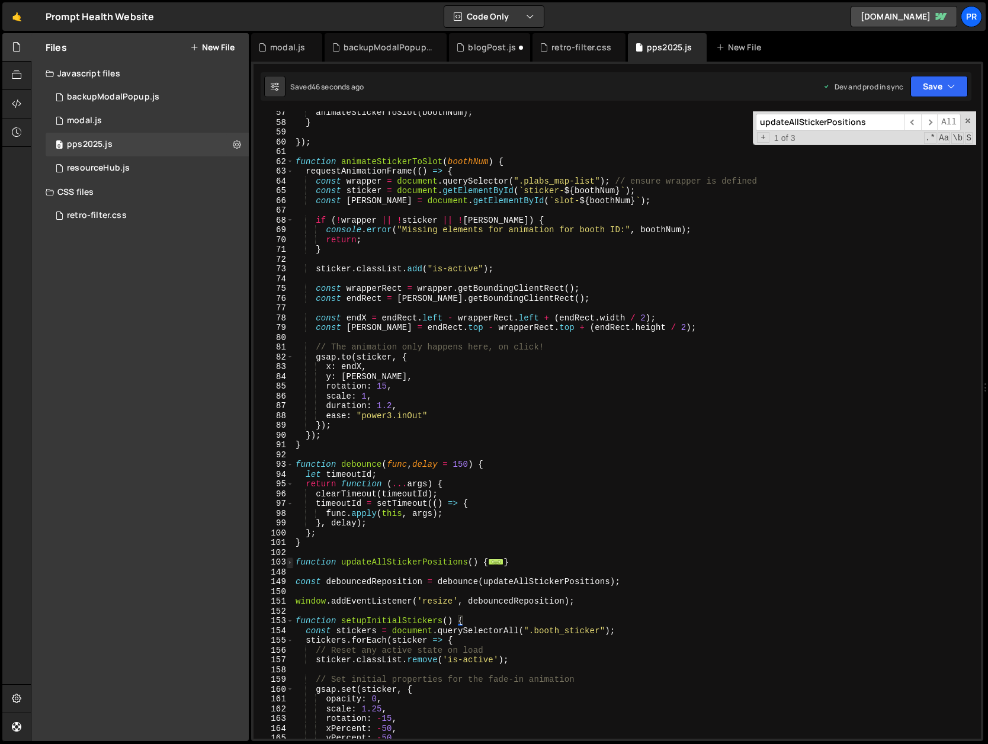
click at [291, 565] on span at bounding box center [290, 562] width 7 height 10
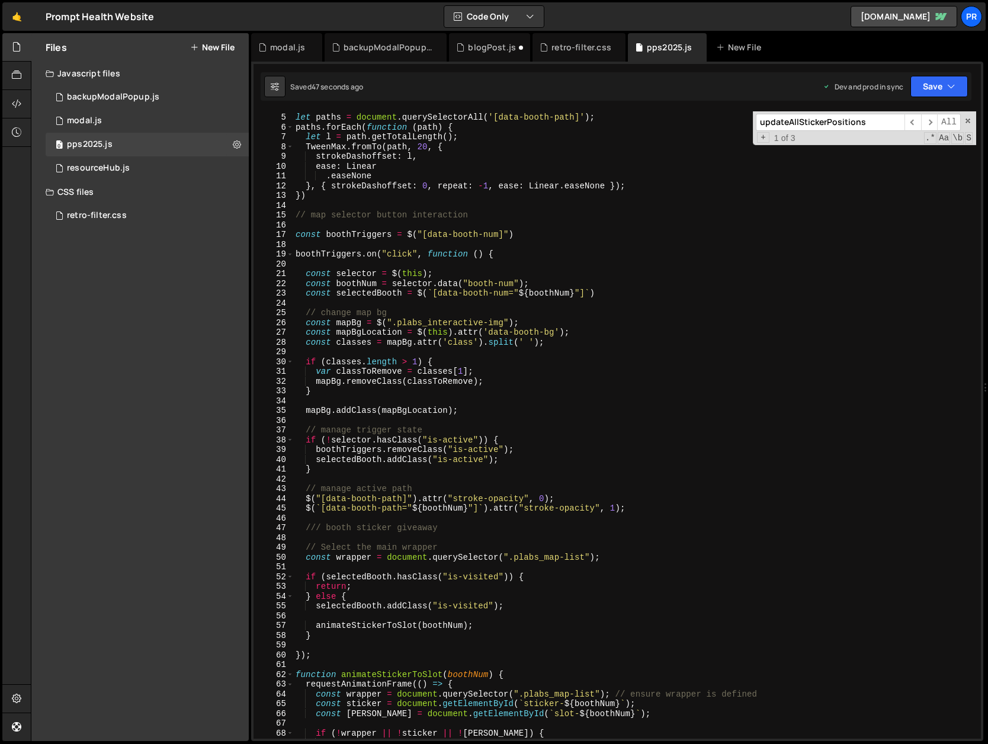
scroll to position [0, 0]
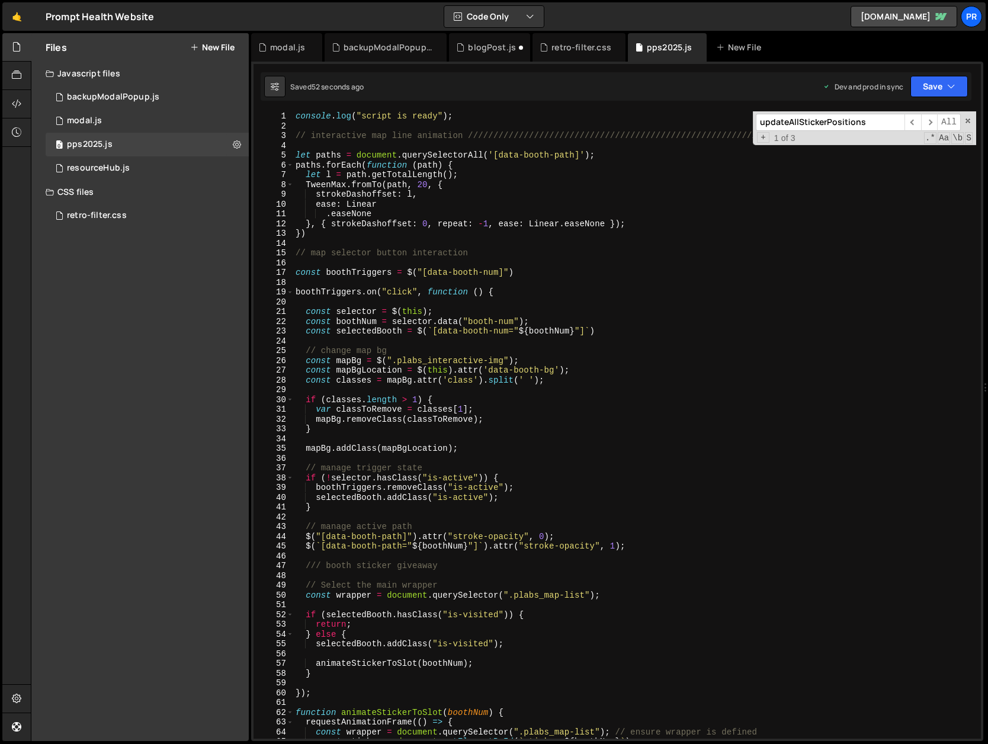
click at [295, 273] on div "console . log ( "script is ready" ) ; // interactive map line animation ///////…" at bounding box center [634, 434] width 683 height 647
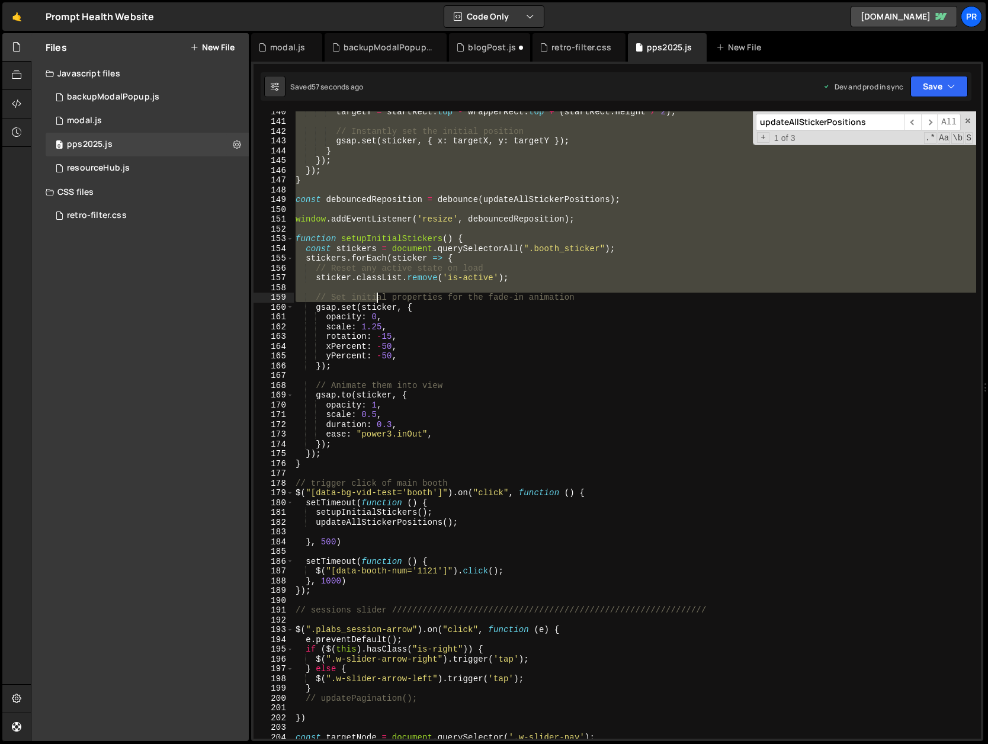
scroll to position [1411, 0]
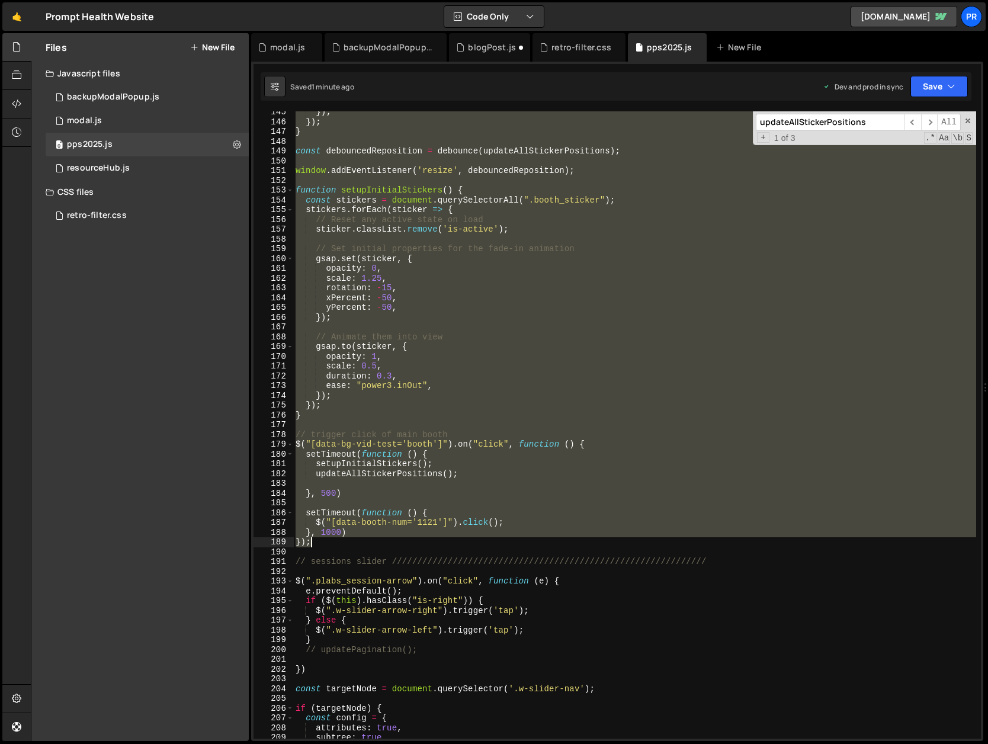
drag, startPoint x: 294, startPoint y: 271, endPoint x: 395, endPoint y: 545, distance: 291.5
click at [395, 545] on div "}) ; }) ; } const debouncedReposition = debounce ( updateAllStickerPositions ) …" at bounding box center [634, 430] width 683 height 647
click at [464, 304] on div "}) ; }) ; } const debouncedReposition = debounce ( updateAllStickerPositions ) …" at bounding box center [634, 424] width 683 height 627
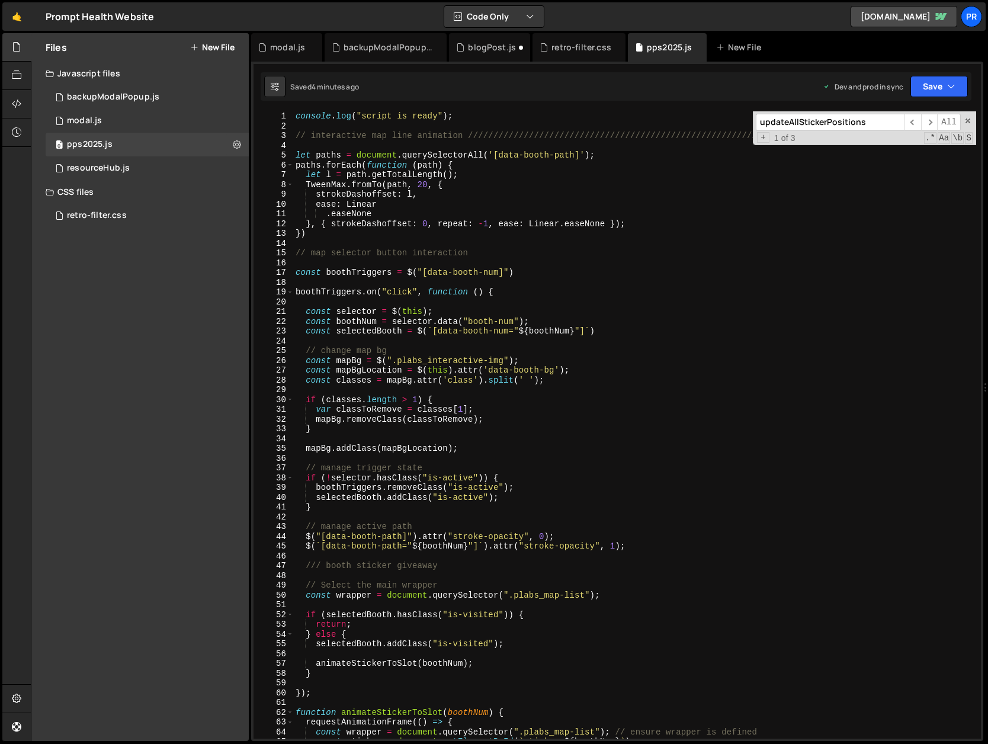
scroll to position [0, 0]
drag, startPoint x: 293, startPoint y: 270, endPoint x: 338, endPoint y: 284, distance: 46.6
click at [338, 284] on div "yPercent: -50, 1 2 3 4 5 6 7 8 9 10 11 12 13 14 15 16 17 18 19 20 21 22 23 24 2…" at bounding box center [616, 424] width 727 height 627
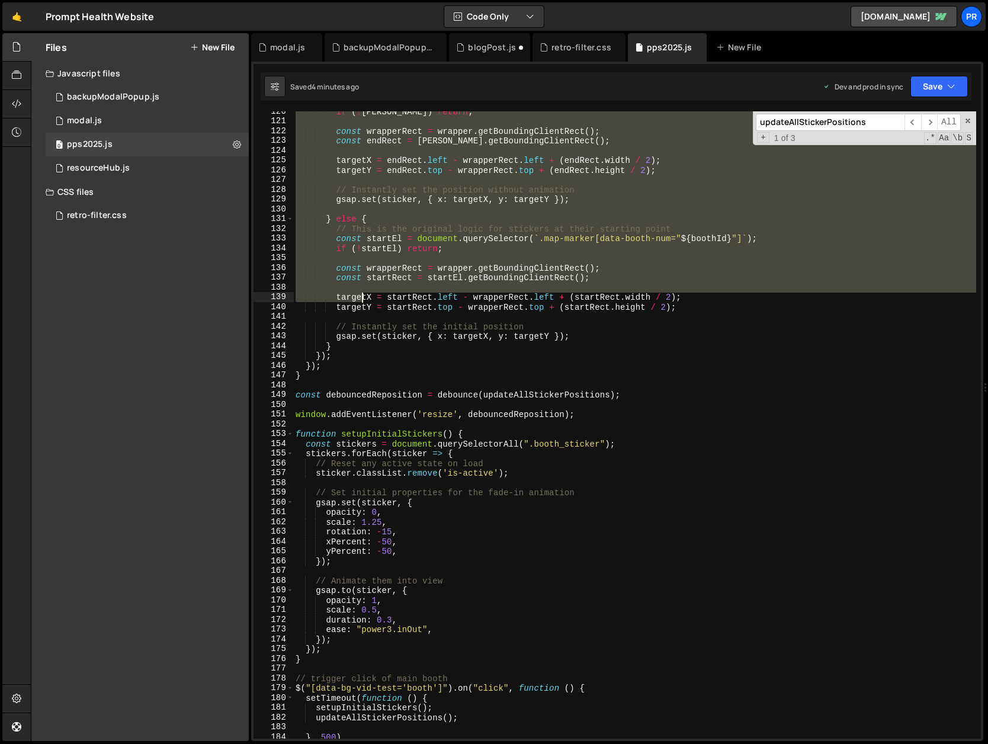
scroll to position [1401, 0]
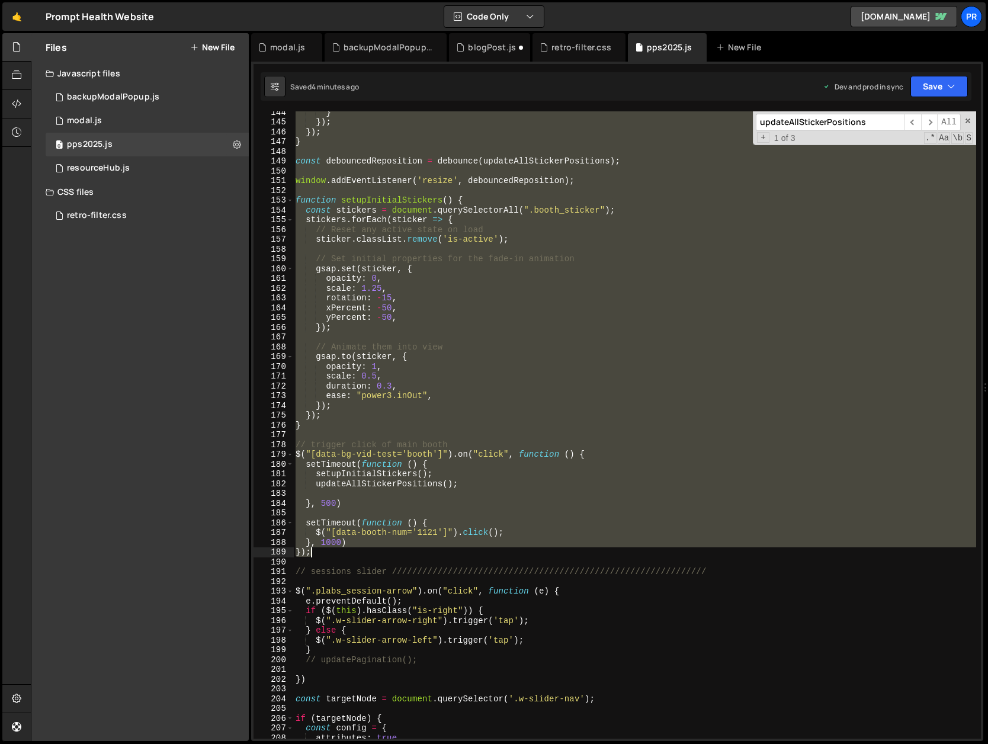
drag, startPoint x: 296, startPoint y: 272, endPoint x: 352, endPoint y: 550, distance: 283.4
click at [352, 550] on div "} }) ; }) ; } const debouncedReposition = debounce ( updateAllStickerPositions …" at bounding box center [634, 430] width 683 height 647
paste textarea "})(); // End of the self-invoking function"
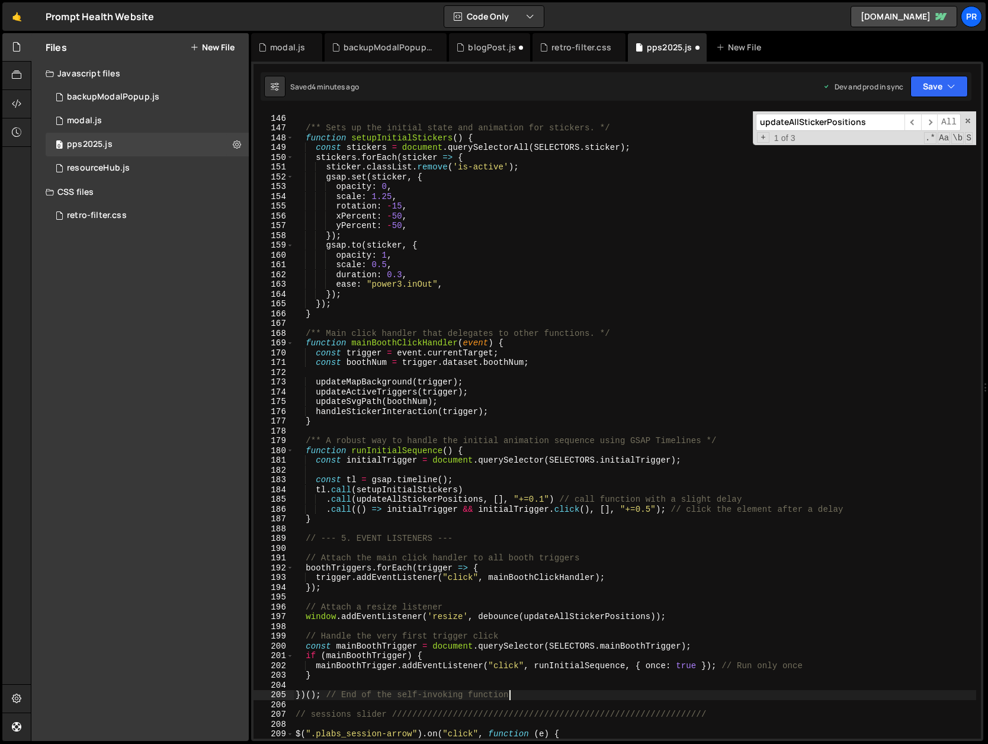
scroll to position [1454, 0]
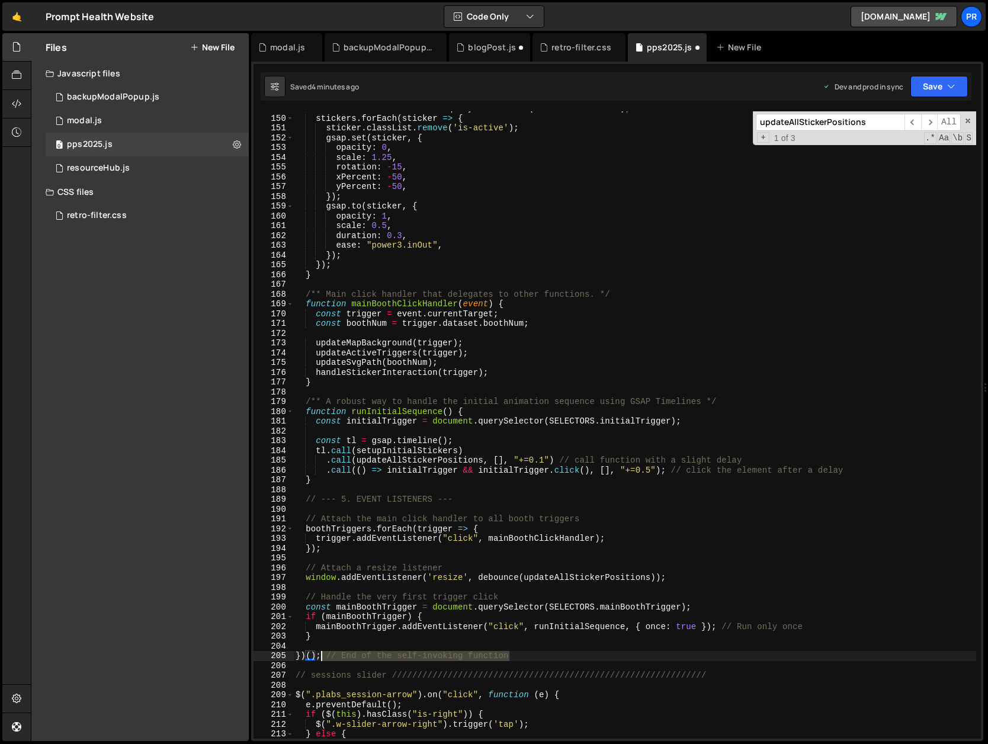
drag, startPoint x: 525, startPoint y: 655, endPoint x: 321, endPoint y: 654, distance: 203.7
click at [321, 654] on div "const stickers = document . querySelectorAll ( SELECTORS . sticker ) ; stickers…" at bounding box center [634, 427] width 683 height 647
click at [952, 86] on icon "button" at bounding box center [951, 87] width 8 height 12
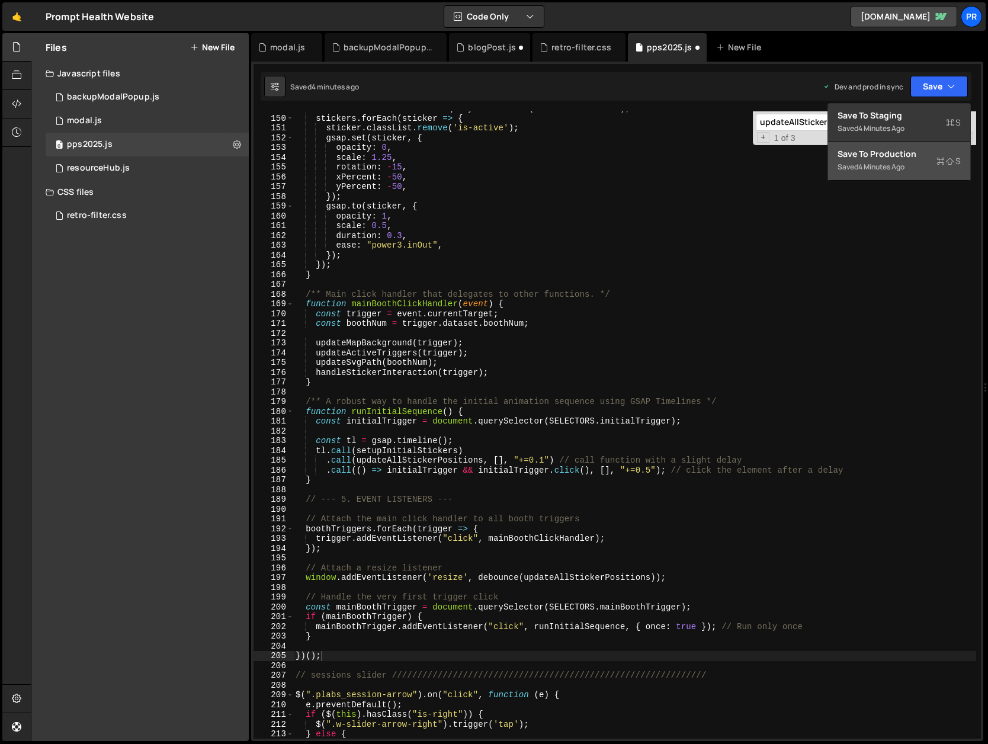
click at [920, 146] on button "Save to Production S Saved 4 minutes ago" at bounding box center [899, 161] width 142 height 38
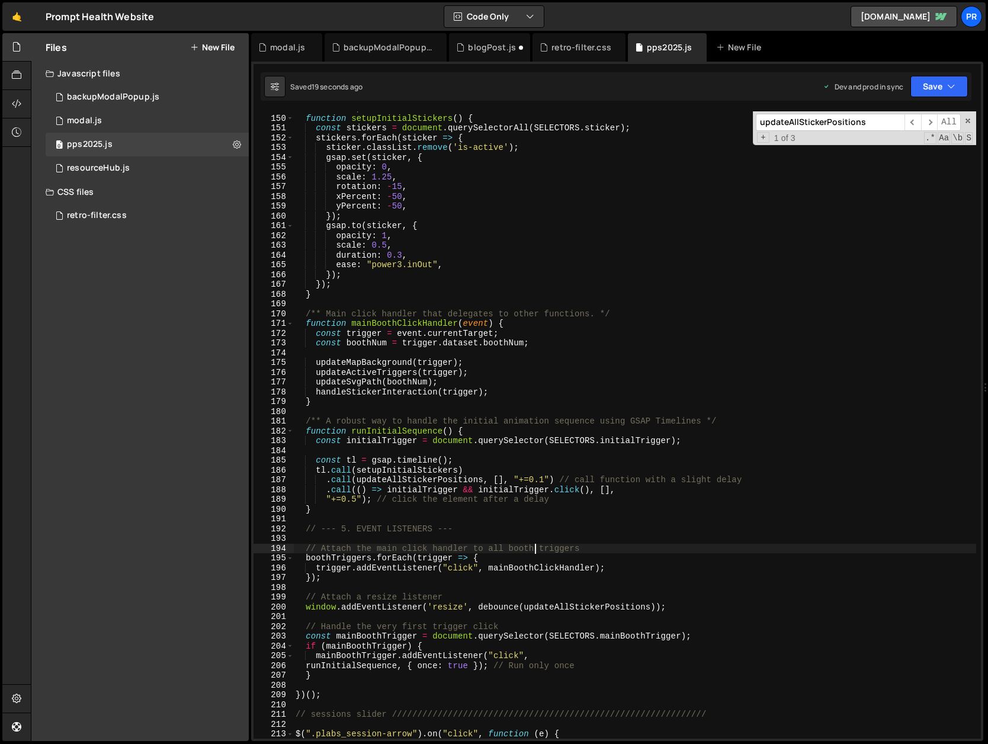
click at [534, 548] on div "/** Sets up the initial state and animation for stickers. */ function setupInit…" at bounding box center [634, 427] width 683 height 647
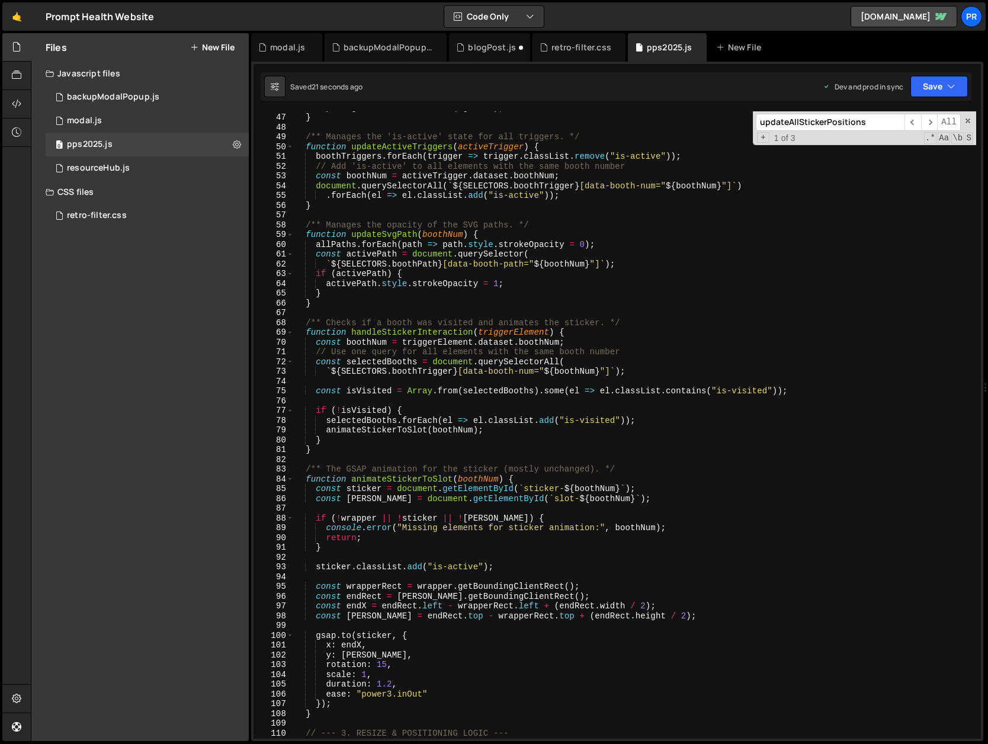
scroll to position [0, 0]
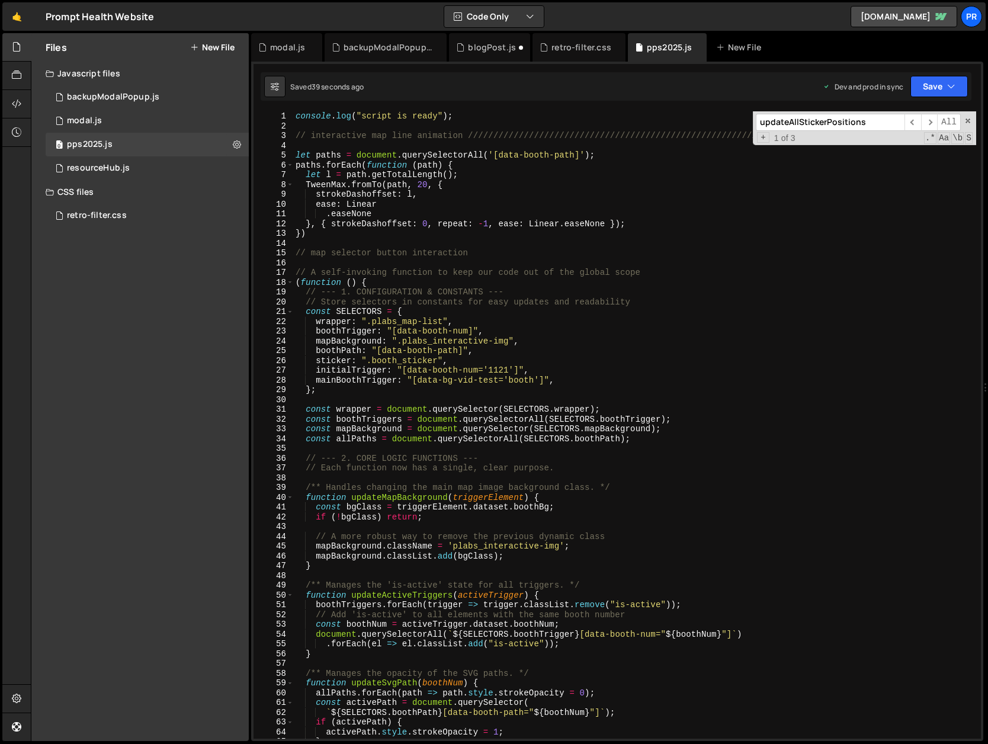
click at [441, 183] on div "console . log ( "script is ready" ) ; // interactive map line animation ///////…" at bounding box center [634, 434] width 683 height 647
click at [488, 162] on div "console . log ( "script is ready" ) ; // interactive map line animation ///////…" at bounding box center [634, 434] width 683 height 647
click at [490, 162] on div "console . log ( "script is ready" ) ; // interactive map line animation ///////…" at bounding box center [634, 434] width 683 height 647
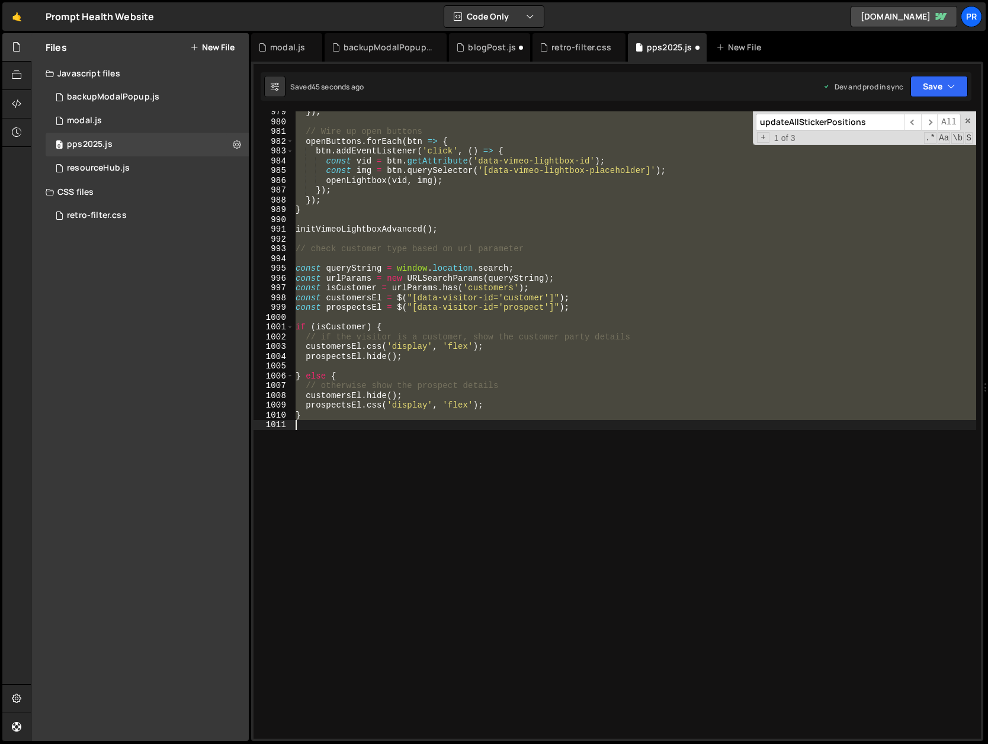
scroll to position [1679, 0]
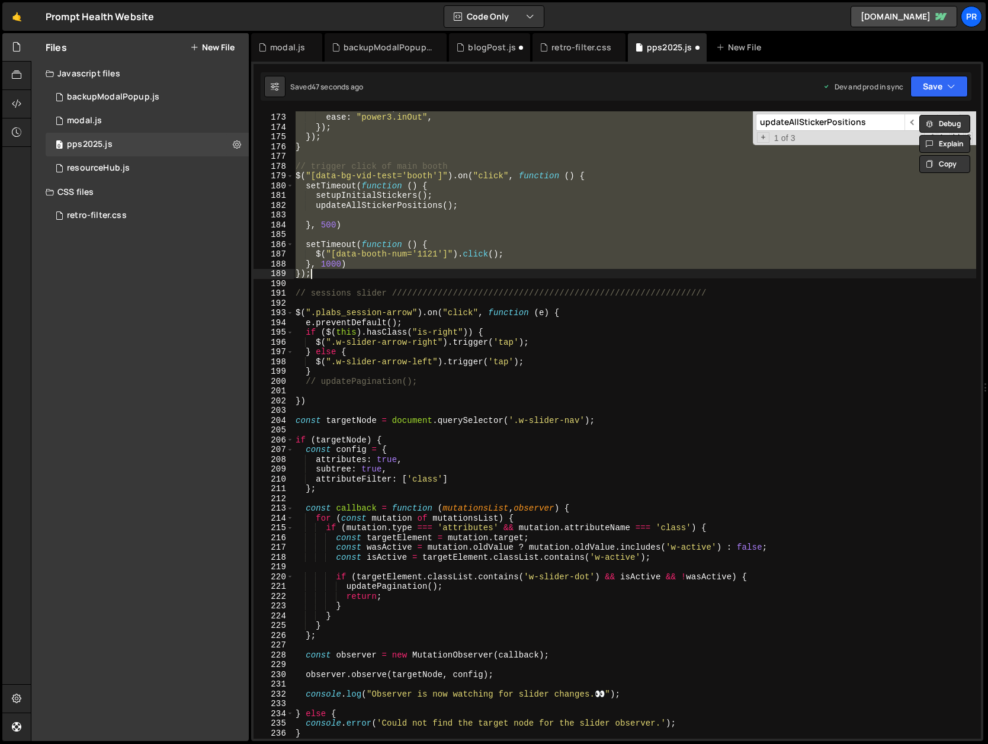
click at [512, 204] on div "duration : 0.3 , ease : "power3.inOut" , }) ; }) ; } // trigger click of main b…" at bounding box center [634, 424] width 683 height 627
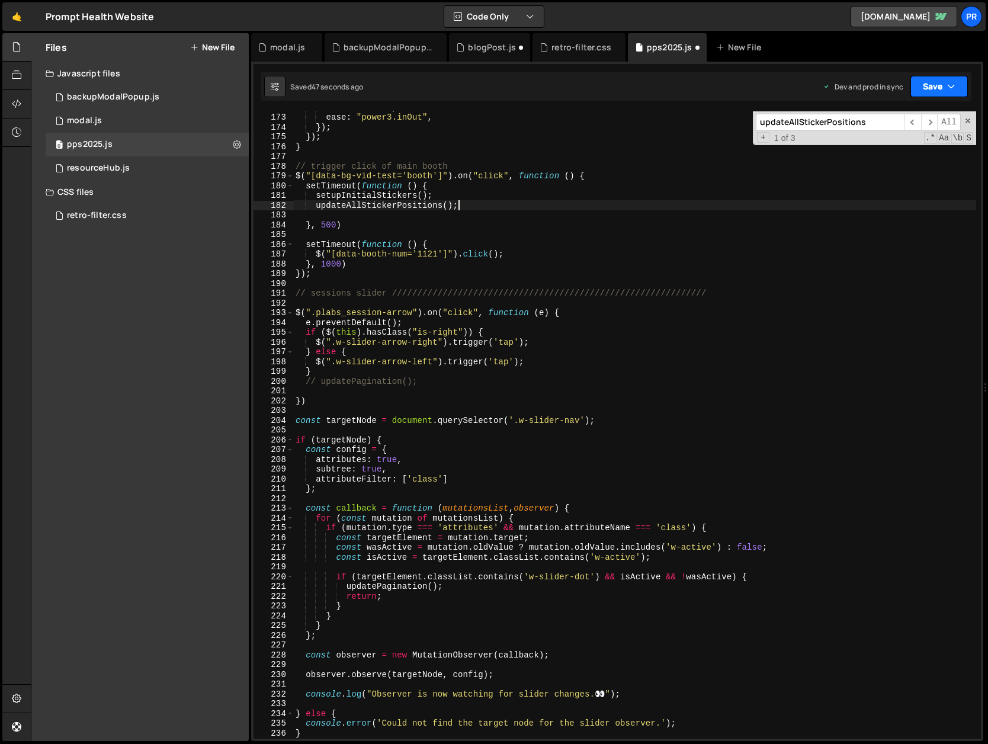
click at [940, 79] on button "Save" at bounding box center [938, 86] width 57 height 21
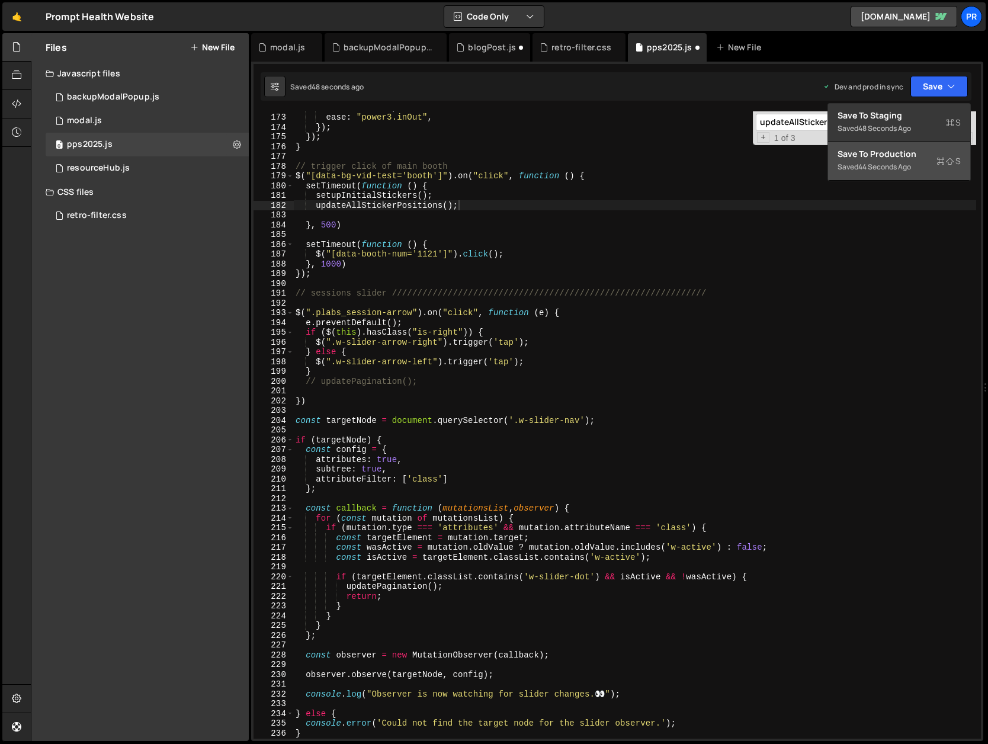
click at [896, 159] on div "Save to Production S" at bounding box center [898, 154] width 123 height 12
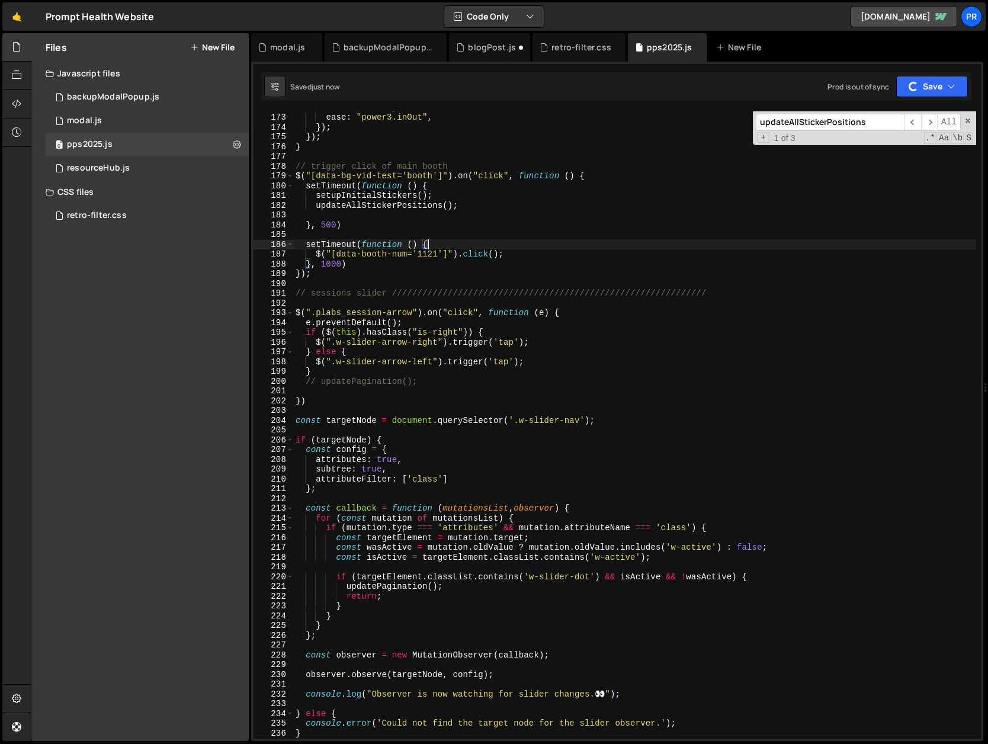
click at [522, 242] on div "duration : 0.3 , ease : "power3.inOut" , }) ; }) ; } // trigger click of main b…" at bounding box center [634, 425] width 683 height 647
click at [523, 256] on div "duration : 0.3 , ease : "power3.inOut" , }) ; }) ; } // trigger click of main b…" at bounding box center [634, 425] width 683 height 647
type textarea "$("[data-booth-num='1121']").click();"
